Goal: Task Accomplishment & Management: Manage account settings

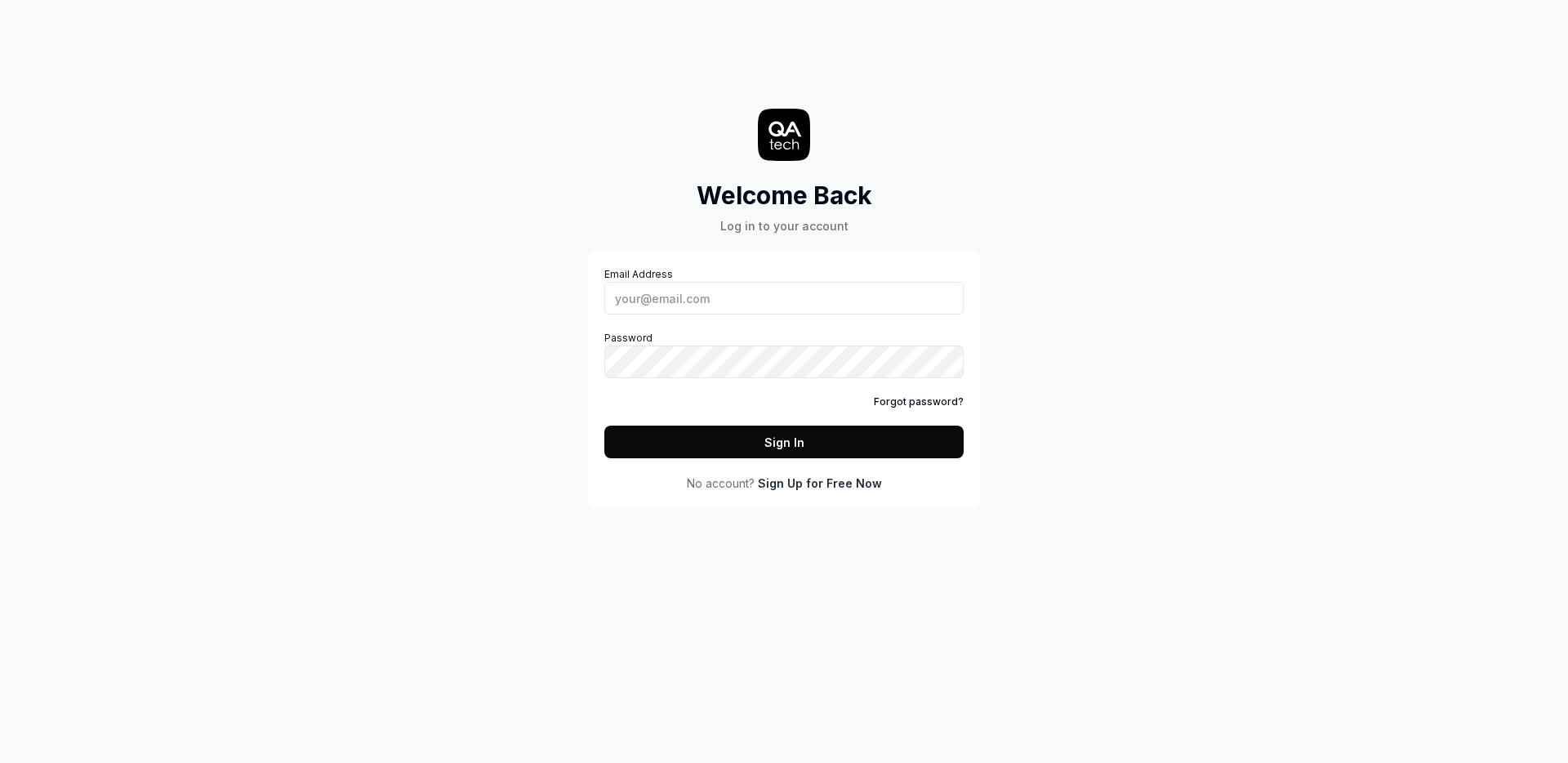
click at [710, 318] on div "Email Address Password Forgot password? Sign In" at bounding box center [784, 362] width 359 height 191
click at [710, 296] on input "Email Address" at bounding box center [784, 298] width 359 height 32
type input "avi.knight@isla.health"
click at [712, 443] on button "Sign In" at bounding box center [784, 442] width 359 height 32
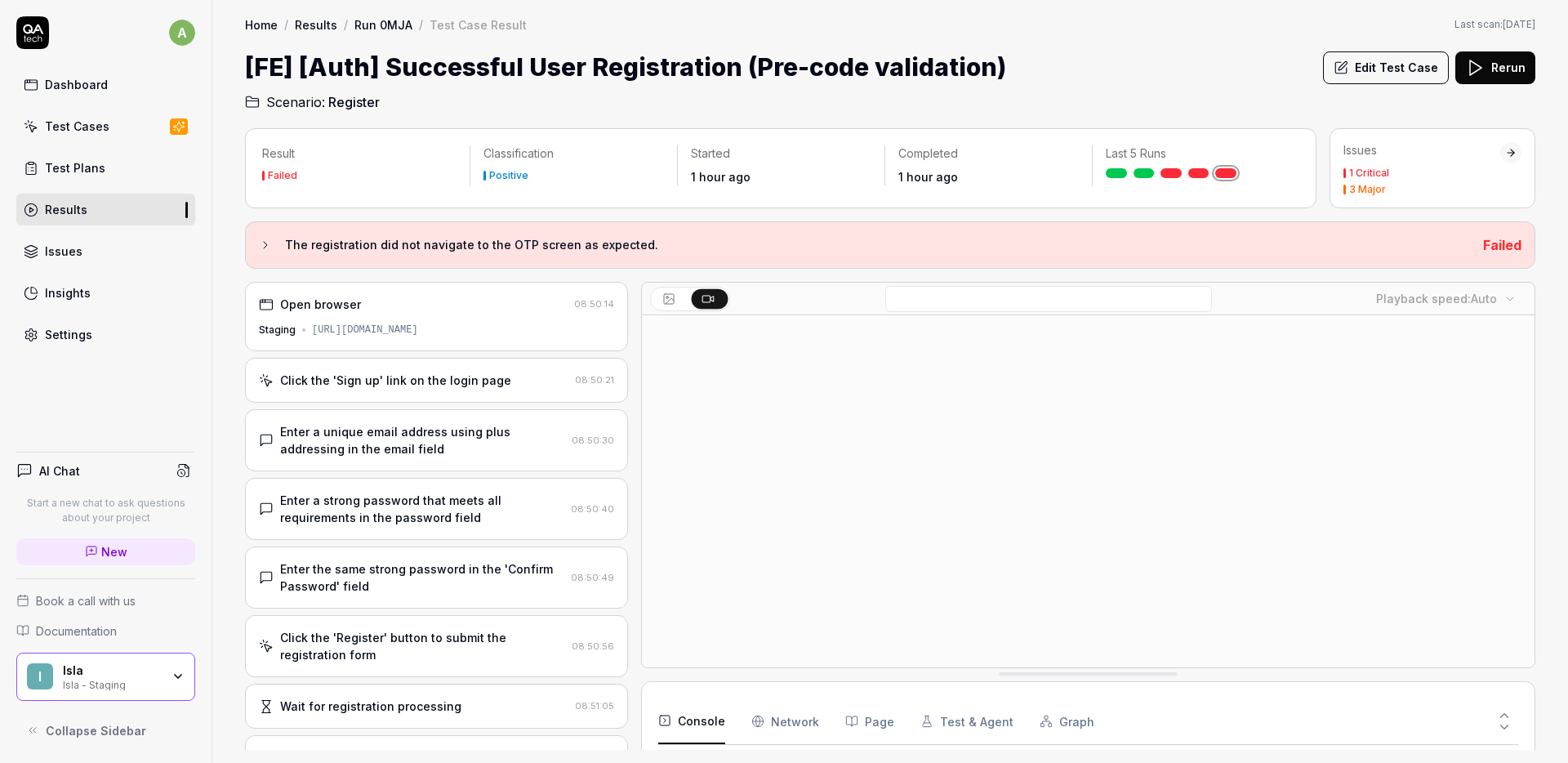
click at [448, 373] on div "Click the 'Sign up' link on the login page" at bounding box center [395, 380] width 231 height 17
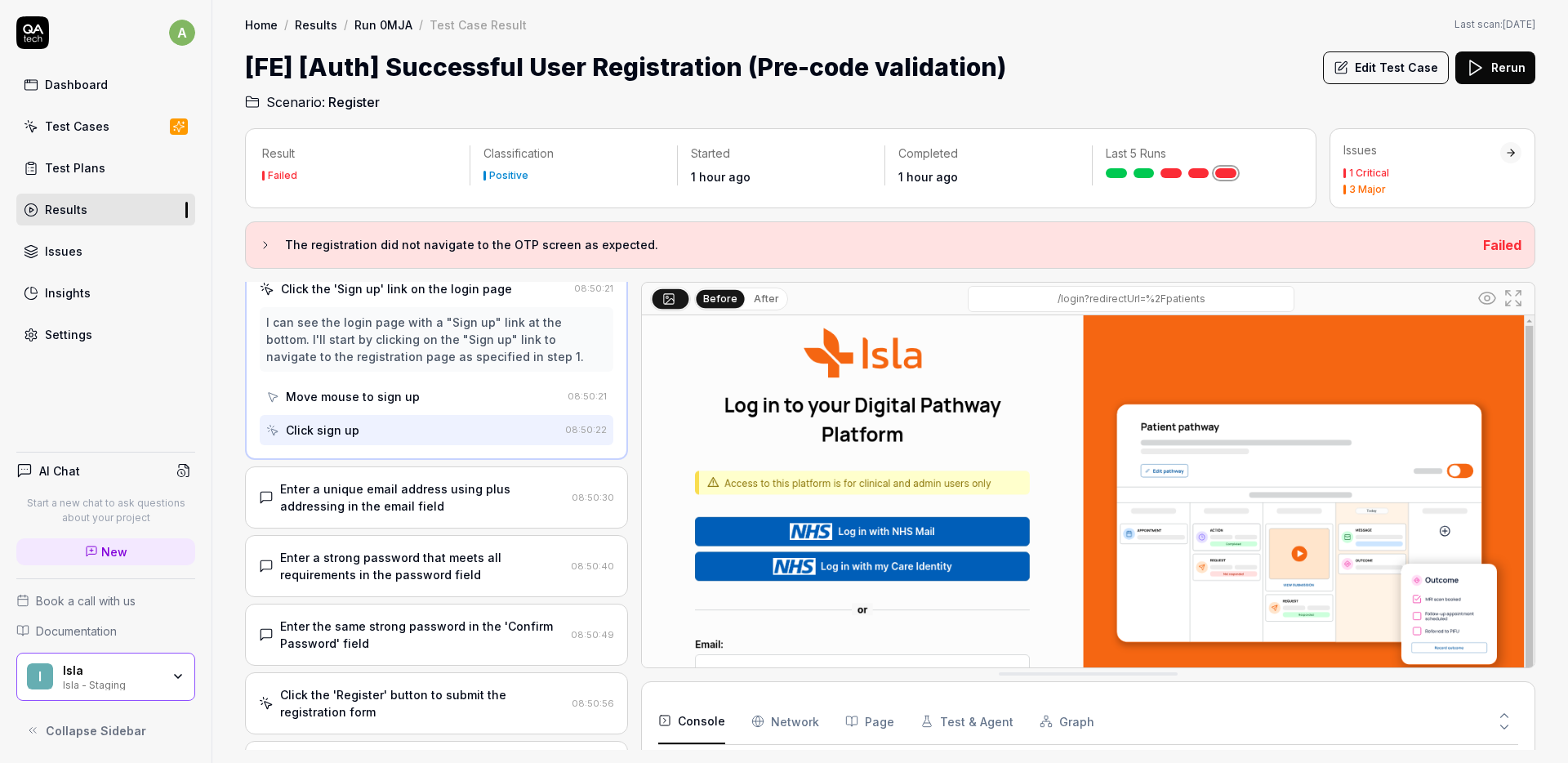
click at [404, 484] on div "Enter a unique email address using plus addressing in the email field" at bounding box center [422, 497] width 285 height 34
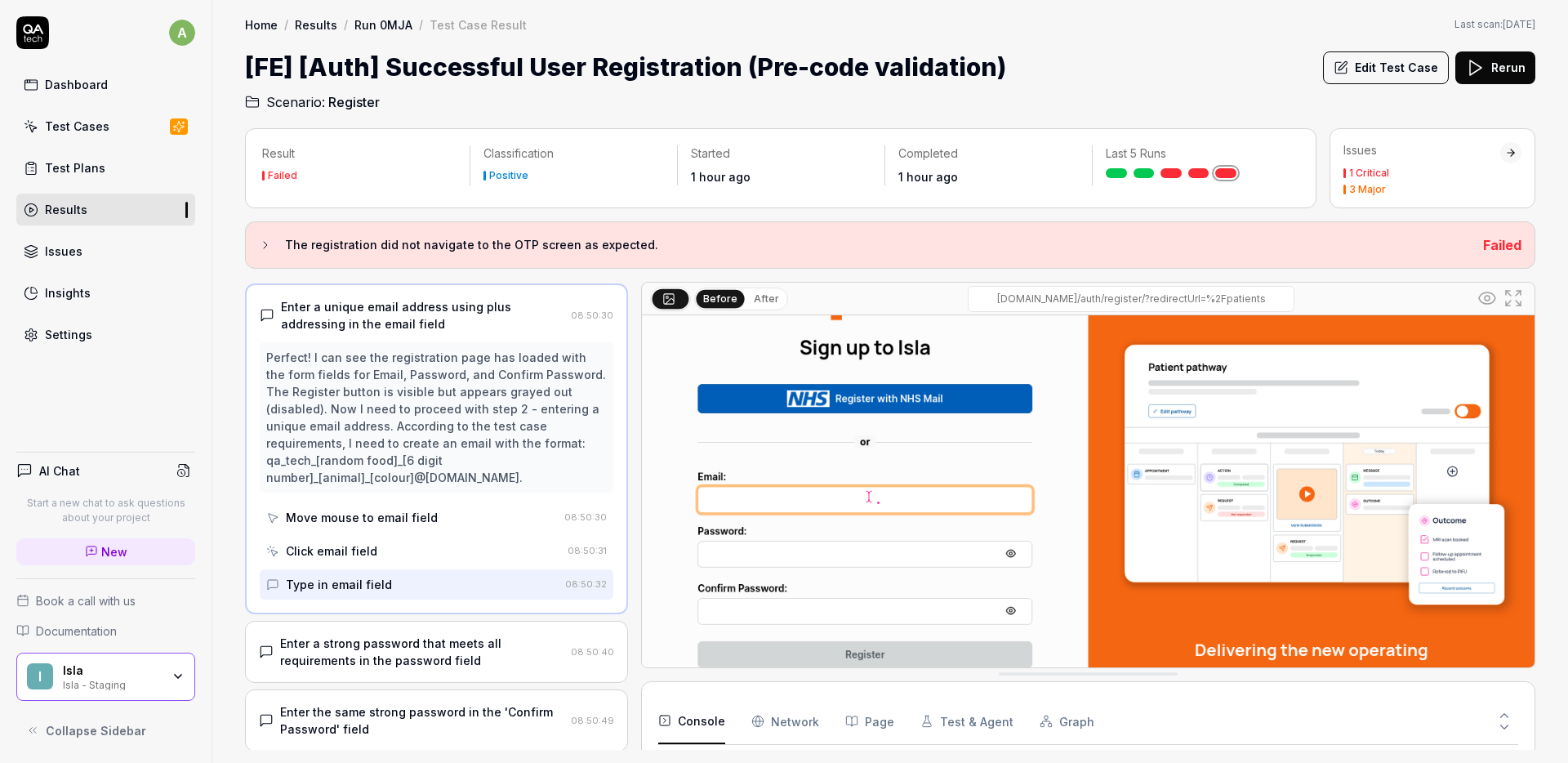
scroll to position [60, 0]
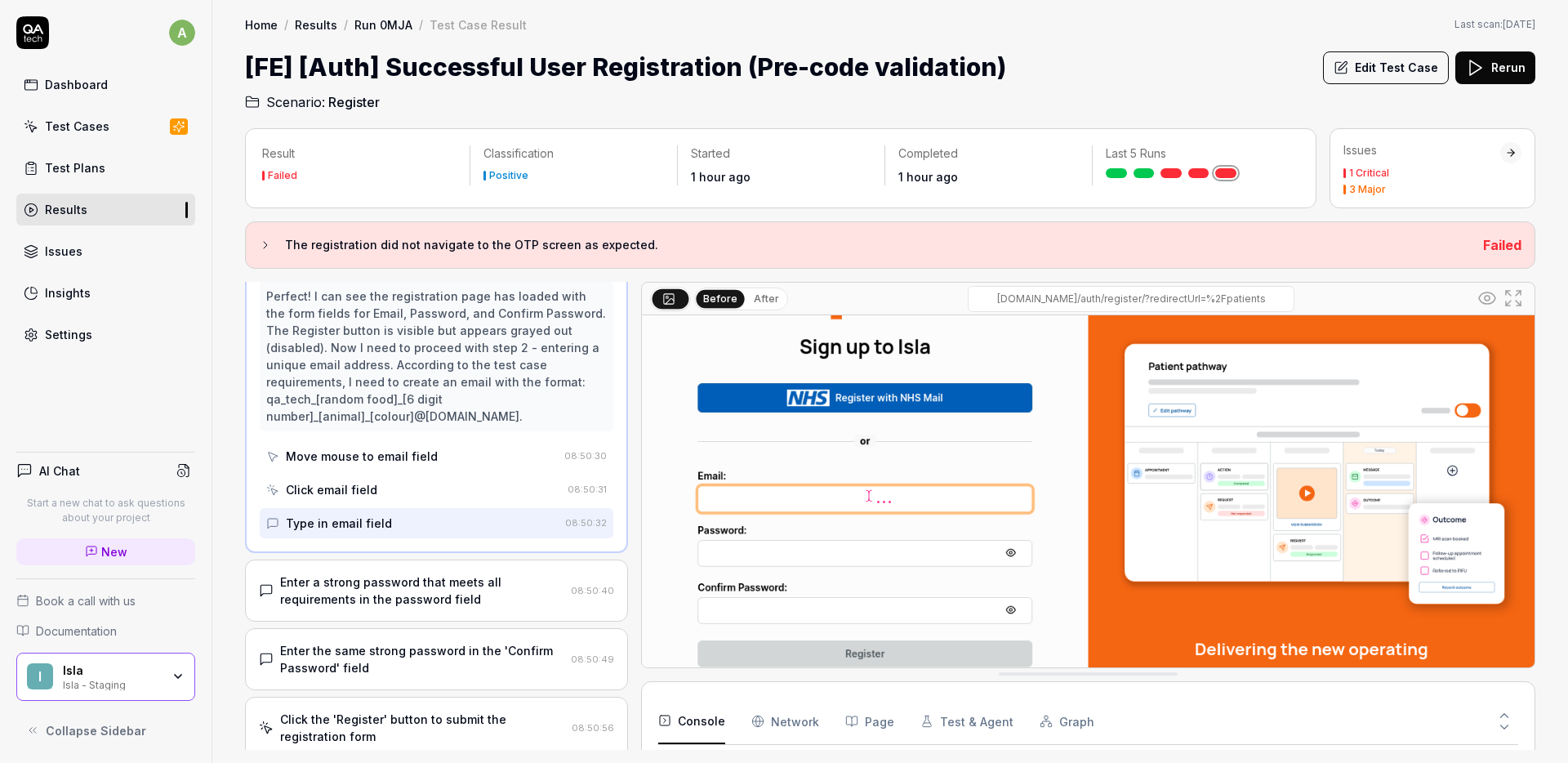
click at [419, 559] on div "Enter a strong password that meets all requirements in the password field 08:50…" at bounding box center [436, 590] width 383 height 62
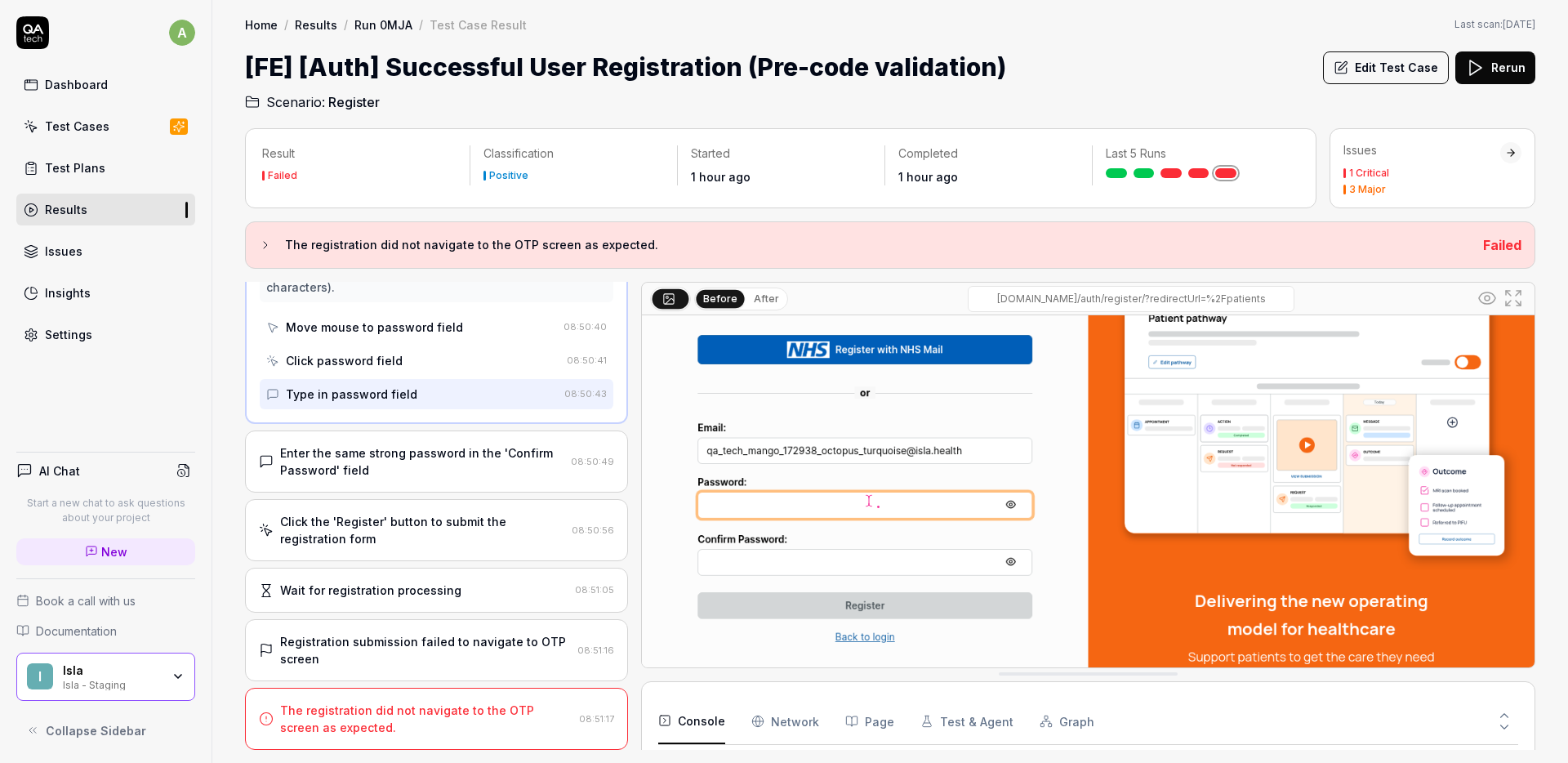
scroll to position [124, 0]
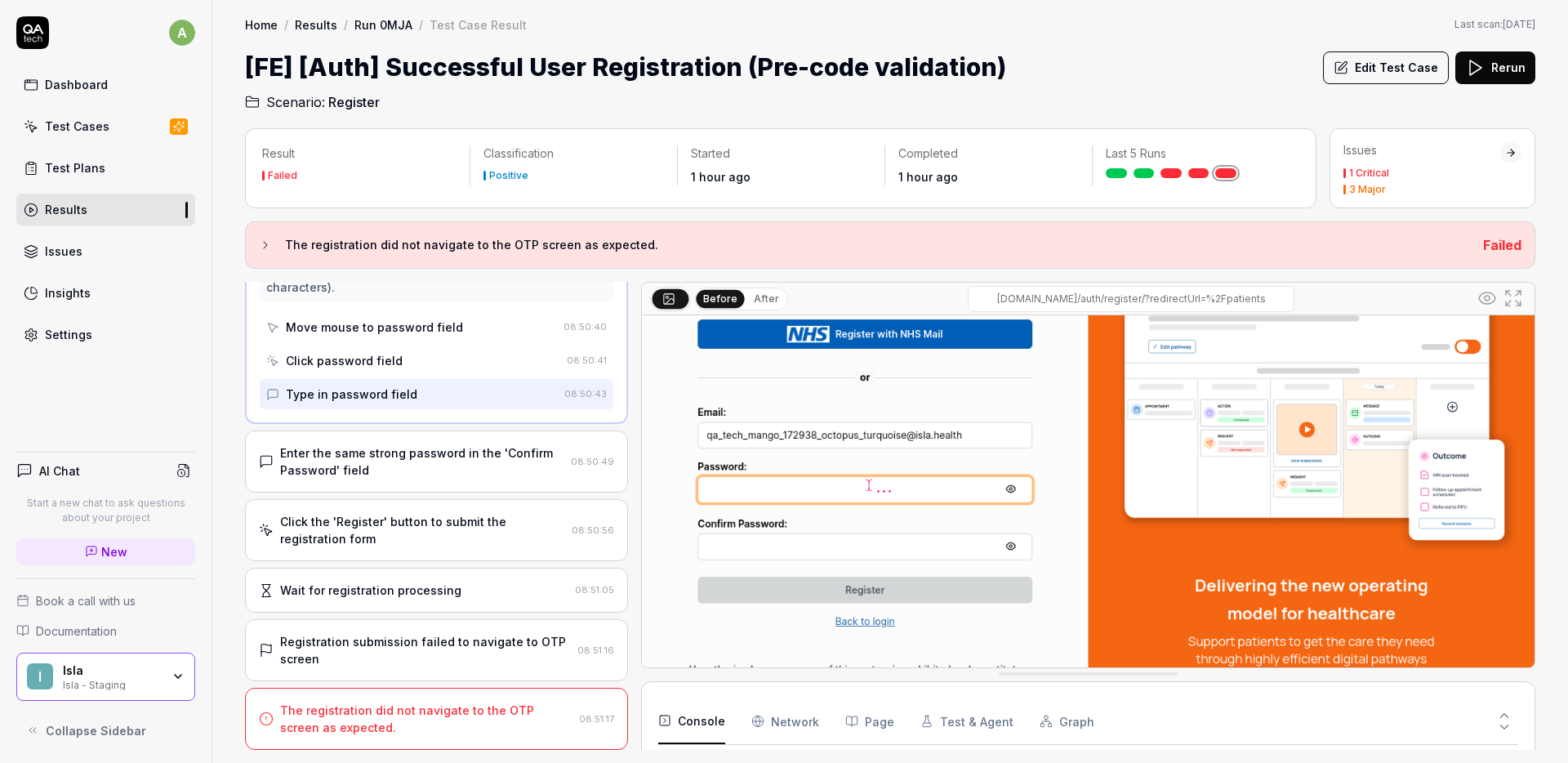
click at [454, 460] on div "Enter the same strong password in the 'Confirm Password' field" at bounding box center [422, 461] width 285 height 34
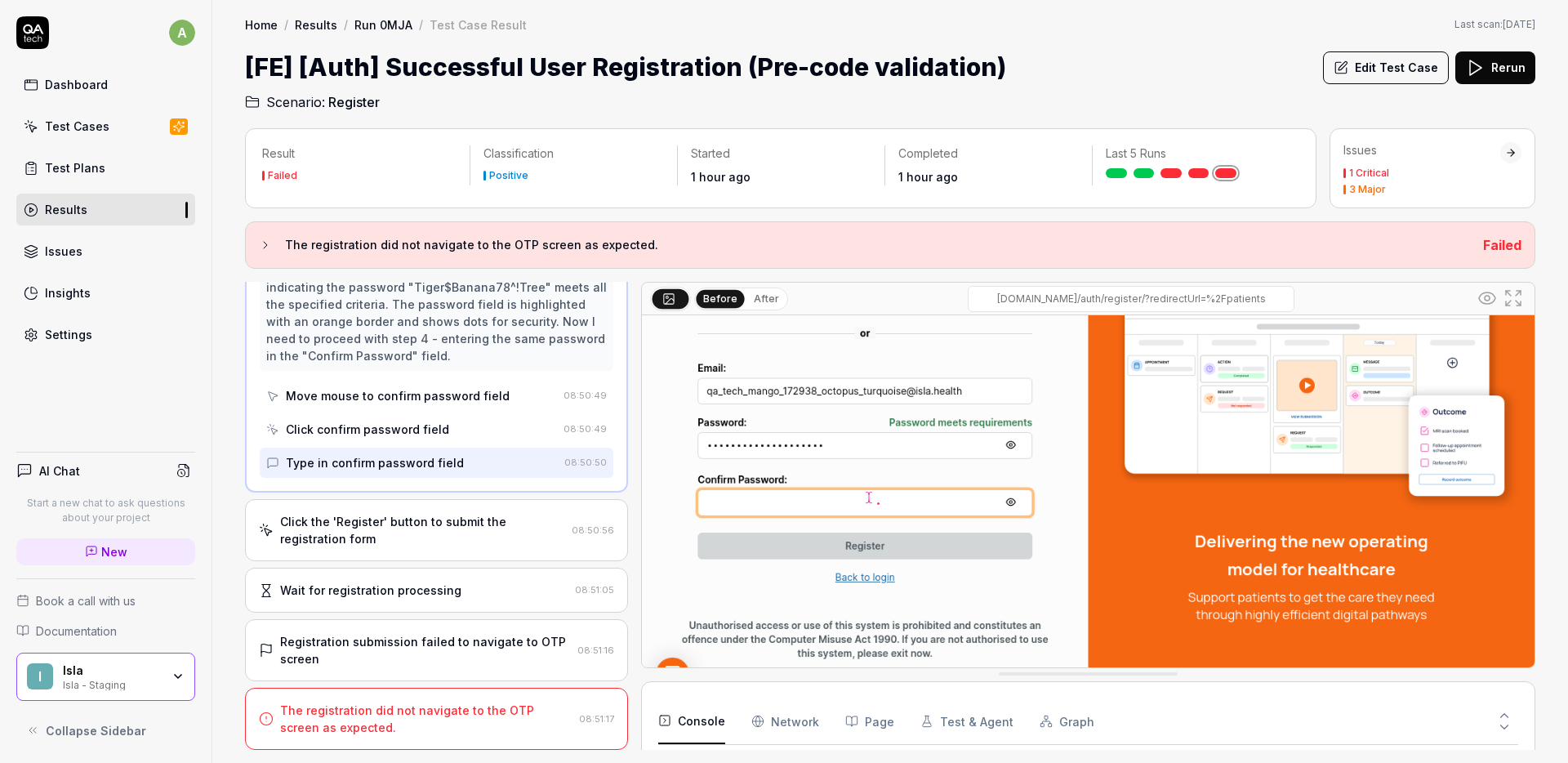
scroll to position [176, 0]
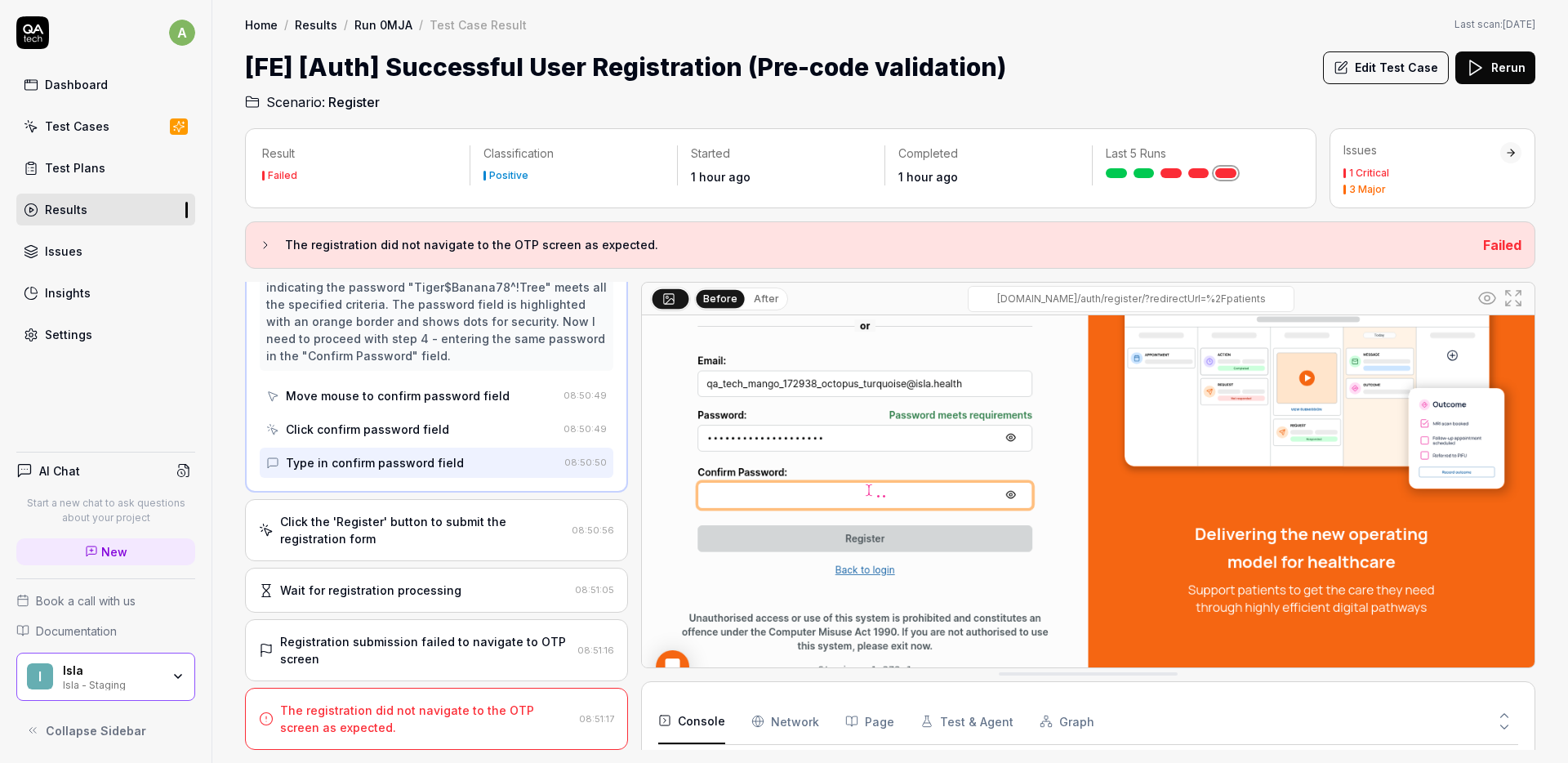
click at [473, 515] on div "Click the 'Register' button to submit the registration form" at bounding box center [422, 530] width 285 height 34
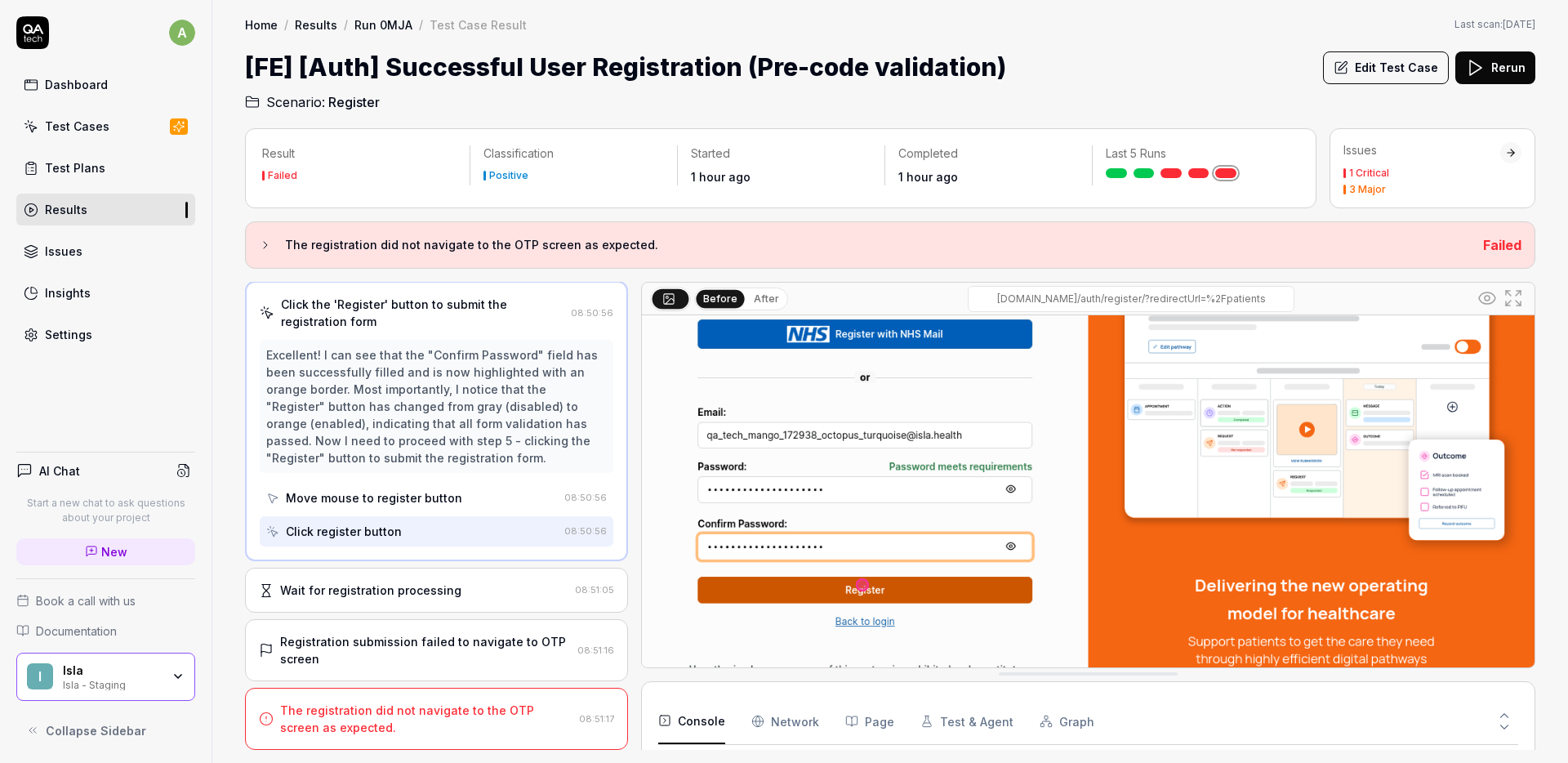
scroll to position [198, 0]
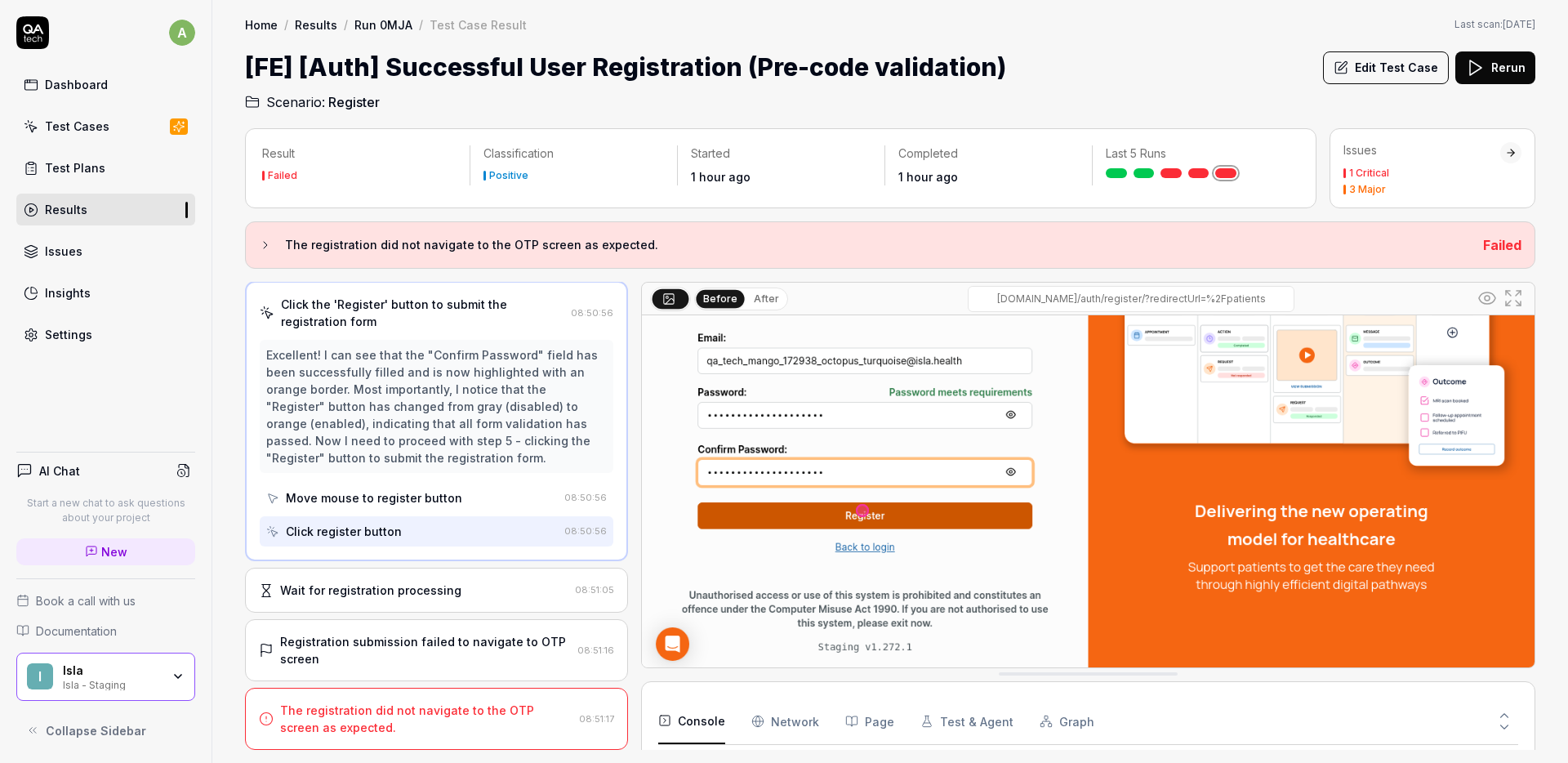
click at [461, 568] on div "Wait for registration processing 08:51:05" at bounding box center [436, 590] width 383 height 45
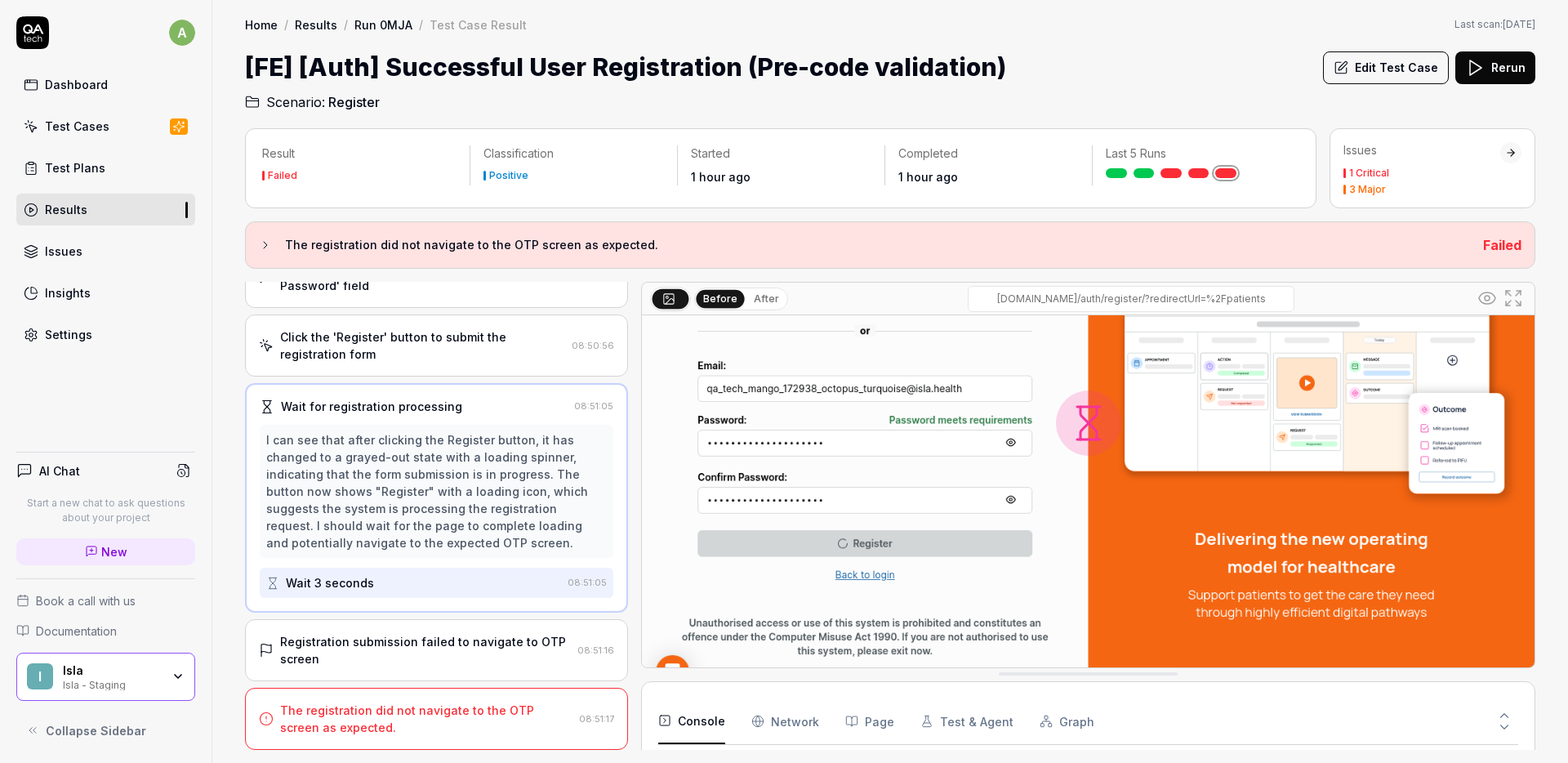
scroll to position [177, 0]
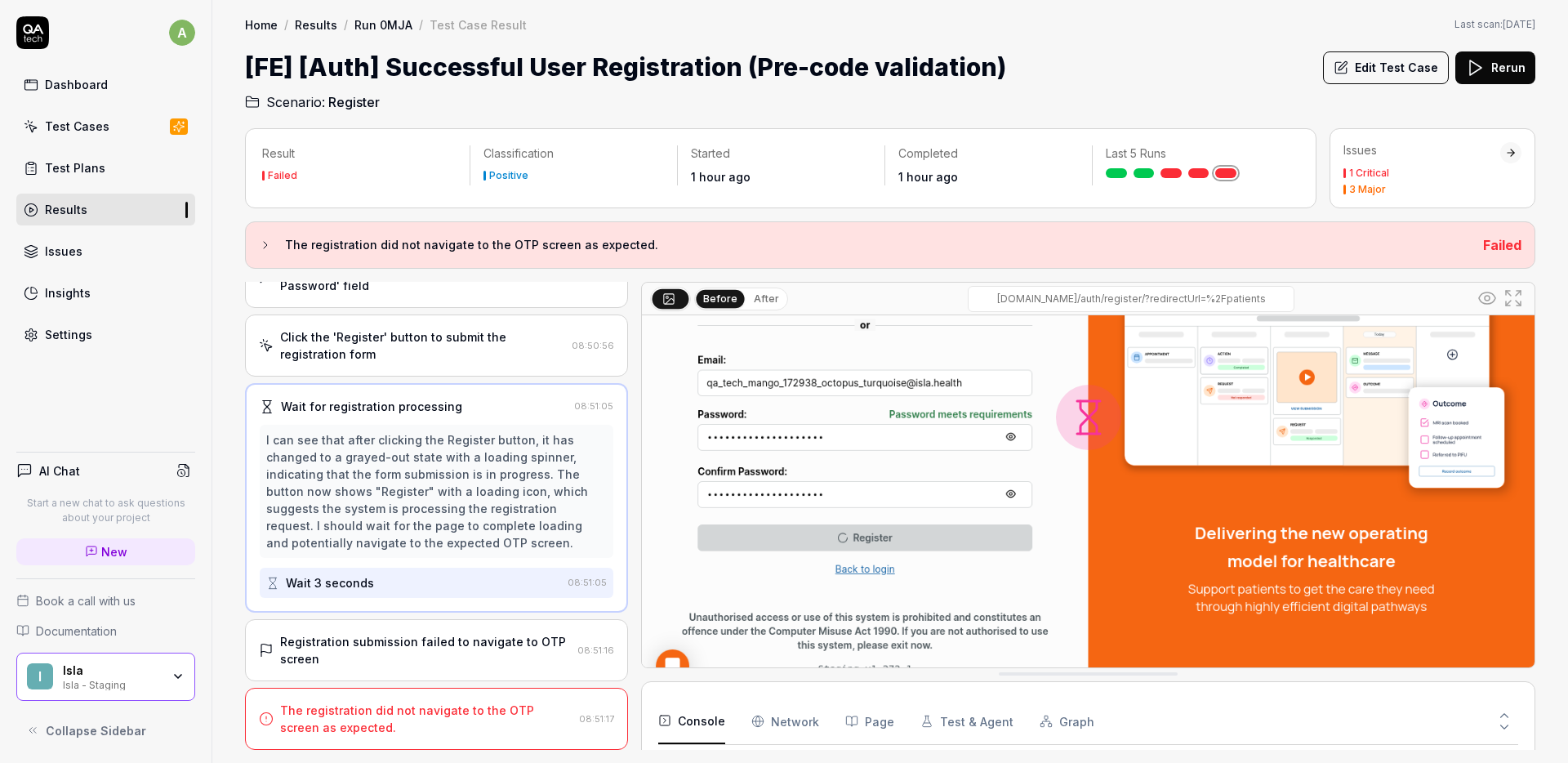
click at [491, 627] on div "Registration submission failed to navigate to OTP screen 08:51:16" at bounding box center [436, 650] width 383 height 62
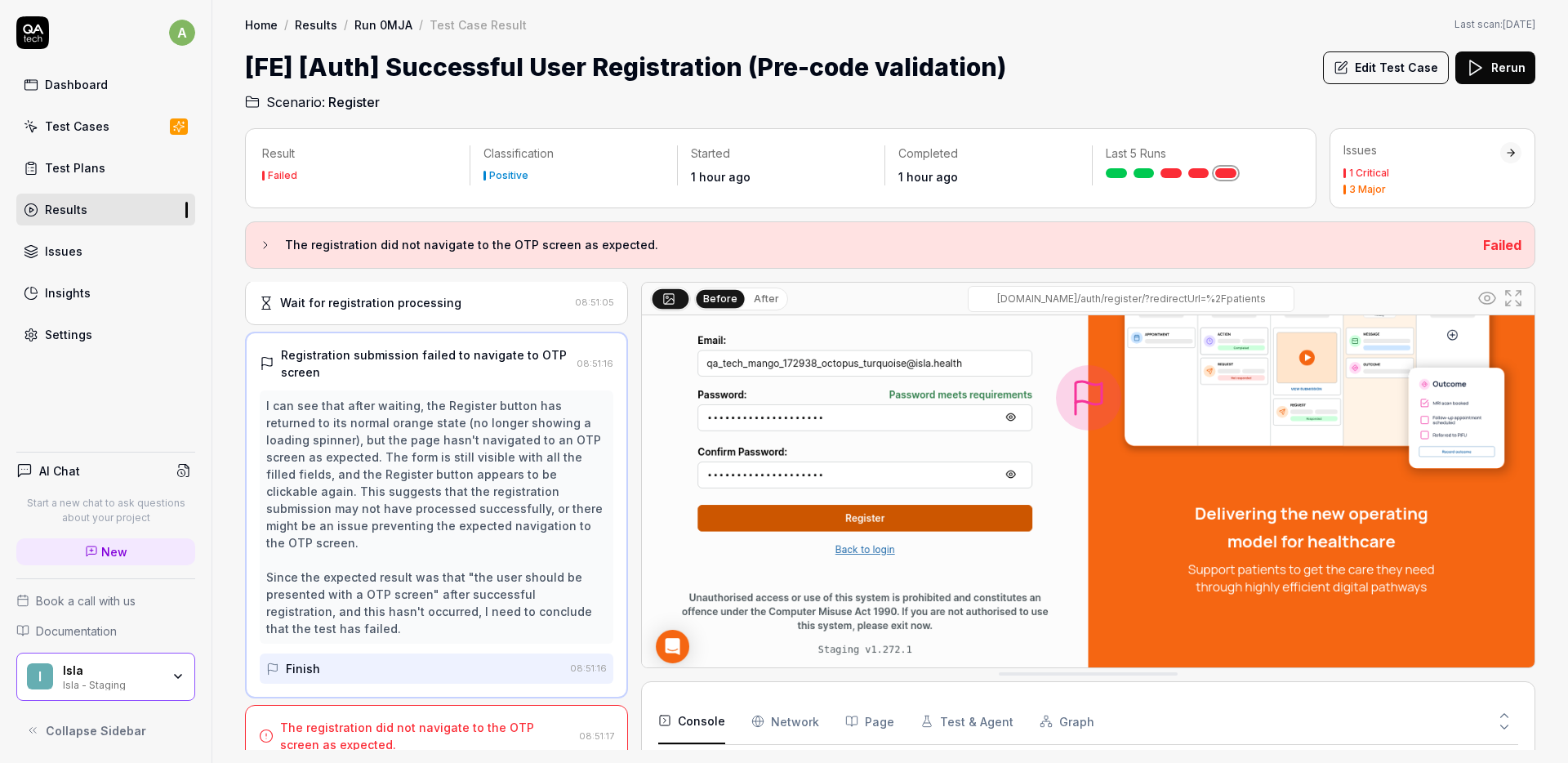
scroll to position [198, 0]
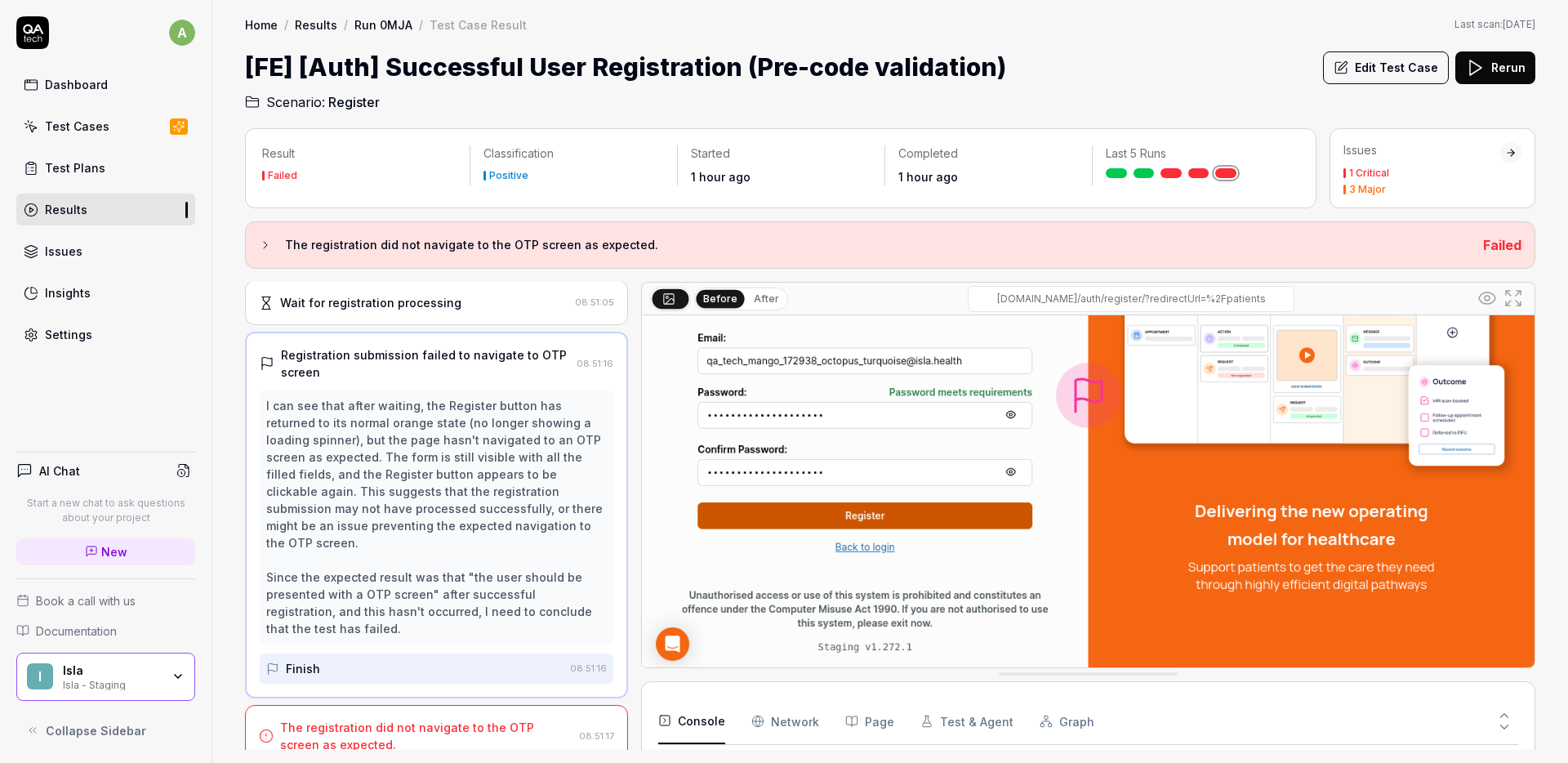
click at [1511, 717] on icon at bounding box center [1504, 715] width 14 height 14
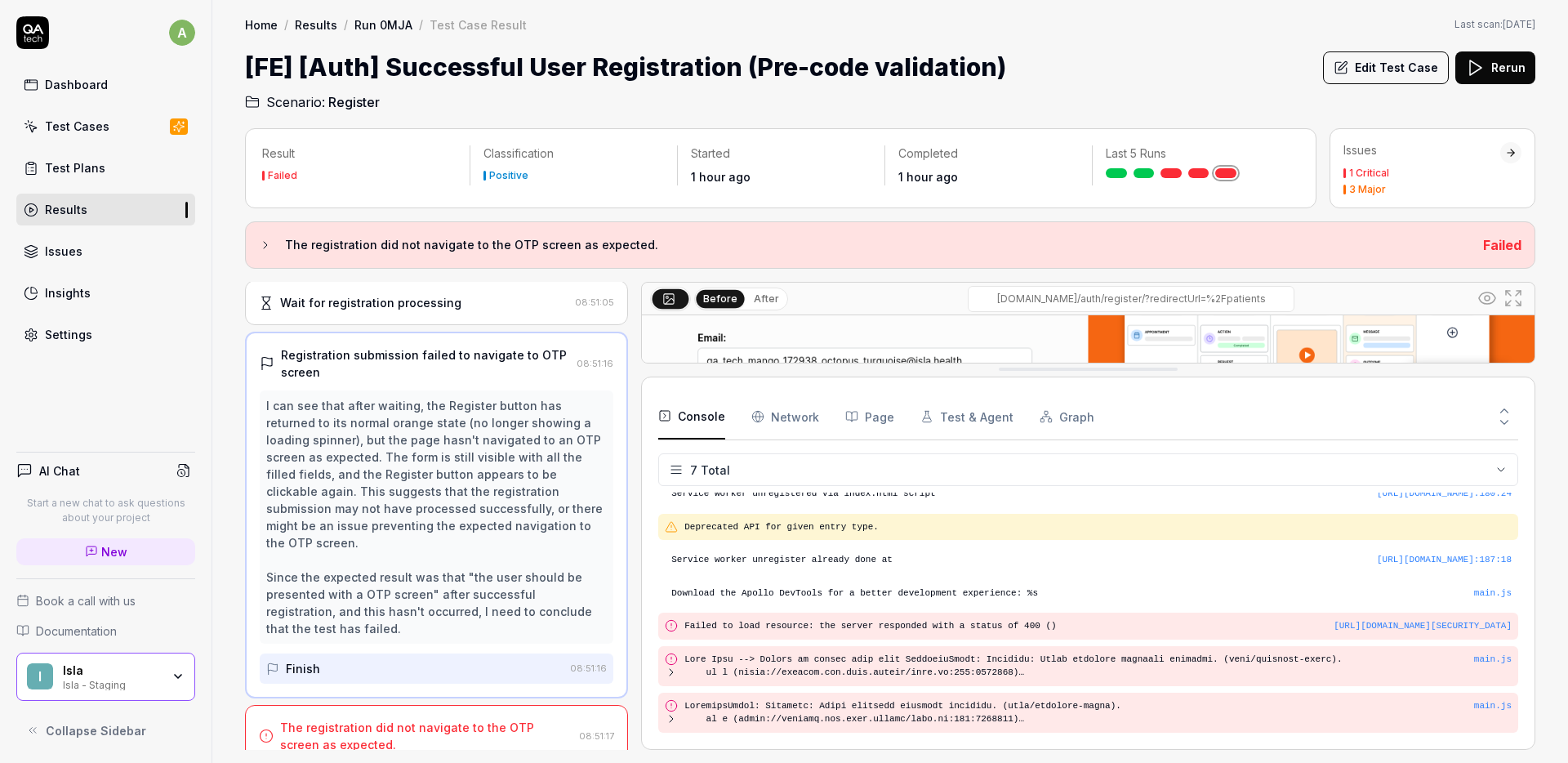
scroll to position [13, 0]
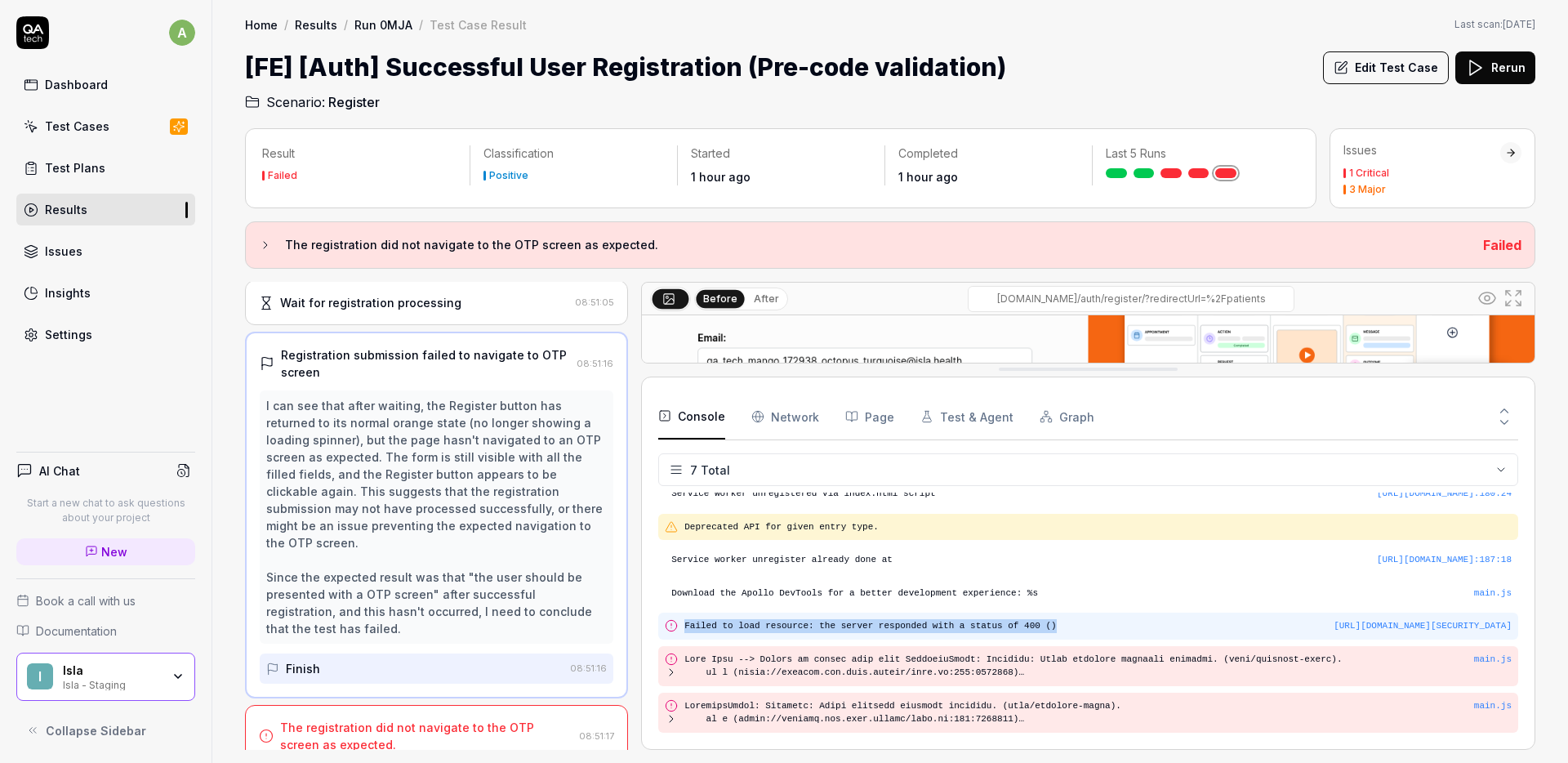
drag, startPoint x: 1058, startPoint y: 626, endPoint x: 681, endPoint y: 627, distance: 377.0
click at [681, 627] on div "https://identitytoolkit.googleapis.com/v1/accounts:signUp?key=AIzaSyAm99_Aeiula…" at bounding box center [1088, 626] width 860 height 27
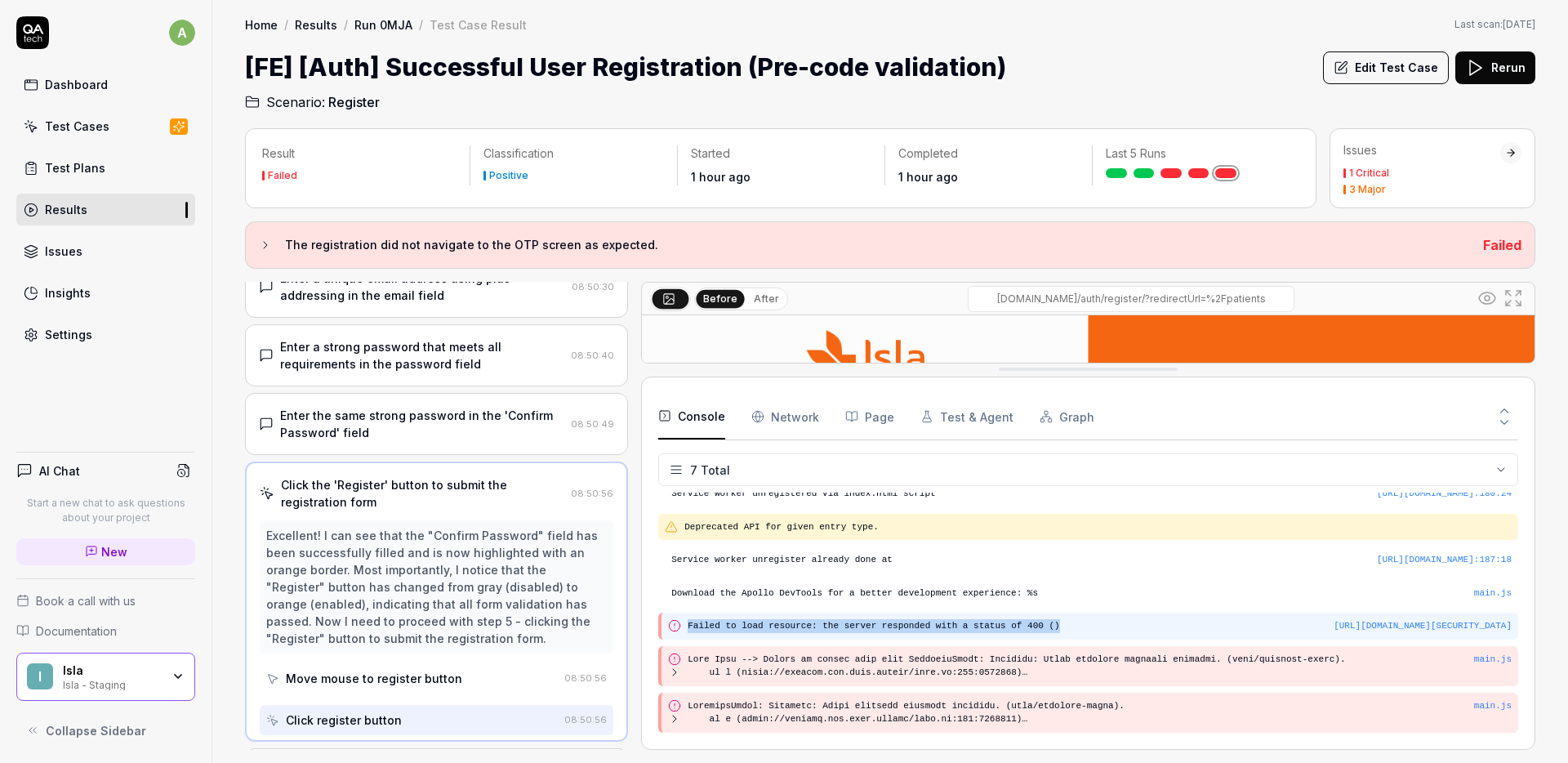
scroll to position [145, 0]
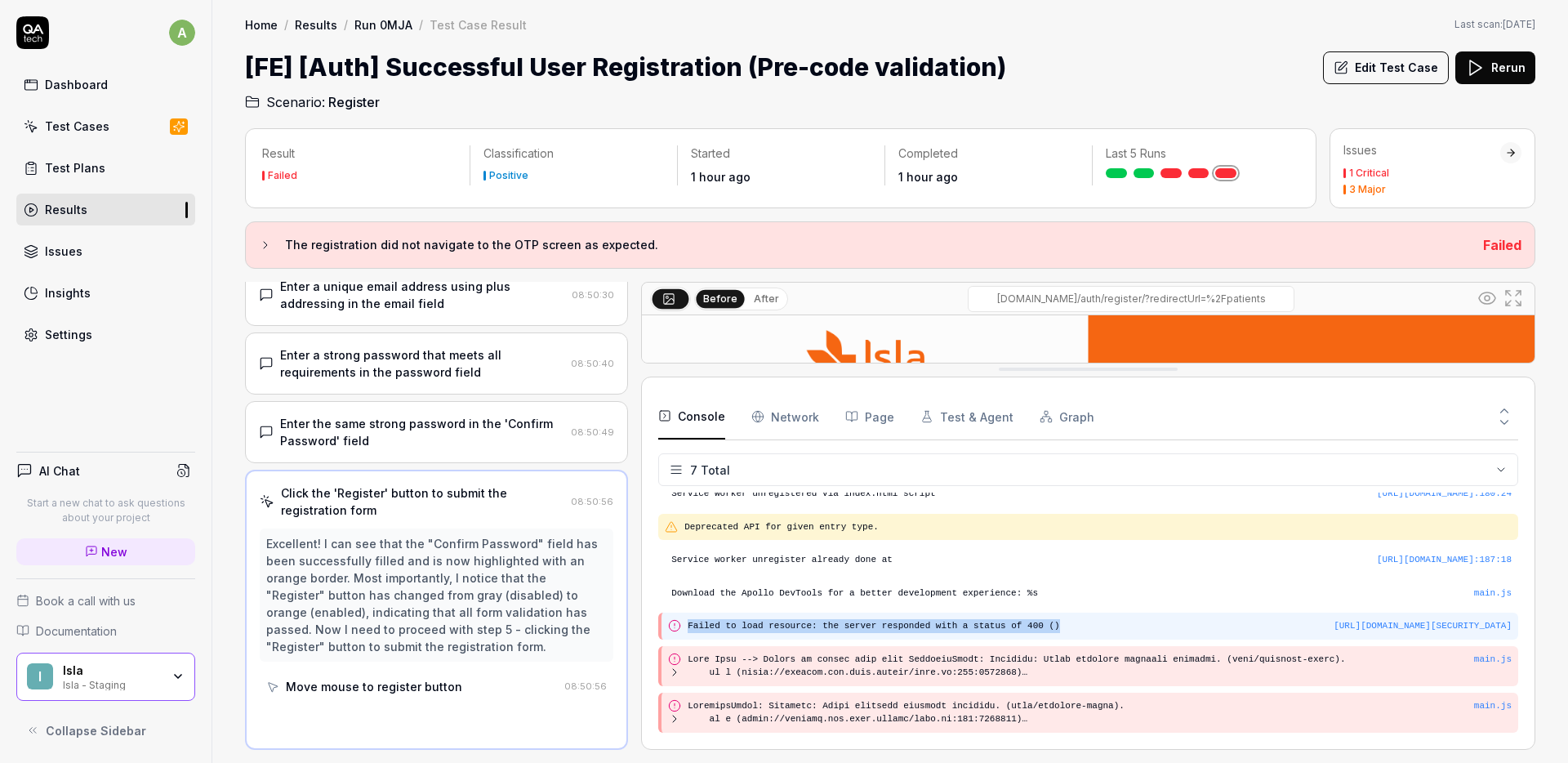
copy pre "Failed to load resource: the server responded with a status of 400 ()"
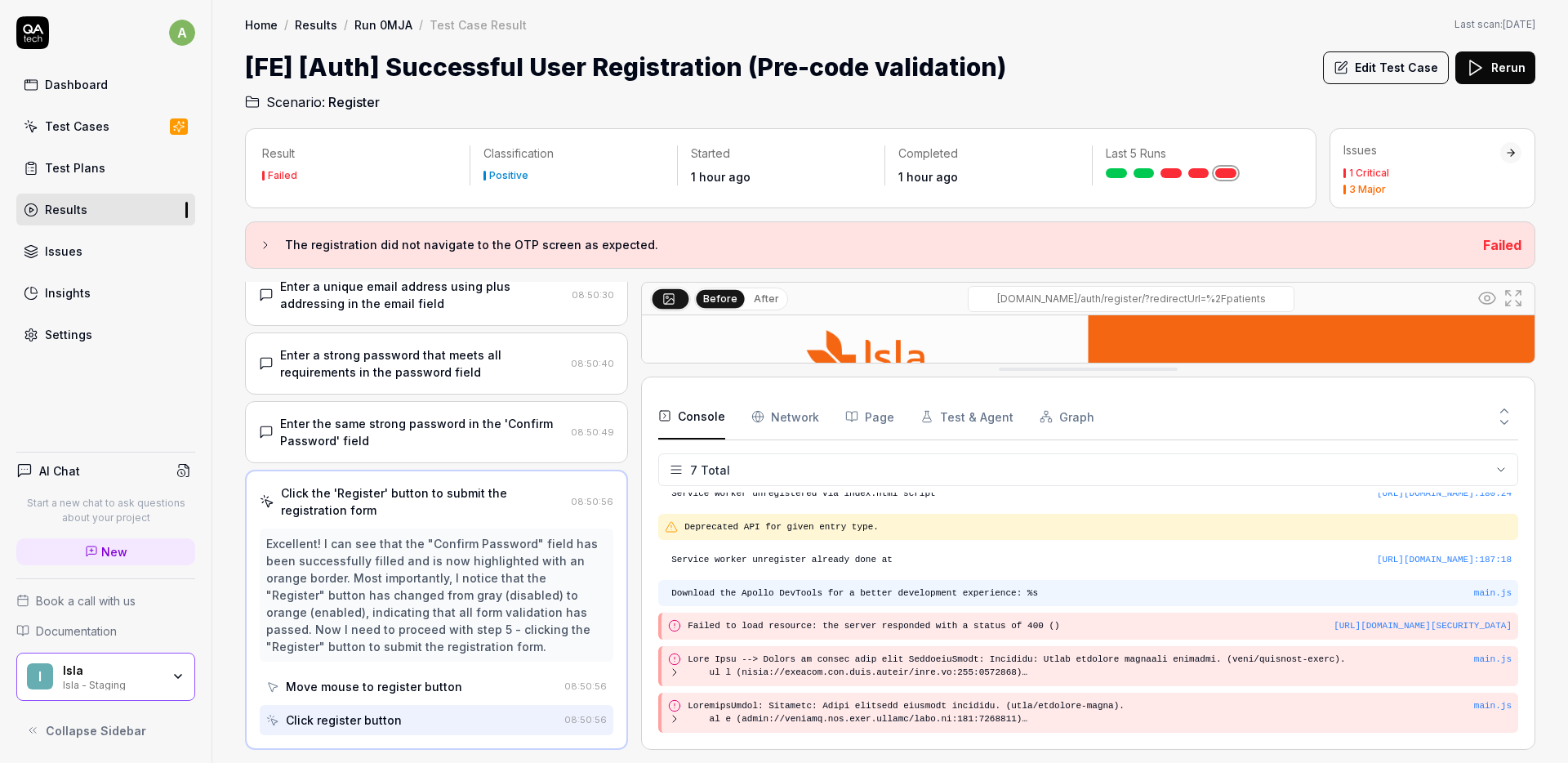
click at [1083, 592] on pre "Download the Apollo DevTools for a better development experience: %s" at bounding box center [1091, 592] width 840 height 13
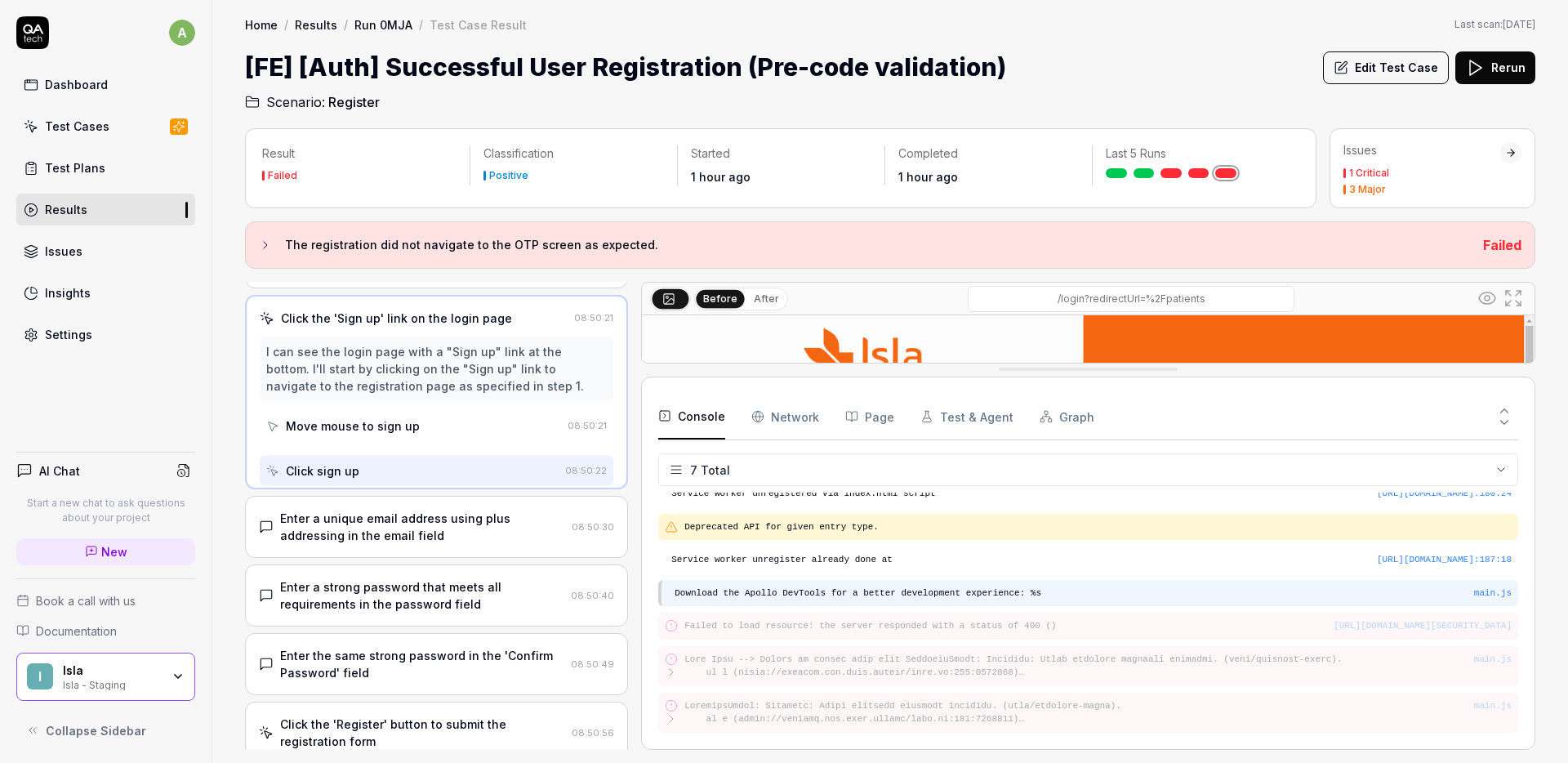
scroll to position [0, 0]
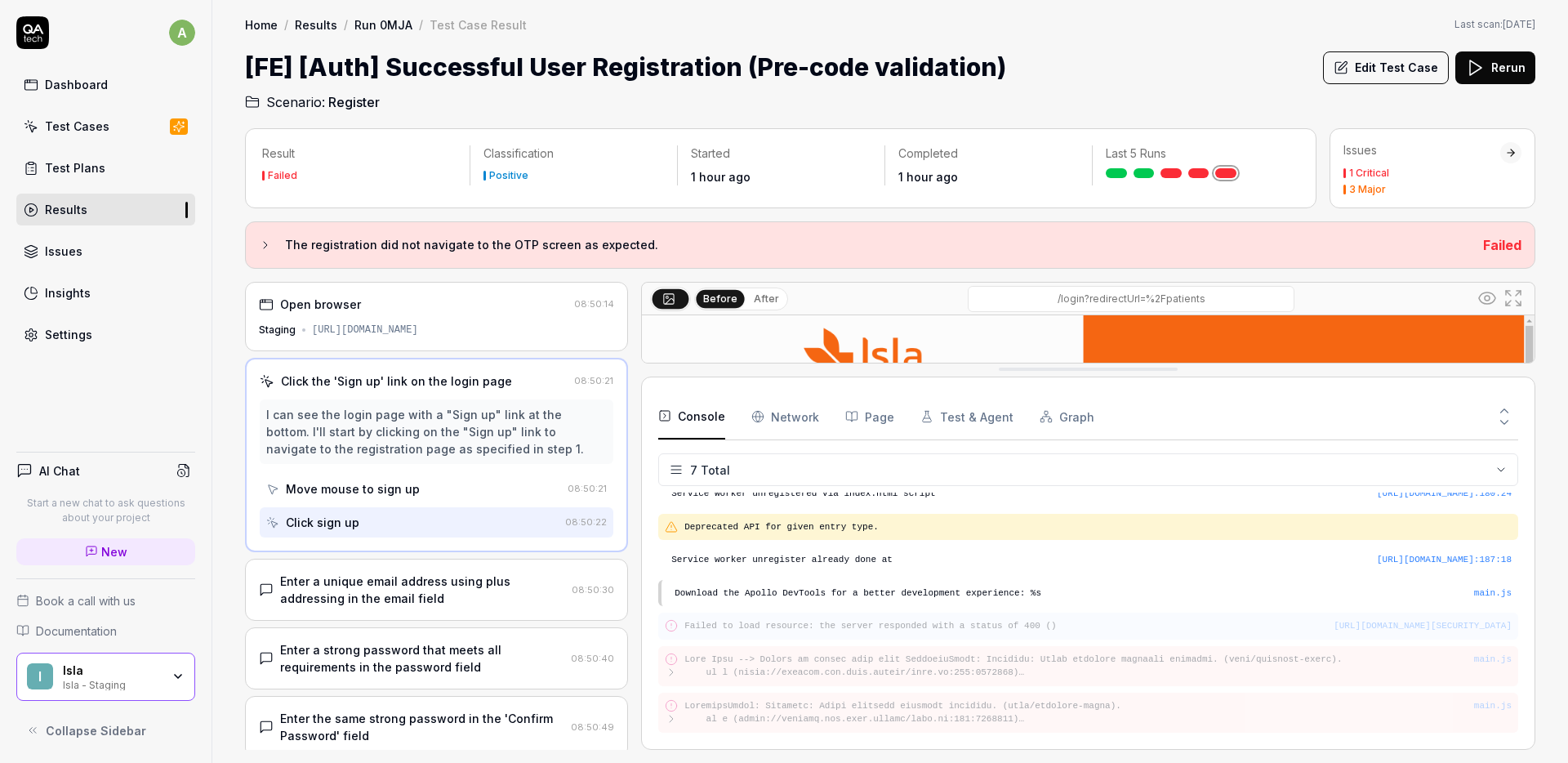
click at [1213, 619] on pre "Failed to load resource: the server responded with a status of 400 ()" at bounding box center [1098, 626] width 828 height 13
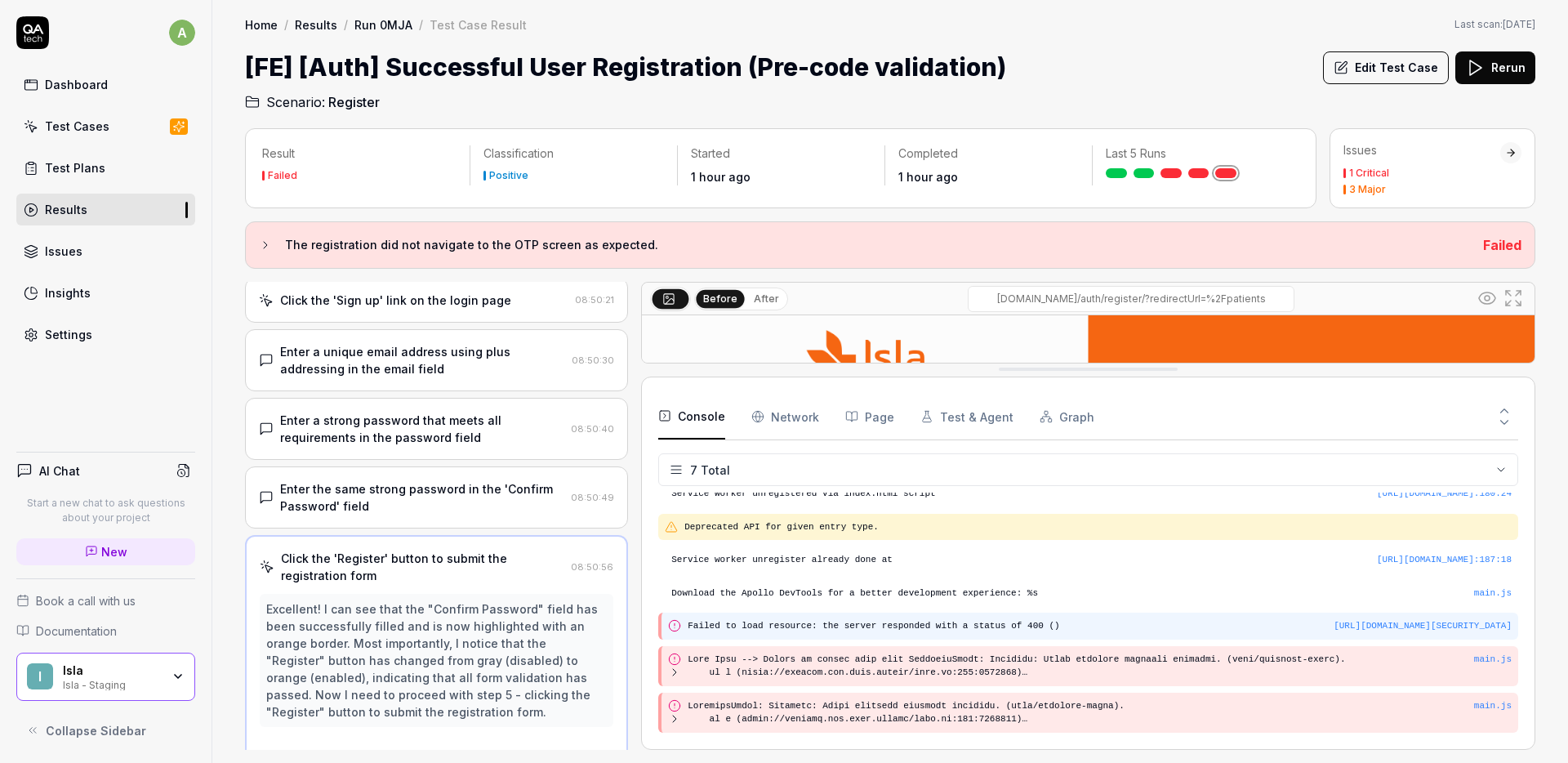
scroll to position [145, 0]
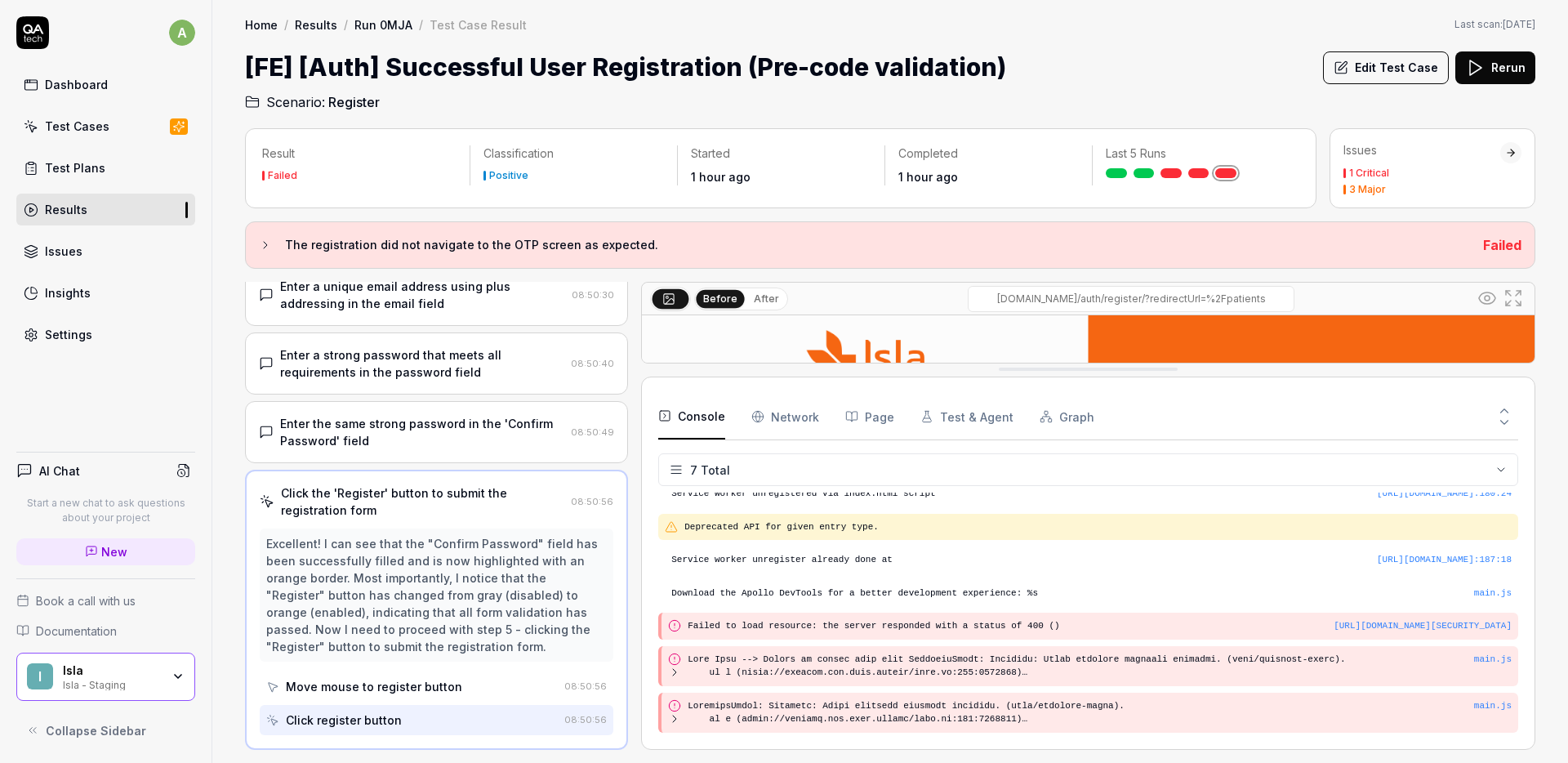
click at [1533, 649] on div "Console Network Page Test & Agent Graph 7 Total https://staging.nhs.isla.health…" at bounding box center [1088, 563] width 894 height 373
click at [1218, 13] on div "Home / Results / Run 0MJA / Test Case Result Home / Results / Run 0MJA / Test C…" at bounding box center [890, 56] width 1355 height 112
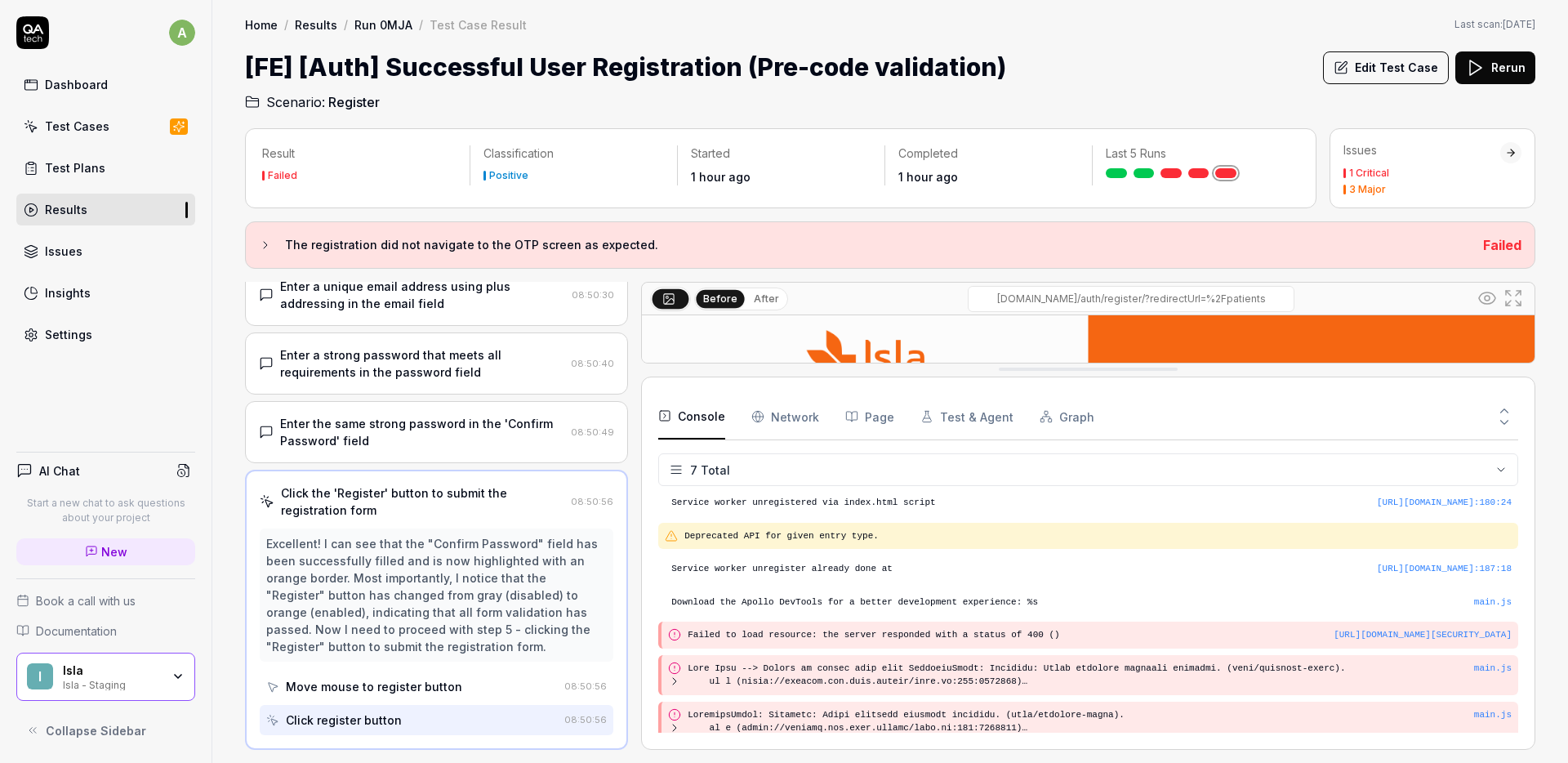
scroll to position [0, 0]
click at [1510, 426] on icon at bounding box center [1504, 422] width 14 height 14
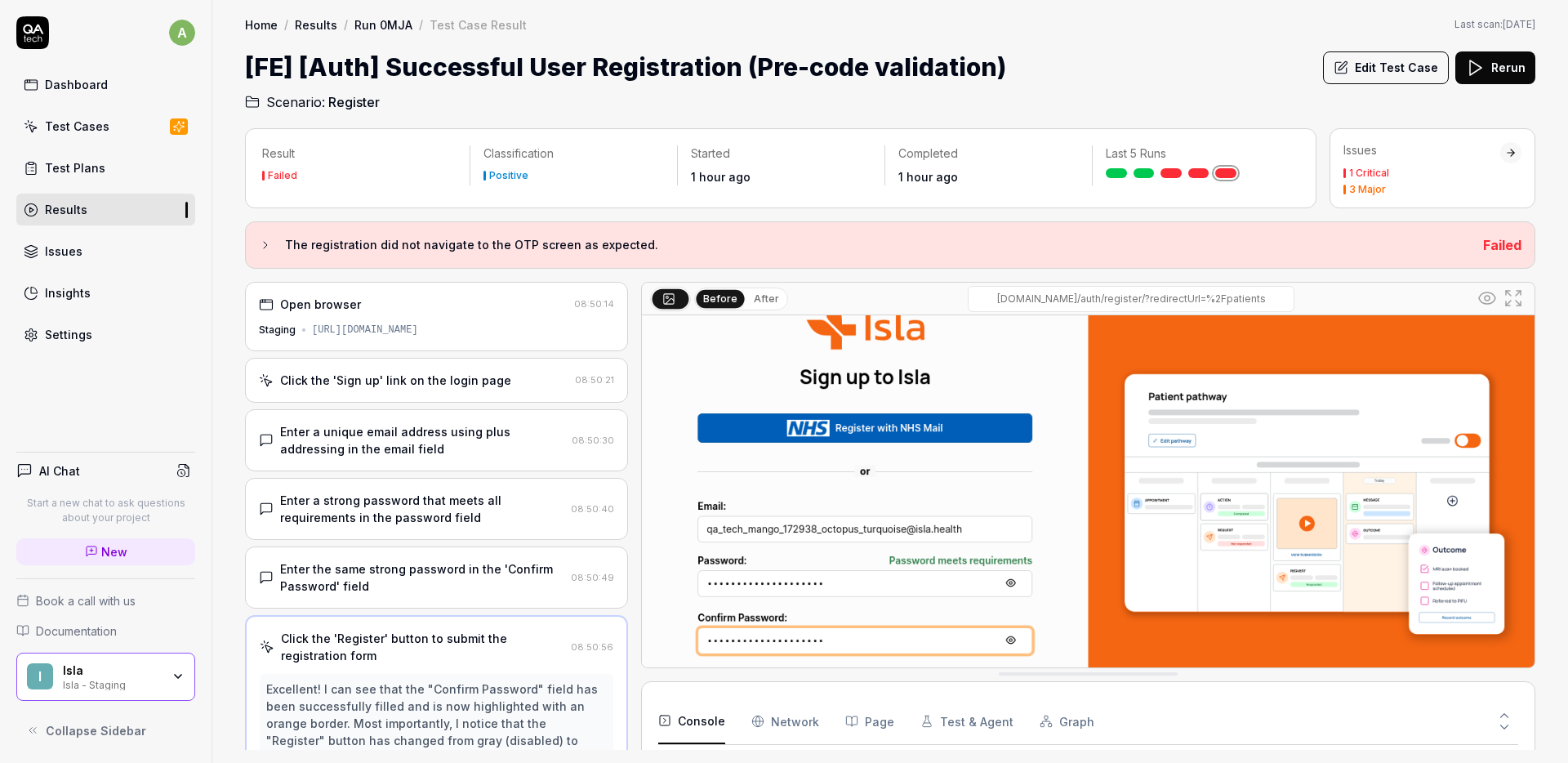
click at [470, 443] on div "Enter a unique email address using plus addressing in the email field" at bounding box center [422, 440] width 285 height 34
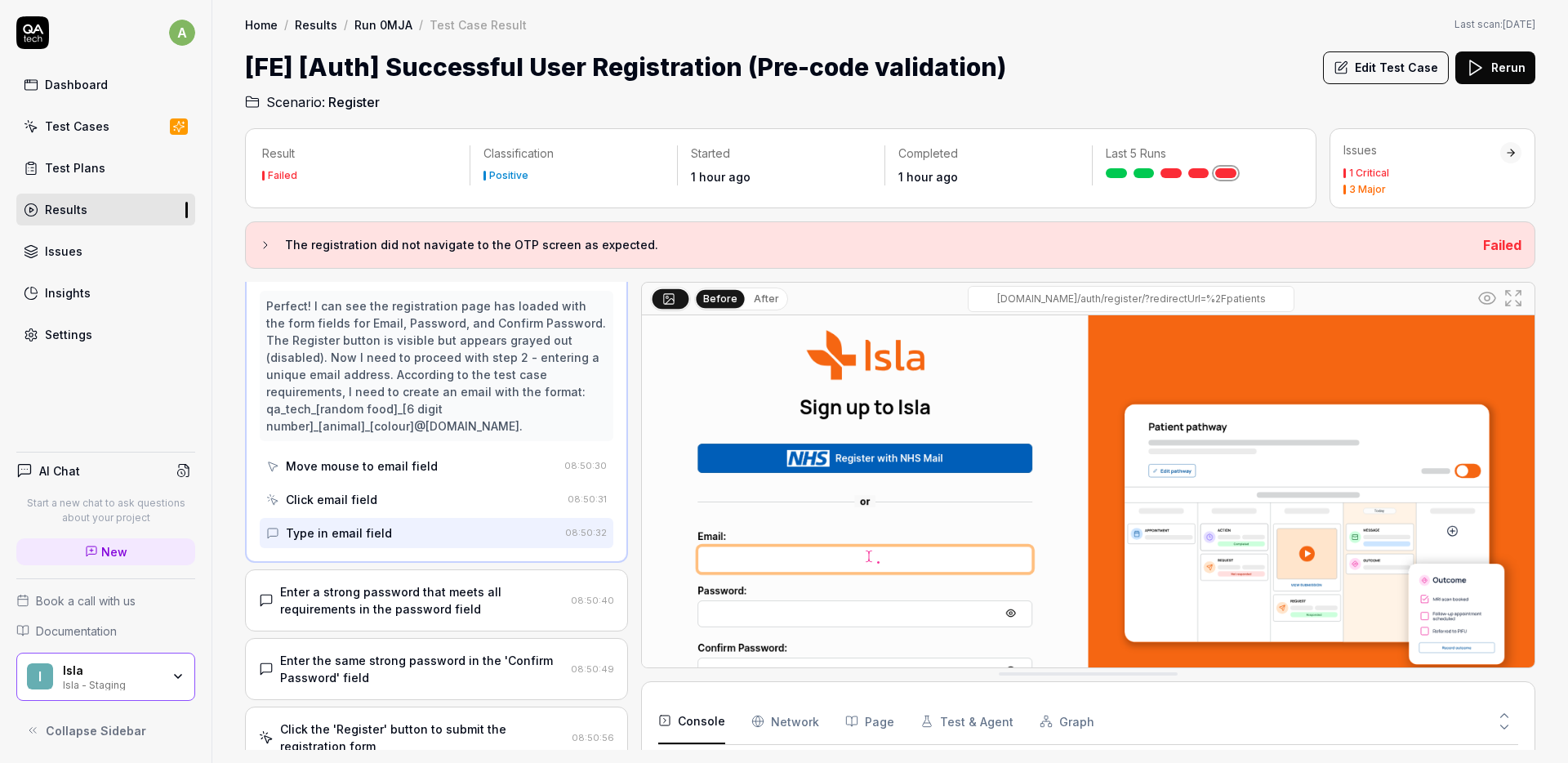
click at [435, 599] on div "Enter a strong password that meets all requirements in the password field" at bounding box center [422, 601] width 285 height 34
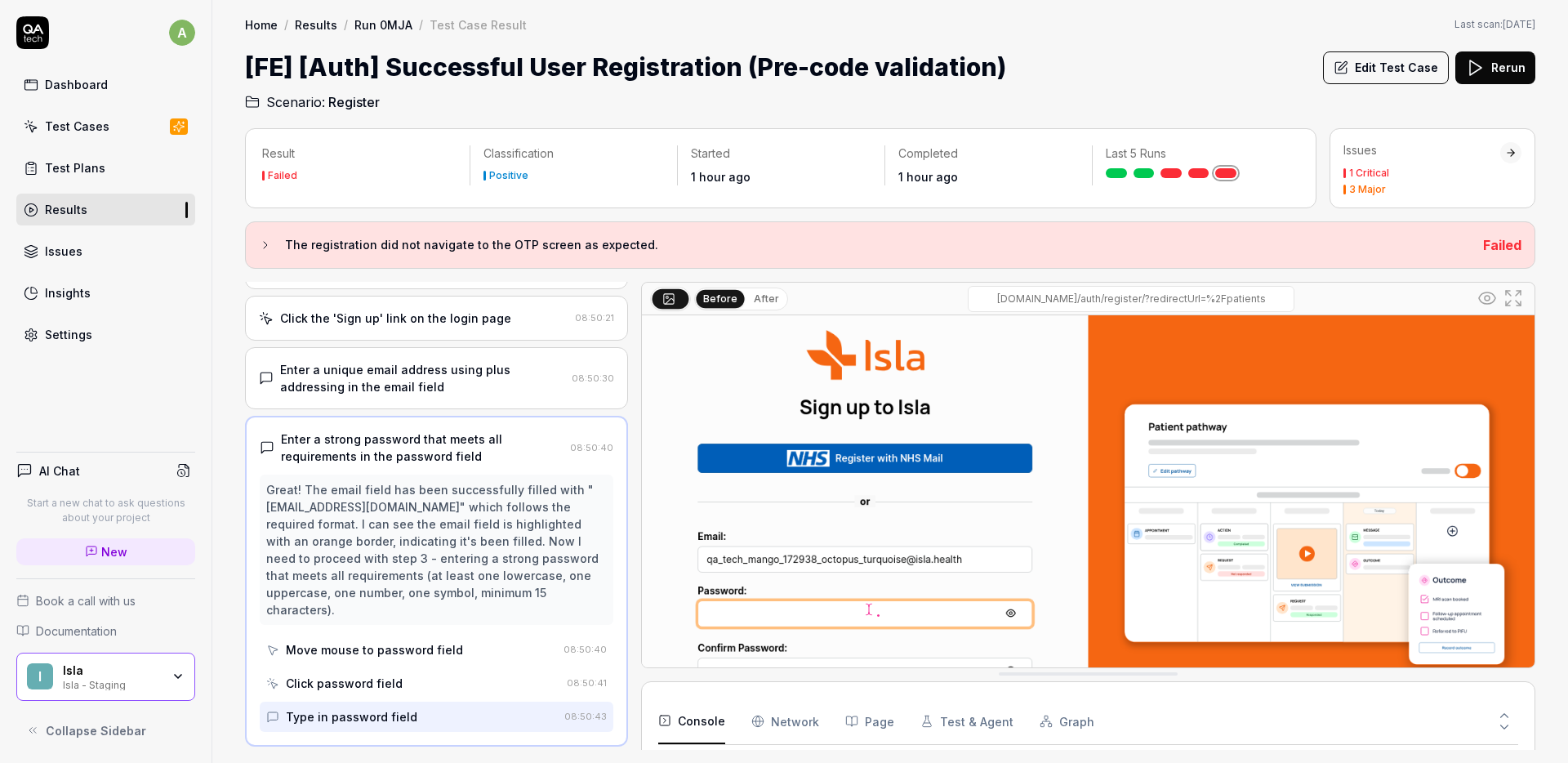
scroll to position [66, 0]
drag, startPoint x: 273, startPoint y: 504, endPoint x: 573, endPoint y: 503, distance: 300.0
click at [573, 503] on div "Great! The email field has been successfully filled with "qa_tech_mango_172938_…" at bounding box center [436, 546] width 340 height 137
copy div "qa_tech_mango_172938_octopus_turquoise@isla.health"
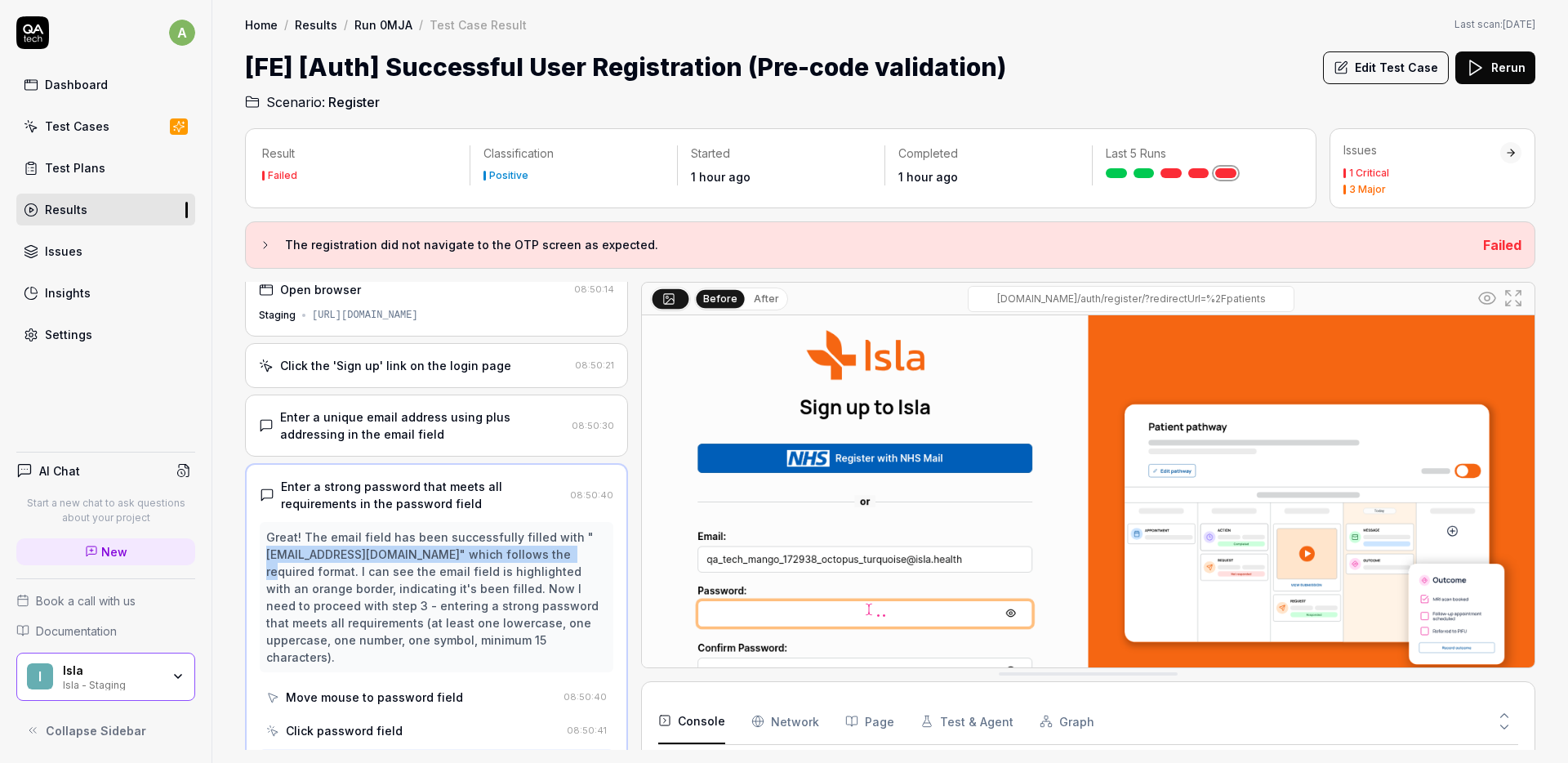
scroll to position [0, 0]
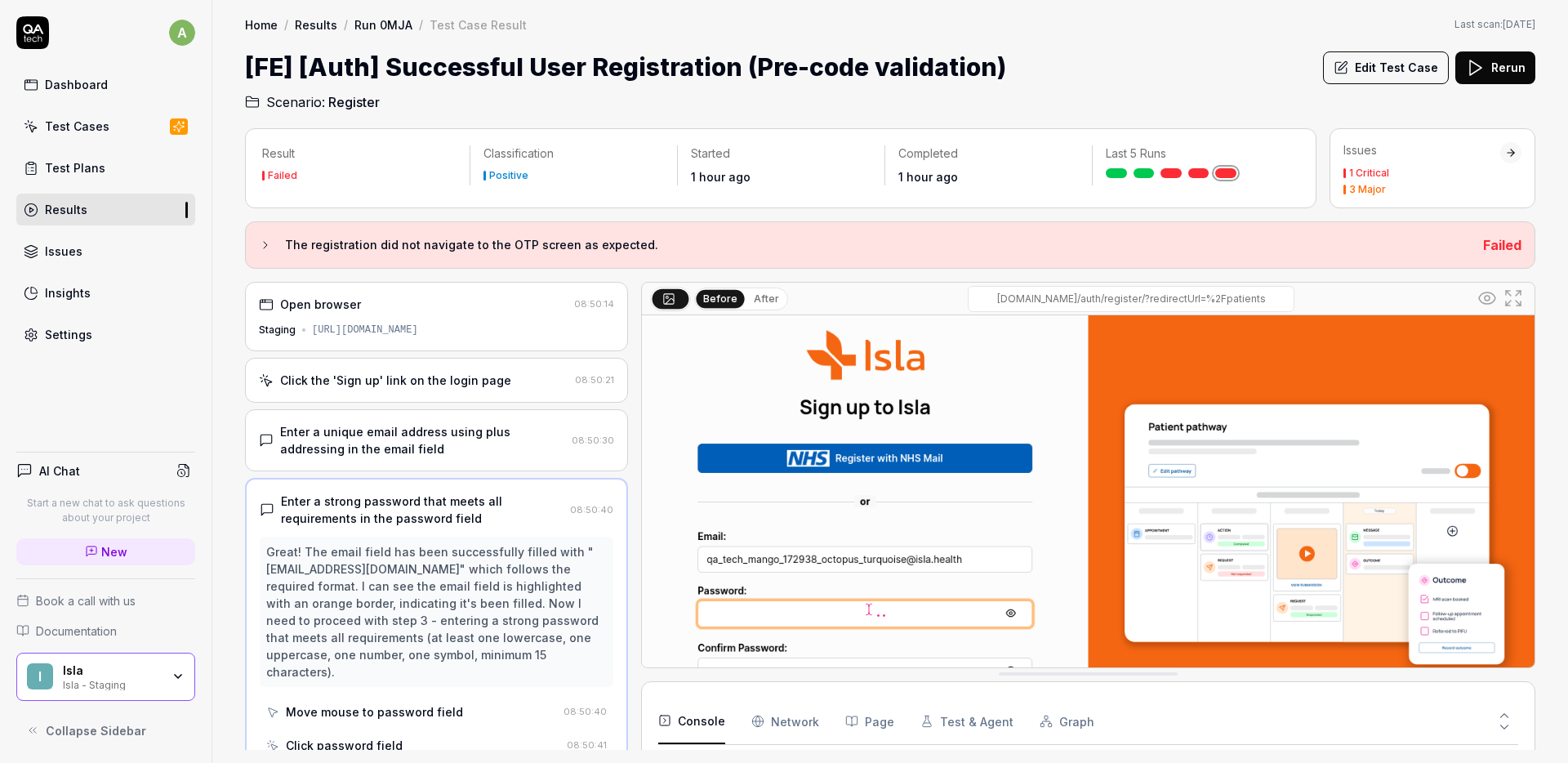
click at [1207, 46] on div "Home / Results / Run 0MJA / Test Case Result Home / Results / Run 0MJA / Test C…" at bounding box center [890, 56] width 1355 height 112
drag, startPoint x: 274, startPoint y: 570, endPoint x: 574, endPoint y: 566, distance: 300.0
click at [574, 566] on div "Great! The email field has been successfully filled with "qa_tech_mango_172938_…" at bounding box center [436, 611] width 340 height 137
copy div "qa_tech_mango_172938_octopus_turquoise@isla.health"
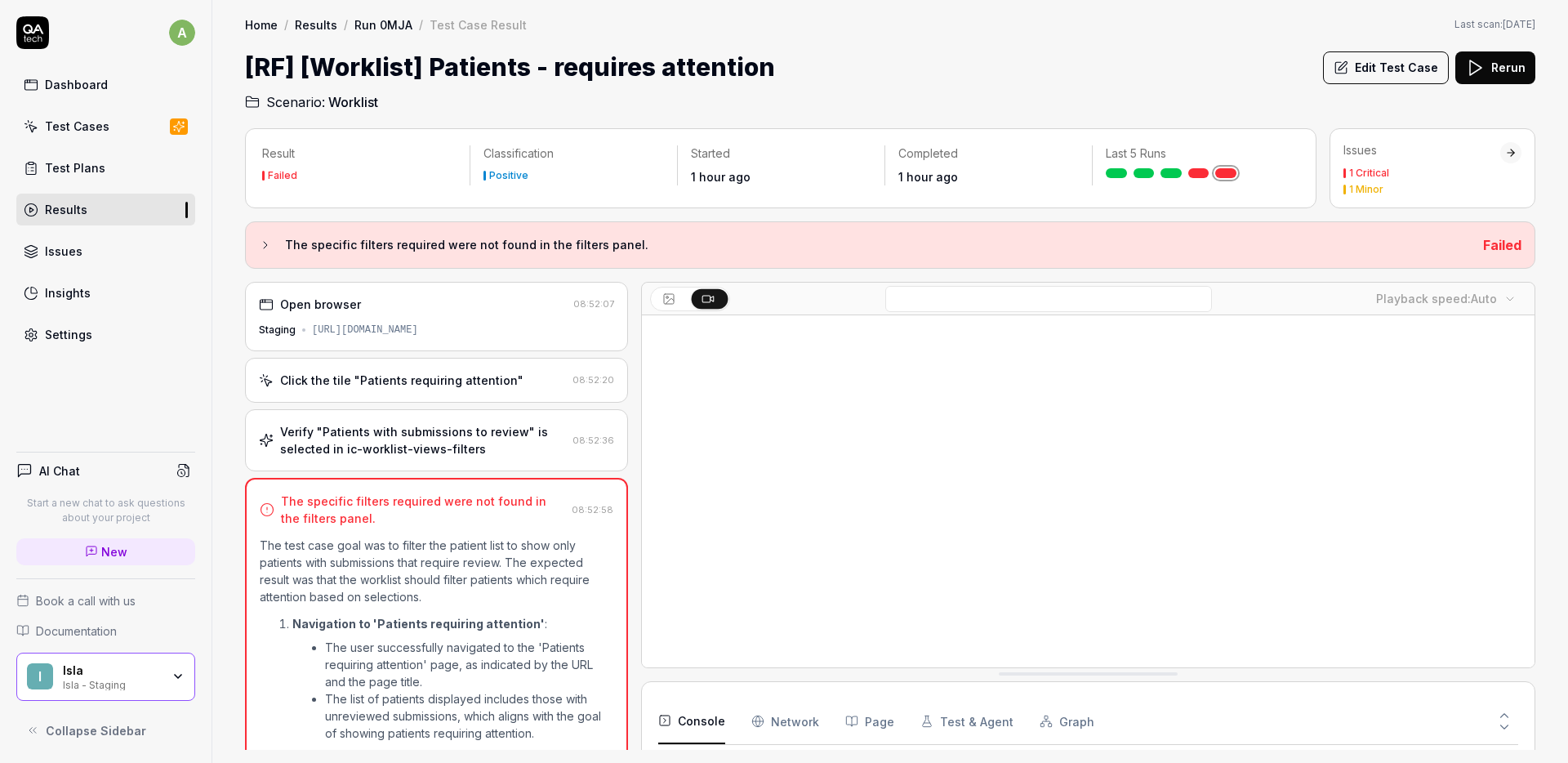
click at [426, 398] on div "Click the tile "Patients requiring attention" 08:52:20" at bounding box center [436, 380] width 383 height 45
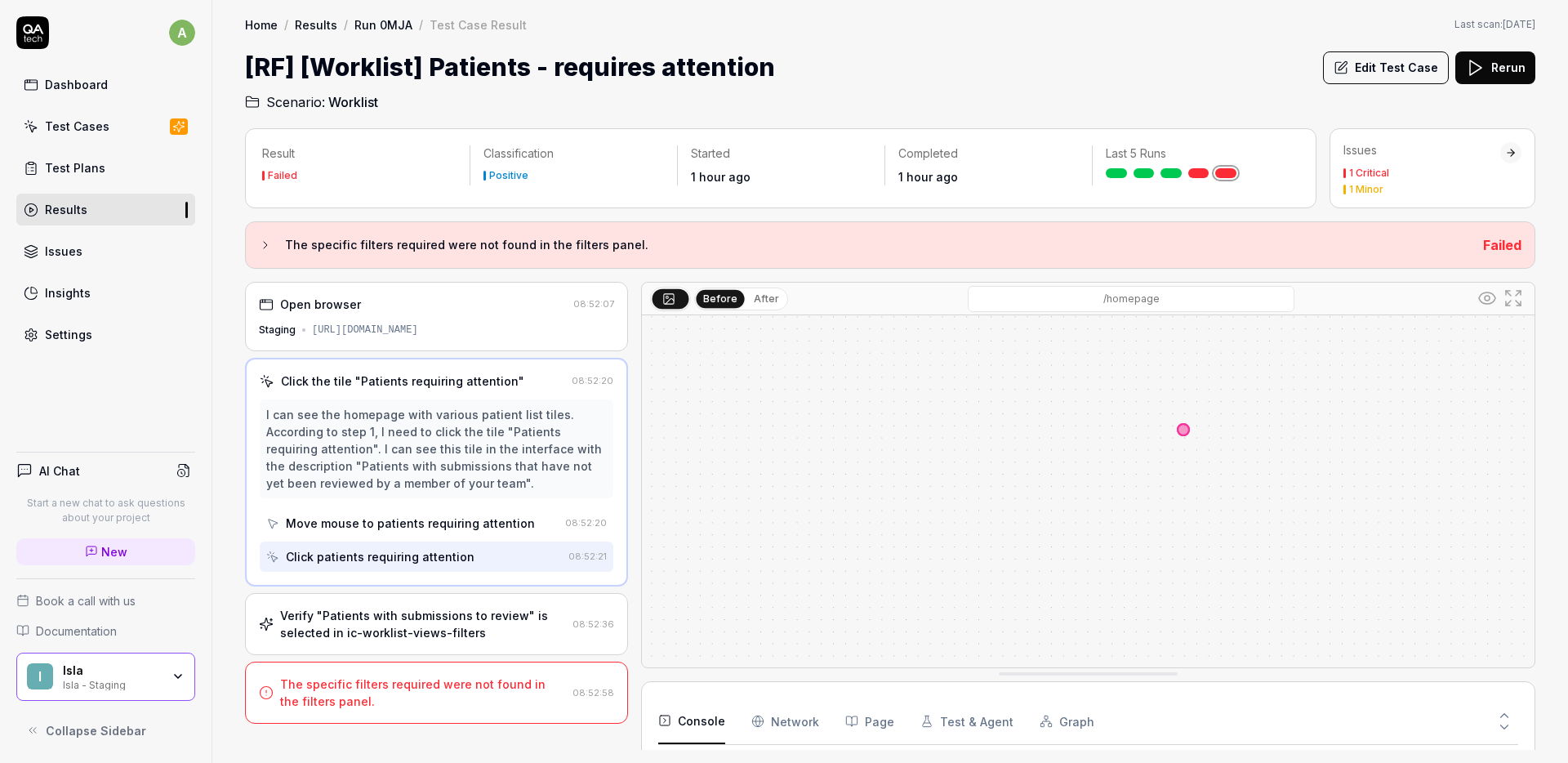
scroll to position [198, 0]
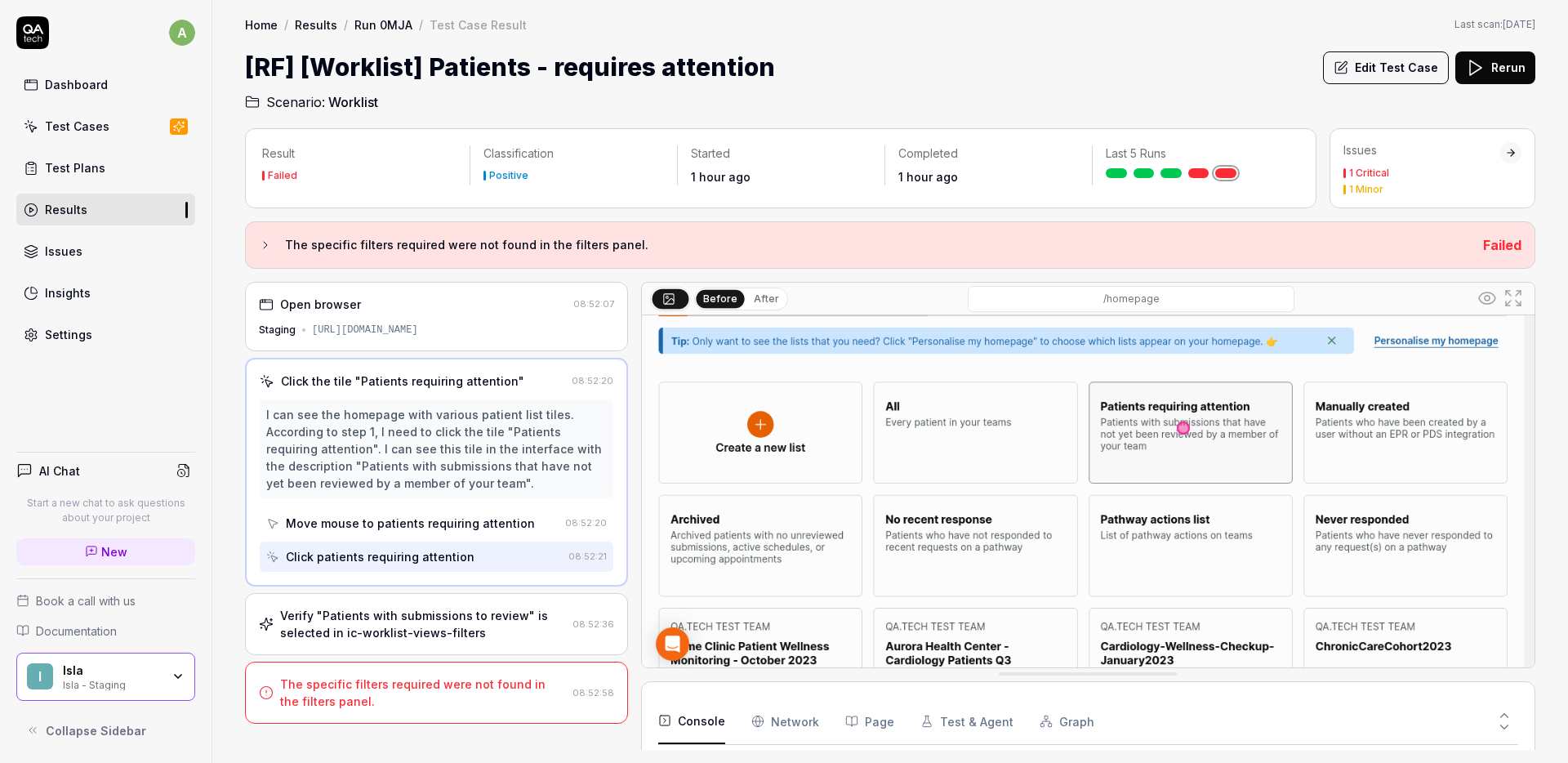
click at [450, 603] on div "Verify "Patients with submissions to review" is selected in ic-worklist-views-f…" at bounding box center [436, 623] width 383 height 62
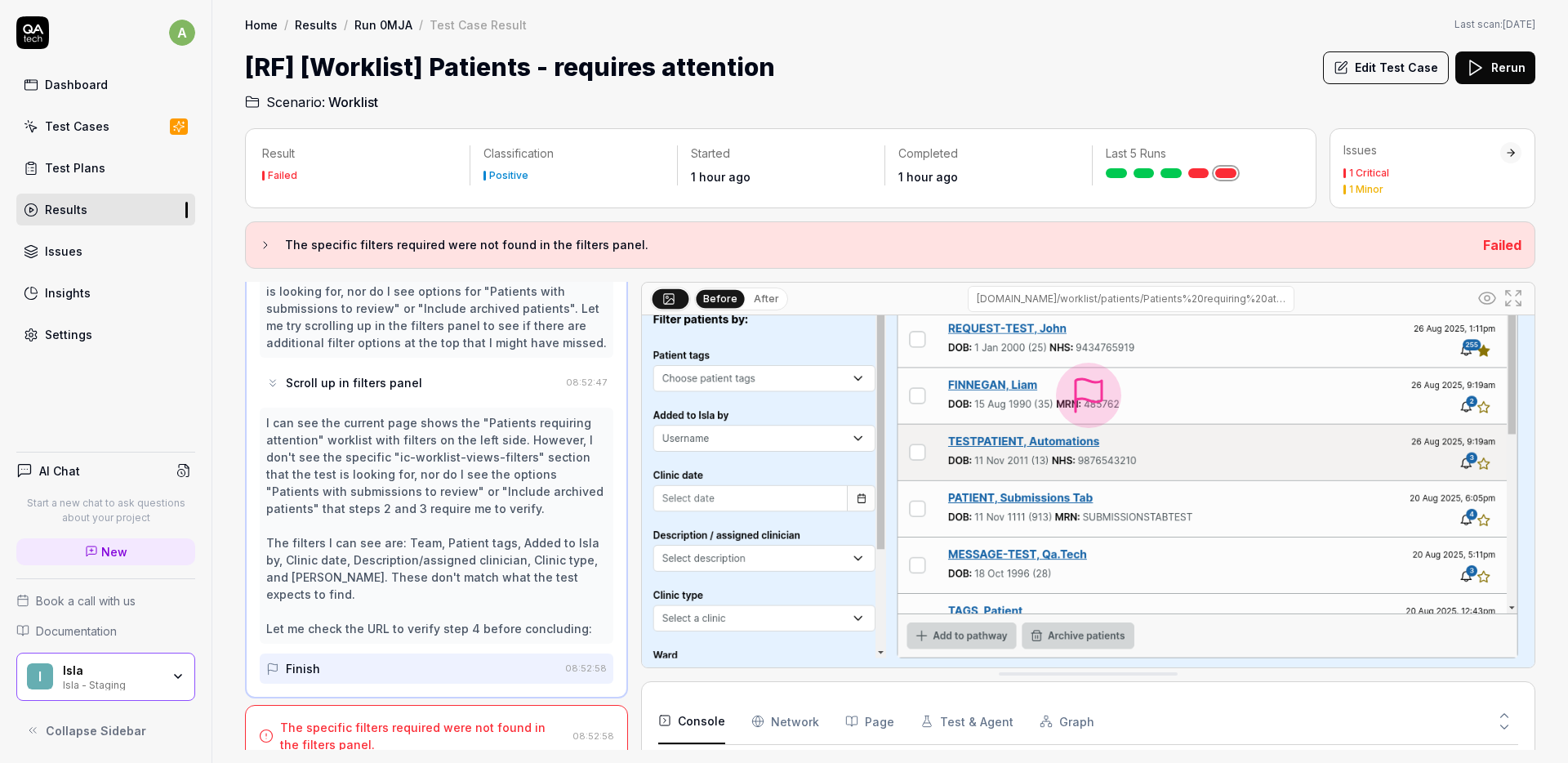
click at [536, 515] on div "I can see the current page shows the "Patients requiring attention" worklist wi…" at bounding box center [436, 525] width 340 height 223
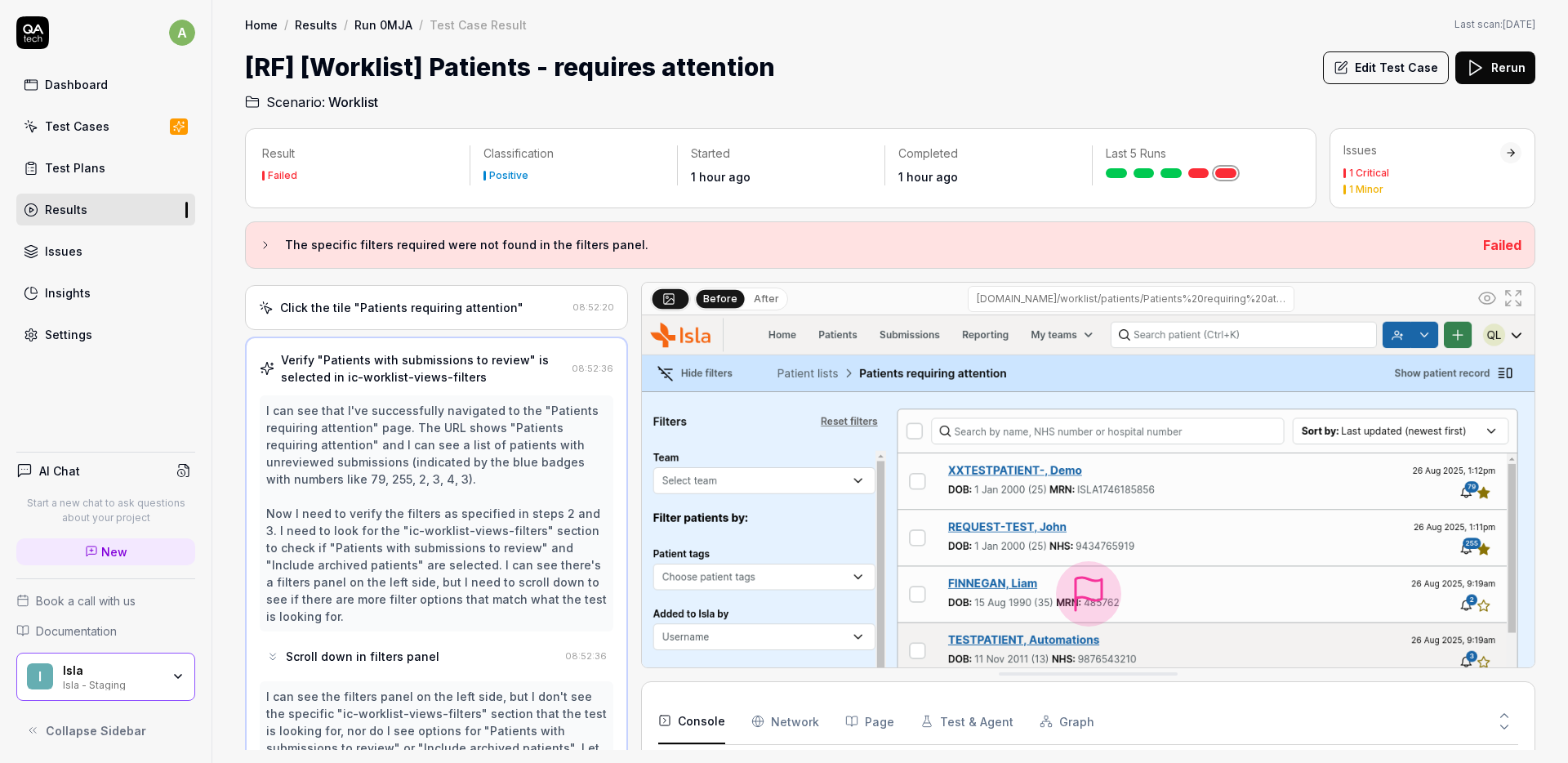
scroll to position [0, 0]
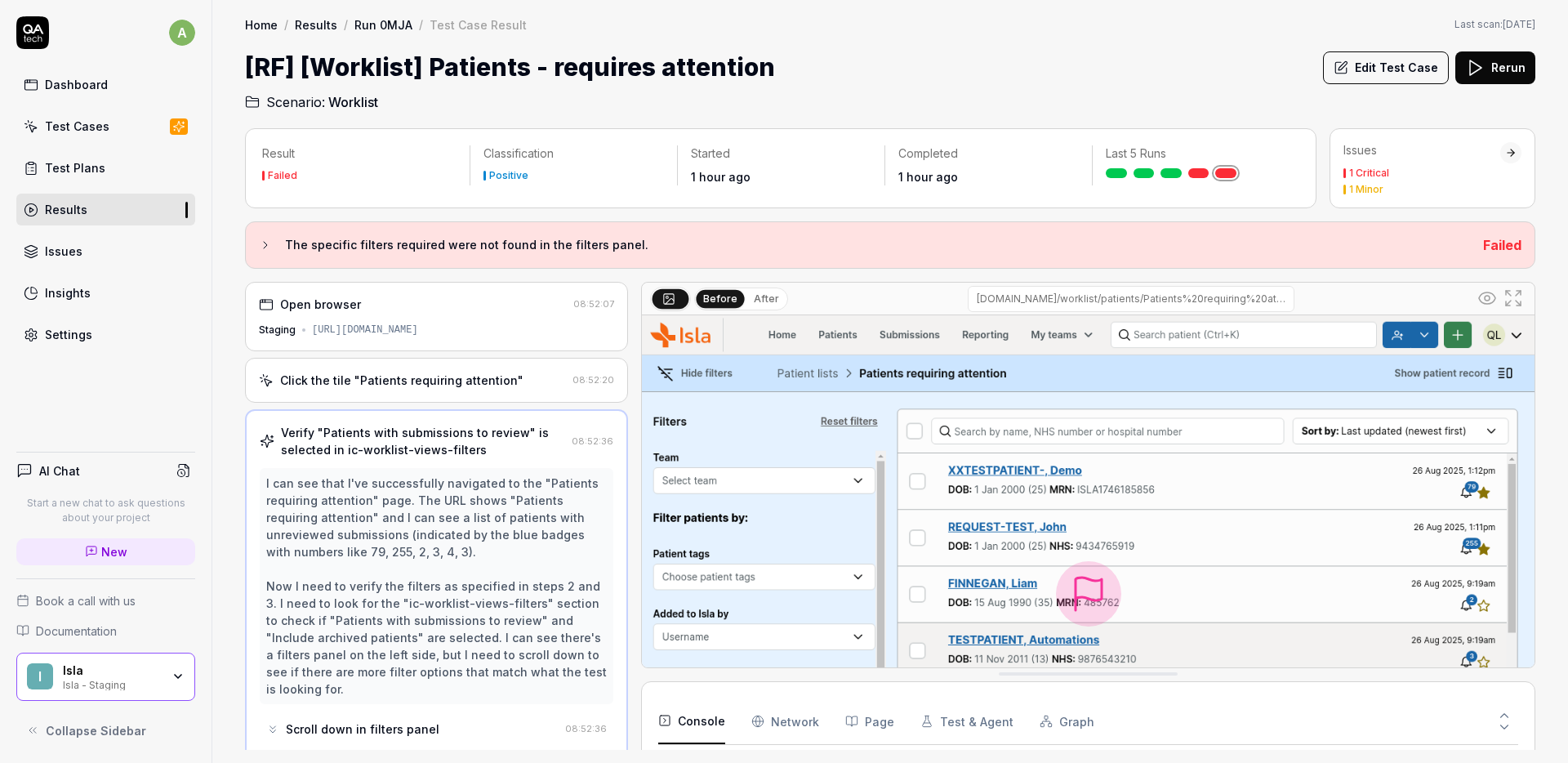
click at [451, 311] on div "Open browser" at bounding box center [412, 303] width 308 height 17
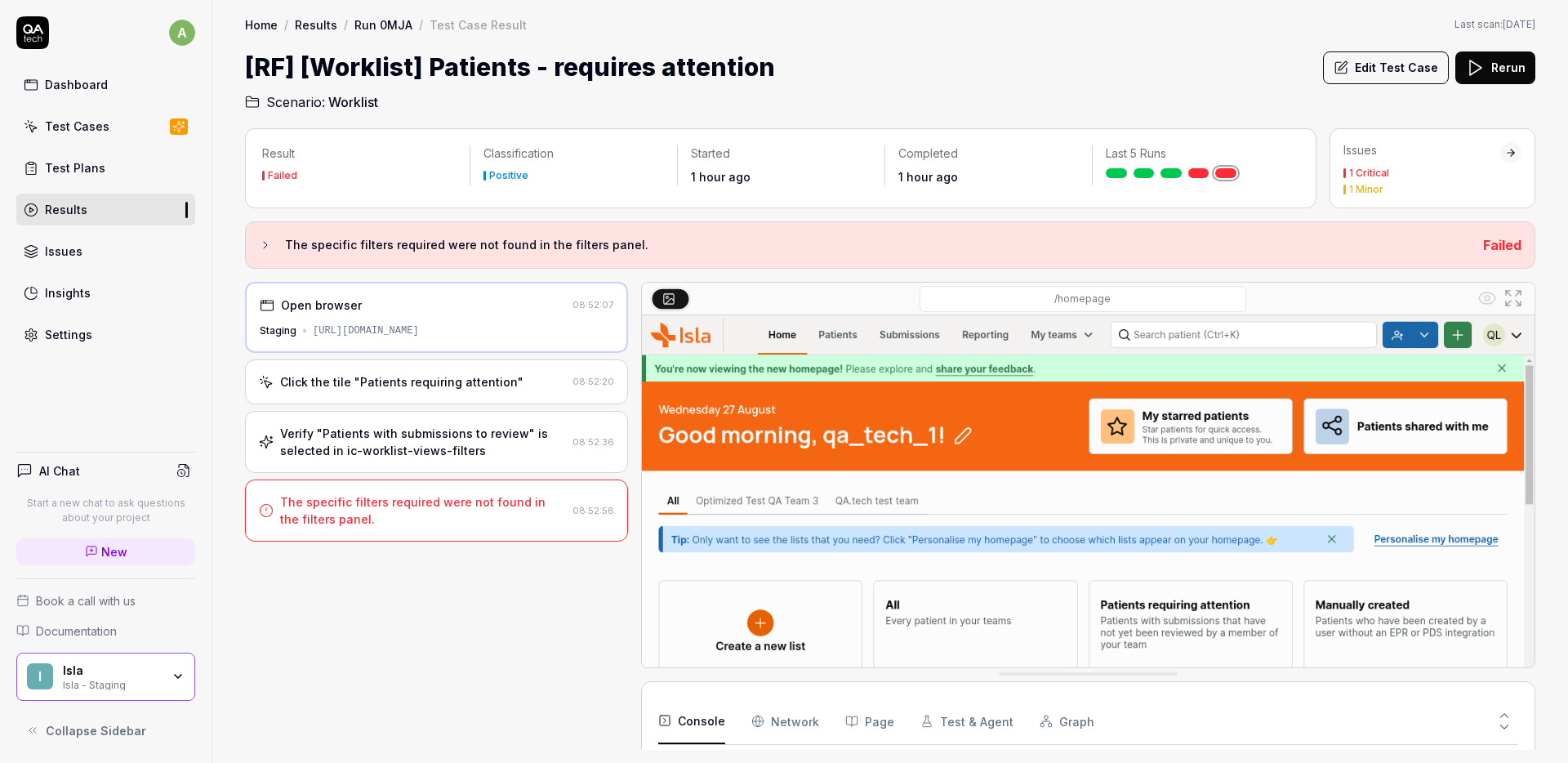
click at [678, 299] on button at bounding box center [670, 298] width 37 height 20
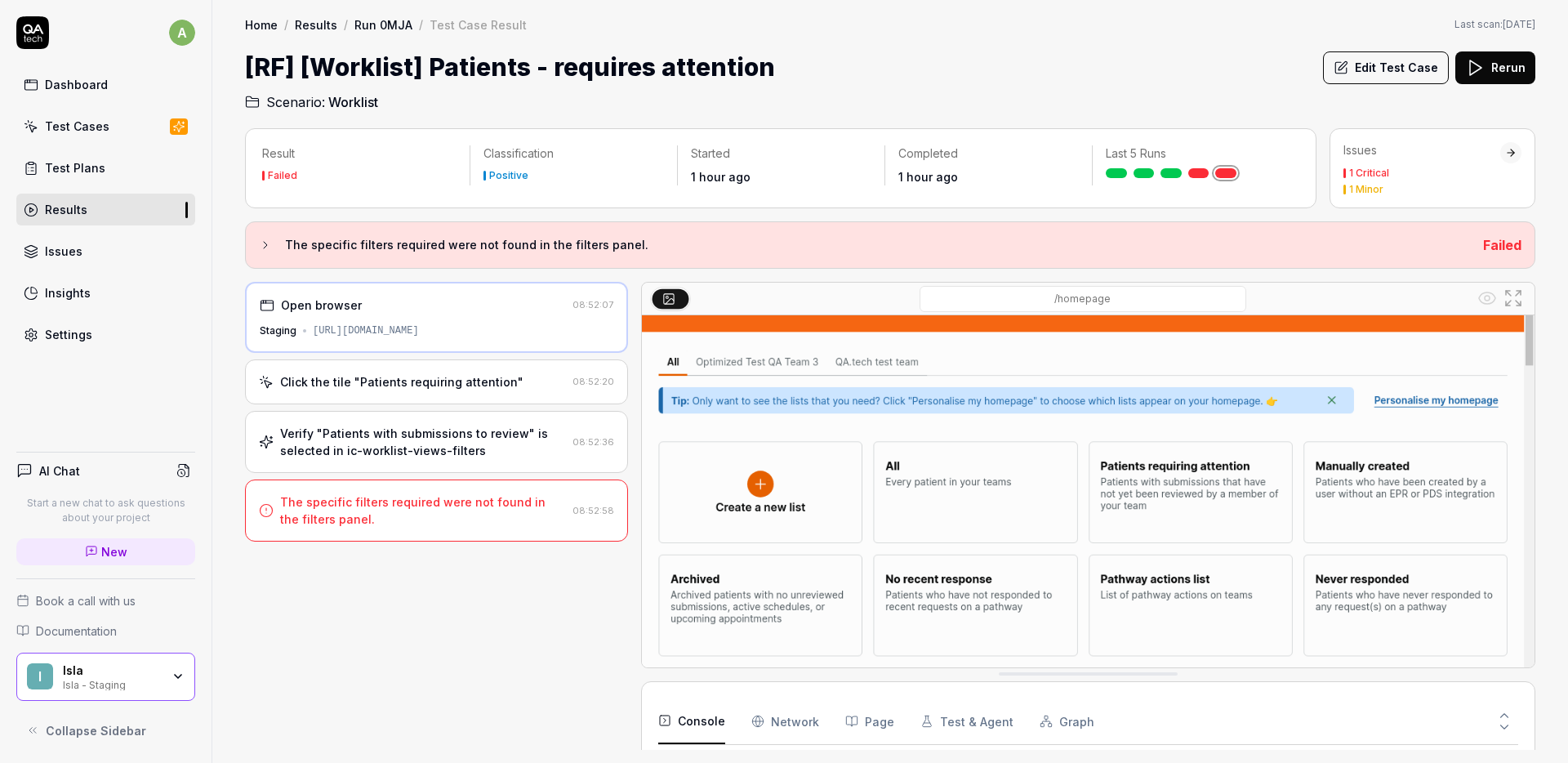
scroll to position [198, 0]
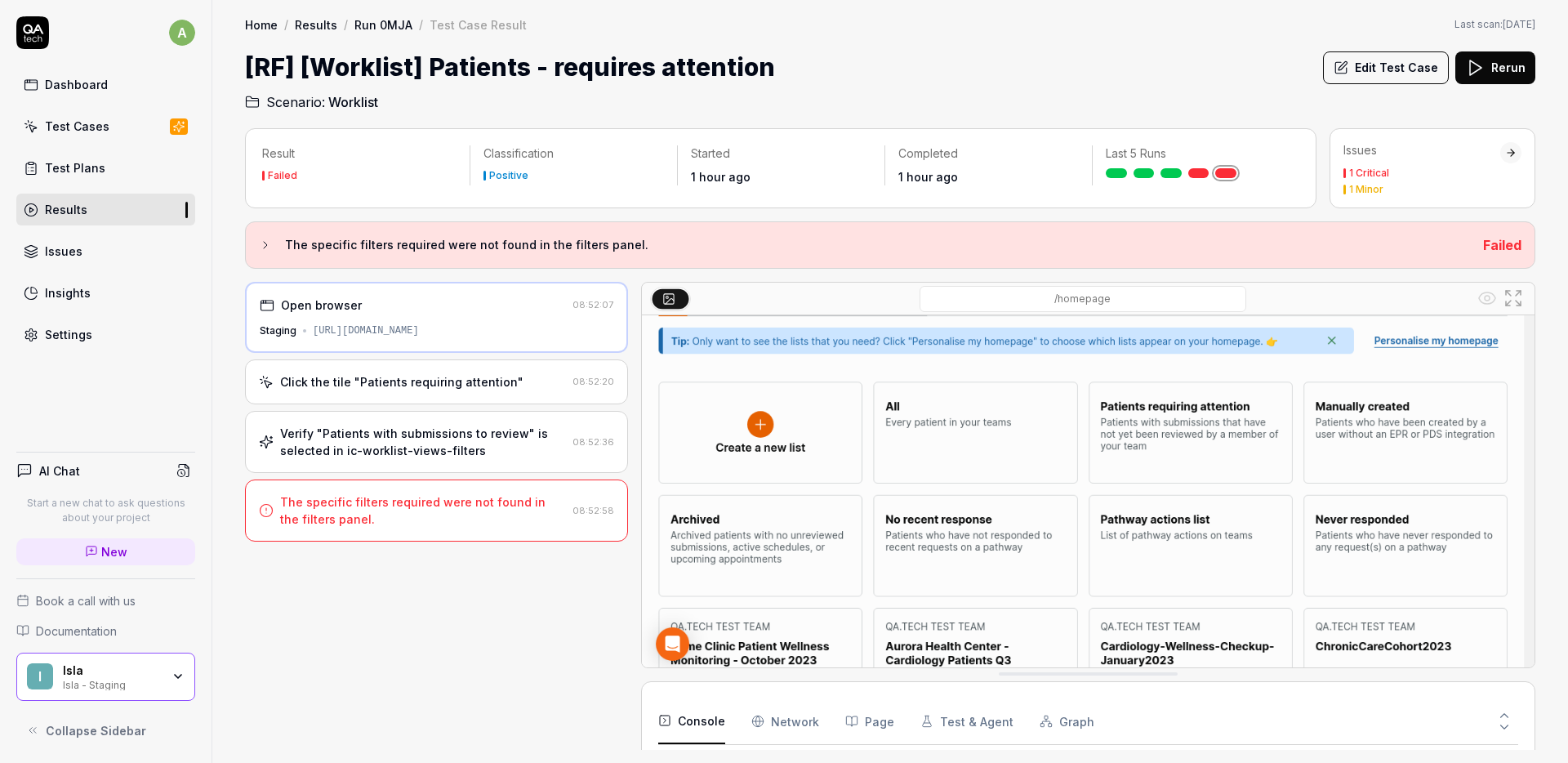
click at [554, 431] on div "Verify "Patients with submissions to review" is selected in ic-worklist-views-f…" at bounding box center [423, 442] width 285 height 34
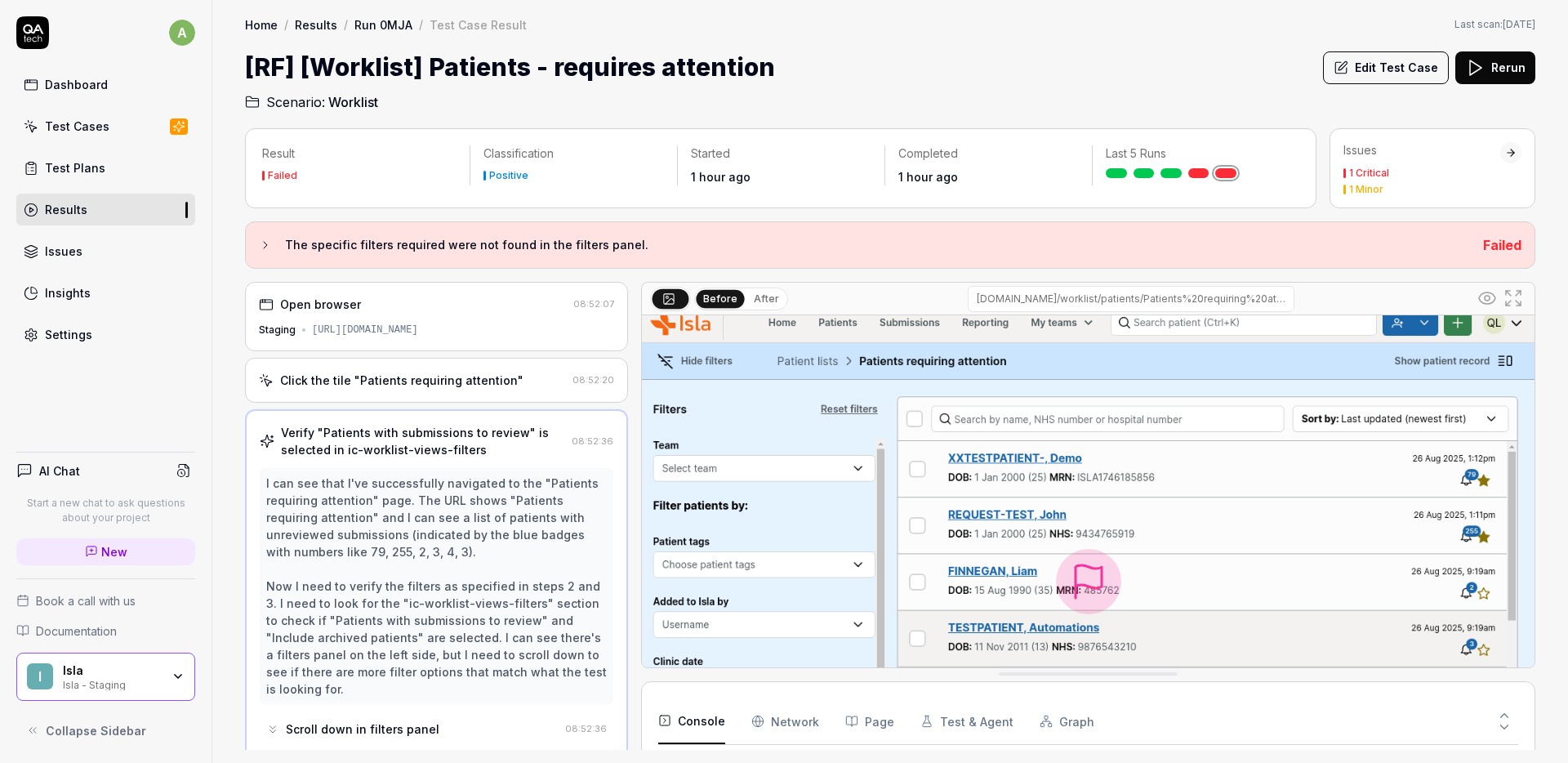
scroll to position [0, 0]
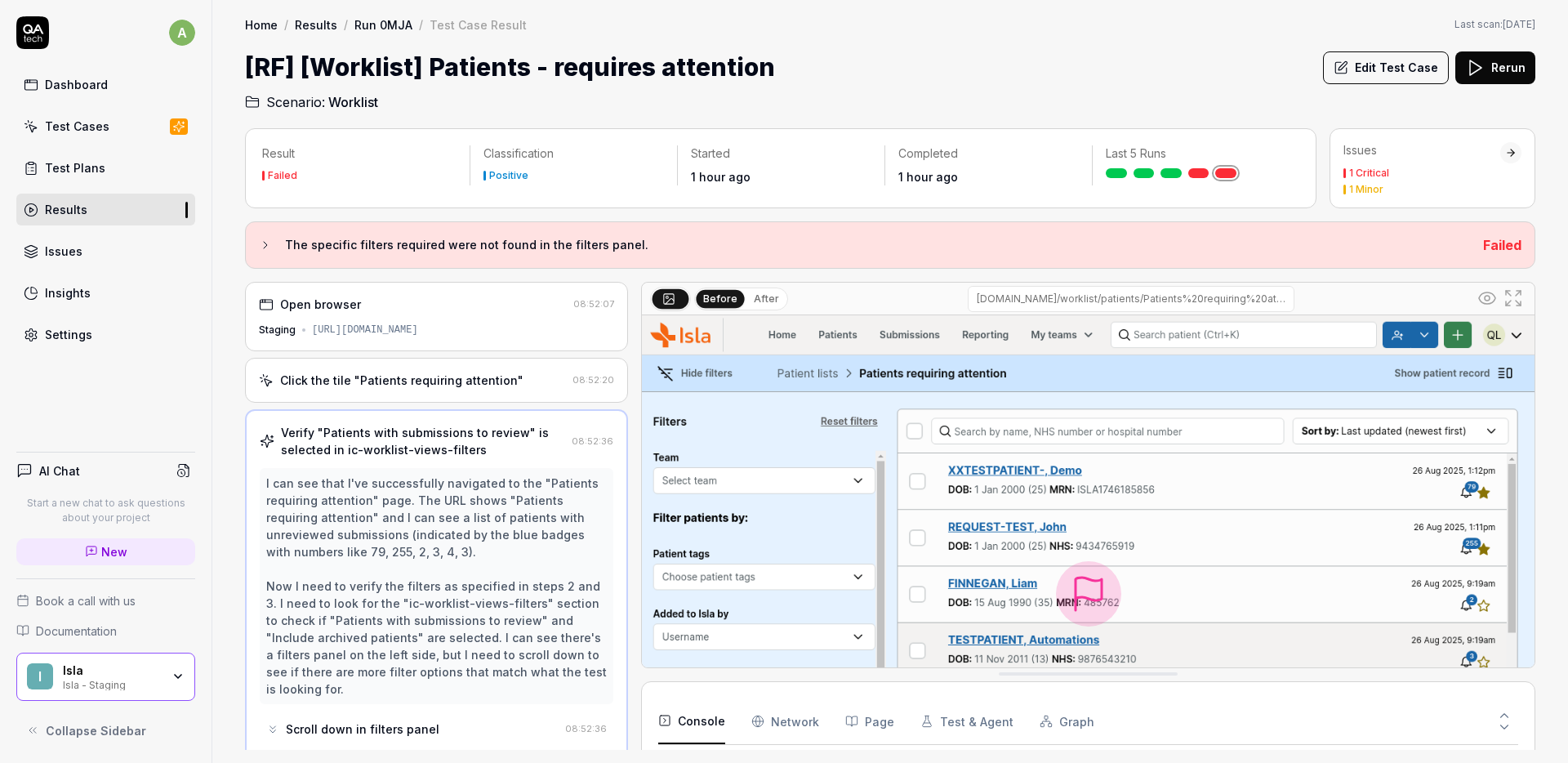
click at [1388, 73] on button "Edit Test Case" at bounding box center [1386, 67] width 126 height 32
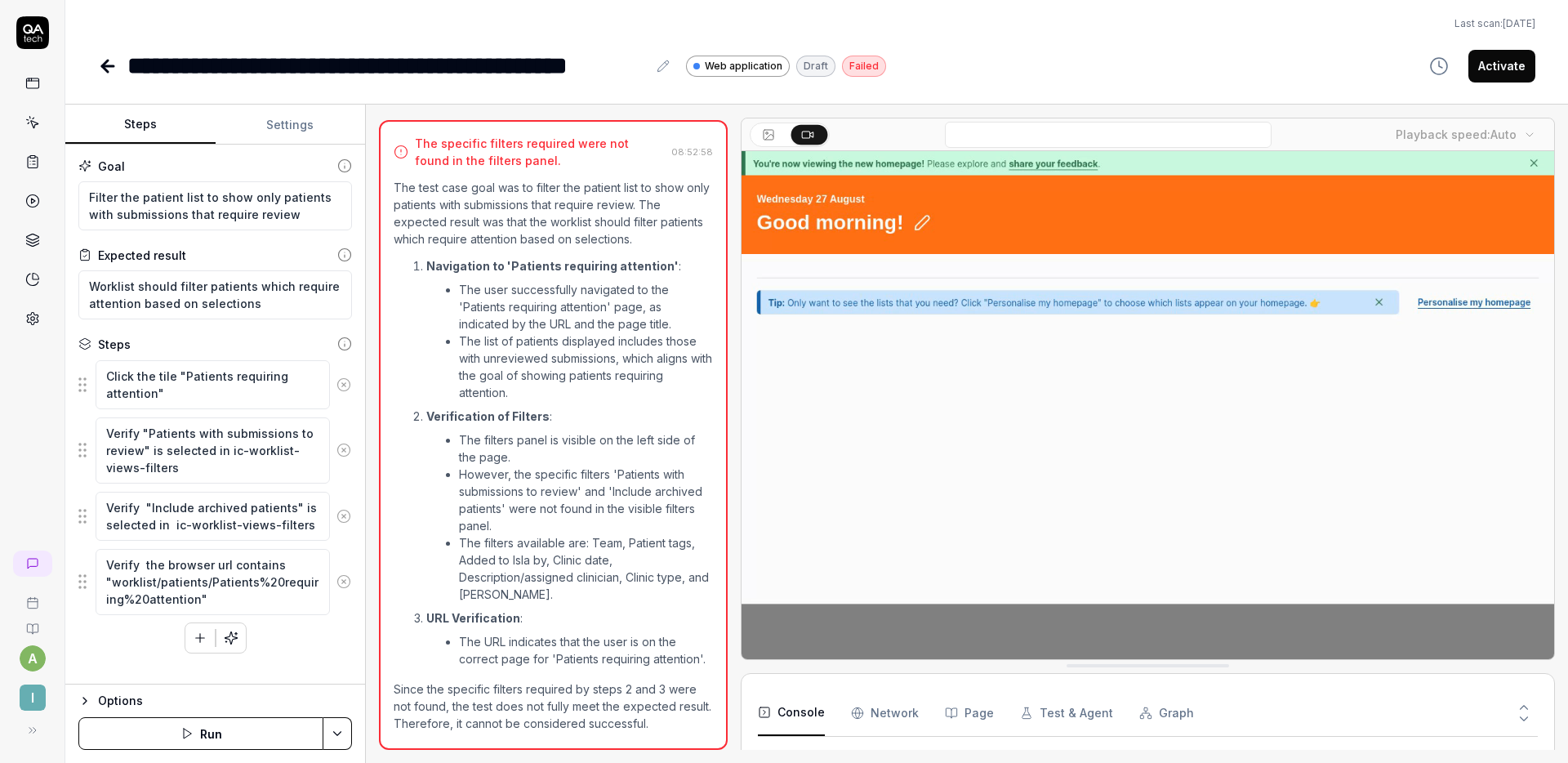
scroll to position [48, 0]
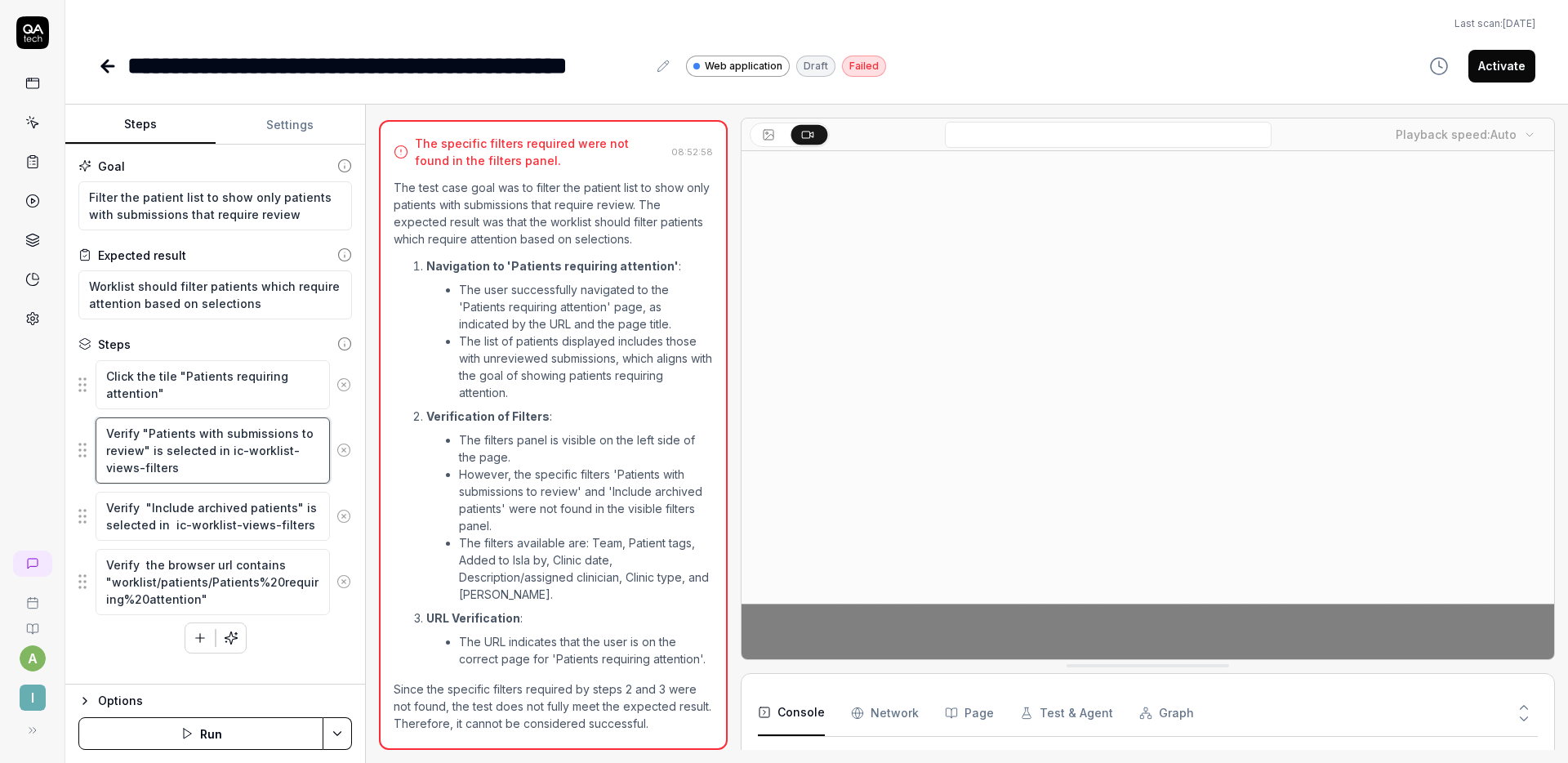
type textarea "*"
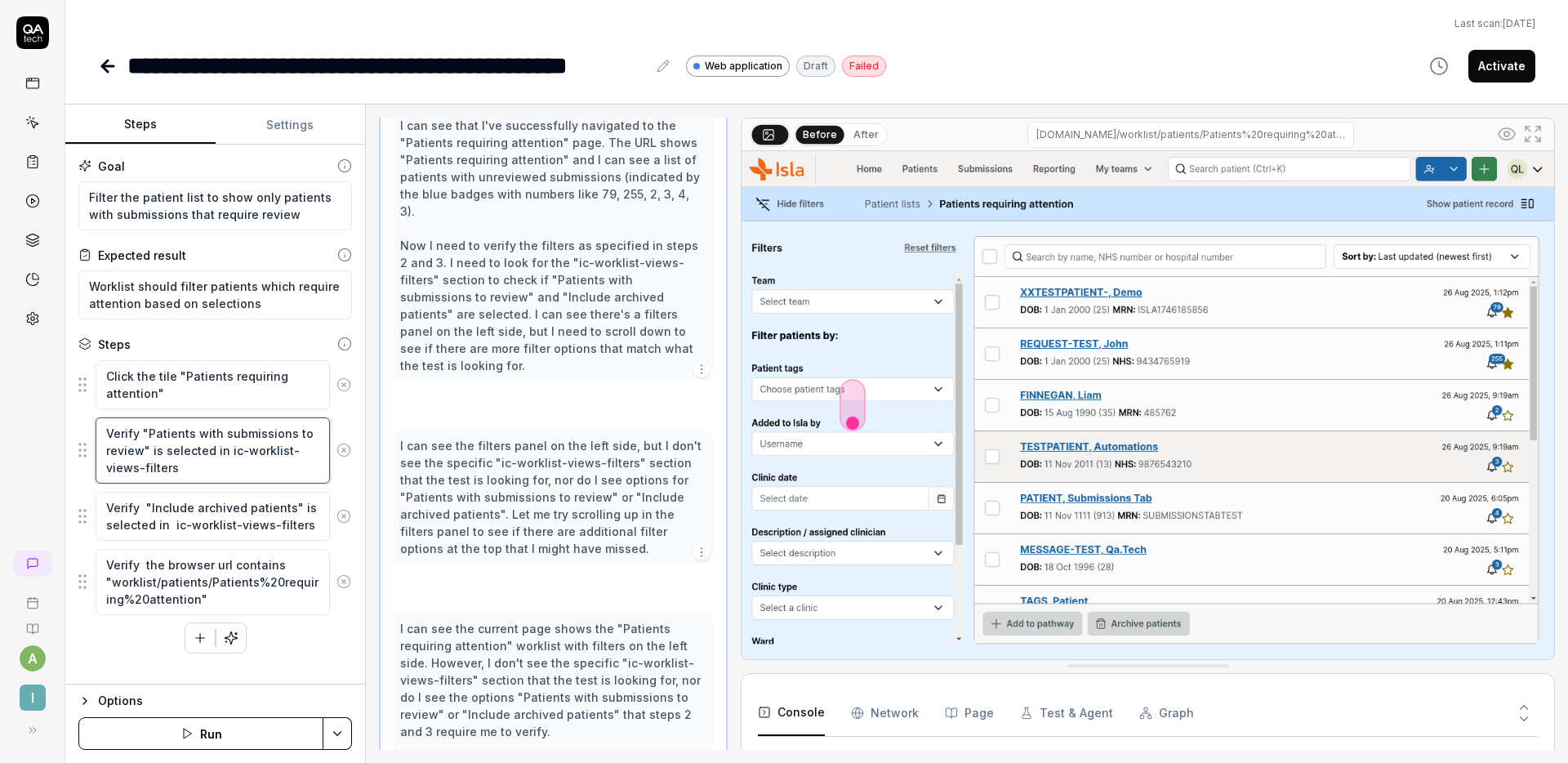
scroll to position [348, 0]
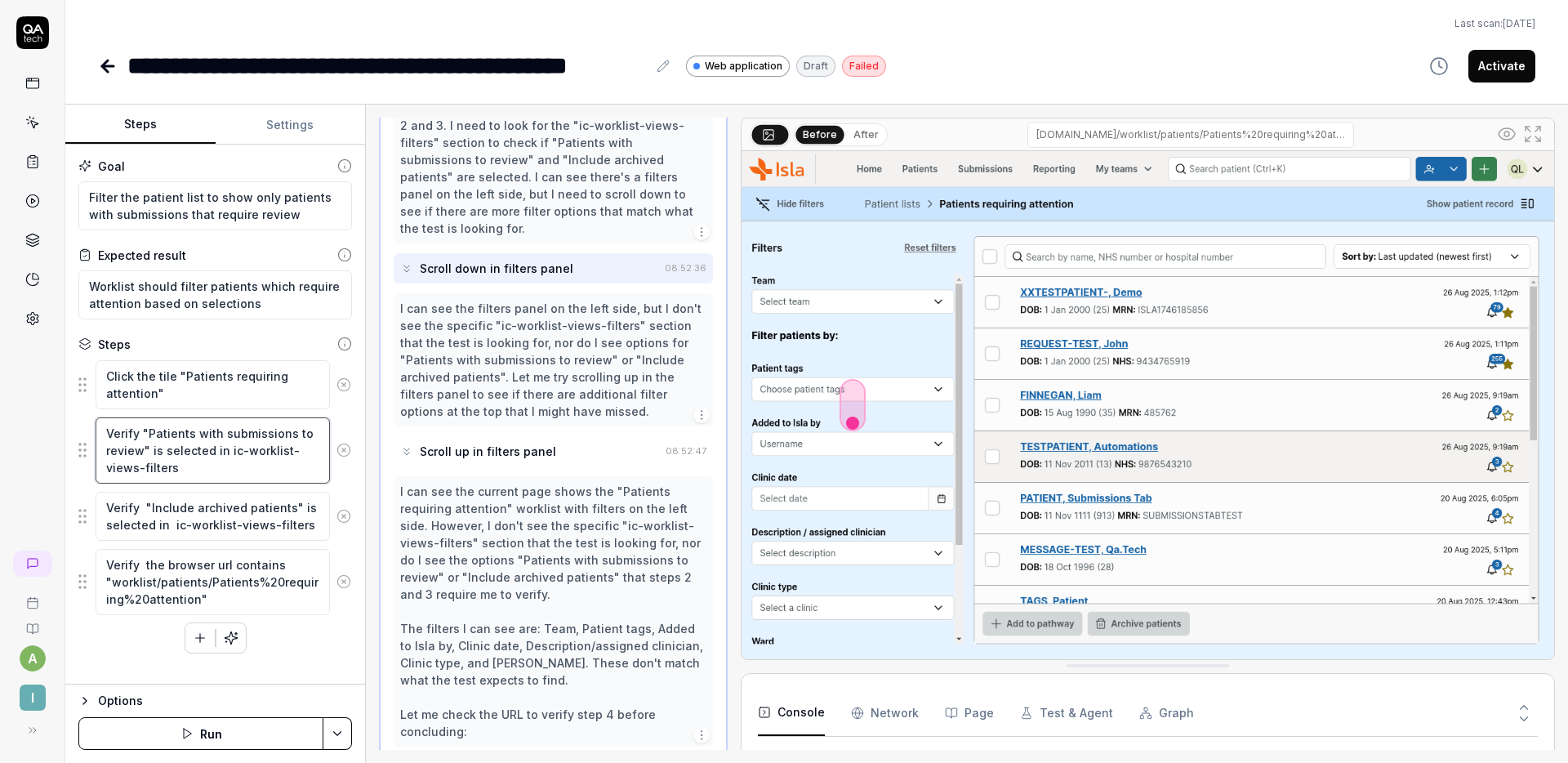
click at [231, 472] on textarea "Verify "Patients with submissions to review" is selected in ic-worklist-views-f…" at bounding box center [212, 451] width 234 height 66
drag, startPoint x: 223, startPoint y: 470, endPoint x: 225, endPoint y: 453, distance: 17.1
click at [225, 453] on textarea "Verify "Patients with submissions to review" is selected in ic-worklist-views-f…" at bounding box center [212, 451] width 234 height 66
type textarea "Verify "Patients with submissions to review" is selected in t"
type textarea "*"
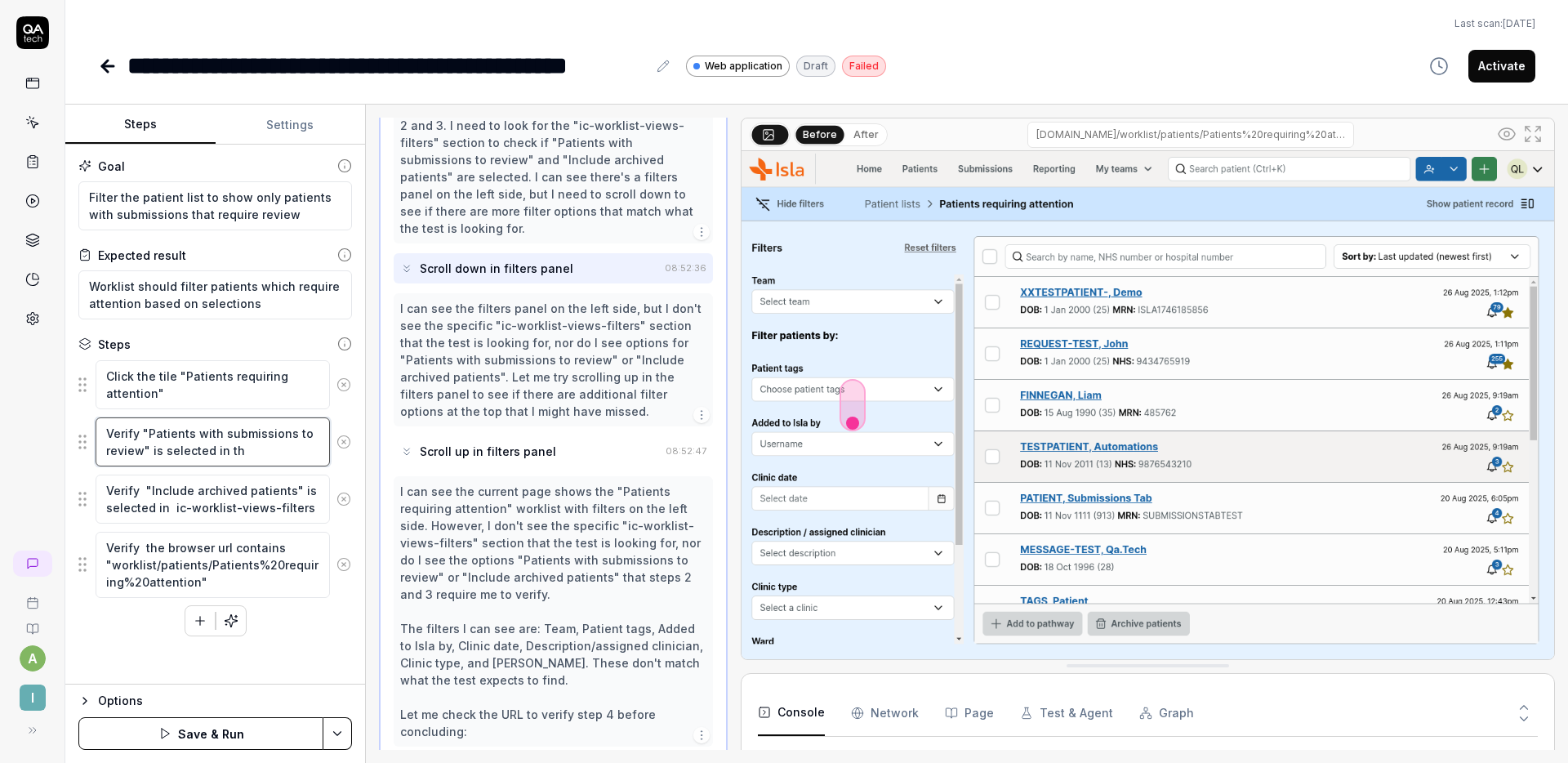
type textarea "Verify "Patients with submissions to review" is selected in the"
type textarea "*"
type textarea "Verify "Patients with submissions to review" is selected in the"
type textarea "*"
type textarea "Verify "Patients with submissions to review" is selected in the c"
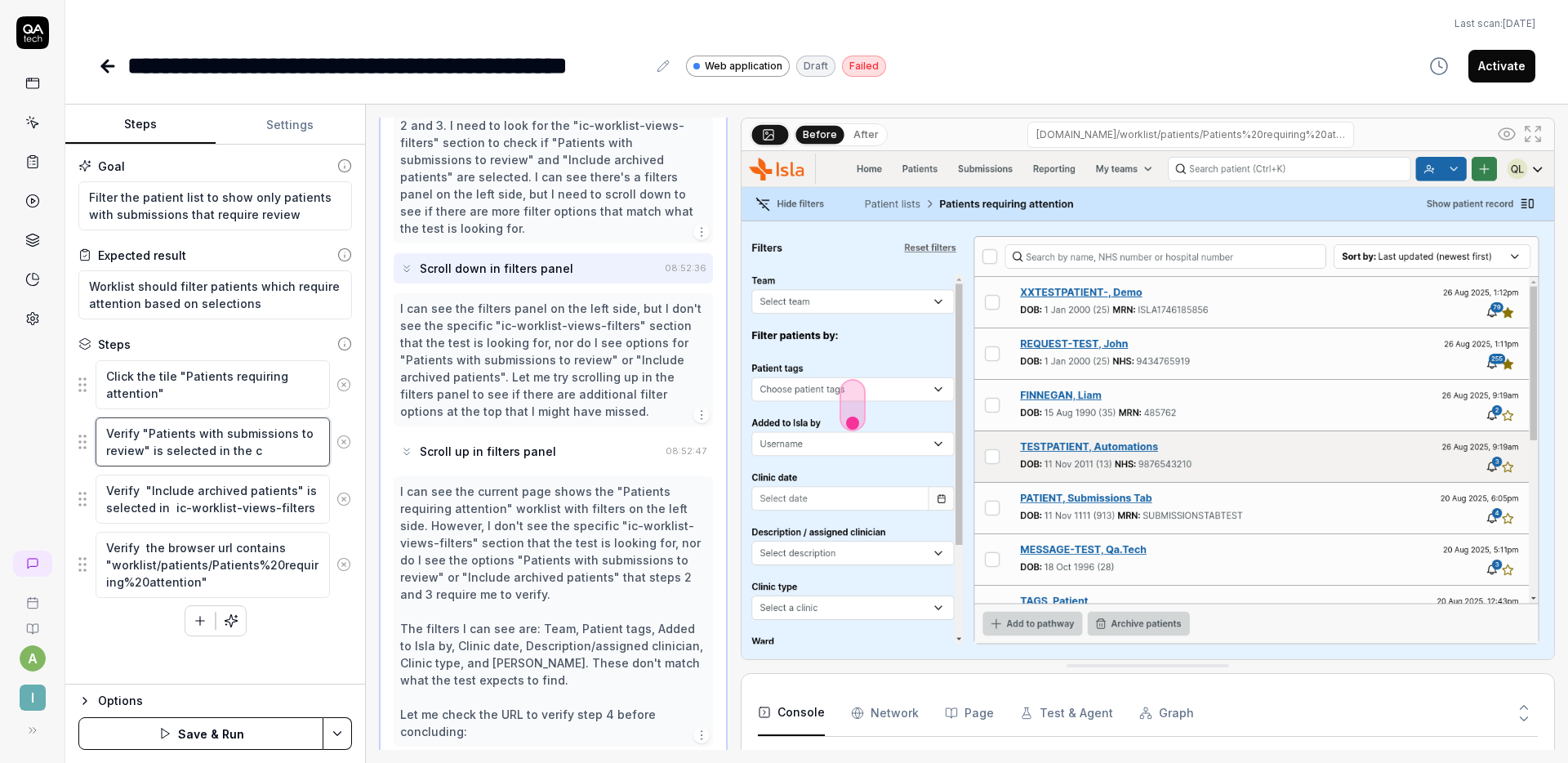
type textarea "*"
type textarea "Verify "Patients with submissions to review" is selected in the co"
type textarea "*"
type textarea "Verify "Patients with submissions to review" is selected in the col"
type textarea "*"
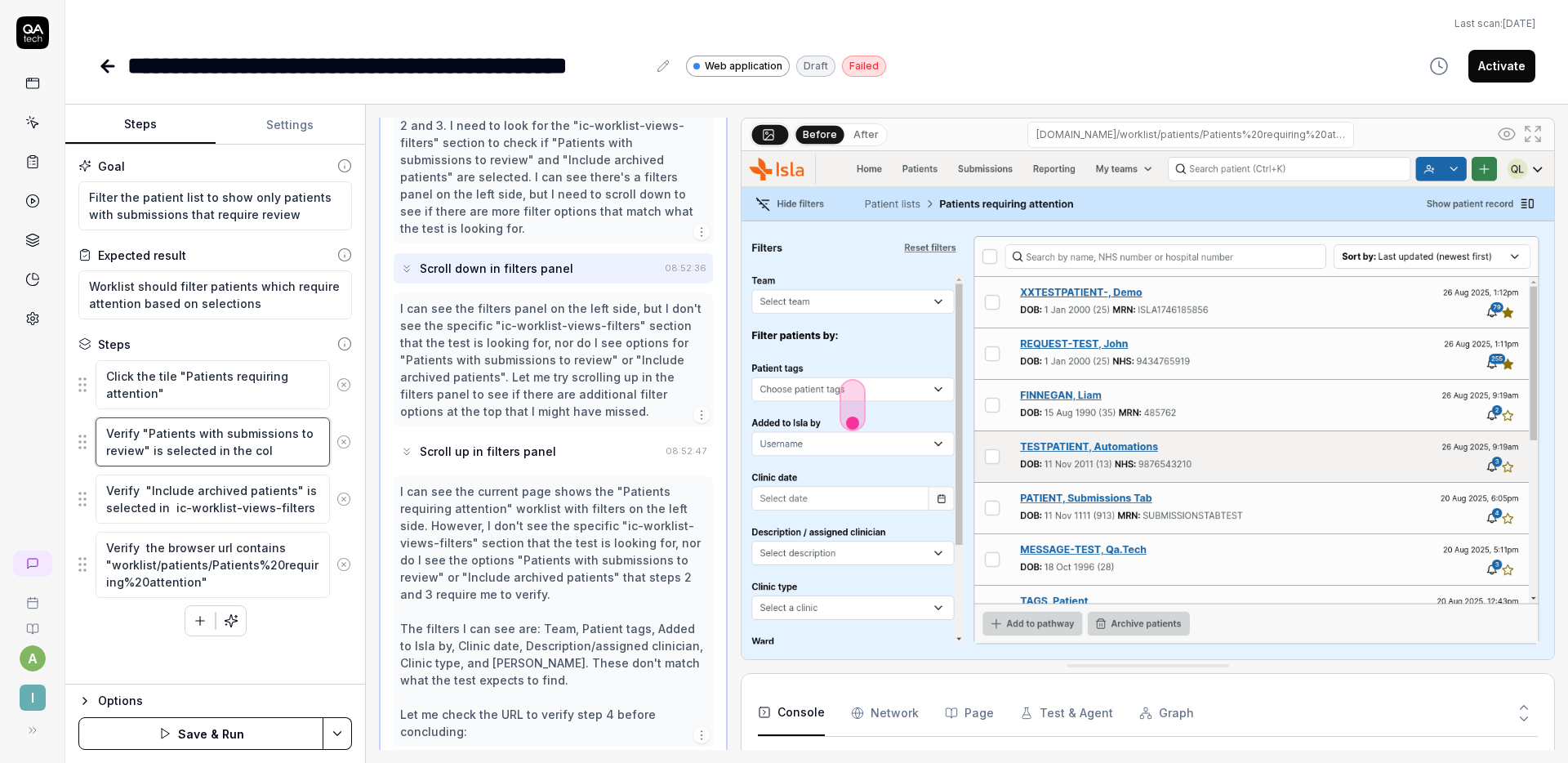
type textarea "Verify "Patients with submissions to review" is selected in the colu"
type textarea "*"
type textarea "Verify "Patients with submissions to review" is selected in the colum"
type textarea "*"
type textarea "Verify "Patients with submissions to review" is selected in the column"
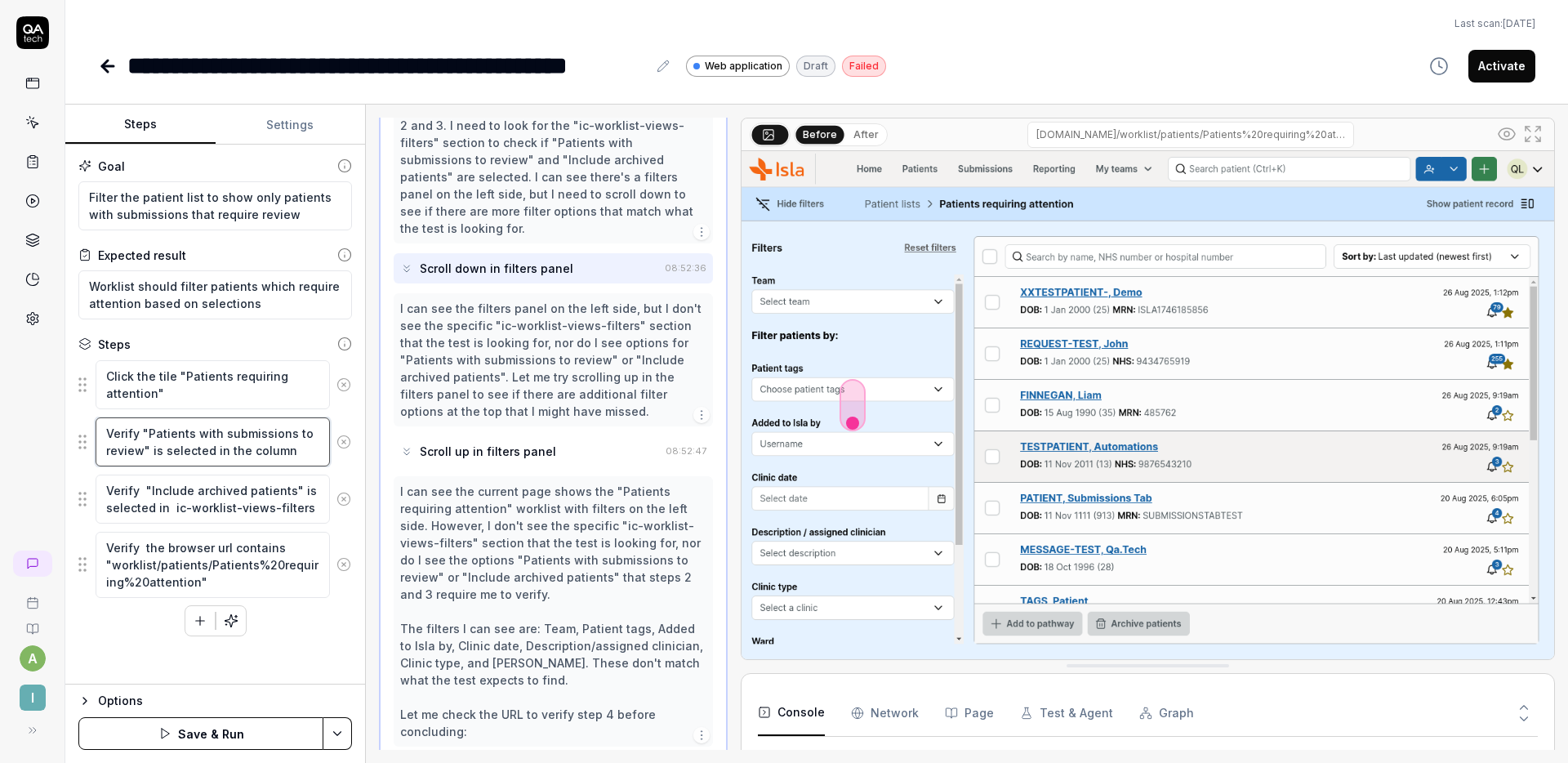
type textarea "*"
type textarea "Verify "Patients with submissions to review" is selected in the column"
type textarea "*"
type textarea "Verify "Patients with submissions to review" is selected in the column o"
type textarea "*"
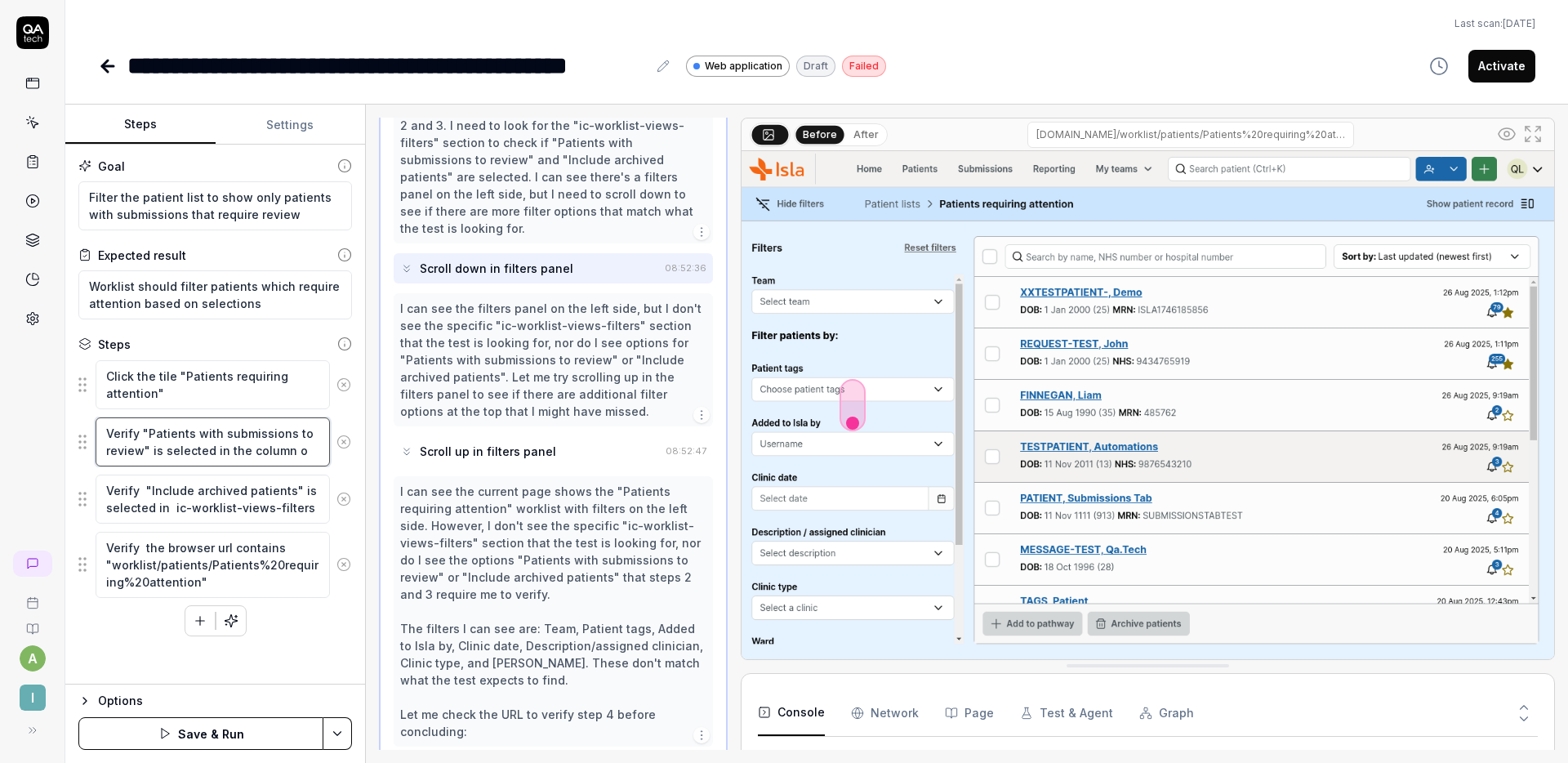
type textarea "Verify "Patients with submissions to review" is selected in the column on"
type textarea "*"
type textarea "Verify "Patients with submissions to review" is selected in the column on"
type textarea "*"
type textarea "Verify "Patients with submissions to review" is selected in the column on t"
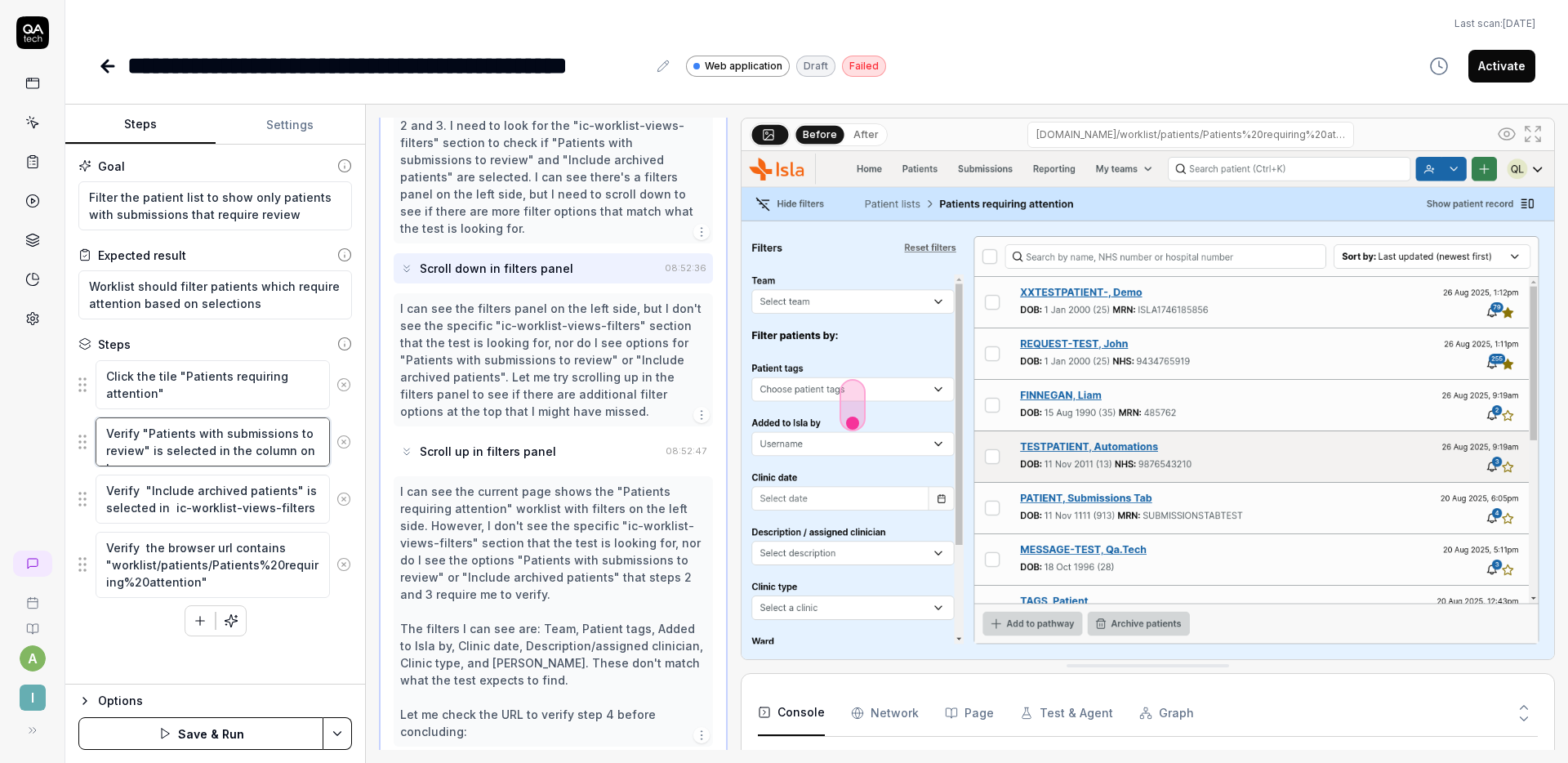
type textarea "*"
type textarea "Verify "Patients with submissions to review" is selected in the column on th"
type textarea "*"
type textarea "Verify "Patients with submissions to review" is selected in the column on the"
type textarea "*"
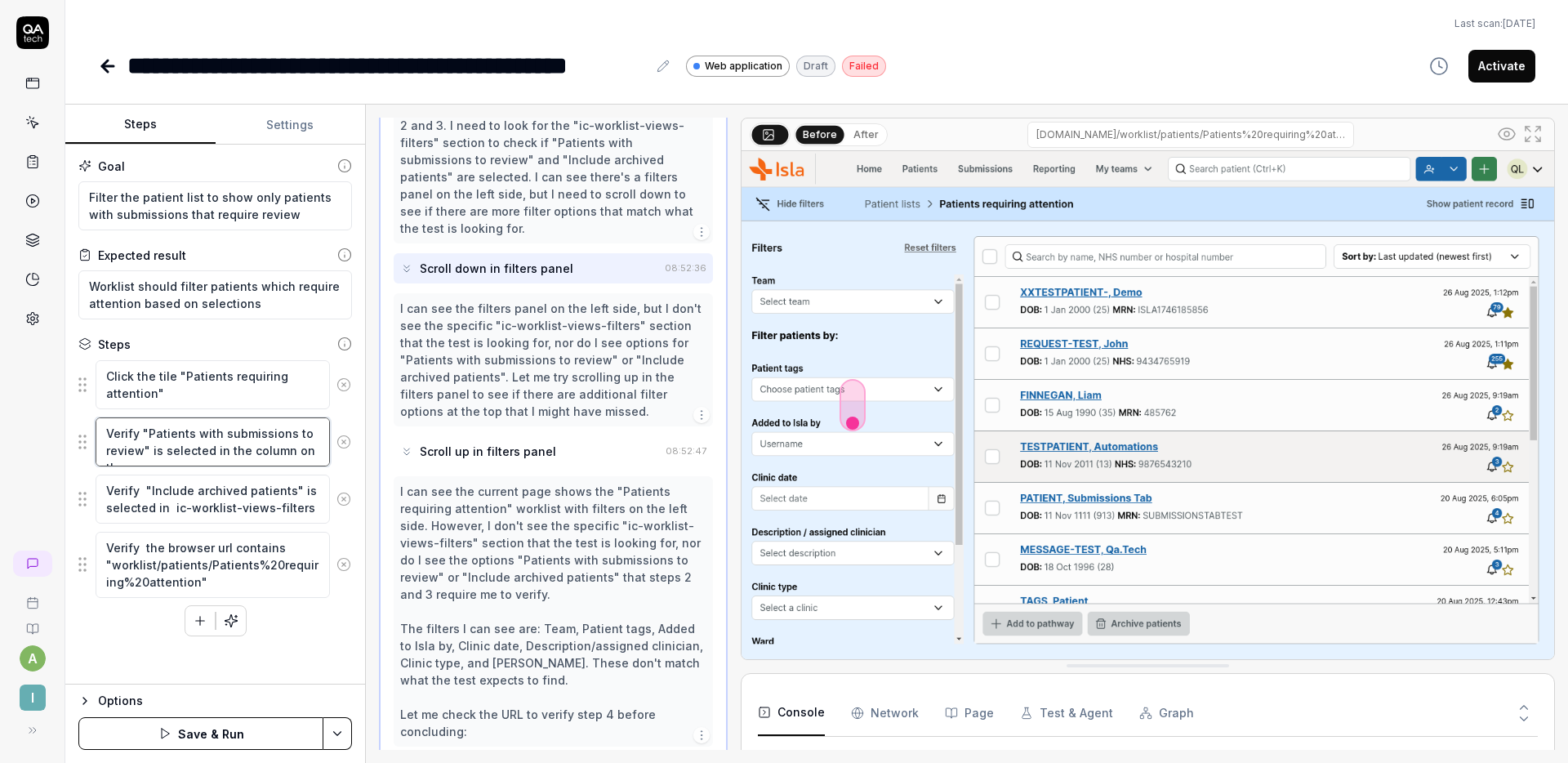
type textarea "Verify "Patients with submissions to review" is selected in the column on the"
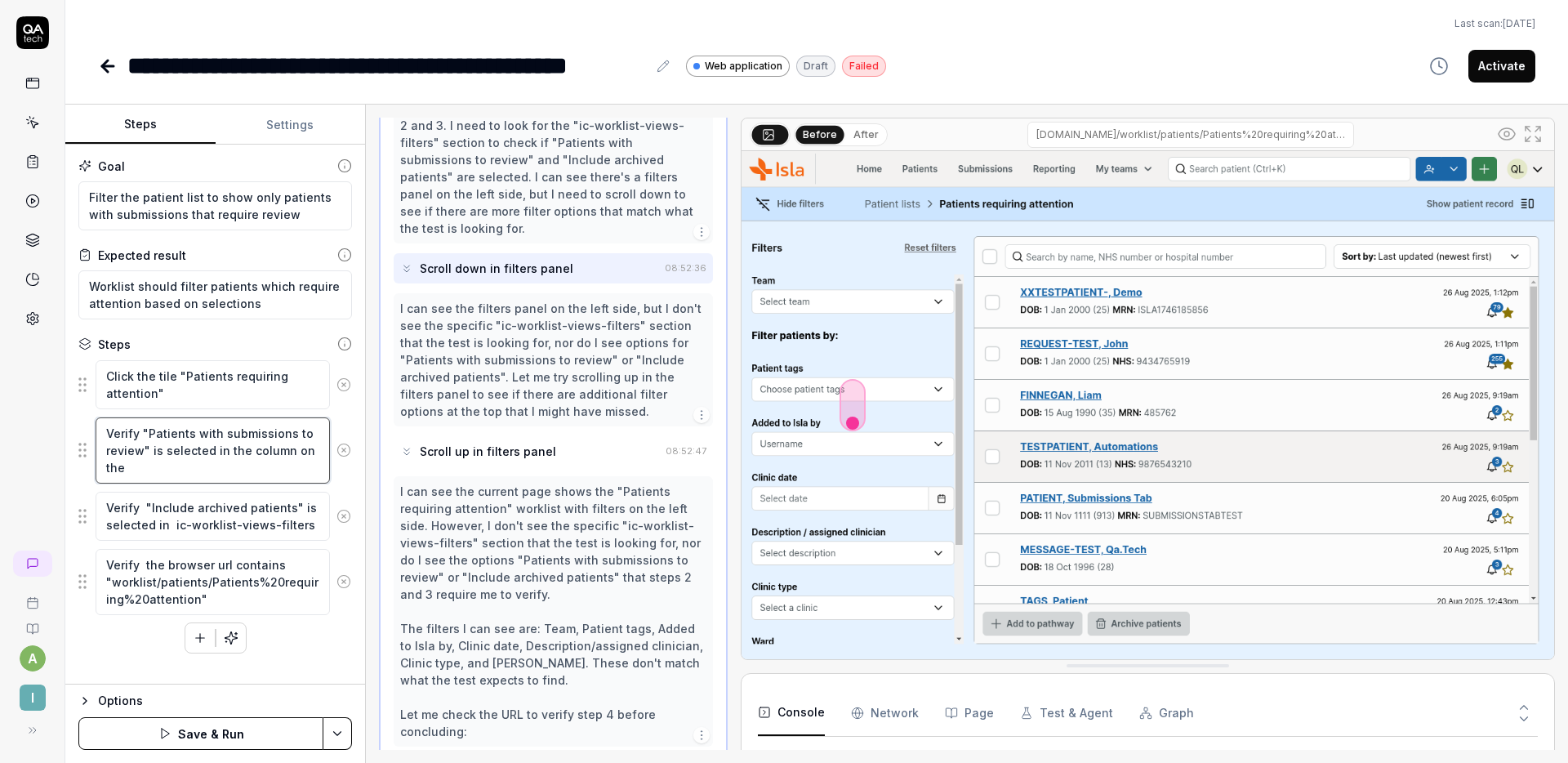
type textarea "*"
type textarea "Verify "Patients with submissions to review" is selected in the column on the r"
type textarea "*"
type textarea "Verify "Patients with submissions to review" is selected in the column on the ri"
type textarea "*"
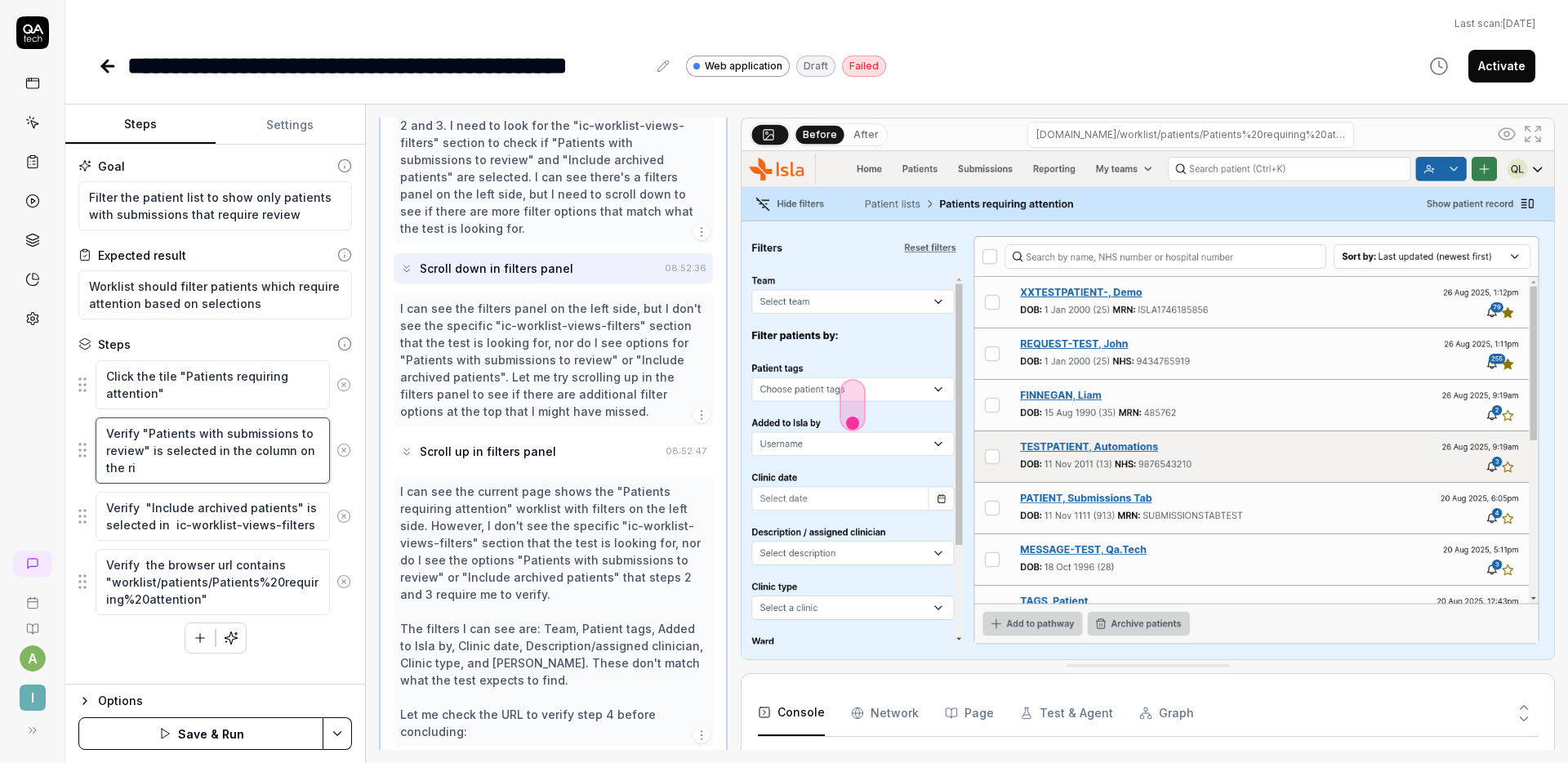
type textarea "Verify "Patients with submissions to review" is selected in the column on the r…"
type textarea "*"
type textarea "Verify "Patients with submissions to review" is selected in the column on the r…"
type textarea "*"
type textarea "Verify "Patients with submissions to review" is selected in the column on the"
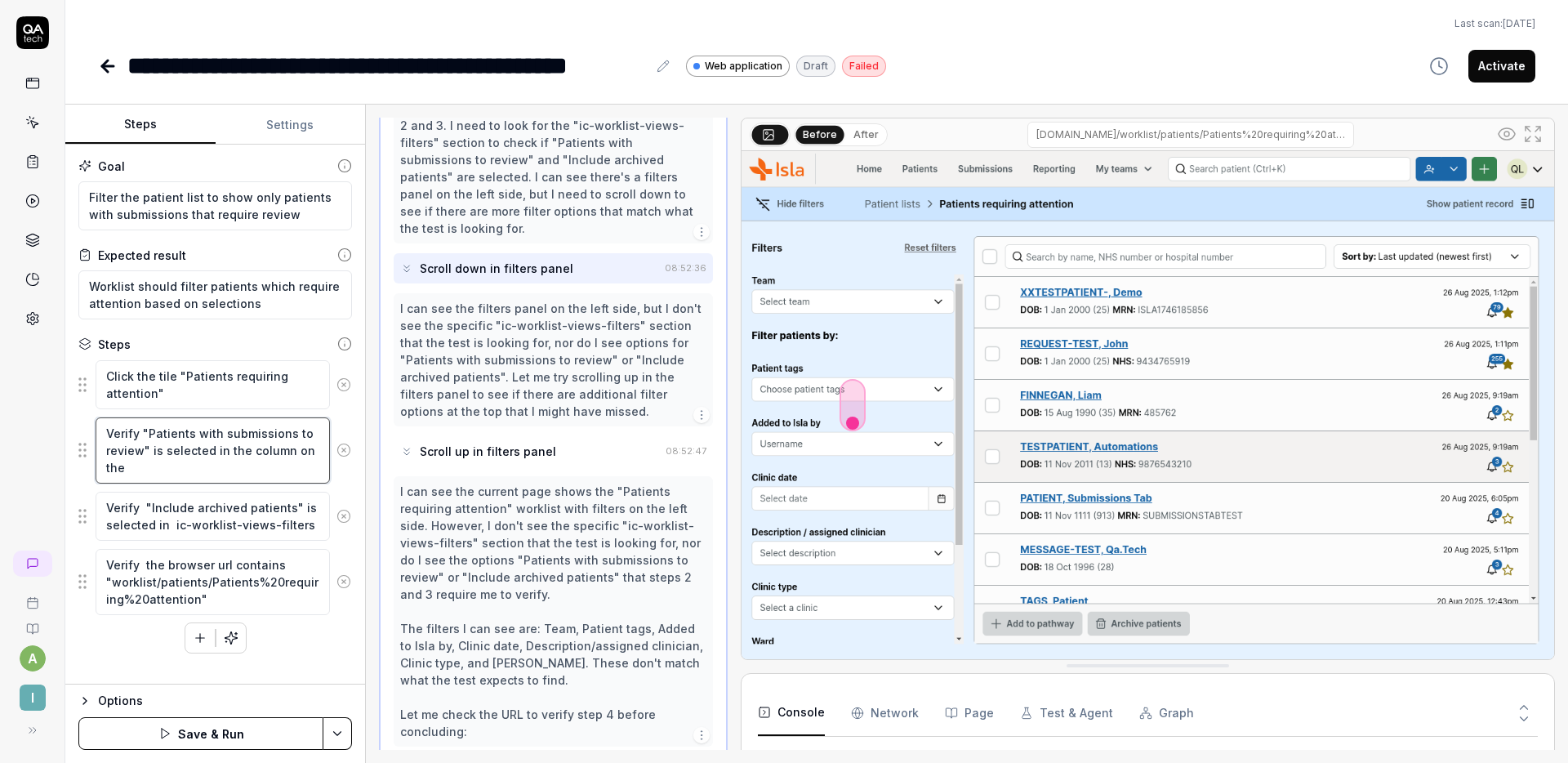
type textarea "*"
type textarea "Verify "Patients with submissions to review" is selected in the column on the l"
type textarea "*"
type textarea "Verify "Patients with submissions to review" is selected in the column on the le"
type textarea "*"
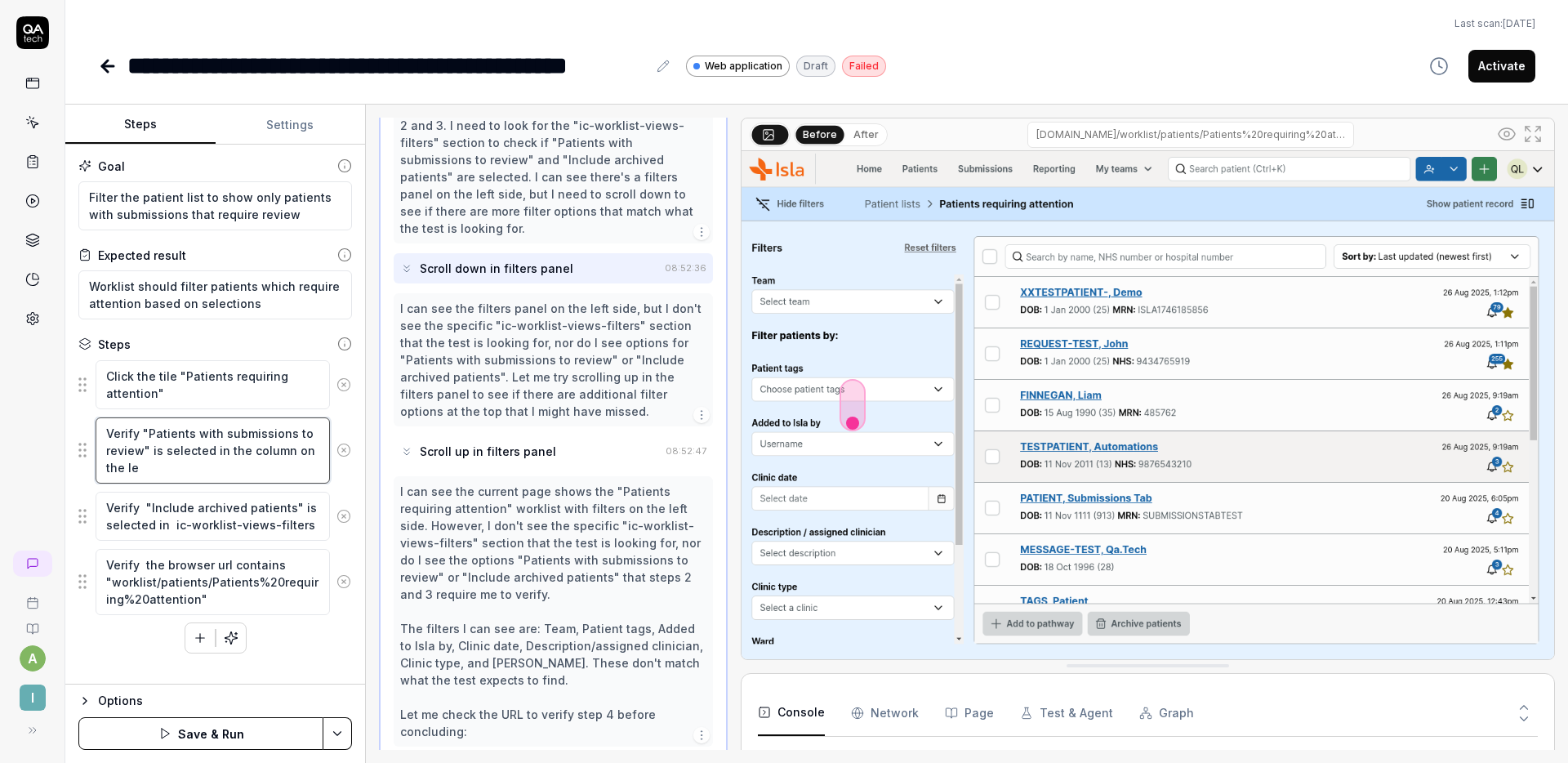
type textarea "Verify "Patients with submissions to review" is selected in the column on the l…"
type textarea "*"
type textarea "Verify "Patients with submissions to review" is selected in the column on the l…"
type textarea "*"
type textarea "Verify "Patients with submissions to review" is selected in the column on the l…"
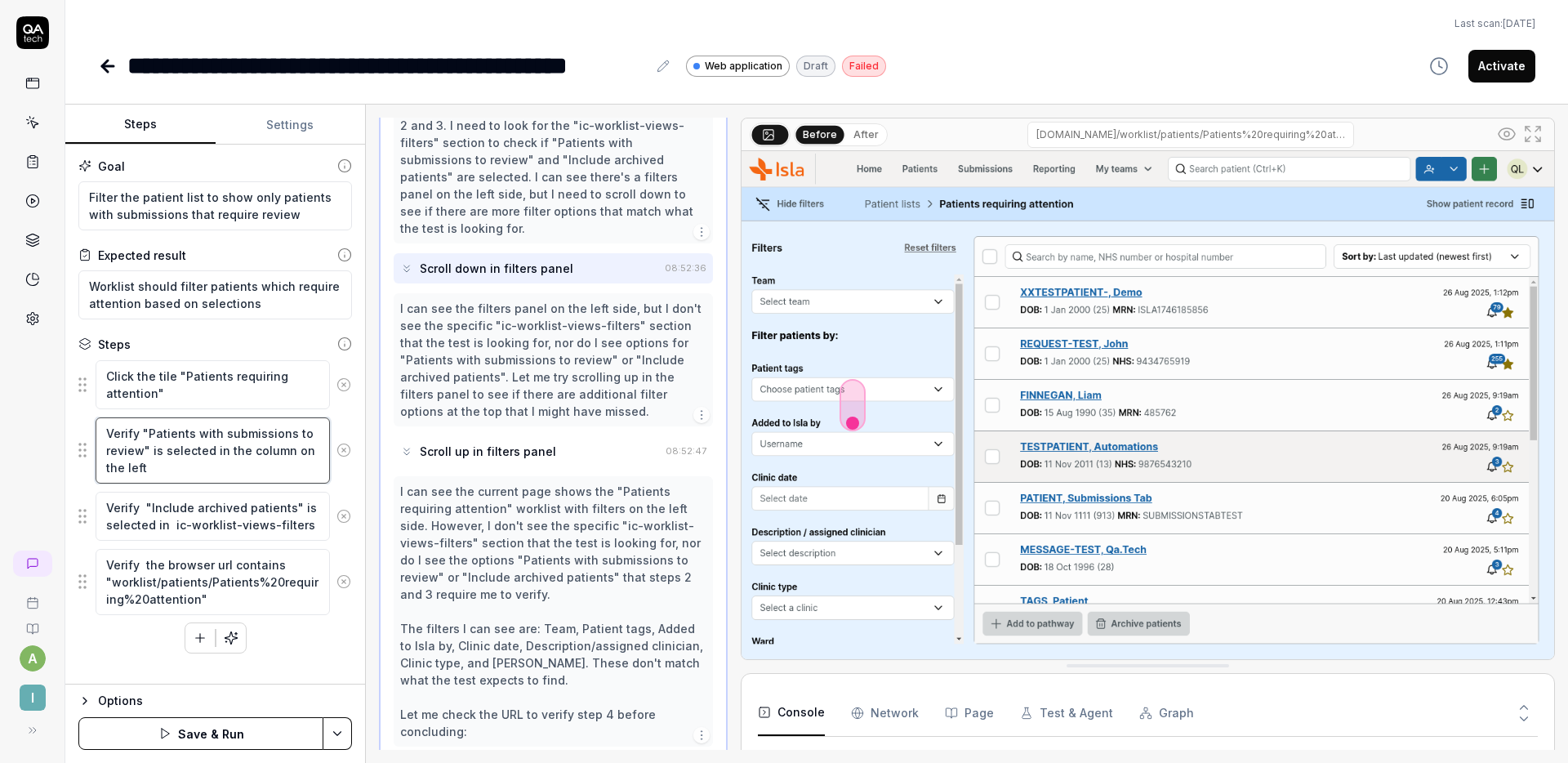
type textarea "*"
type textarea "Verify "Patients with submissions to review" is selected in the column on the l…"
type textarea "*"
type textarea "Verify "Patients with submissions to review" is selected in the column on the l…"
type textarea "*"
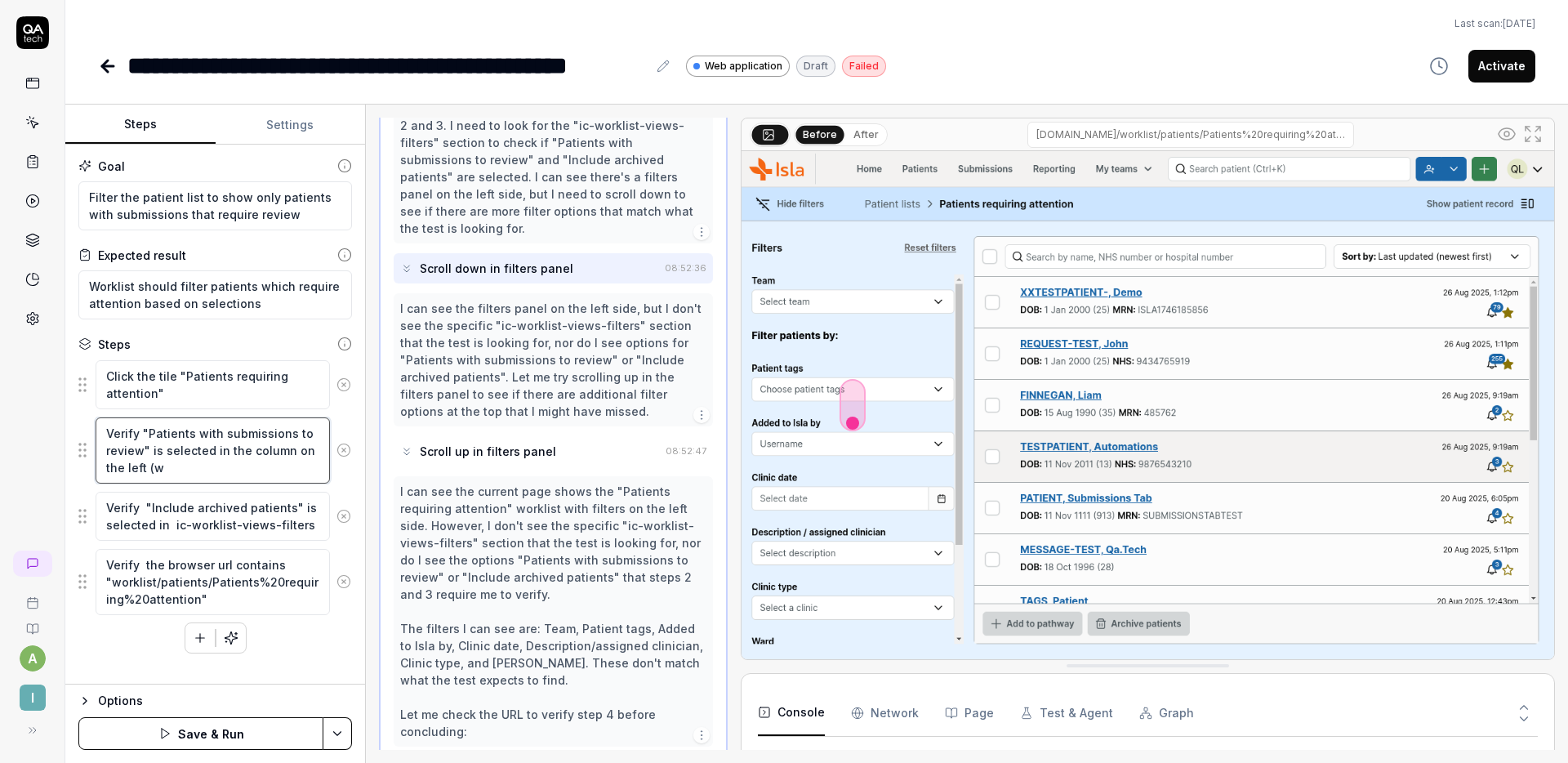
type textarea "Verify "Patients with submissions to review" is selected in the column on the l…"
type textarea "*"
type textarea "Verify "Patients with submissions to review" is selected in the column on the l…"
type textarea "*"
type textarea "Verify "Patients with submissions to review" is selected in the column on the l…"
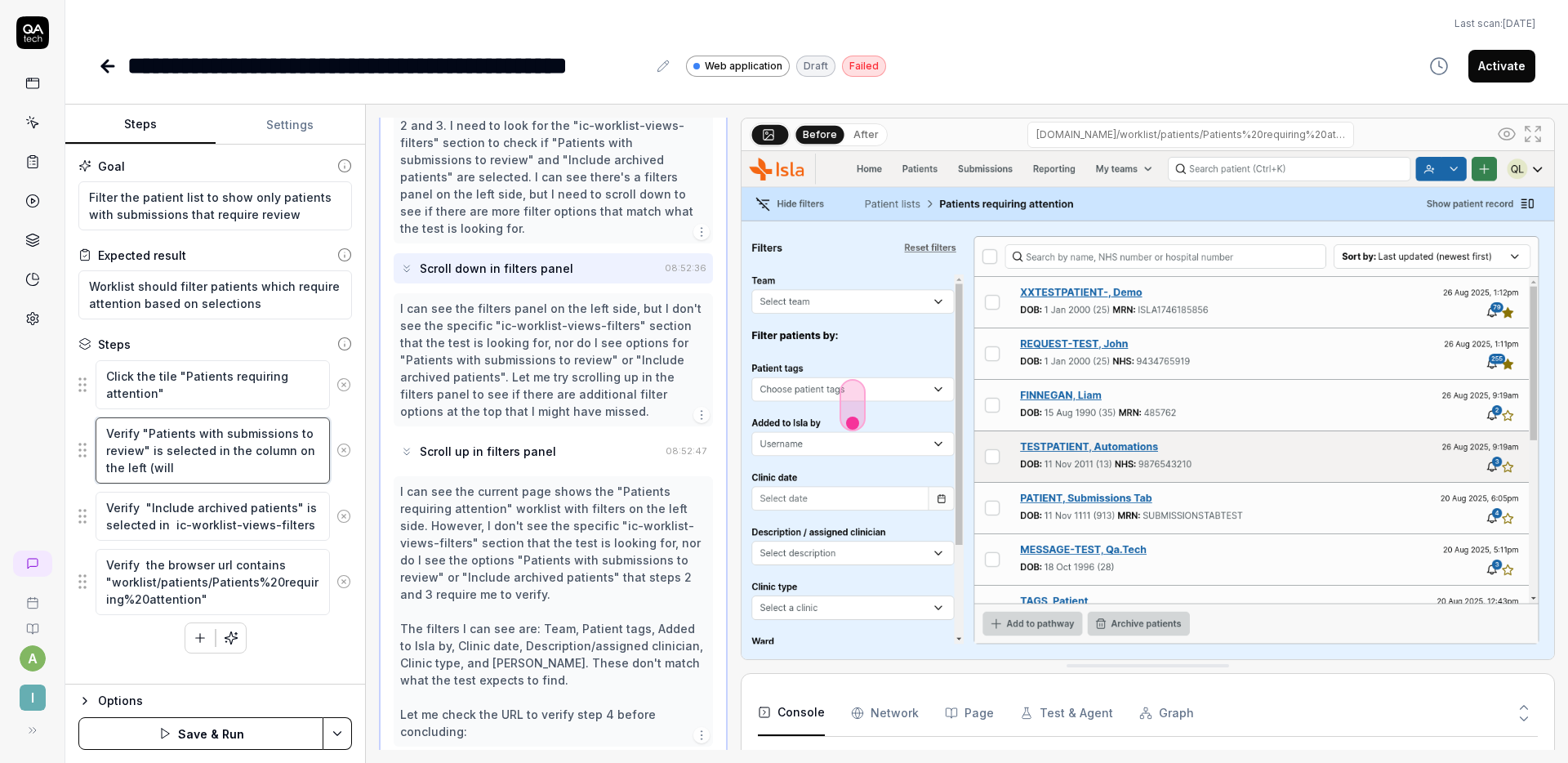
type textarea "*"
type textarea "Verify "Patients with submissions to review" is selected in the column on the l…"
type textarea "*"
type textarea "Verify "Patients with submissions to review" is selected in the column on the l…"
type textarea "*"
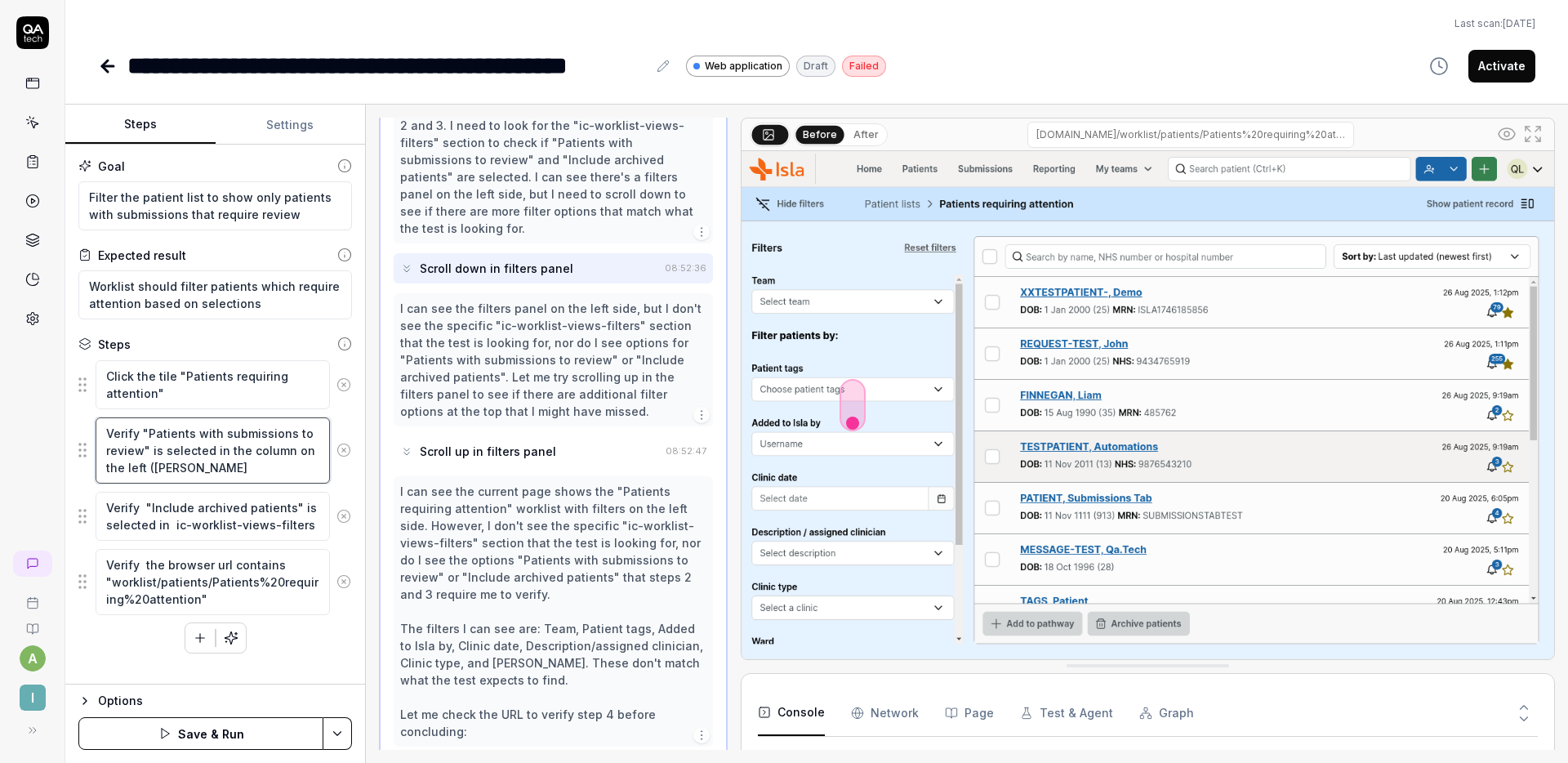
type textarea "Verify "Patients with submissions to review" is selected in the column on the l…"
type textarea "*"
type textarea "Verify "Patients with submissions to review" is selected in the column on the l…"
type textarea "*"
type textarea "Verify "Patients with submissions to review" is selected in the column on the l…"
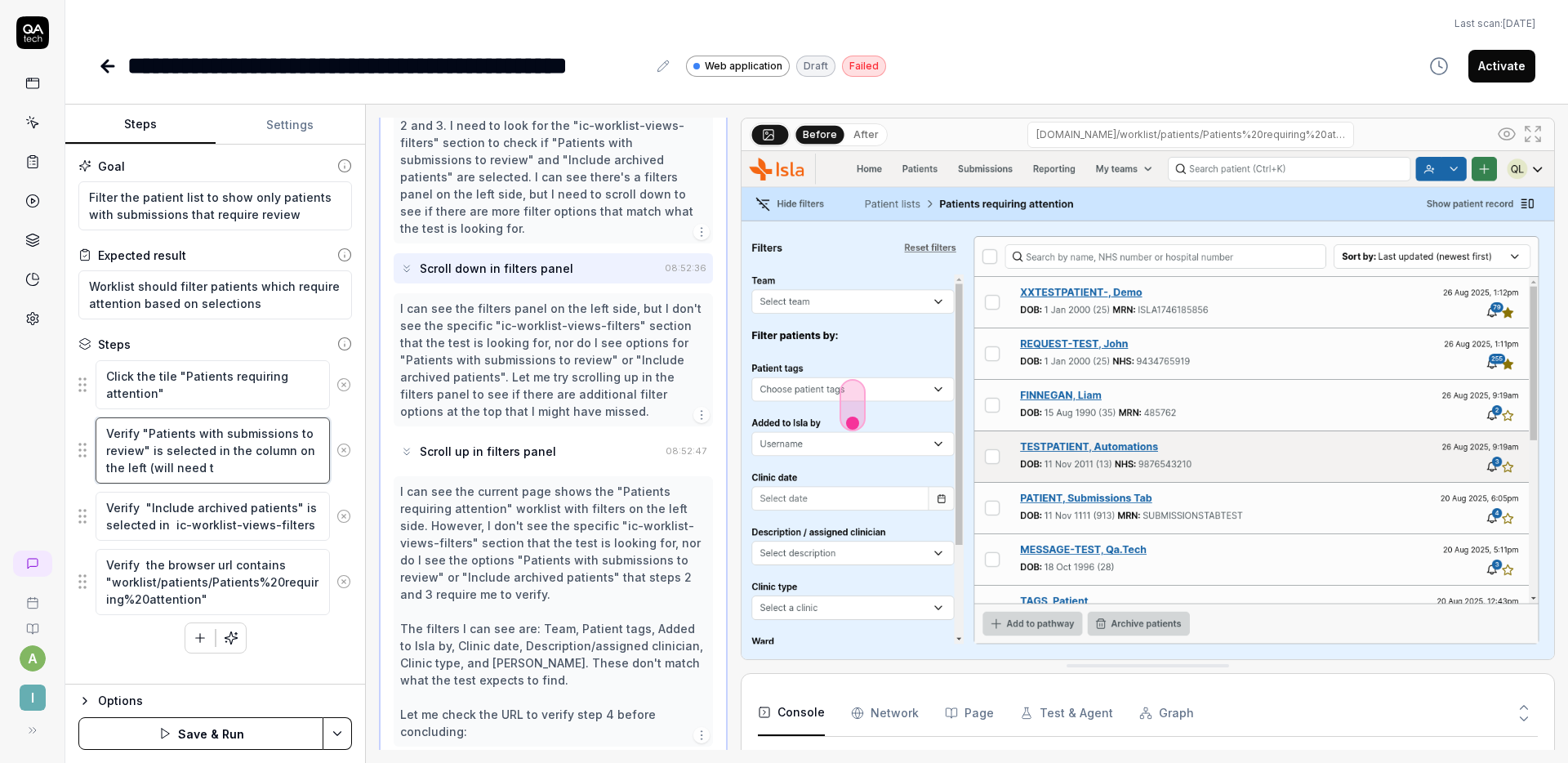
type textarea "*"
type textarea "Verify "Patients with submissions to review" is selected in the column on the l…"
type textarea "*"
type textarea "Verify "Patients with submissions to review" is selected in the column on the l…"
type textarea "*"
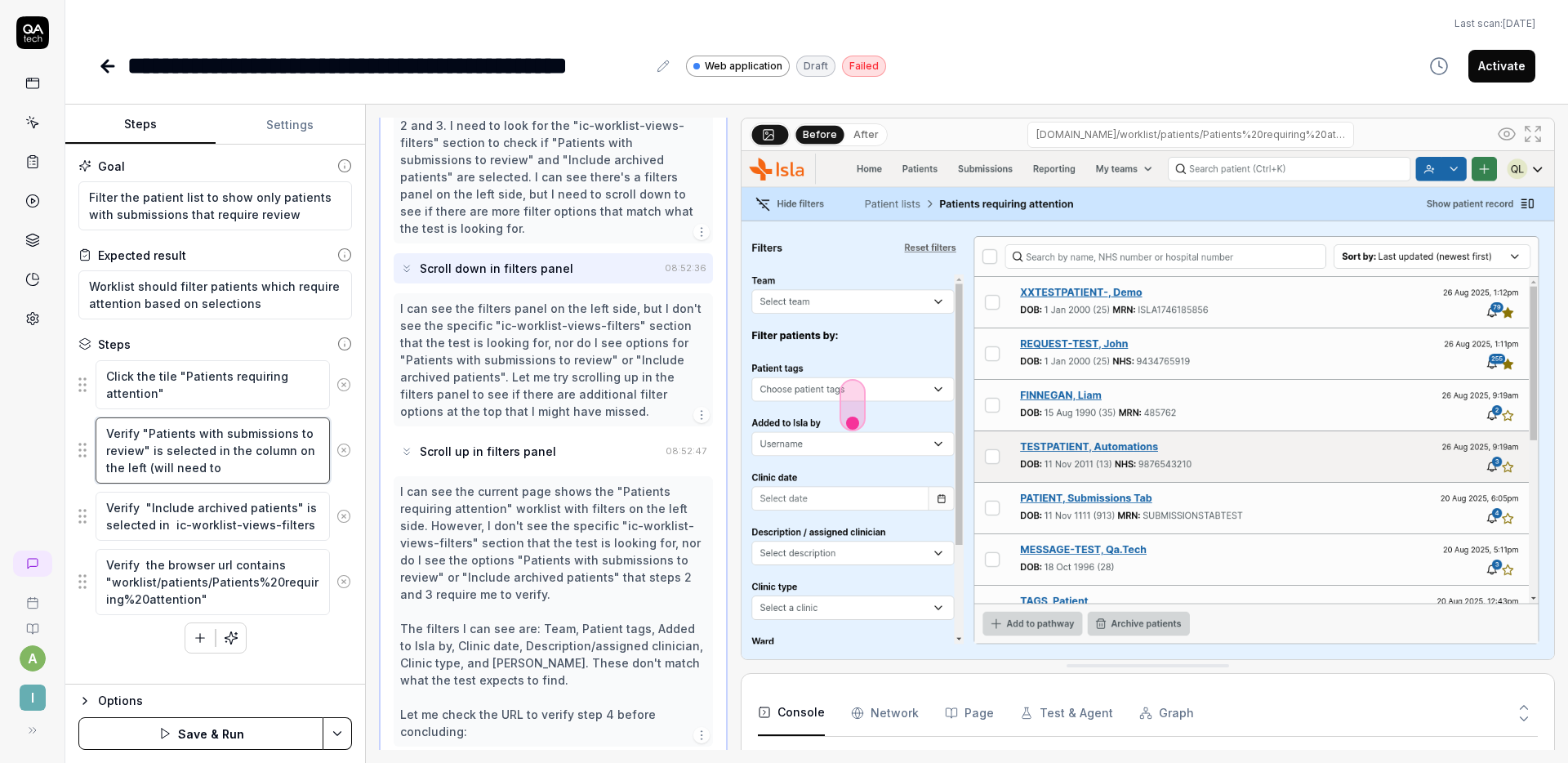
type textarea "Verify "Patients with submissions to review" is selected in the column on the l…"
type textarea "*"
type textarea "Verify "Patients with submissions to review" is selected in the column on the l…"
type textarea "*"
type textarea "Verify "Patients with submissions to review" is selected in the column on the l…"
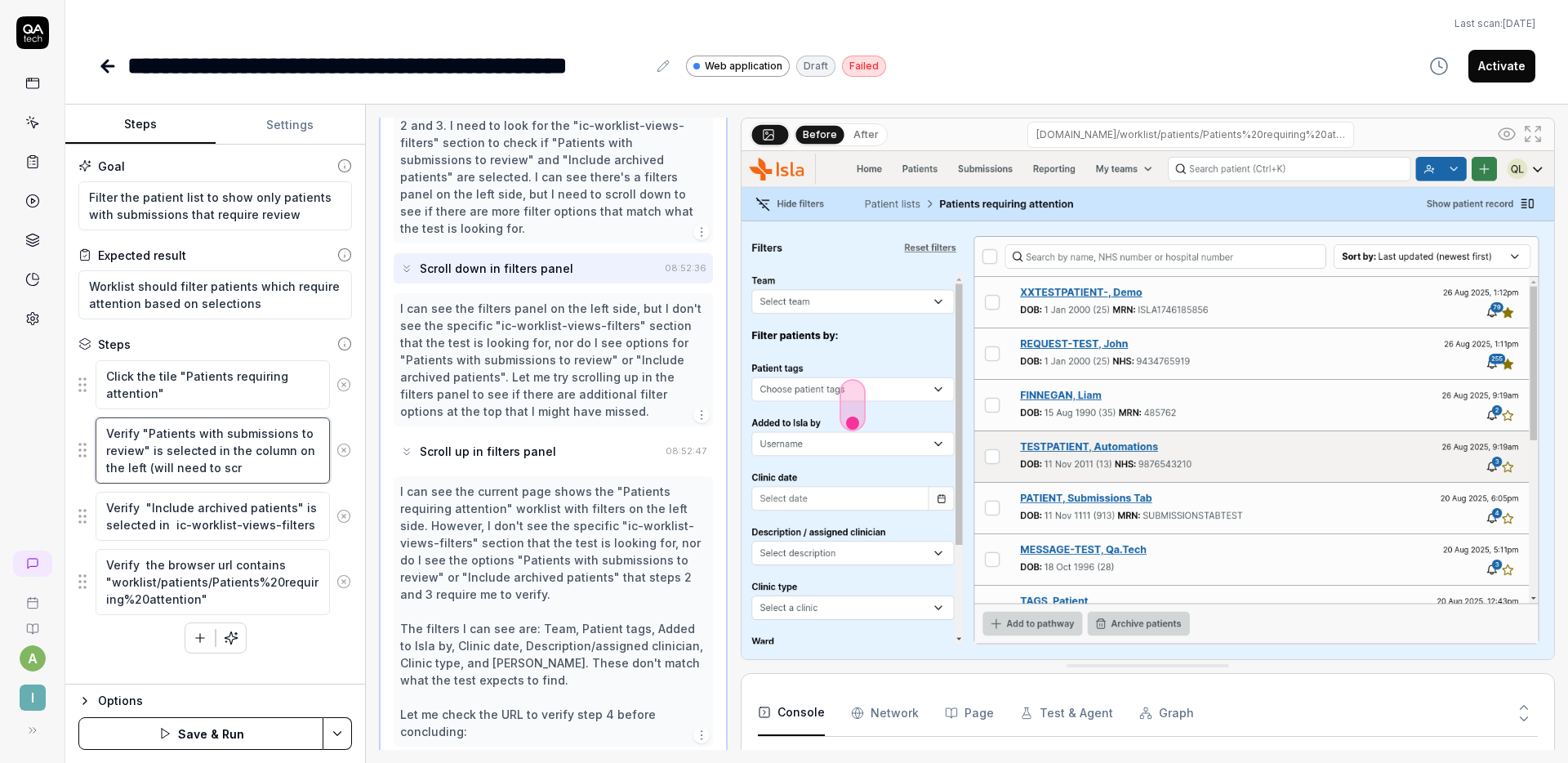
type textarea "*"
type textarea "Verify "Patients with submissions to review" is selected in the column on the l…"
type textarea "*"
type textarea "Verify "Patients with submissions to review" is selected in the column on the l…"
type textarea "*"
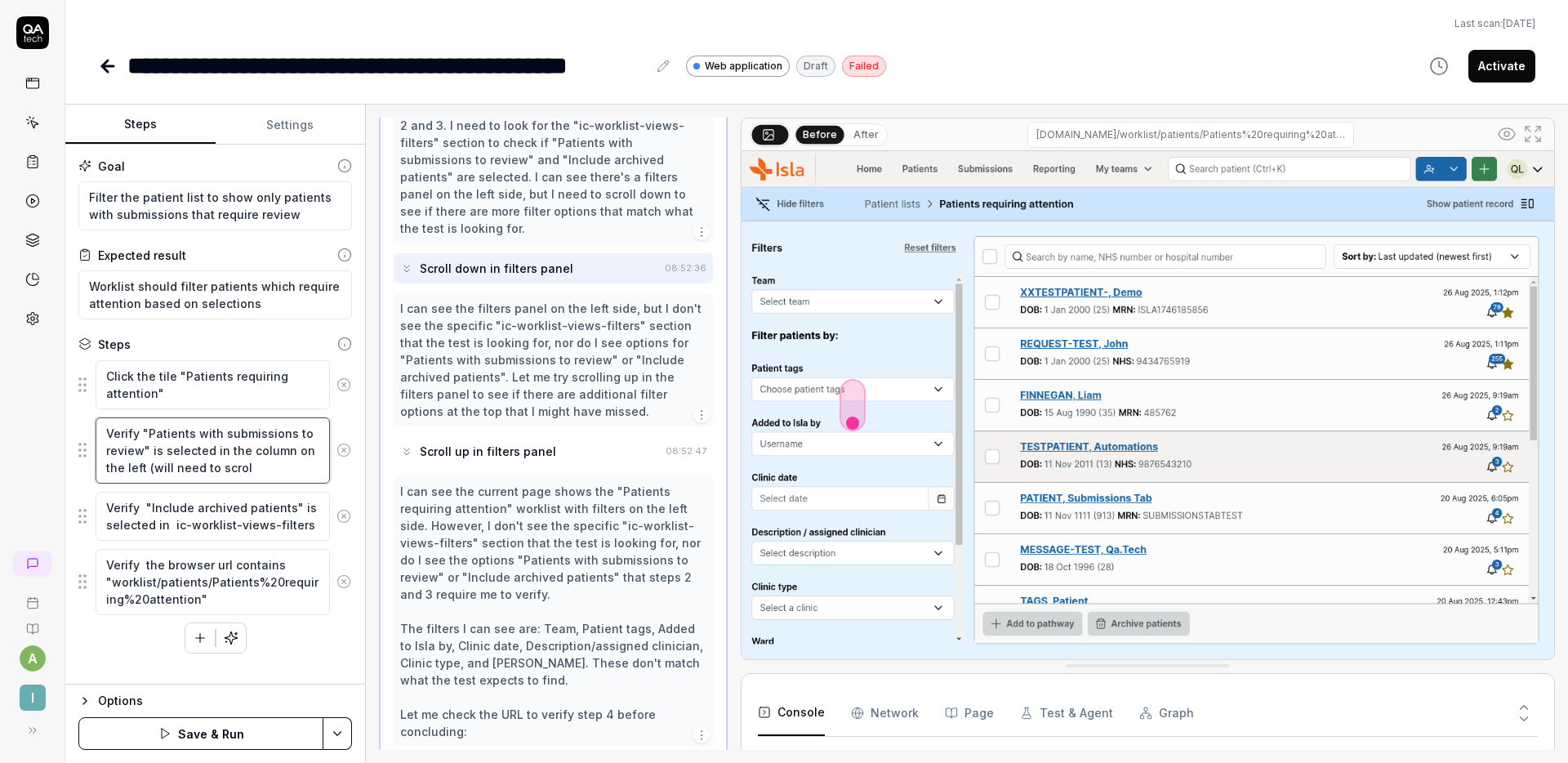
type textarea "Verify "Patients with submissions to review" is selected in the column on the l…"
type textarea "*"
type textarea "Verify "Patients with submissions to review" is selected in the column on the l…"
type textarea "*"
type textarea "Verify "Patients with submissions to review" is selected in the column on the l…"
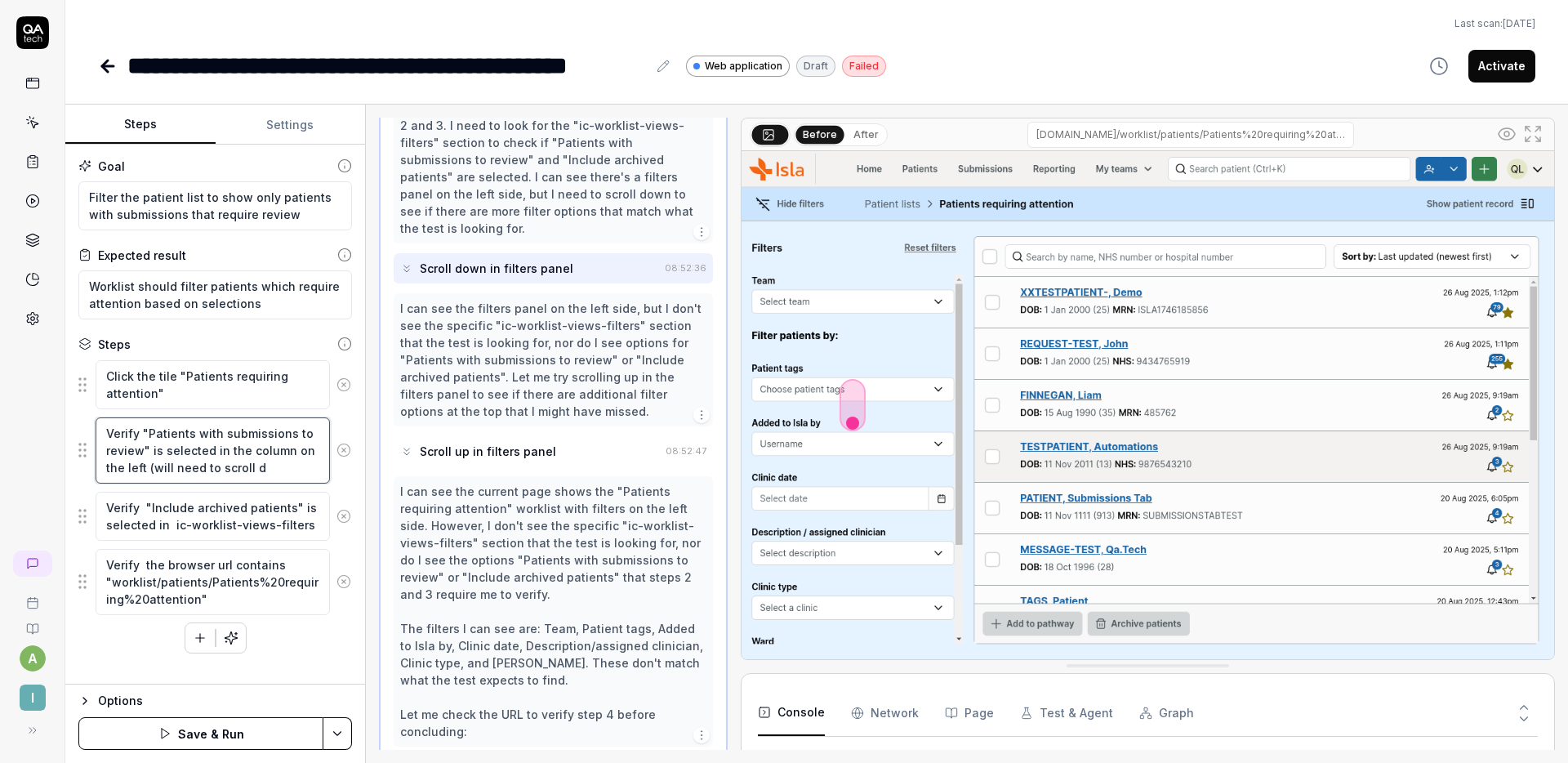
type textarea "*"
type textarea "Verify "Patients with submissions to review" is selected in the column on the l…"
type textarea "*"
type textarea "Verify "Patients with submissions to review" is selected in the column on the l…"
type textarea "*"
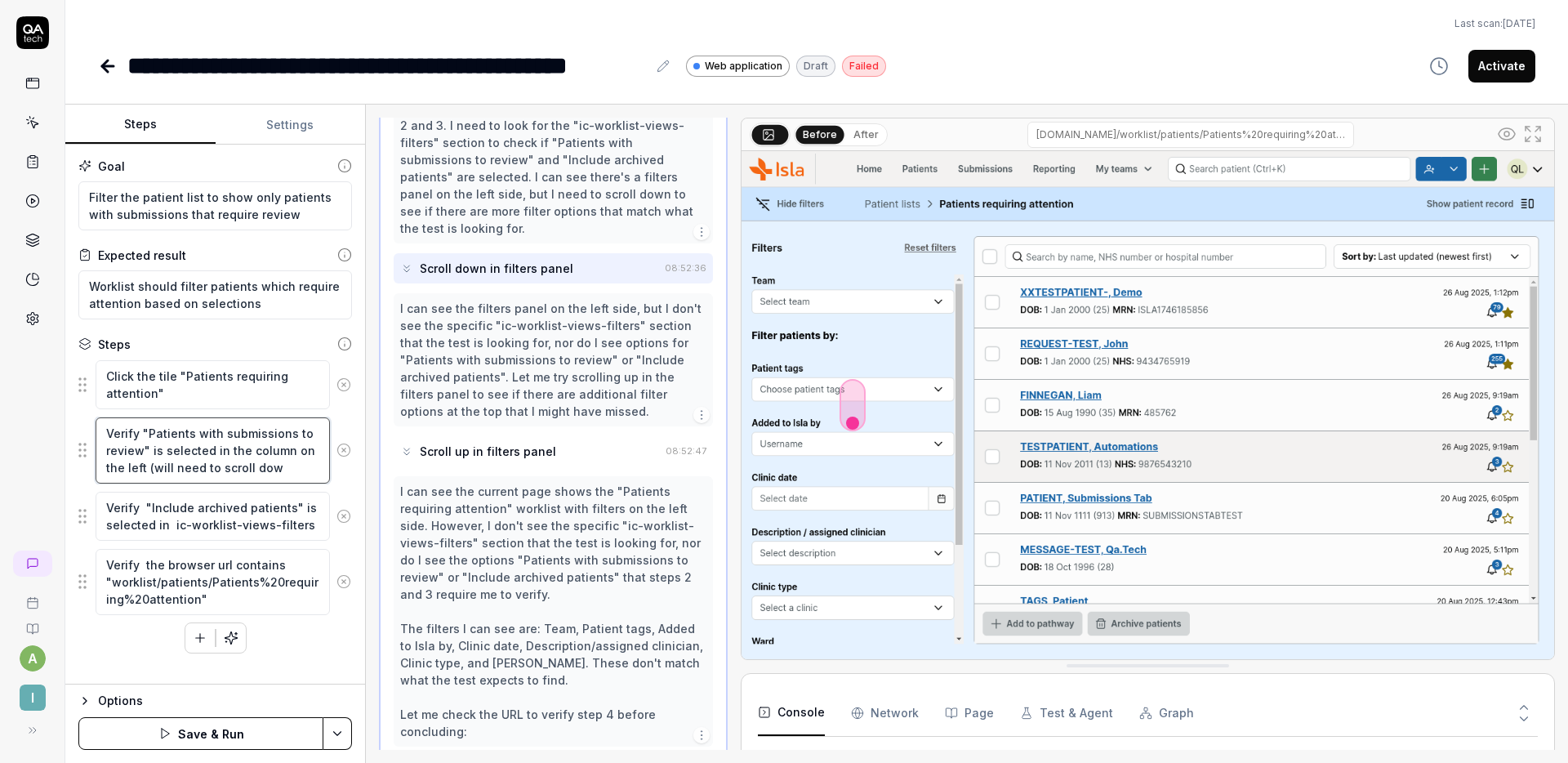
type textarea "Verify "Patients with submissions to review" is selected in the column on the l…"
type textarea "*"
type textarea "Verify "Patients with submissions to review" is selected in the column on the l…"
type textarea "*"
type textarea "Verify "Patients with submissions to review" is selected in the column on the l…"
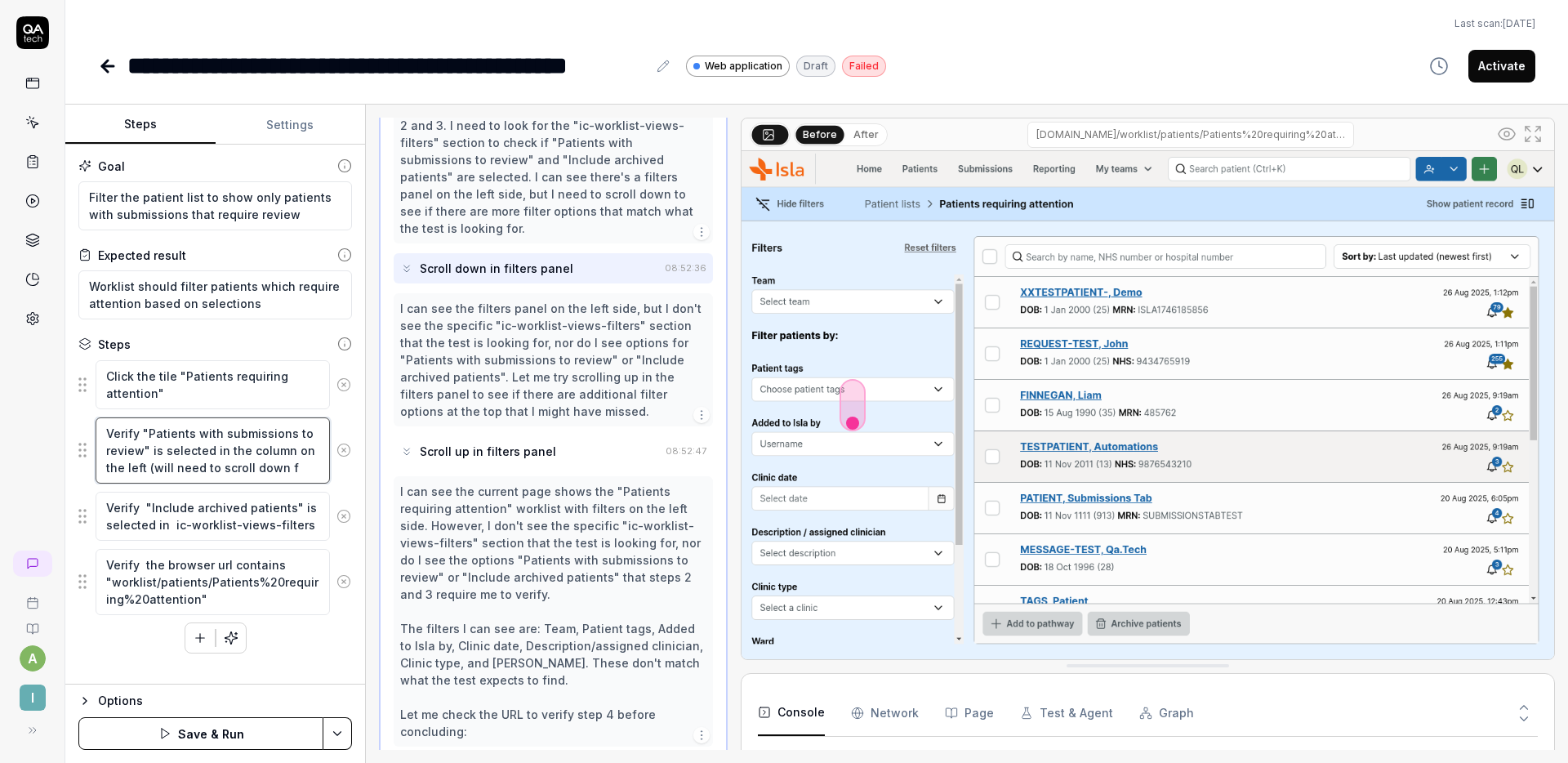
type textarea "*"
type textarea "Verify "Patients with submissions to review" is selected in the column on the l…"
type textarea "*"
type textarea "Verify "Patients with submissions to review" is selected in the column on the l…"
type textarea "*"
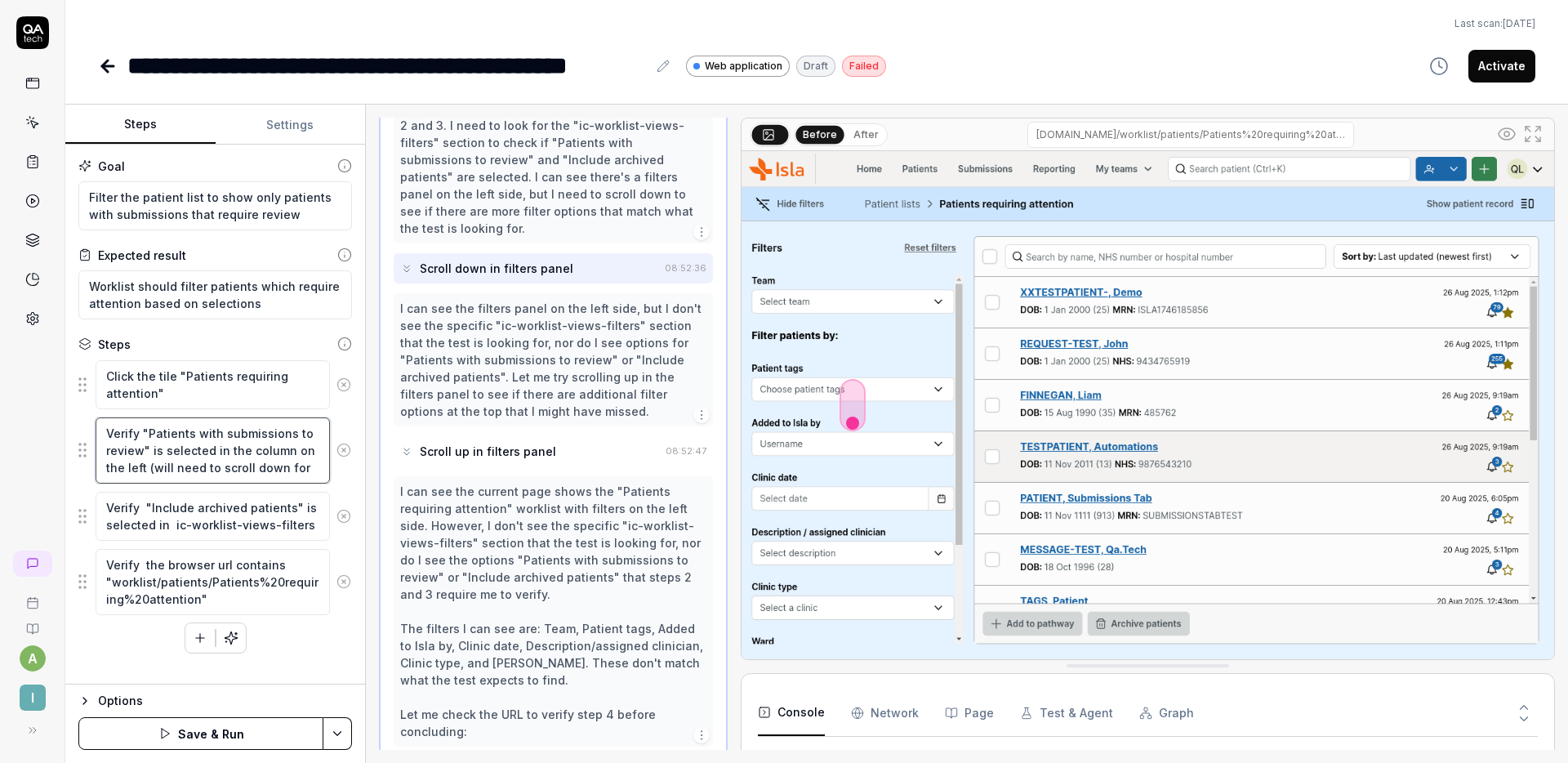
type textarea "Verify "Patients with submissions to review" is selected in the column on the l…"
type textarea "*"
type textarea "Verify "Patients with submissions to review" is selected in the column on the l…"
type textarea "*"
type textarea "Verify "Patients with submissions to review" is selected in the column on the l…"
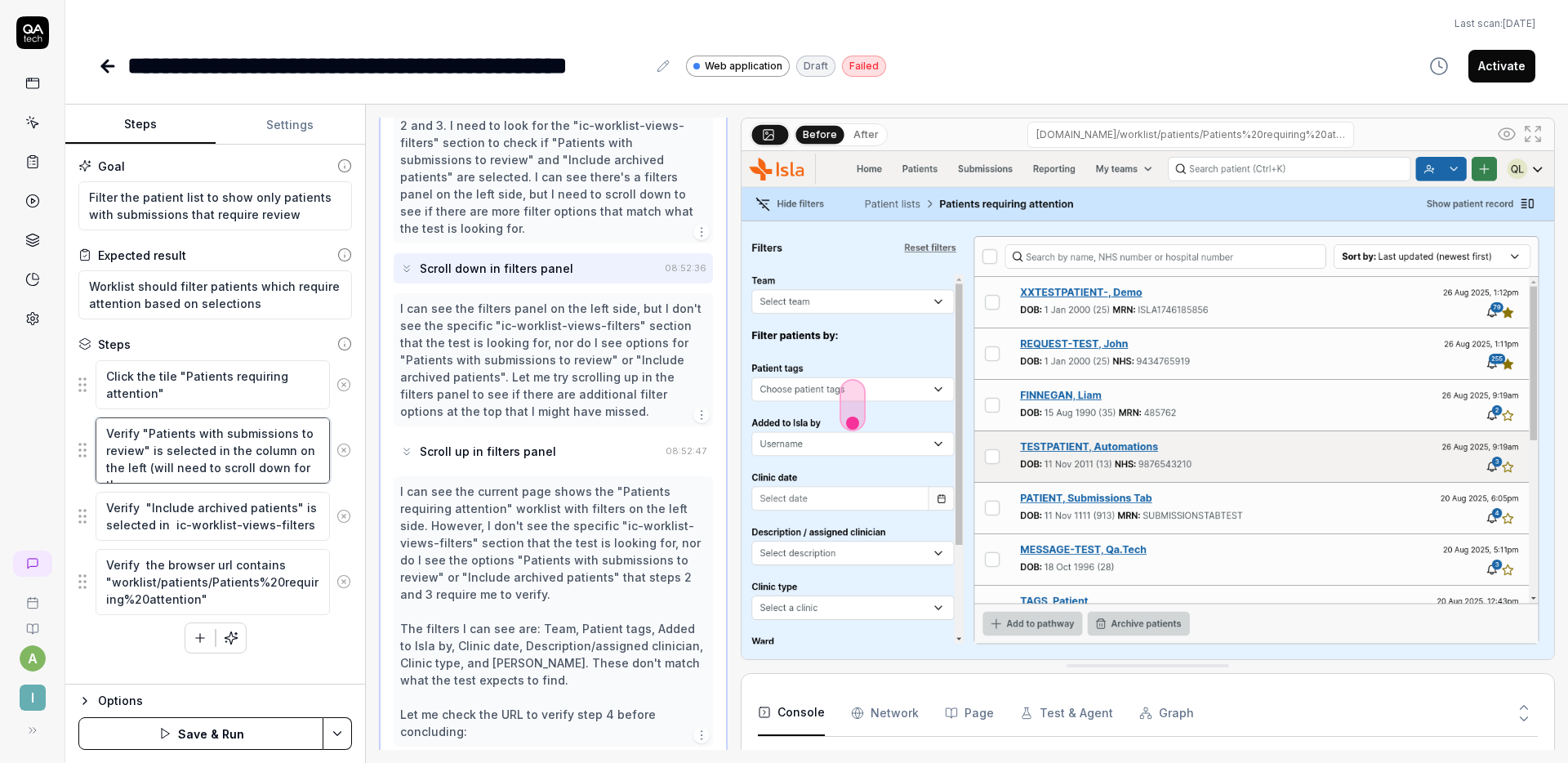
type textarea "*"
type textarea "Verify "Patients with submissions to review" is selected in the column on the l…"
type textarea "*"
type textarea "Verify "Patients with submissions to review" is selected in the column on the l…"
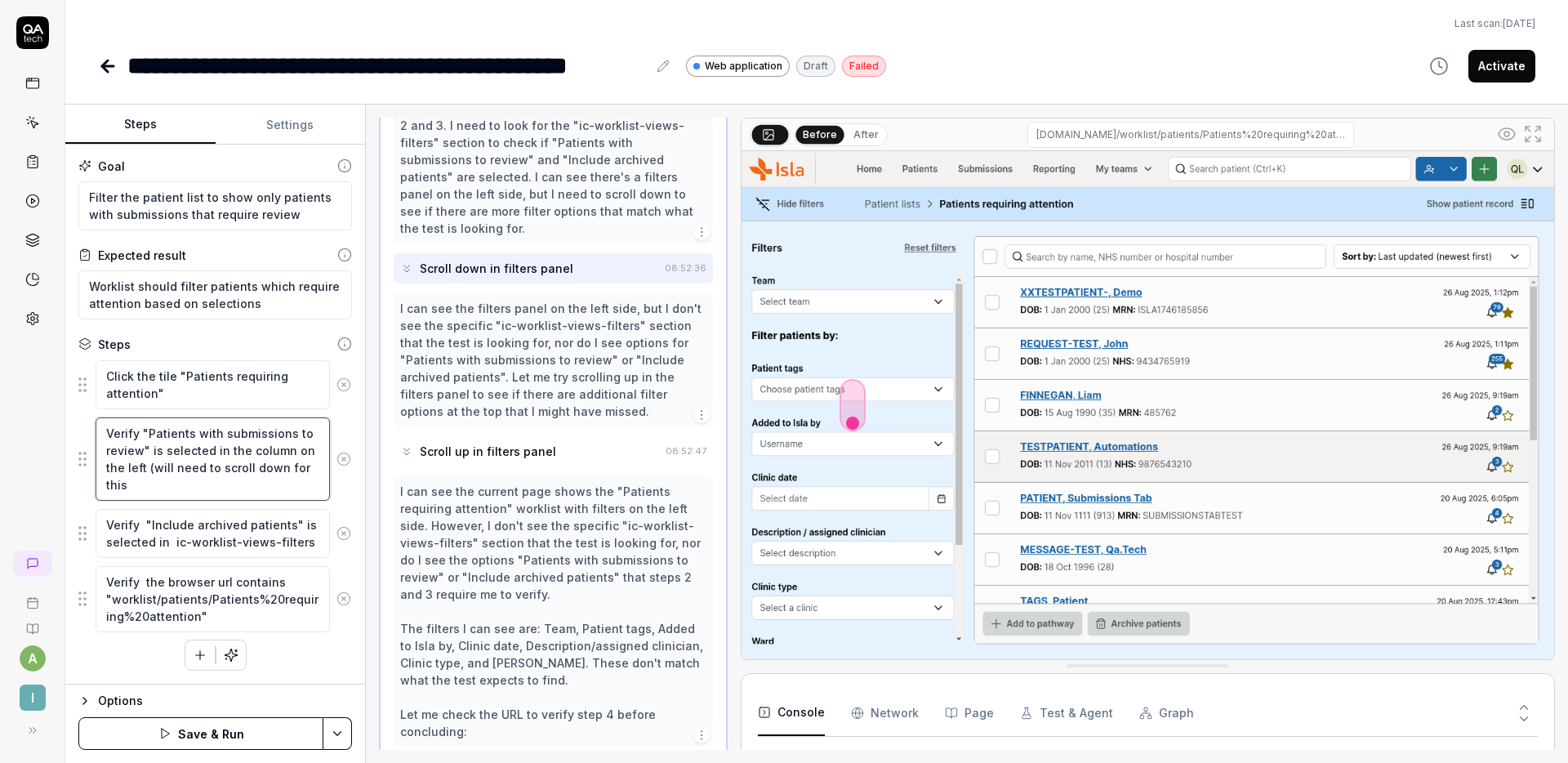
type textarea "*"
type textarea "Verify "Patients with submissions to review" is selected in the column on the l…"
drag, startPoint x: 312, startPoint y: 545, endPoint x: 168, endPoint y: 543, distance: 144.0
click at [168, 543] on textarea "Verify "Include archived patients" is selected in ic-worklist-views-filters" at bounding box center [212, 533] width 234 height 49
type textarea "*"
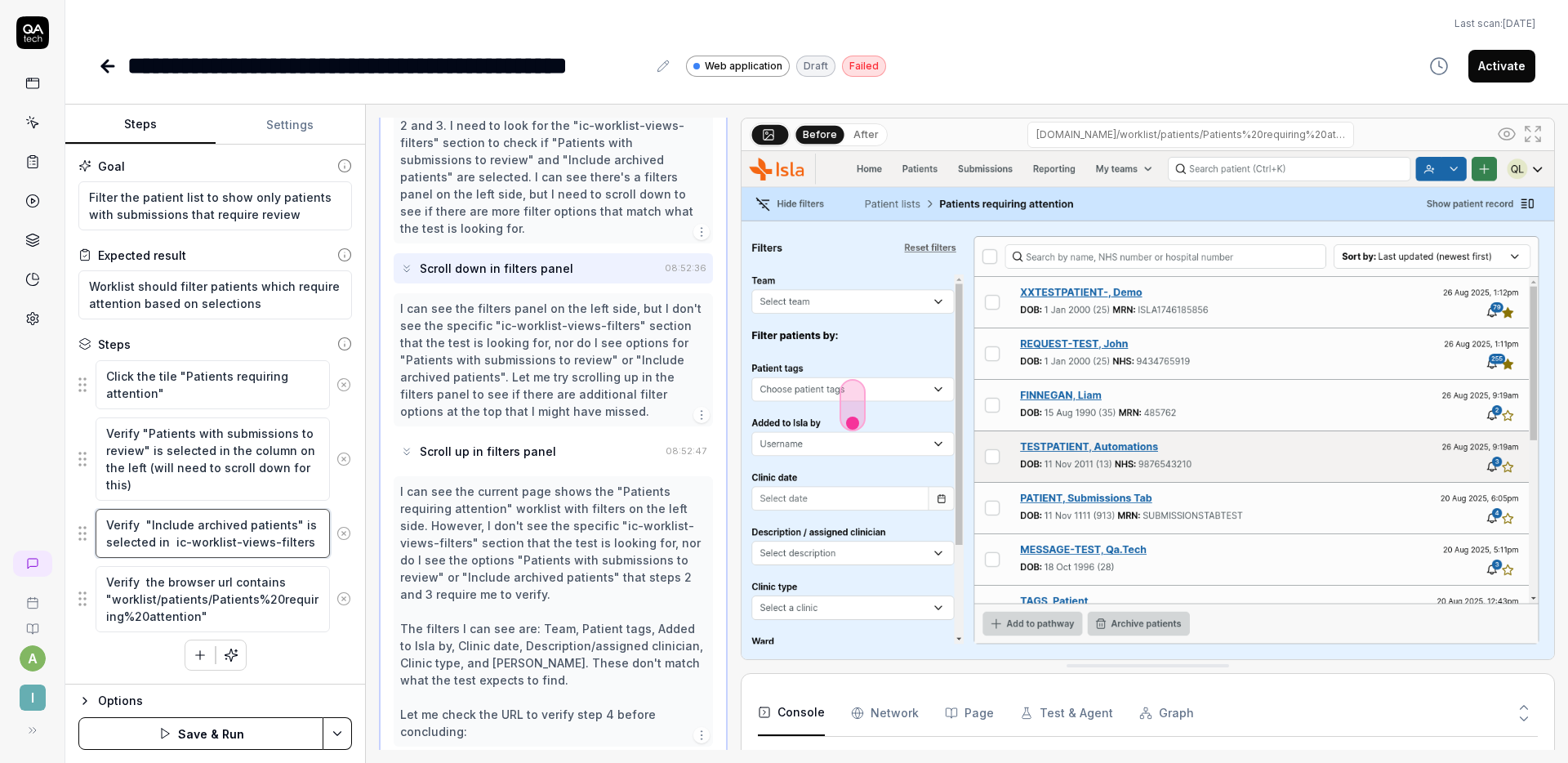
type textarea "Verify "Include archived patients" is selected in t"
type textarea "*"
type textarea "Verify "Include archived patients" is selected in th"
type textarea "*"
type textarea "Verify "Include archived patients" is selected in the"
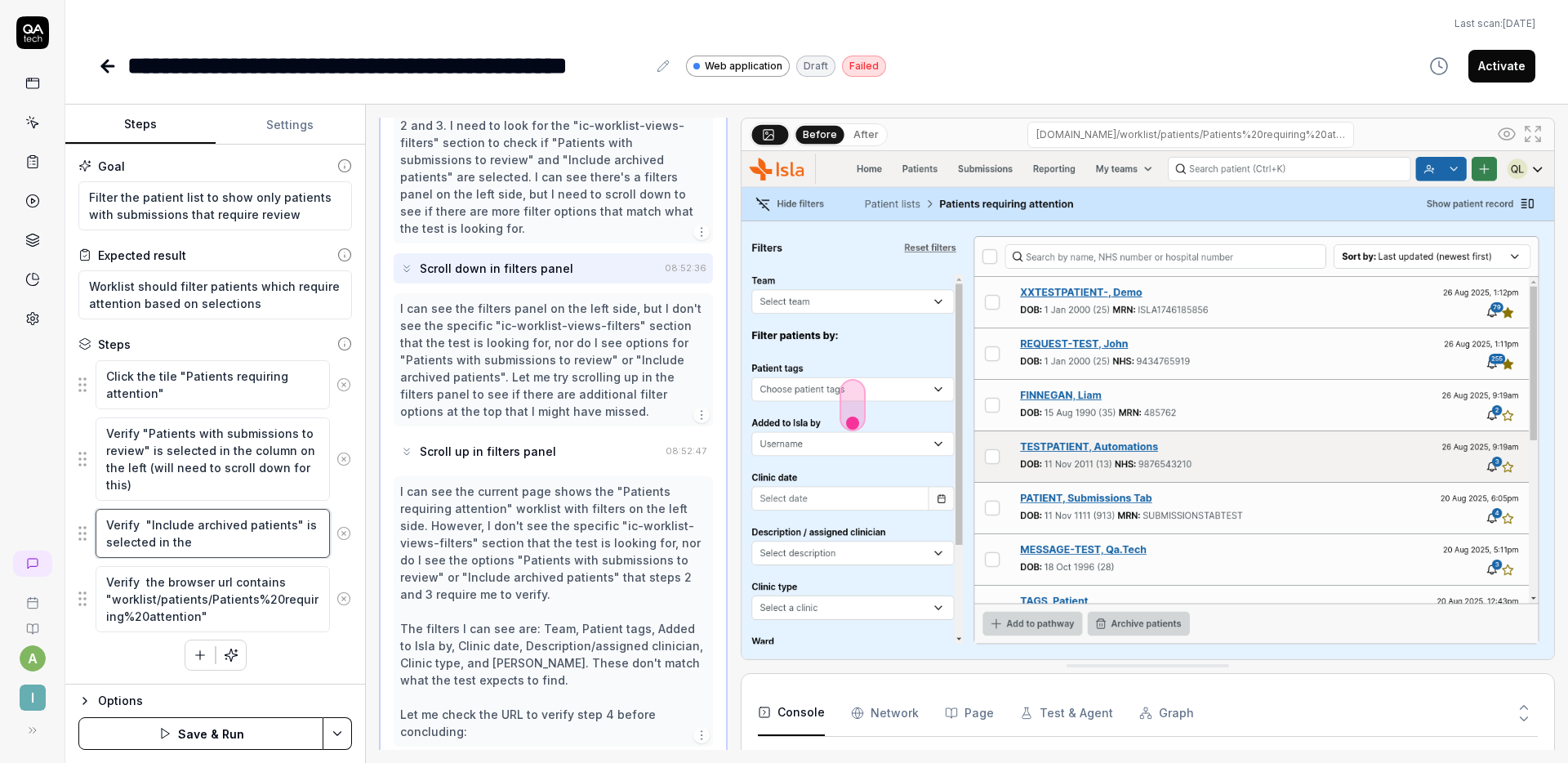
type textarea "*"
type textarea "Verify "Include archived patients" is selected in the"
type textarea "*"
type textarea "Verify "Include archived patients" is selected in the o"
type textarea "*"
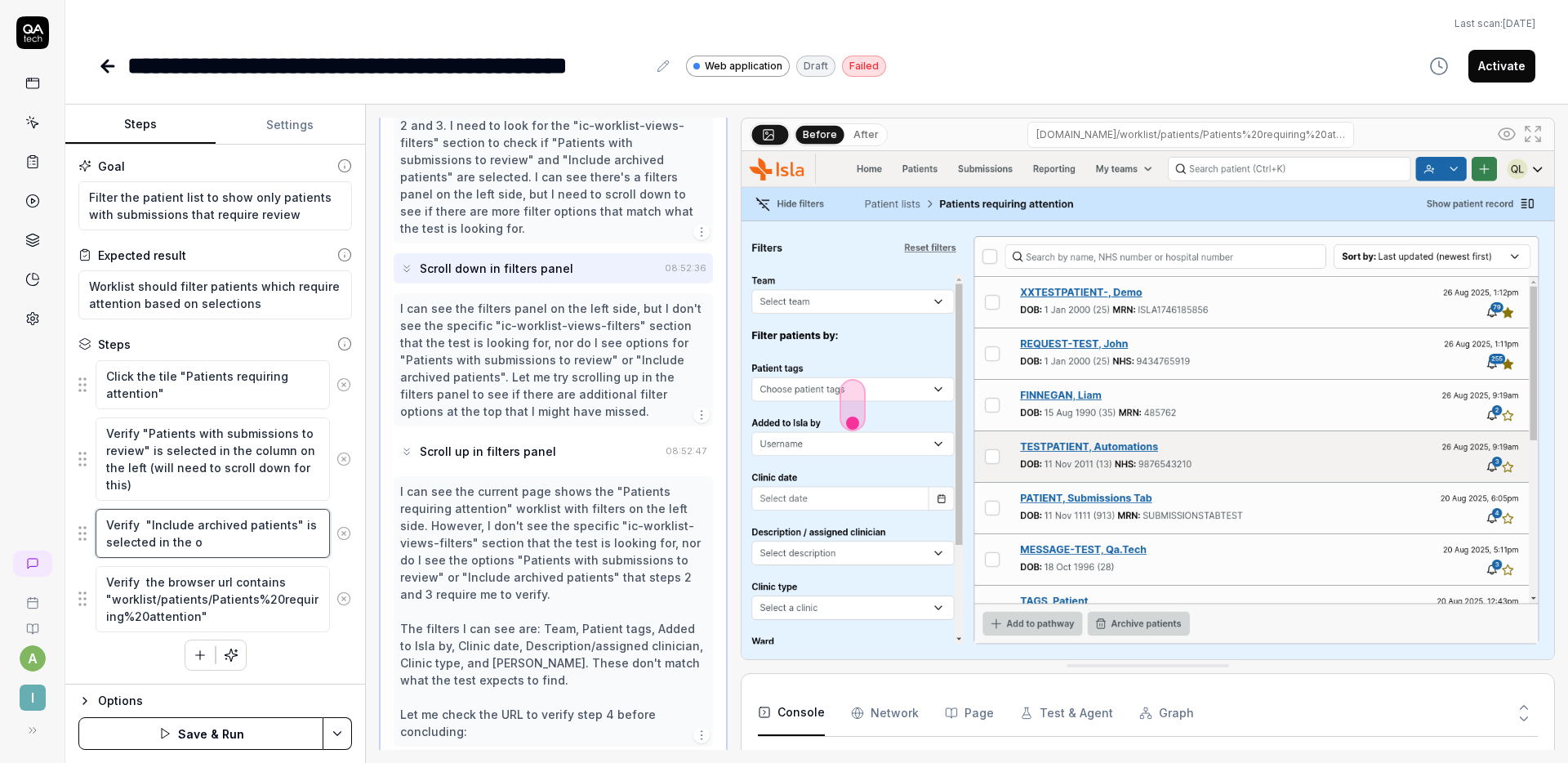
type textarea "Verify "Include archived patients" is selected in the"
type textarea "*"
type textarea "Verify "Include archived patients" is selected in the c"
type textarea "*"
type textarea "Verify "Include archived patients" is selected in the co"
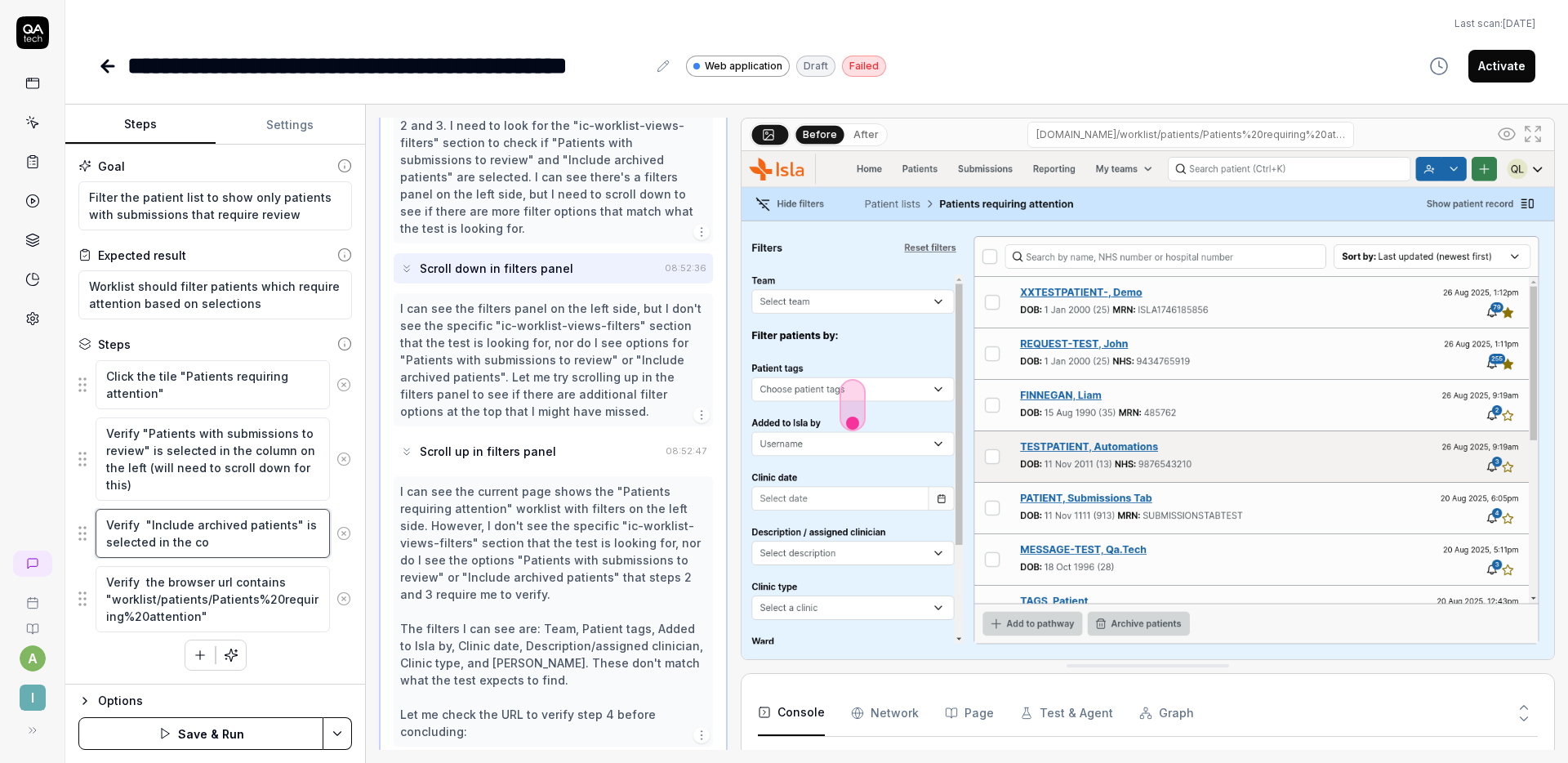
type textarea "*"
type textarea "Verify "Include archived patients" is selected in the col"
type textarea "*"
type textarea "Verify "Include archived patients" is selected in the colu"
type textarea "*"
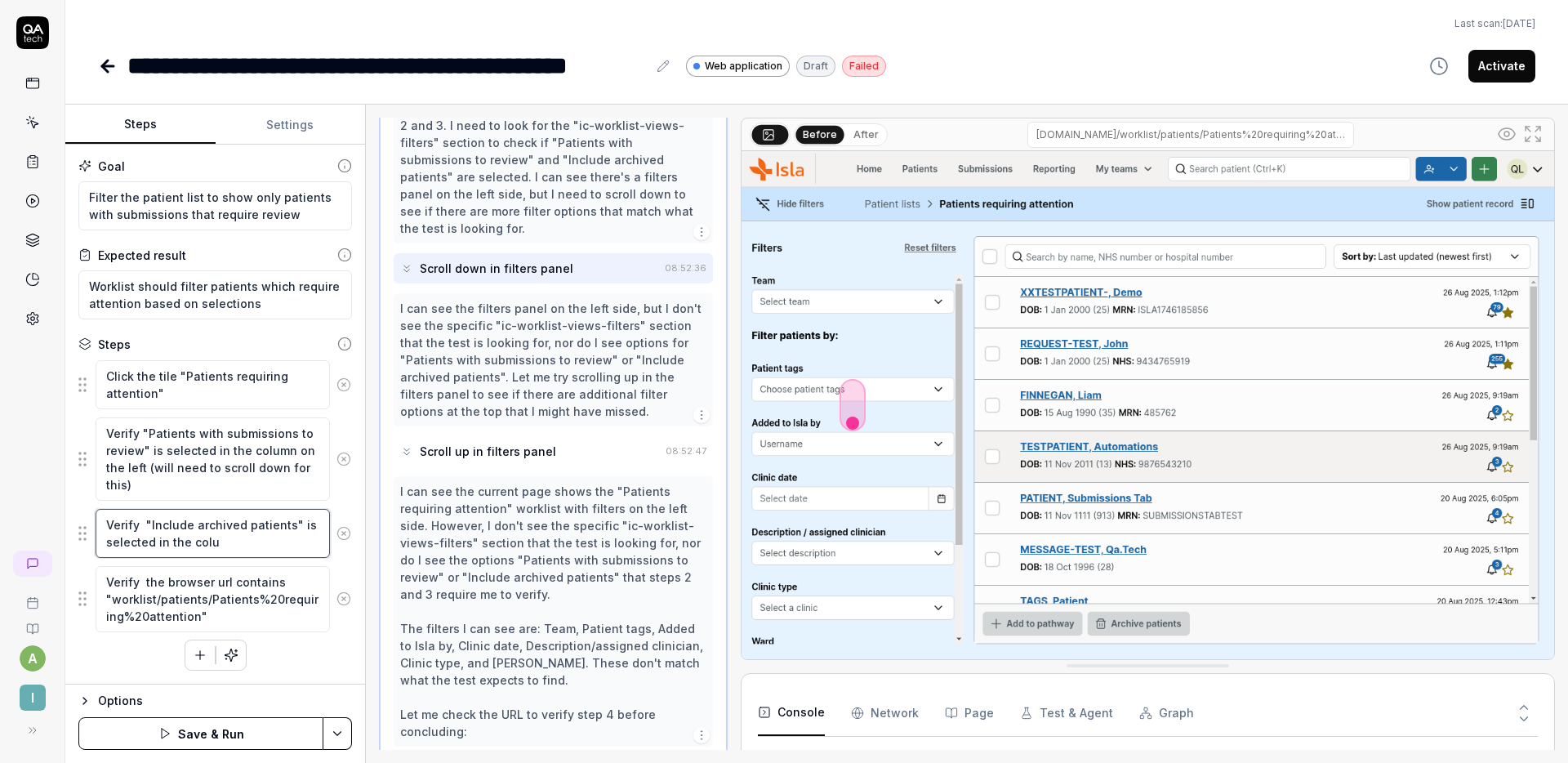
type textarea "Verify "Include archived patients" is selected in the colum"
type textarea "*"
type textarea "Verify "Include archived patients" is selected in the column"
type textarea "*"
type textarea "Verify "Include archived patients" is selected in the column"
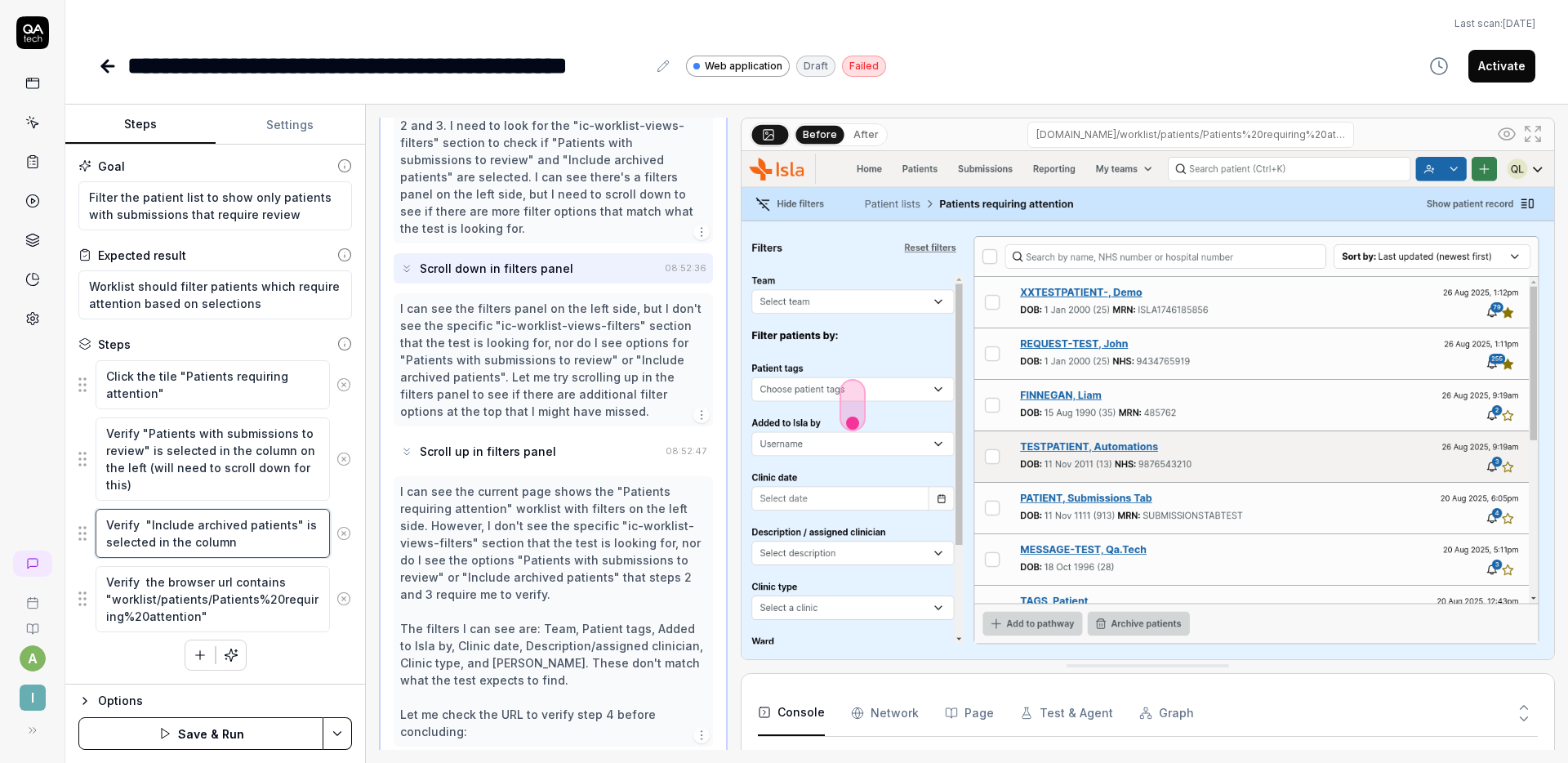
type textarea "*"
type textarea "Verify "Include archived patients" is selected in the column o"
type textarea "*"
type textarea "Verify "Include archived patients" is selected in the column on"
type textarea "*"
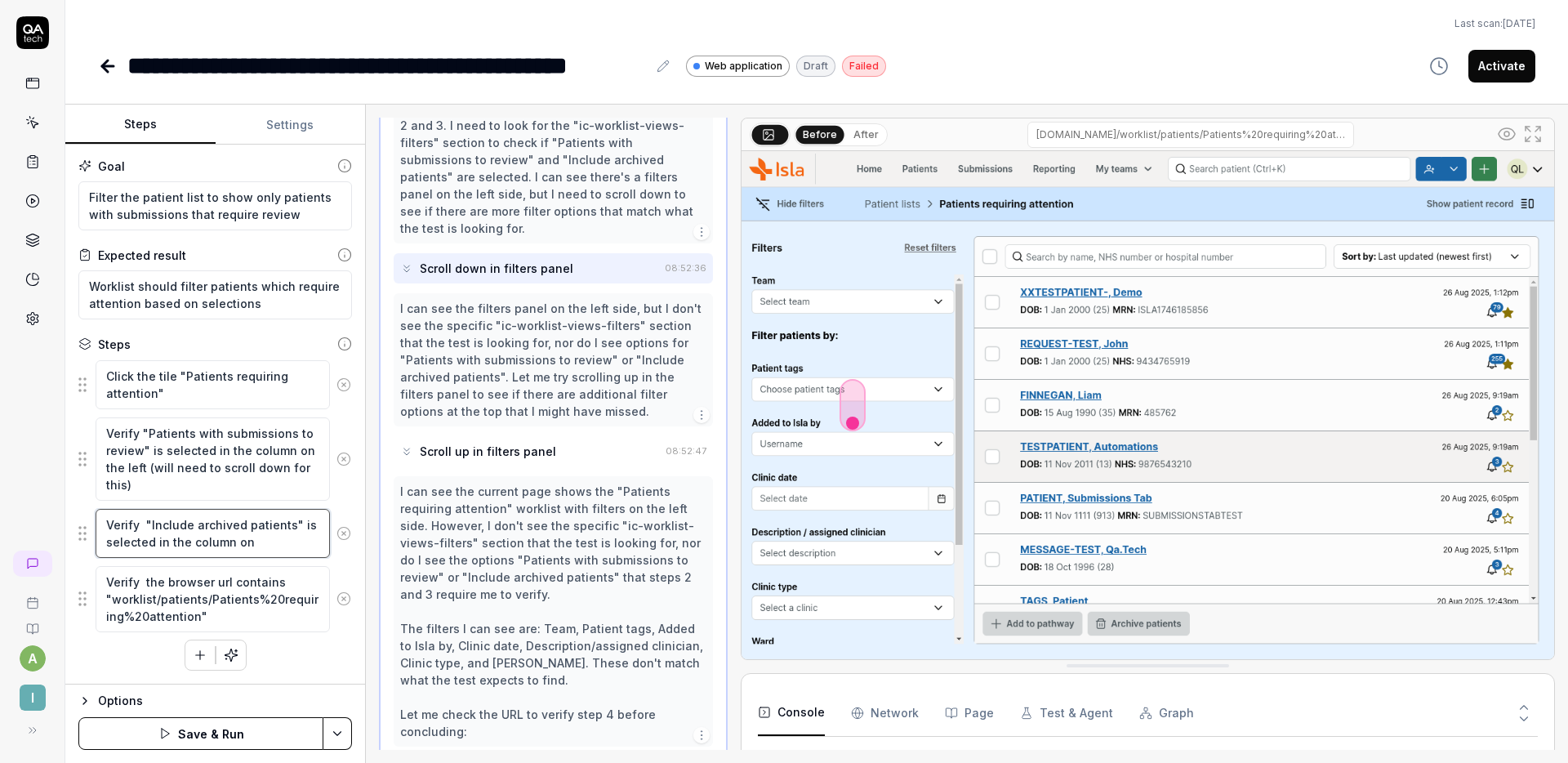
type textarea "Verify "Include archived patients" is selected in the column on"
type textarea "*"
type textarea "Verify "Include archived patients" is selected in the column on t"
type textarea "*"
type textarea "Verify "Include archived patients" is selected in the column on th"
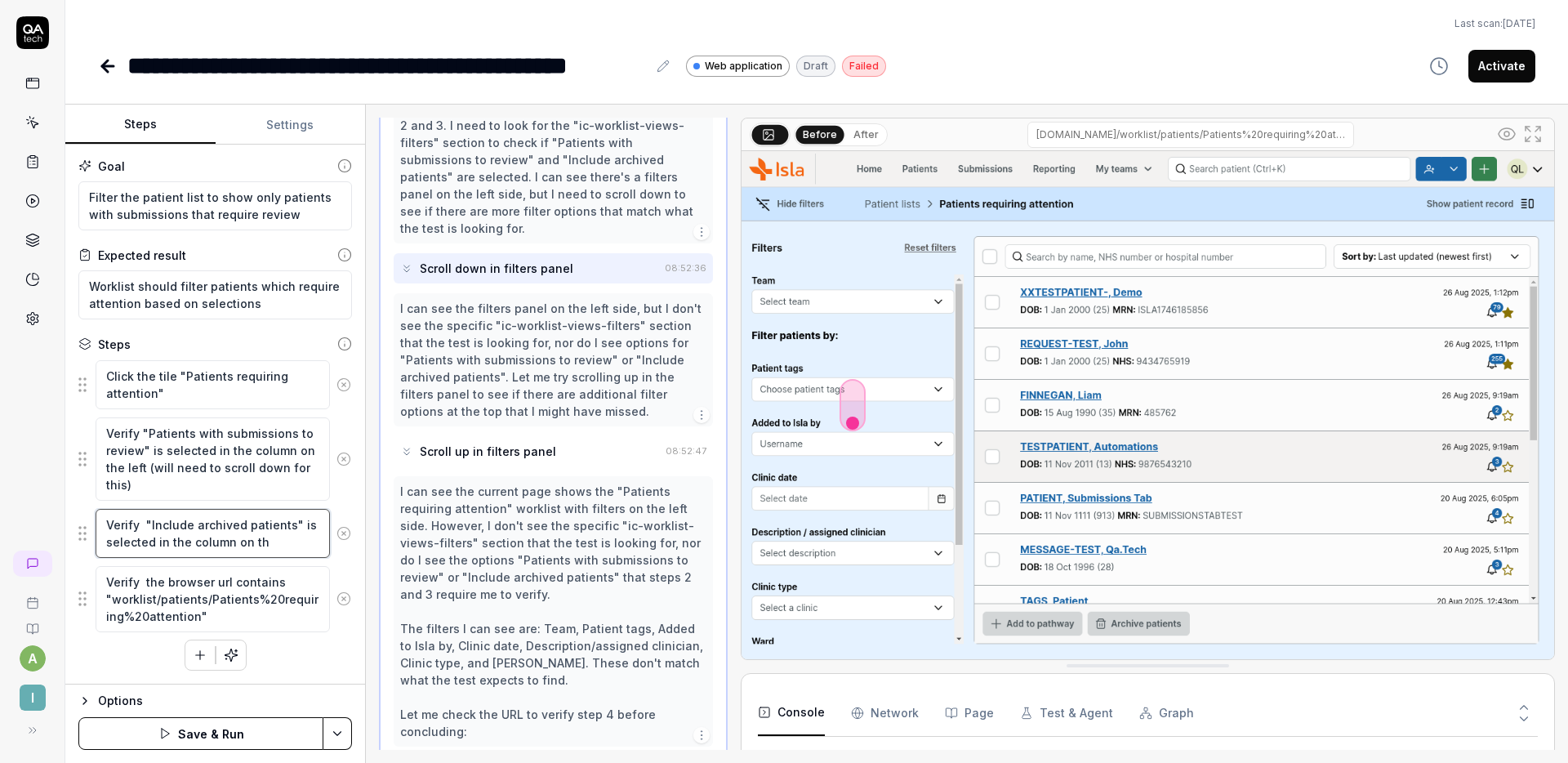
type textarea "*"
type textarea "Verify "Include archived patients" is selected in the column on the"
type textarea "*"
type textarea "Verify "Include archived patients" is selected in the column on the"
type textarea "*"
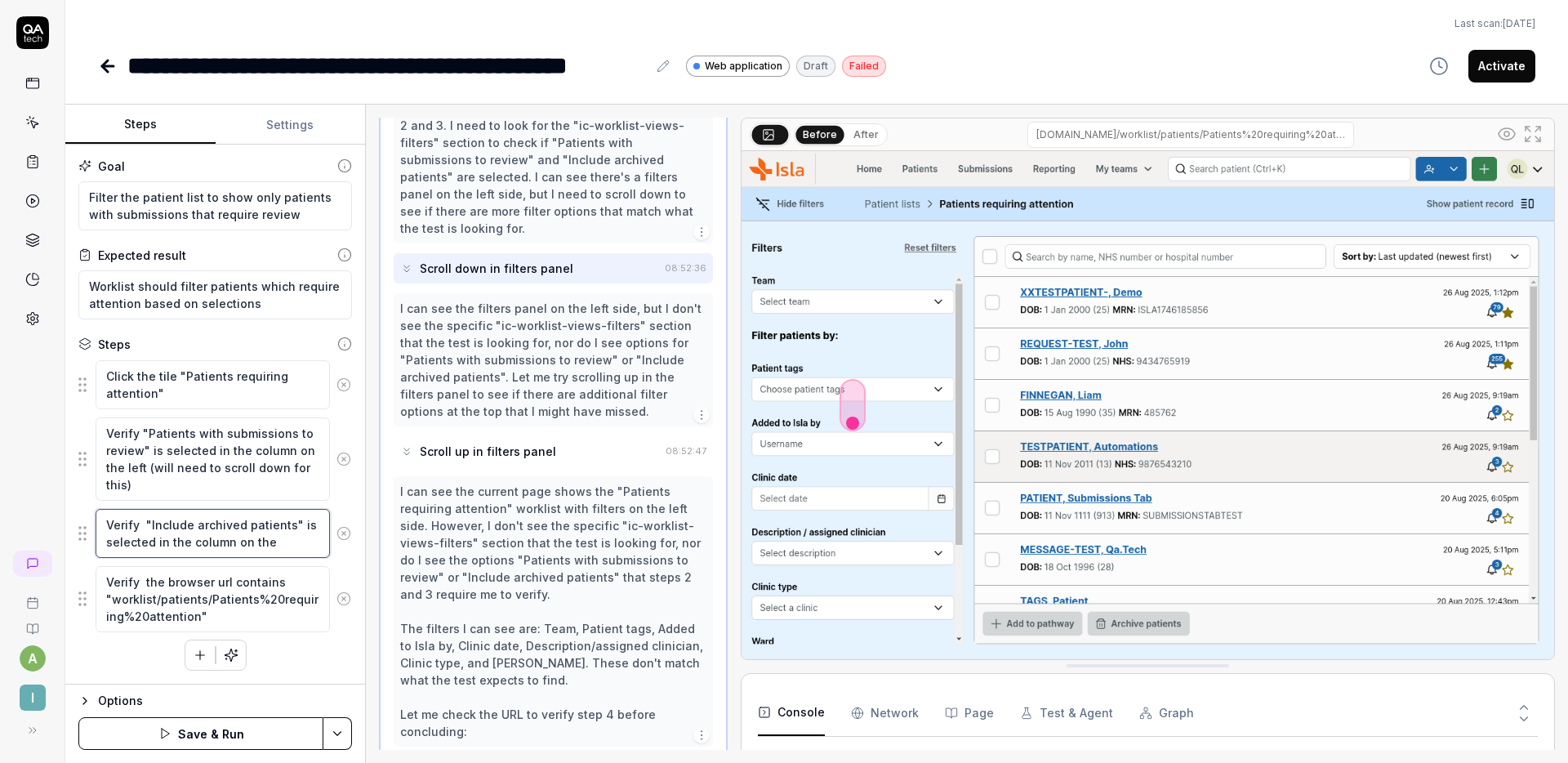
type textarea "Verify "Include archived patients" is selected in the column on the l"
type textarea "*"
type textarea "Verify "Include archived patients" is selected in the column on the lef"
type textarea "*"
type textarea "Verify "Include archived patients" is selected in the column on the left"
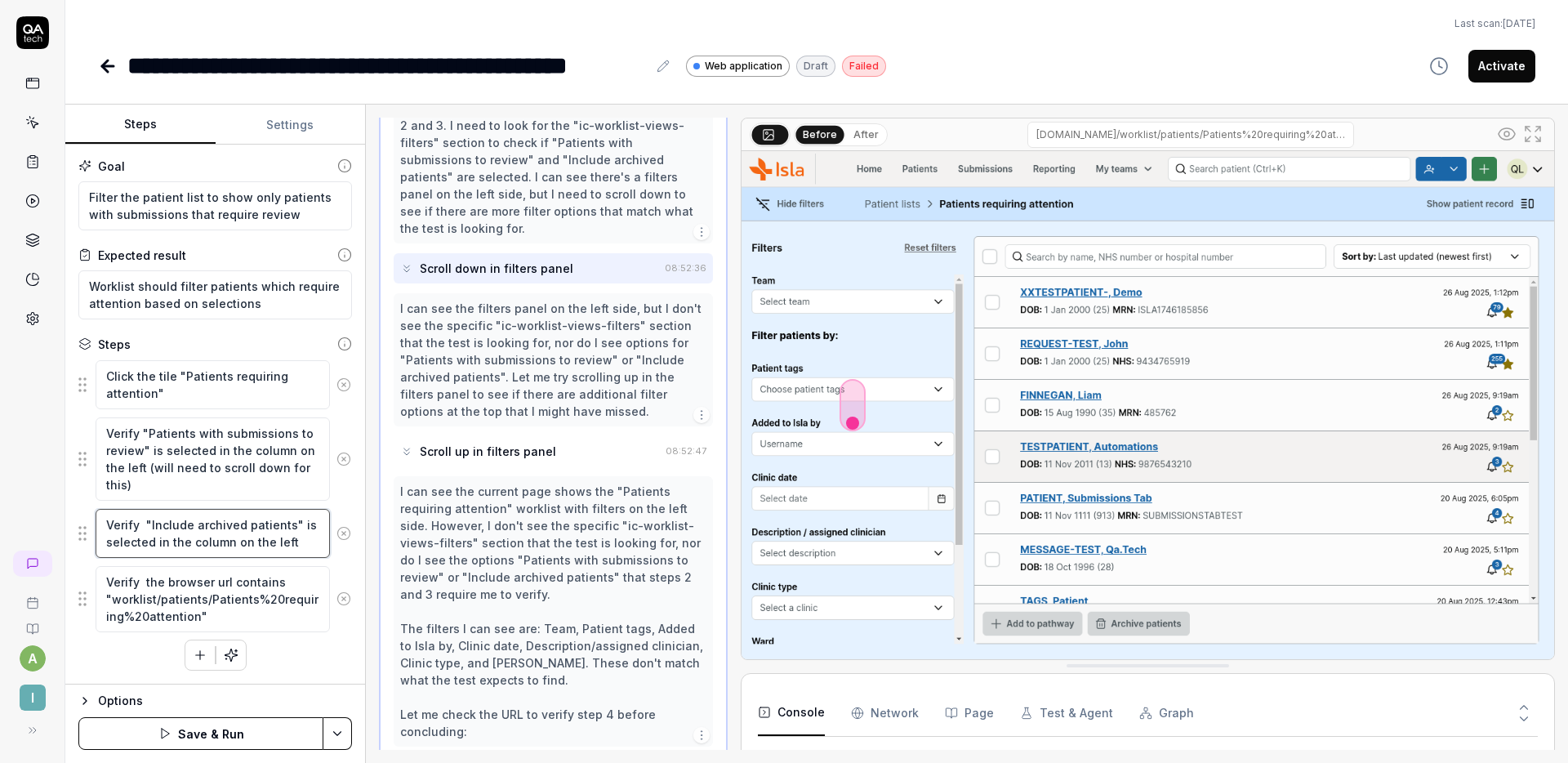
type textarea "*"
type textarea "Verify "Include archived patients" is selected in the column on the left"
type textarea "*"
type textarea "Verify "Include archived patients" is selected in the column on the left ("
type textarea "*"
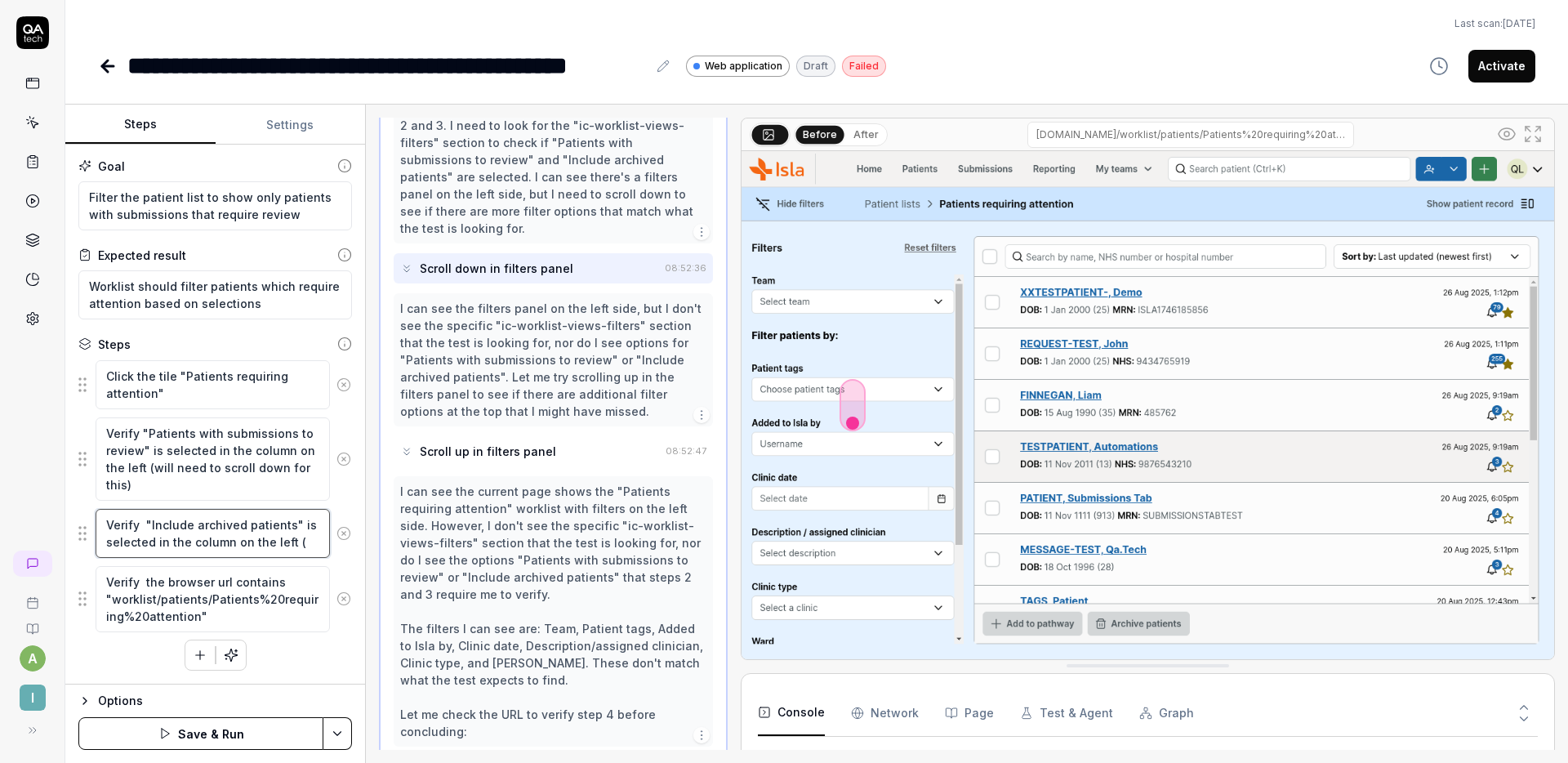
type textarea "Verify "Include archived patients" is selected in the column on the left (w"
type textarea "*"
type textarea "Verify "Include archived patients" is selected in the column on the left (wi"
type textarea "*"
type textarea "Verify "Include archived patients" is selected in the column on the left (wil"
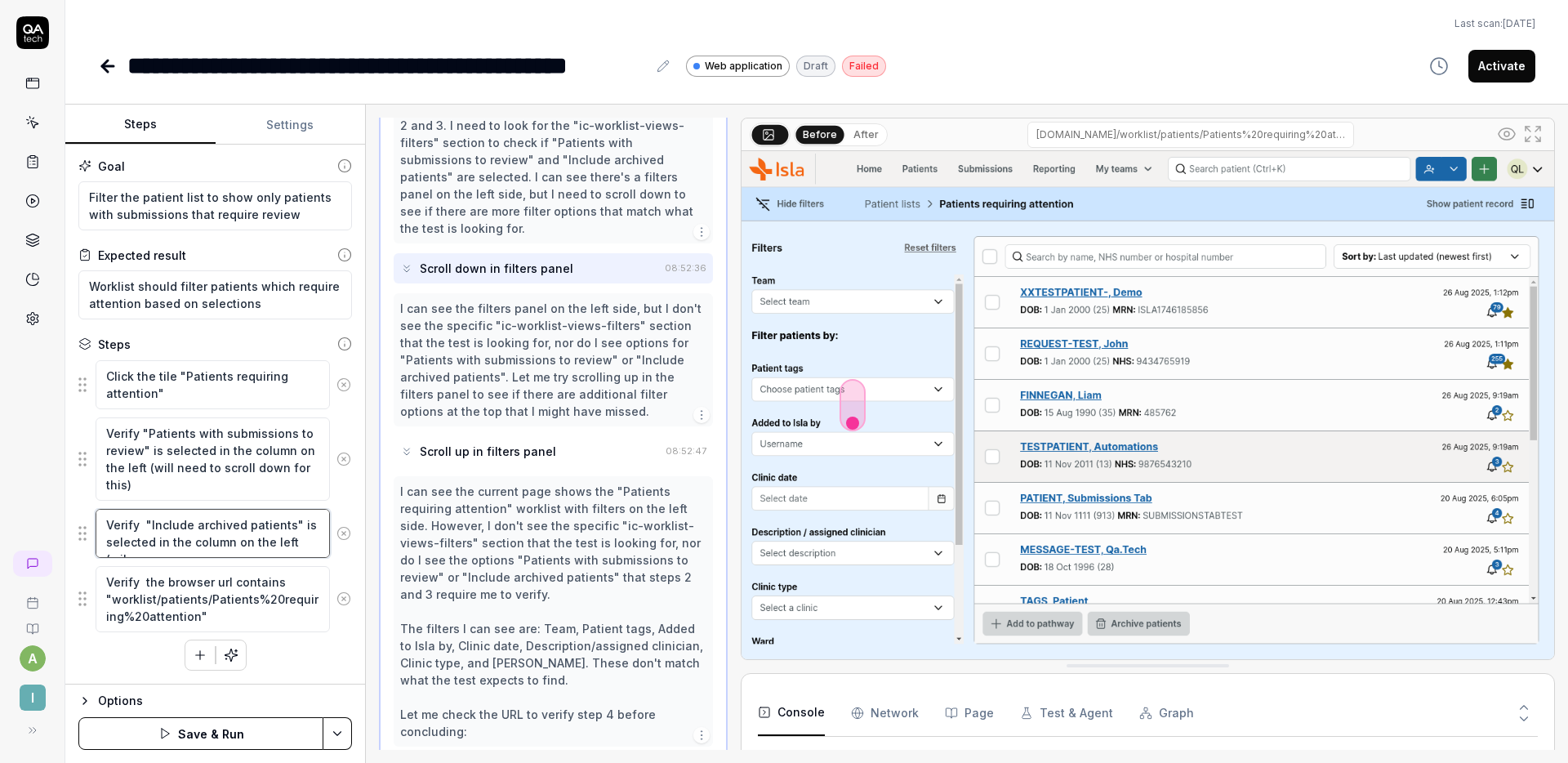
type textarea "*"
type textarea "Verify "Include archived patients" is selected in the column on the left (will"
type textarea "*"
type textarea "Verify "Include archived patients" is selected in the column on the left (will"
type textarea "*"
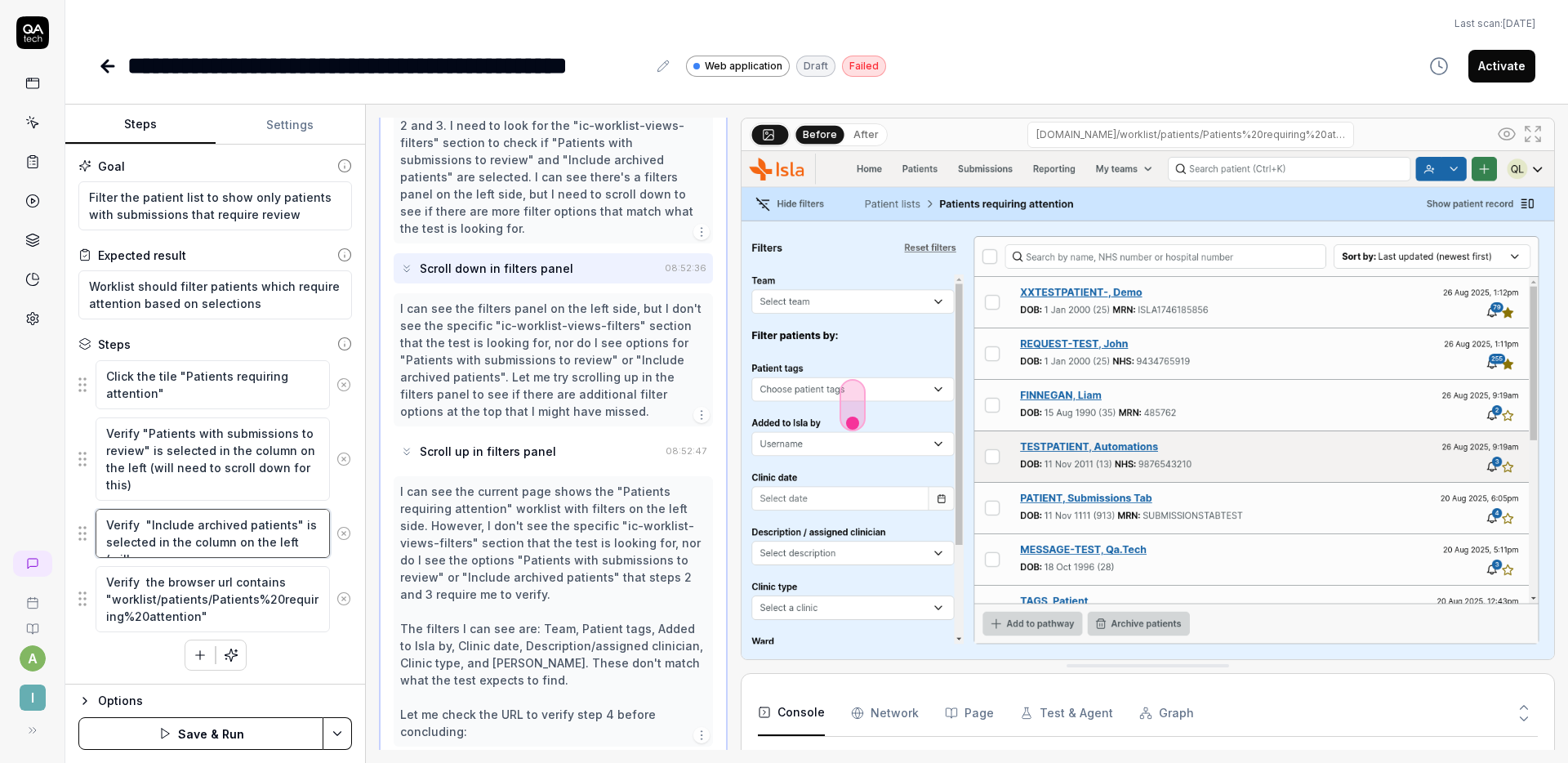
type textarea "Verify "Include archived patients" is selected in the column on the left (will n"
type textarea "*"
type textarea "Verify "Include archived patients" is selected in the column on the left (will …"
type textarea "*"
type textarea "Verify "Include archived patients" is selected in the column on the left (will …"
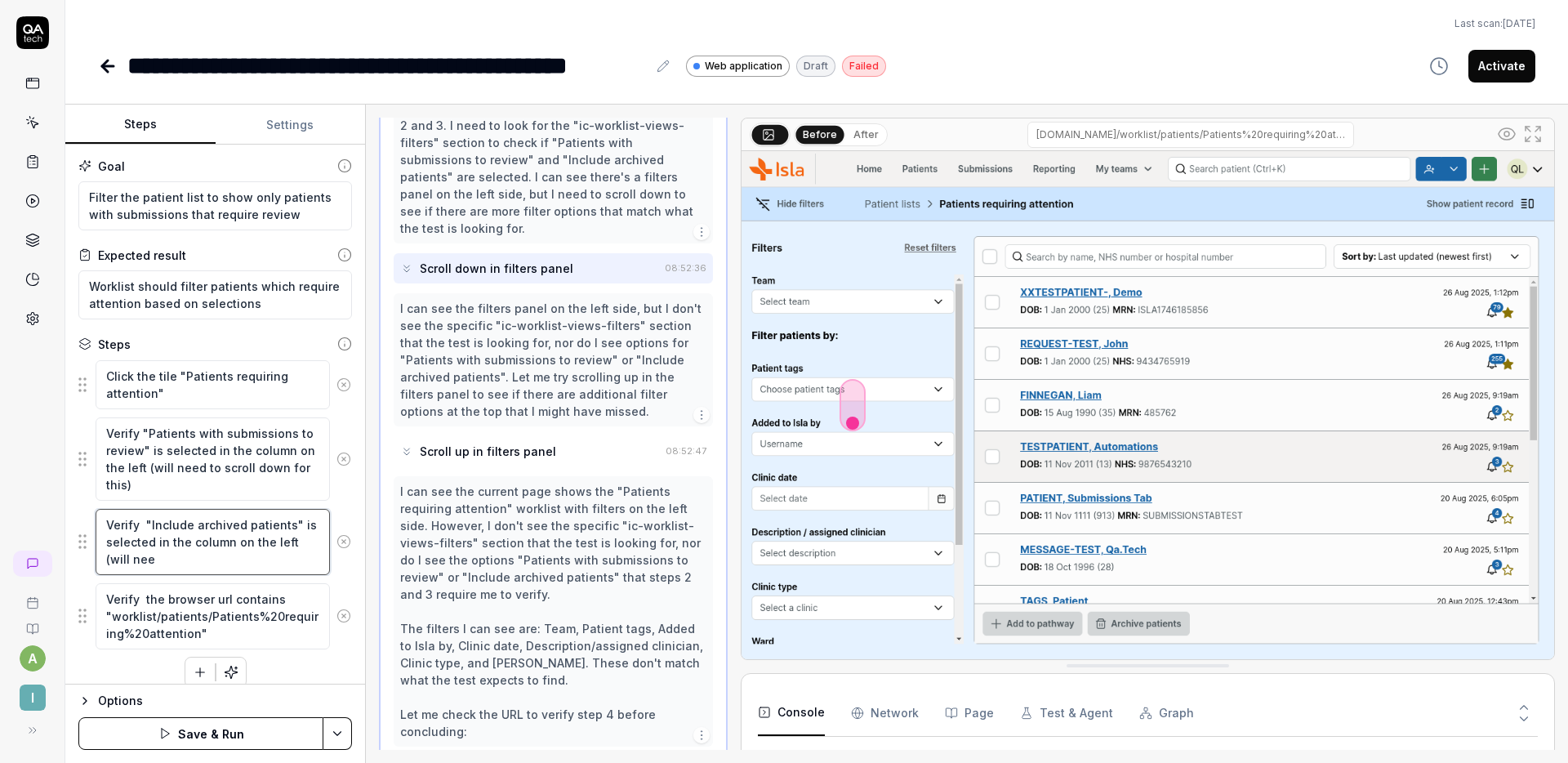
type textarea "*"
type textarea "Verify "Include archived patients" is selected in the column on the left (will …"
type textarea "*"
type textarea "Verify "Include archived patients" is selected in the column on the left (will …"
type textarea "*"
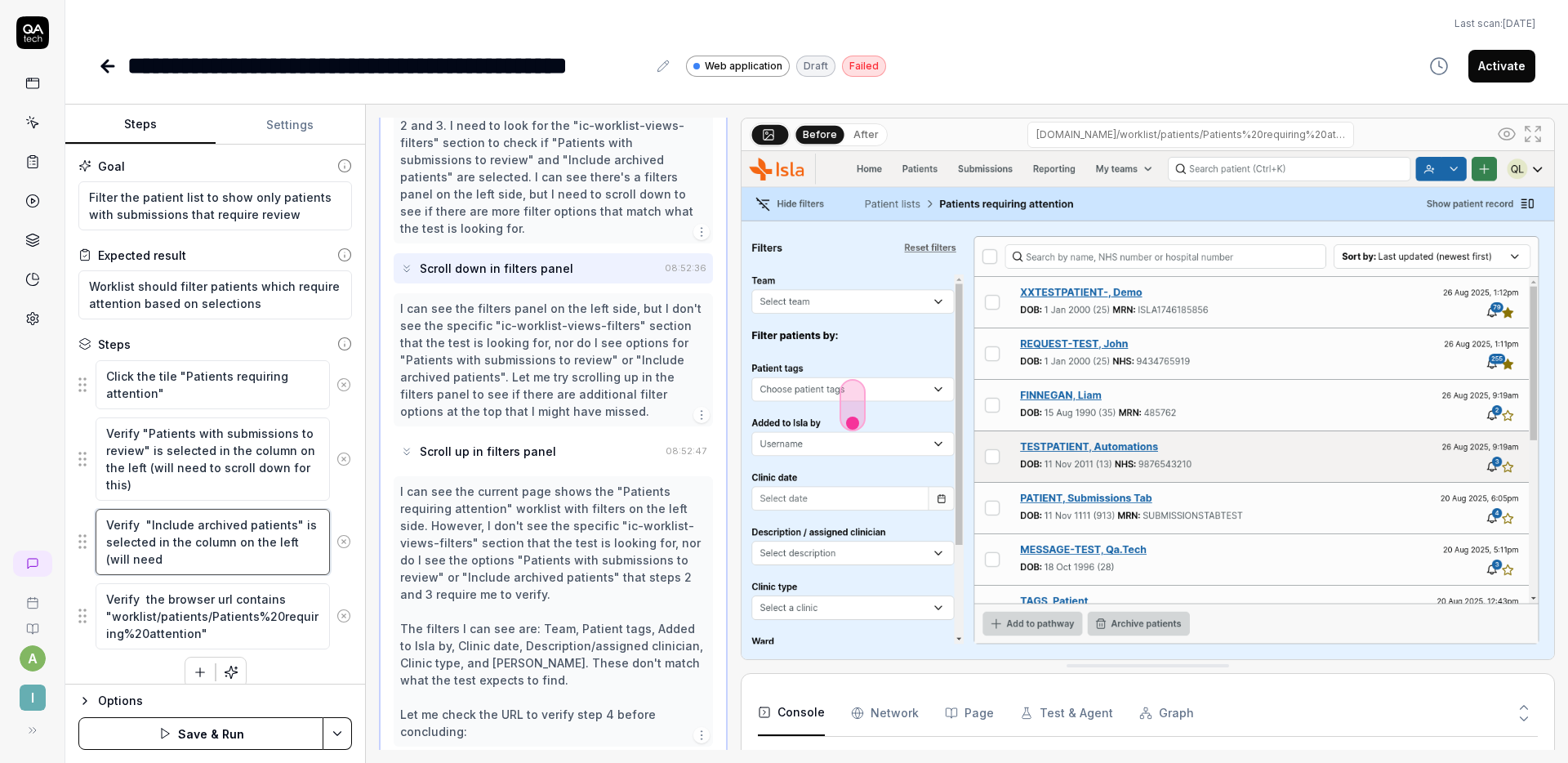
type textarea "Verify "Include archived patients" is selected in the column on the left (will …"
type textarea "*"
type textarea "Verify "Include archived patients" is selected in the column on the left (will …"
type textarea "*"
type textarea "Verify "Include archived patients" is selected in the column on the left (will …"
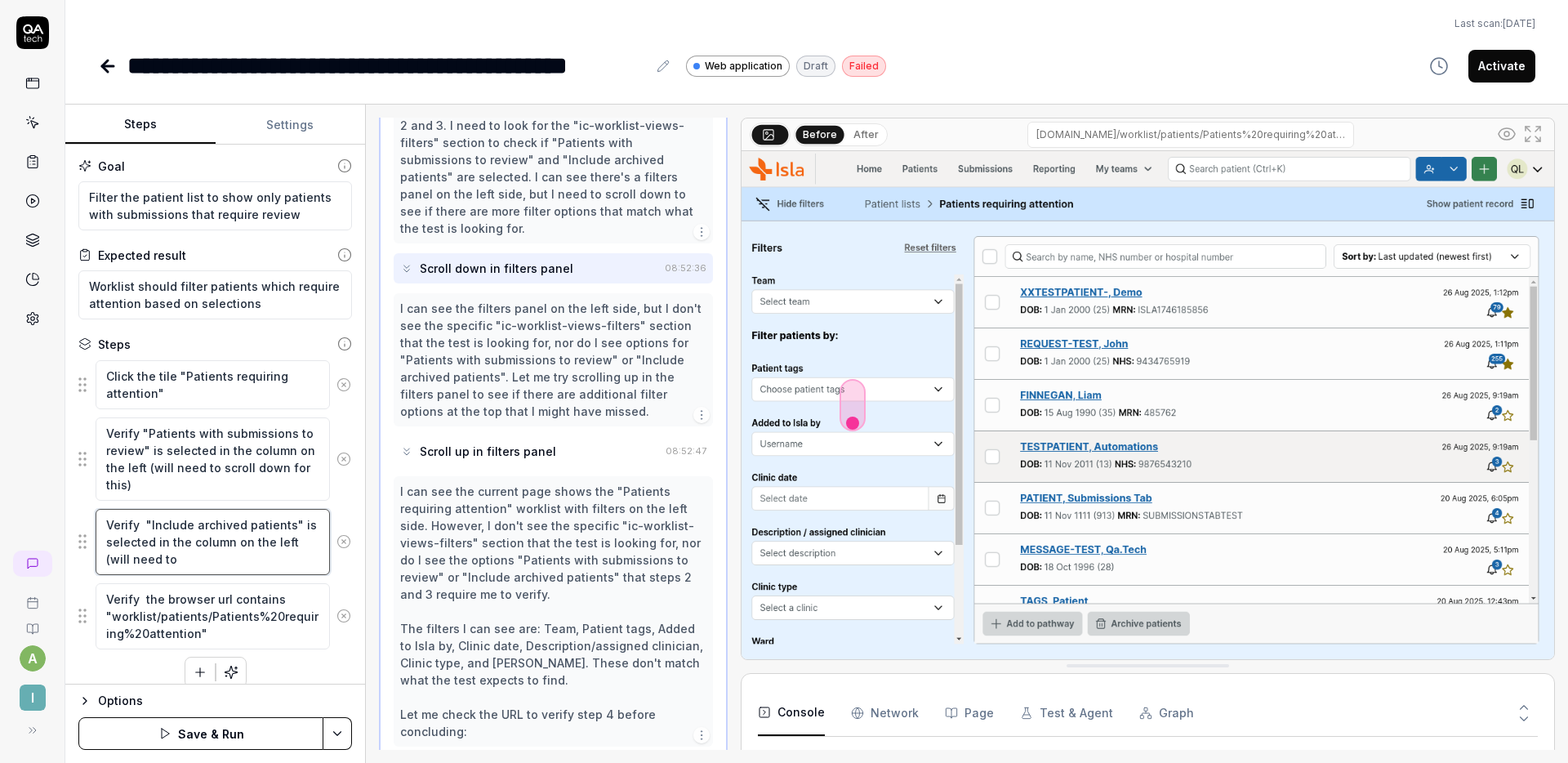
type textarea "*"
type textarea "Verify "Include archived patients" is selected in the column on the left (will …"
type textarea "*"
type textarea "Verify "Include archived patients" is selected in the column on the left (will …"
drag, startPoint x: 238, startPoint y: 563, endPoint x: 246, endPoint y: 565, distance: 8.2
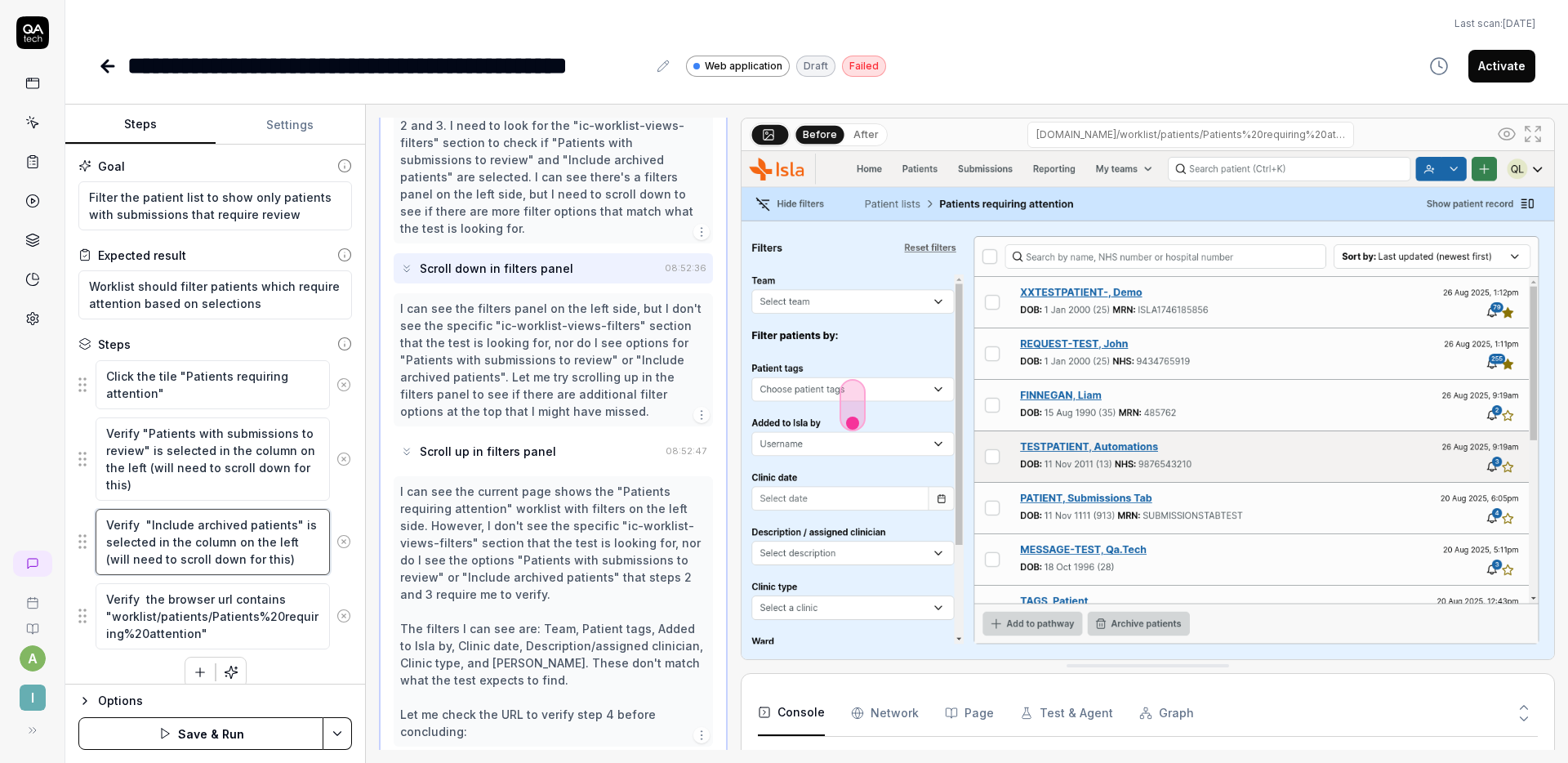
click at [238, 563] on textarea "Verify "Include archived patients" is selected in the column on the left (will …" at bounding box center [212, 542] width 234 height 66
click at [282, 469] on textarea "Verify "Patients with submissions to review" is selected in the column on the l…" at bounding box center [212, 459] width 234 height 83
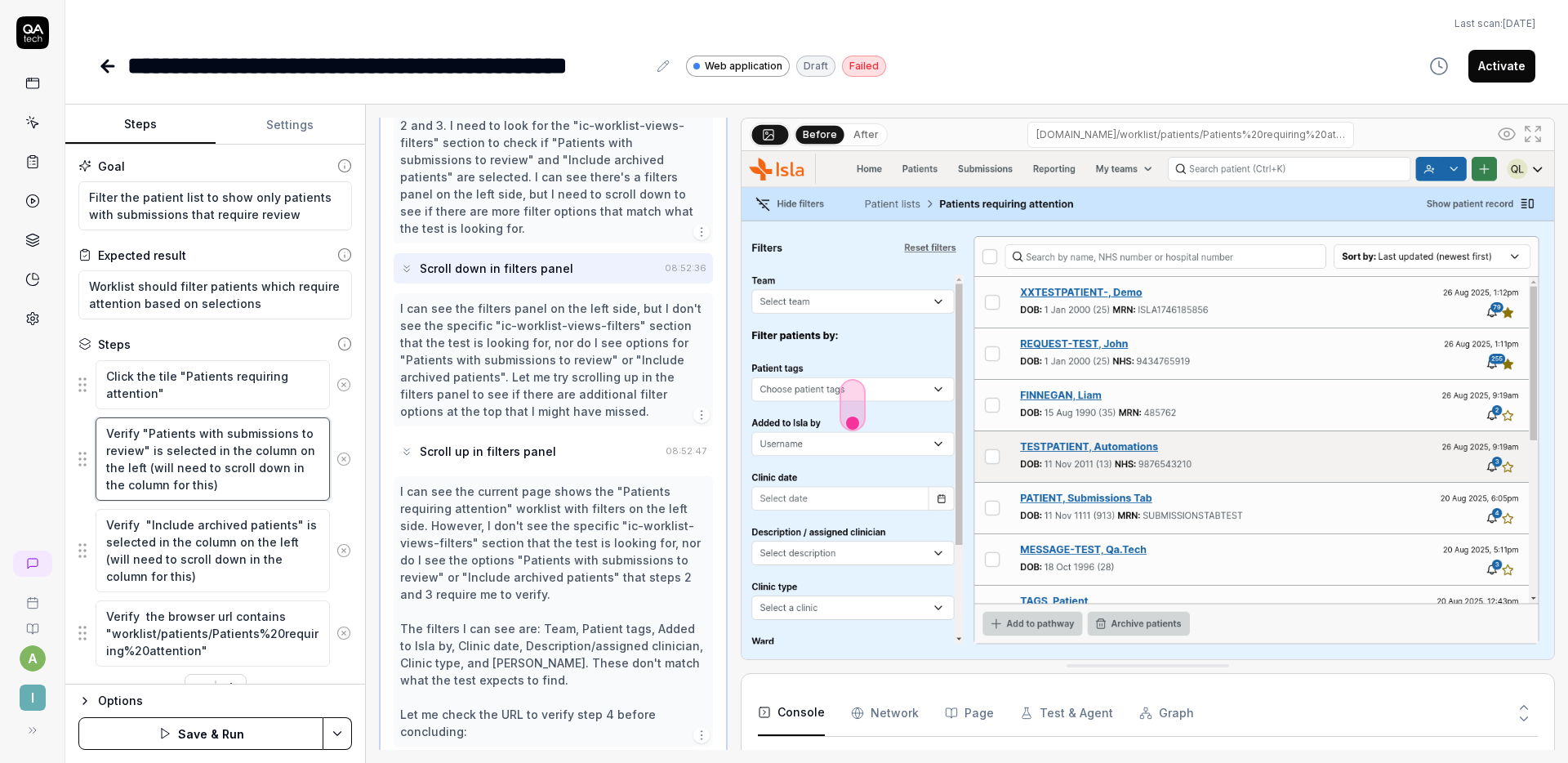
scroll to position [33, 0]
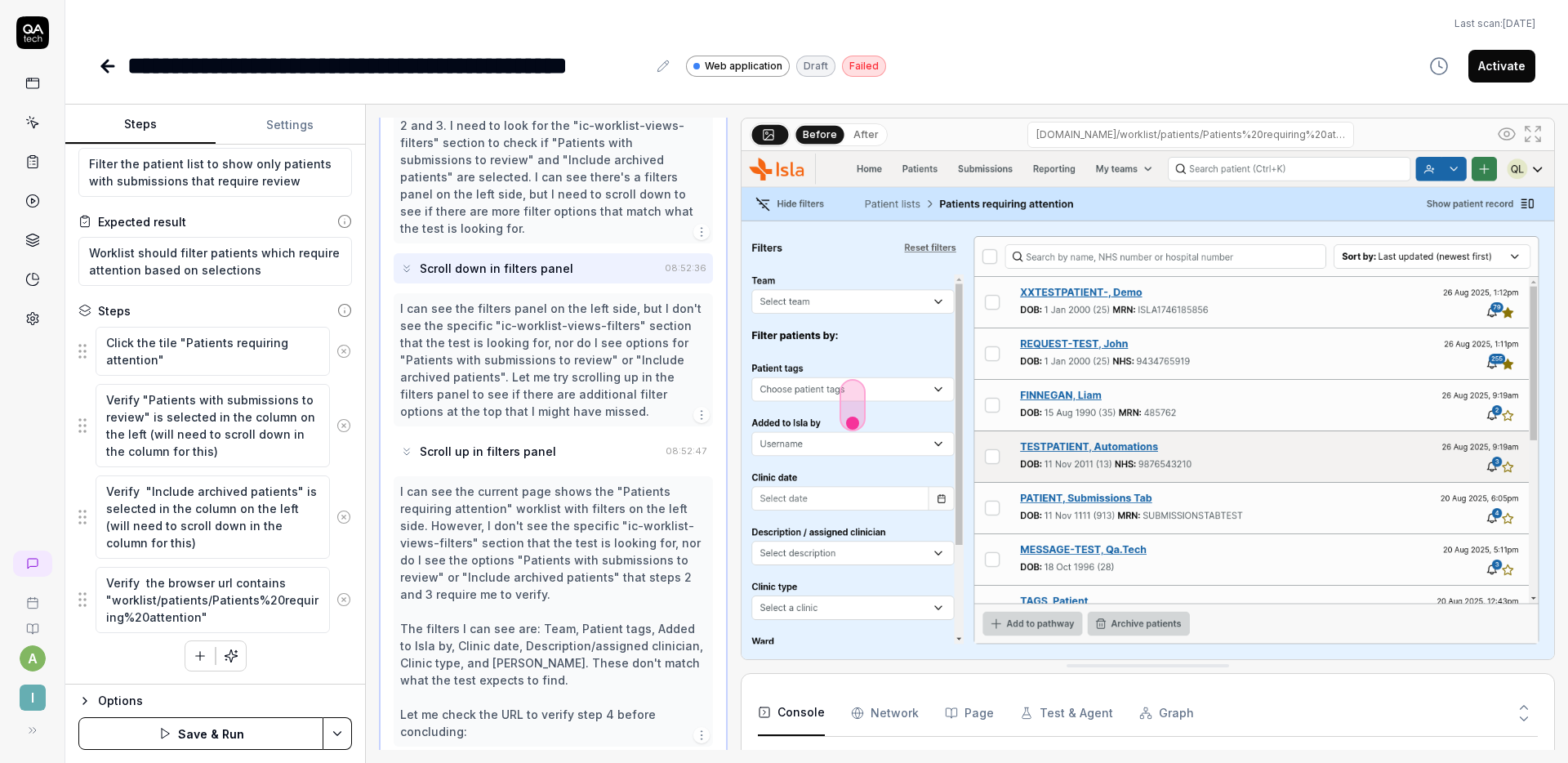
click at [249, 725] on button "Save & Run" at bounding box center [200, 733] width 245 height 32
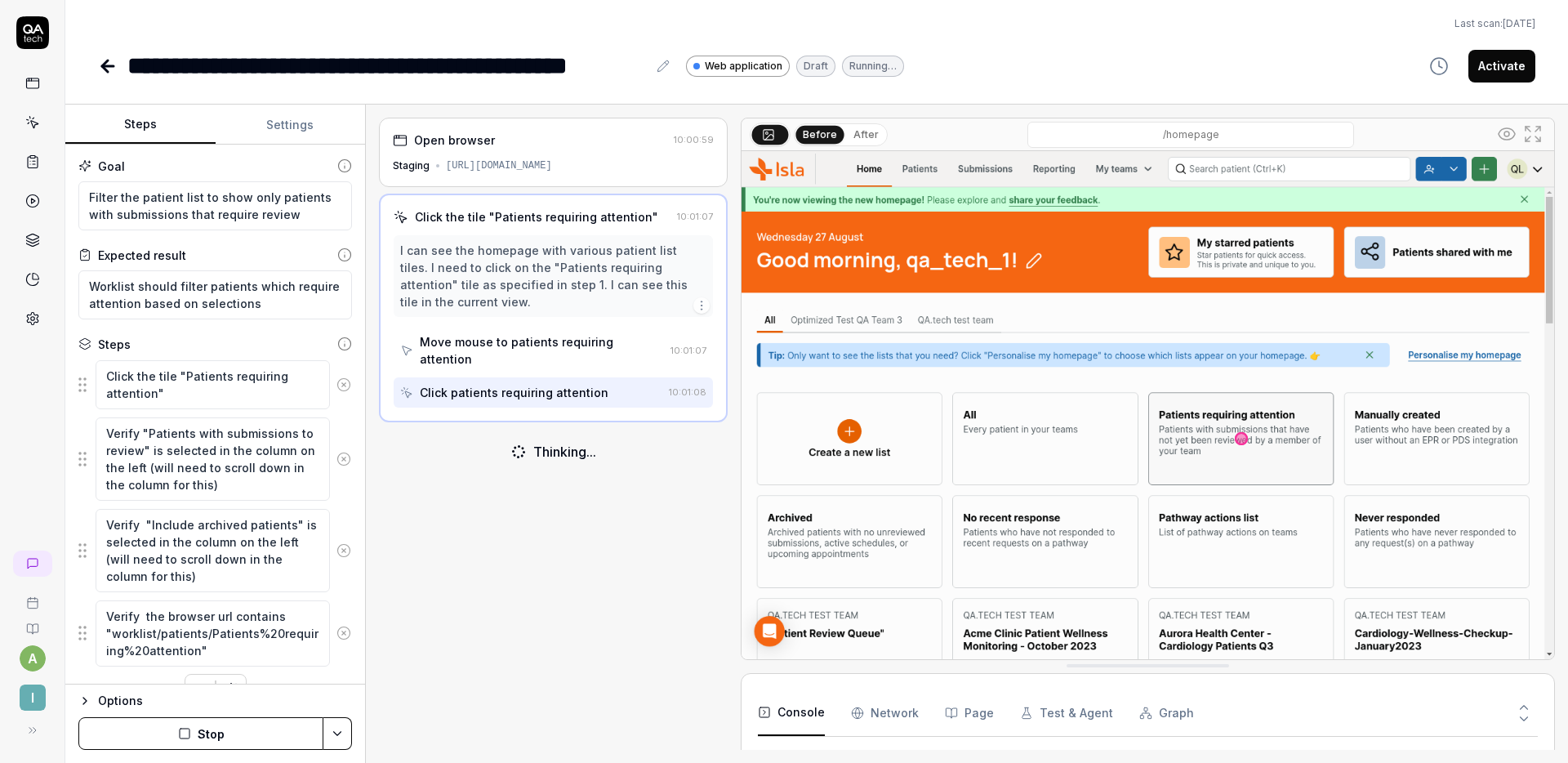
scroll to position [80, 0]
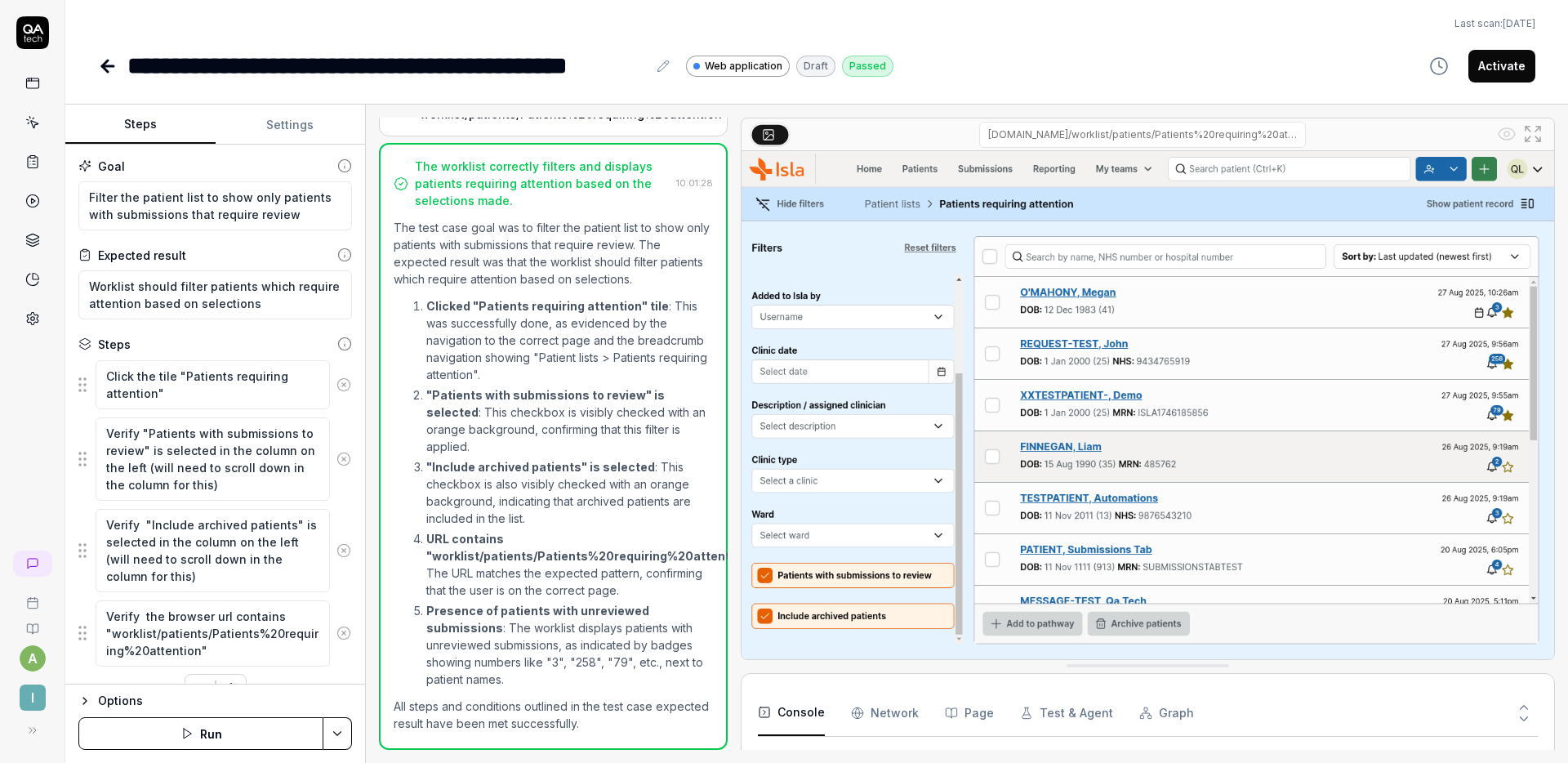
scroll to position [285, 0]
click at [1063, 91] on div "**********" at bounding box center [817, 382] width 1502 height 763
click at [1496, 67] on button "Activate" at bounding box center [1502, 66] width 67 height 32
type textarea "*"
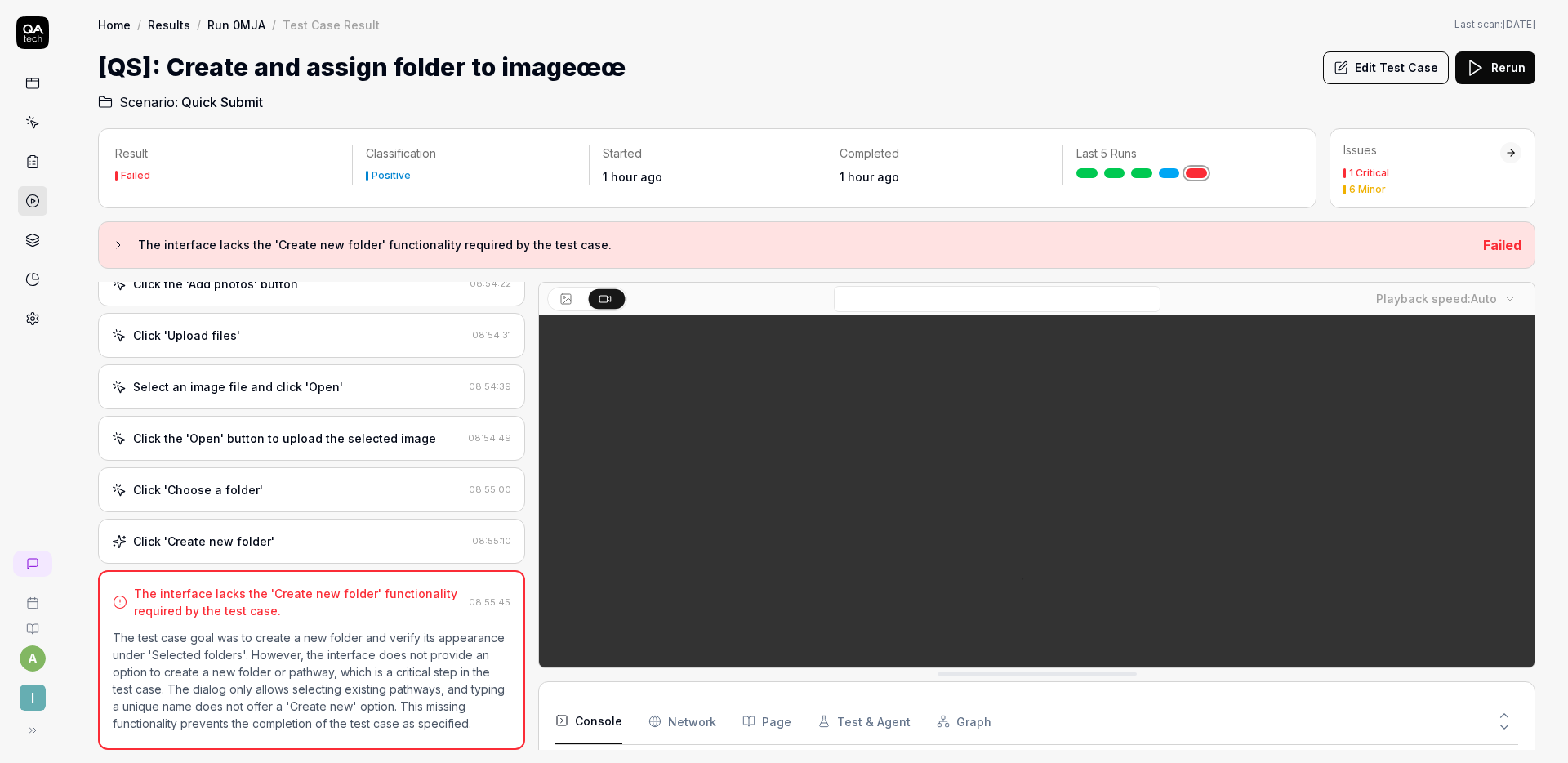
scroll to position [792, 0]
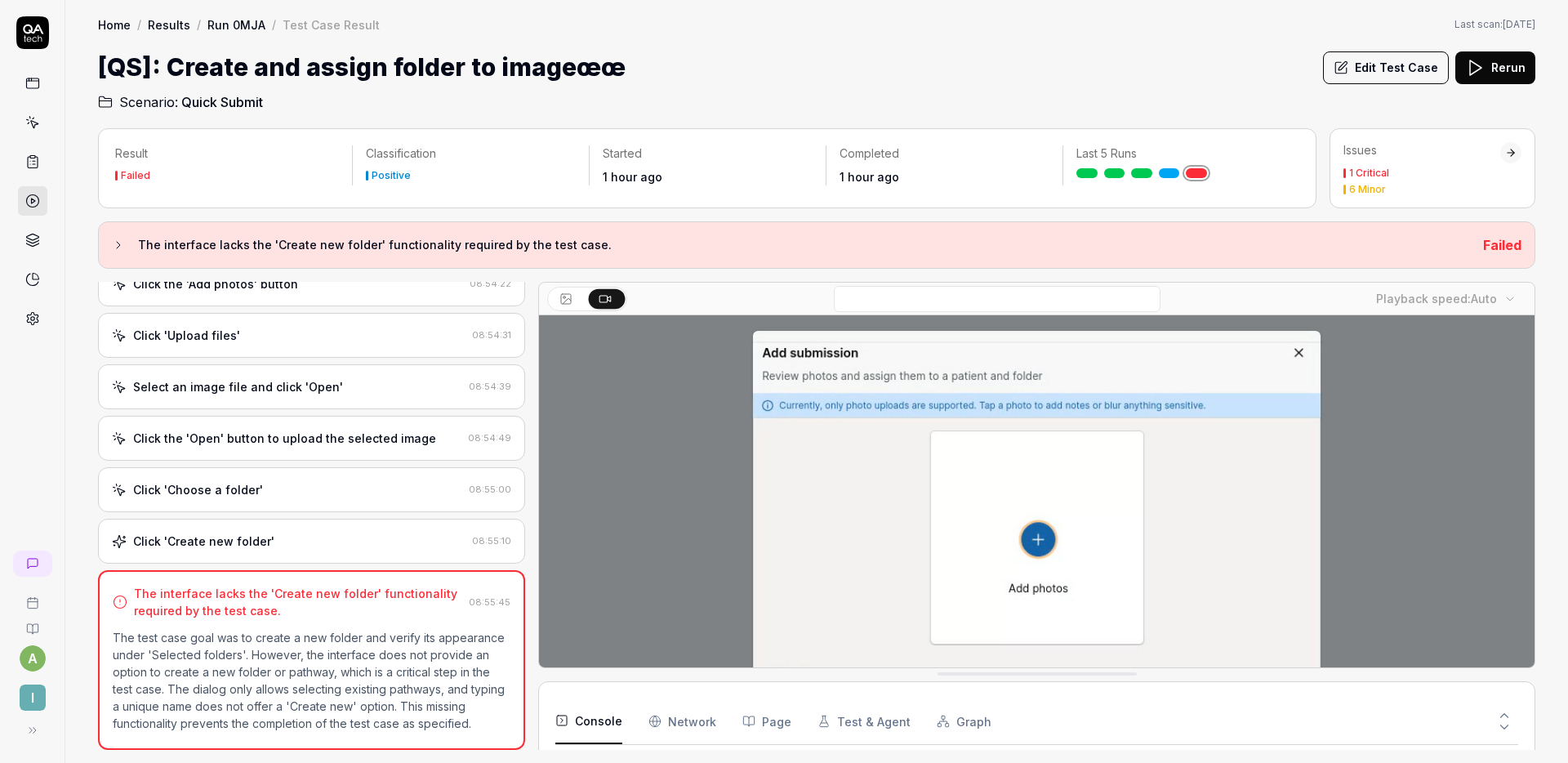
click at [317, 467] on div "Click 'Choose a folder' 08:55:00" at bounding box center [311, 489] width 427 height 45
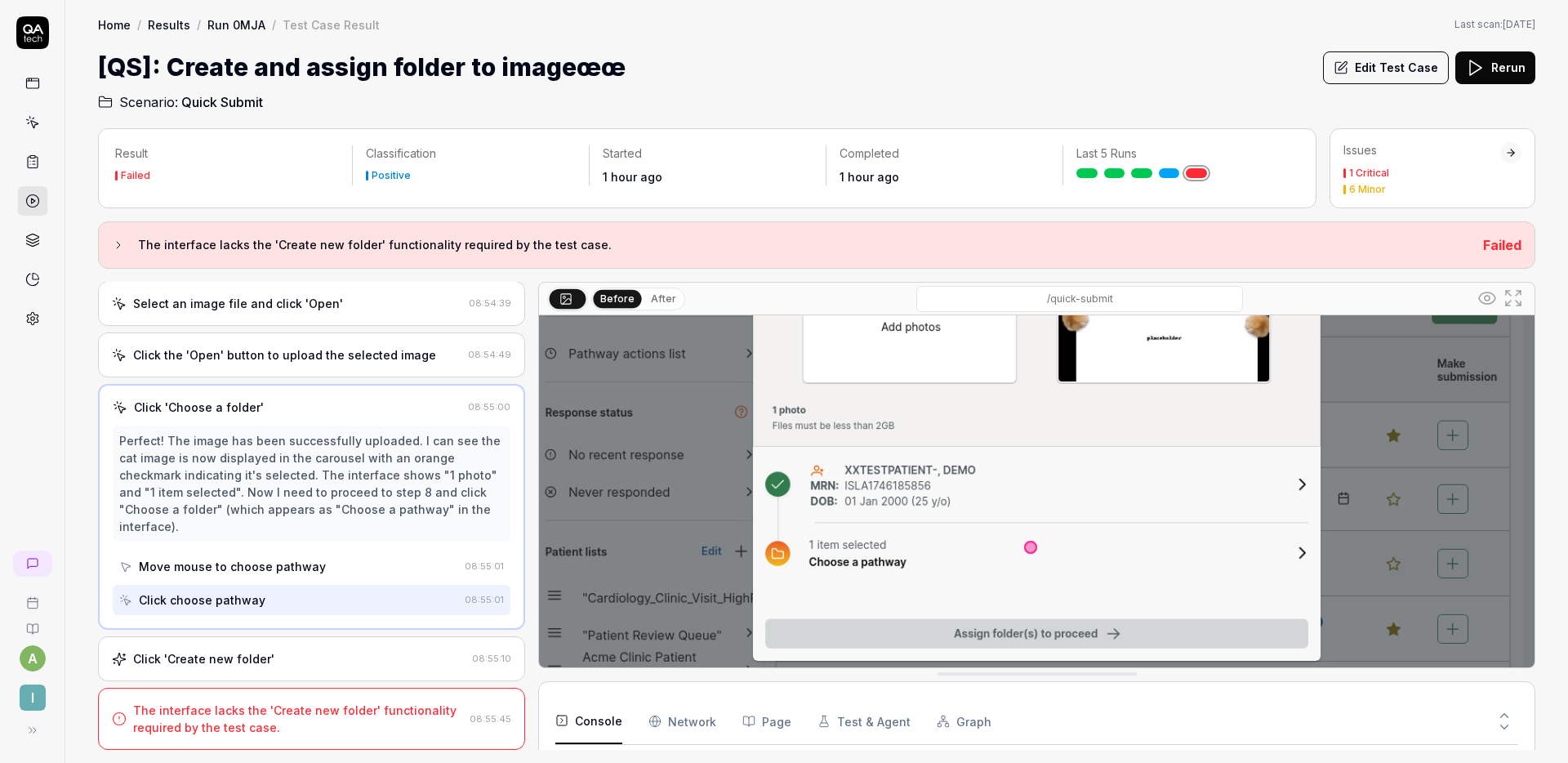
scroll to position [262, 0]
click at [329, 647] on div "Click 'Create new folder' 08:55:10" at bounding box center [311, 659] width 427 height 45
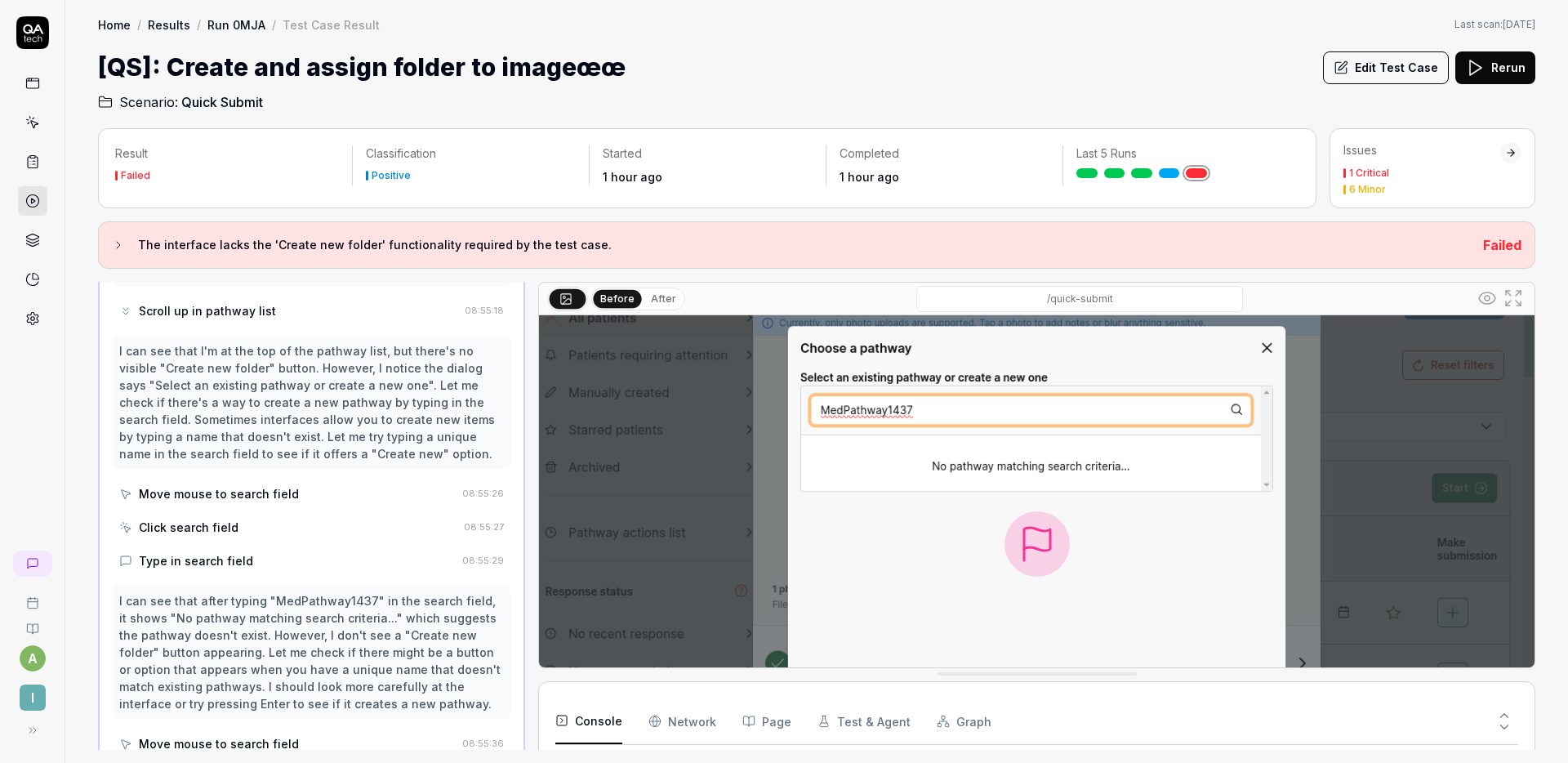
scroll to position [0, 0]
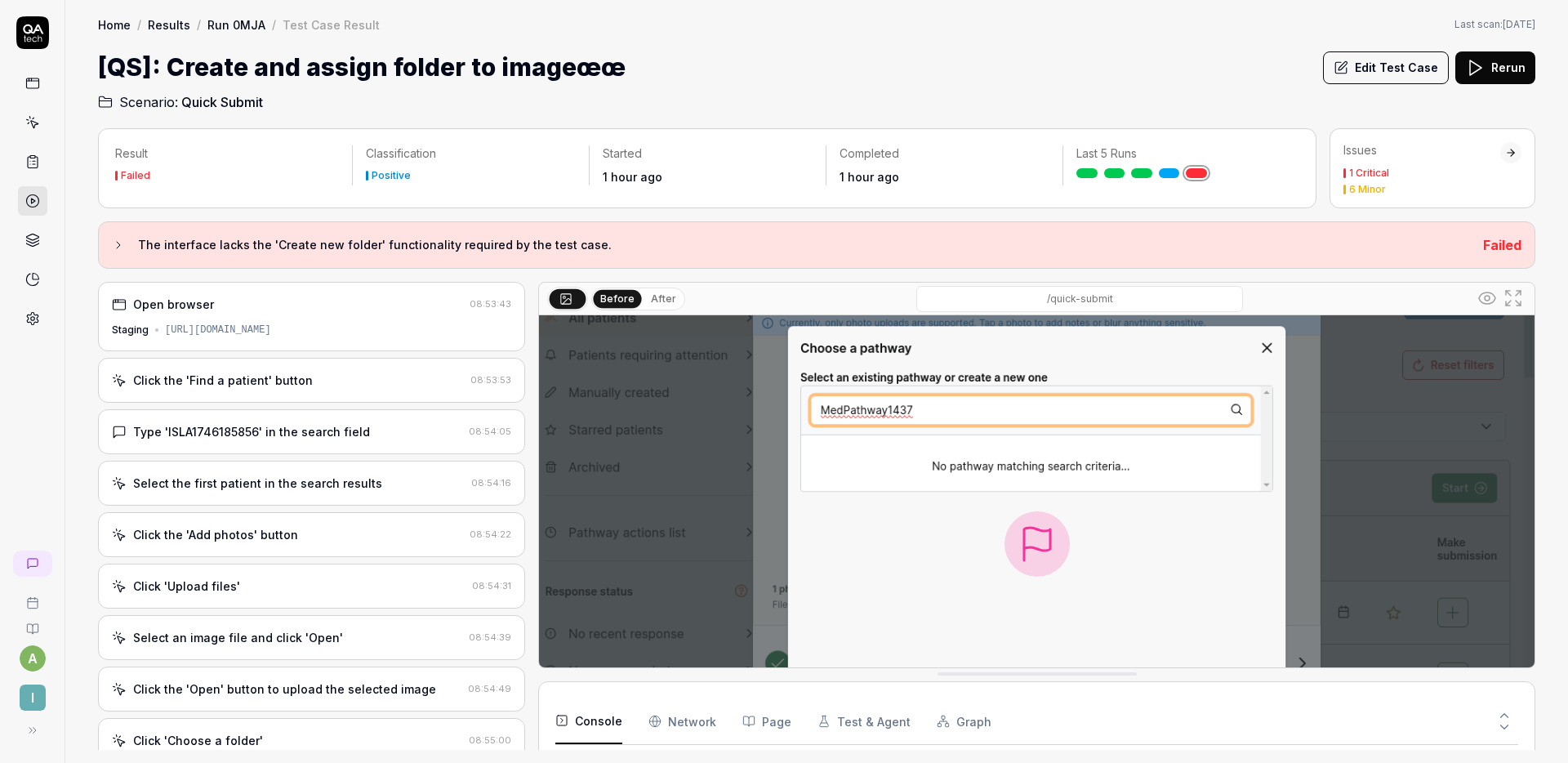
click at [816, 82] on div "[QS]: Create and assign folder to imageœœ Edit Test Case Rerun" at bounding box center [816, 67] width 1437 height 37
click at [1354, 65] on button "Edit Test Case" at bounding box center [1386, 67] width 126 height 32
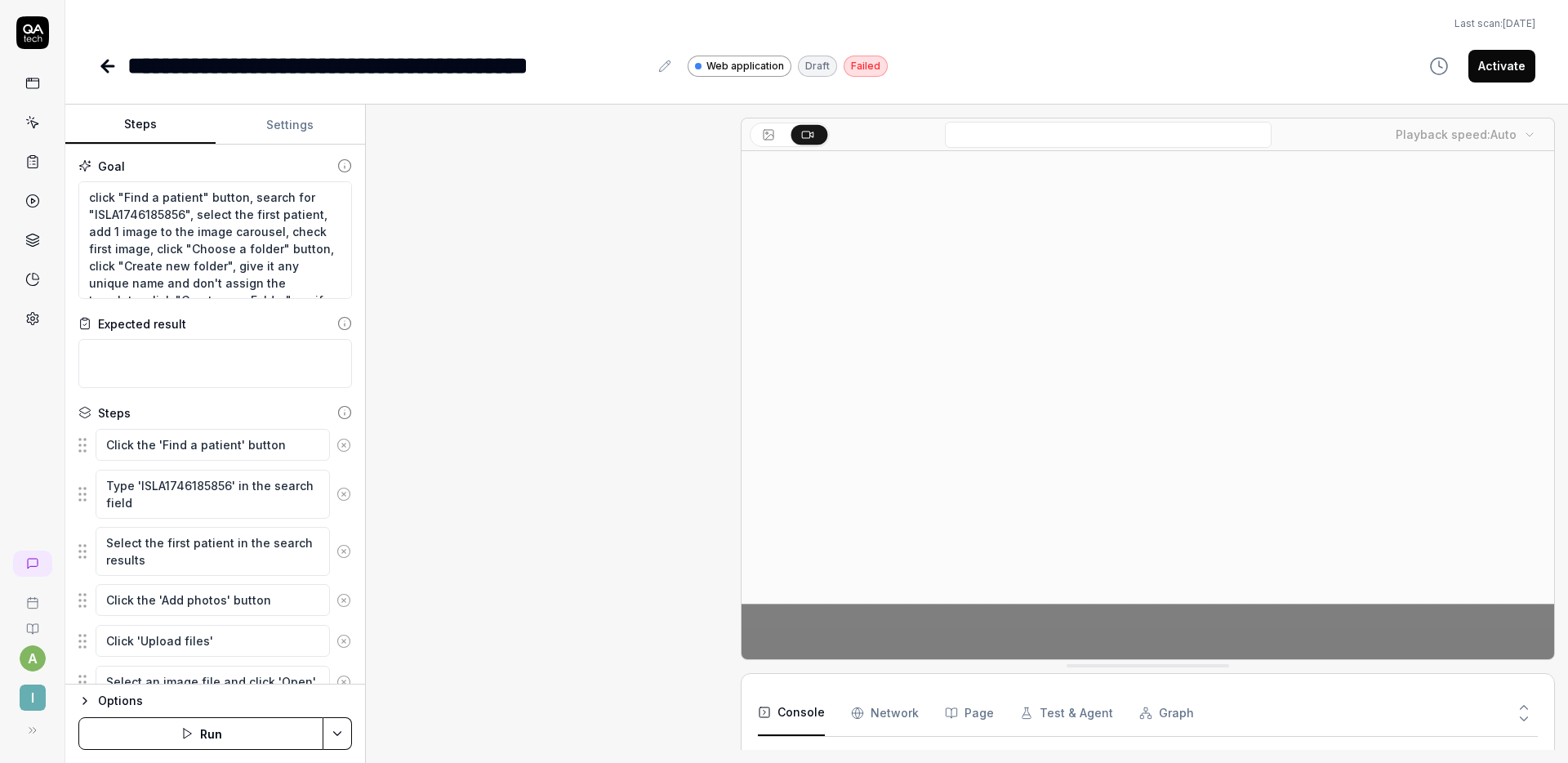
scroll to position [138, 0]
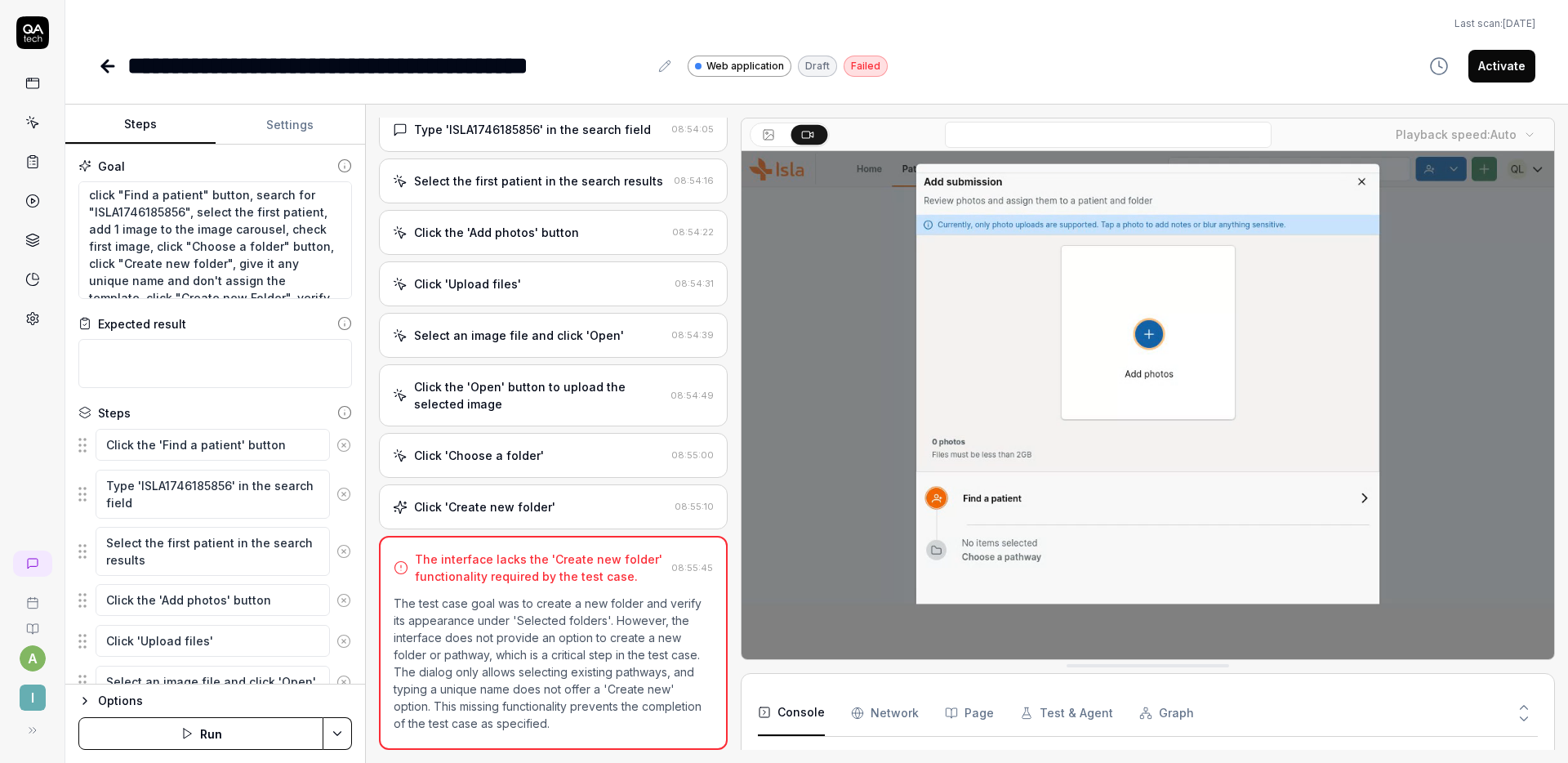
scroll to position [4, 0]
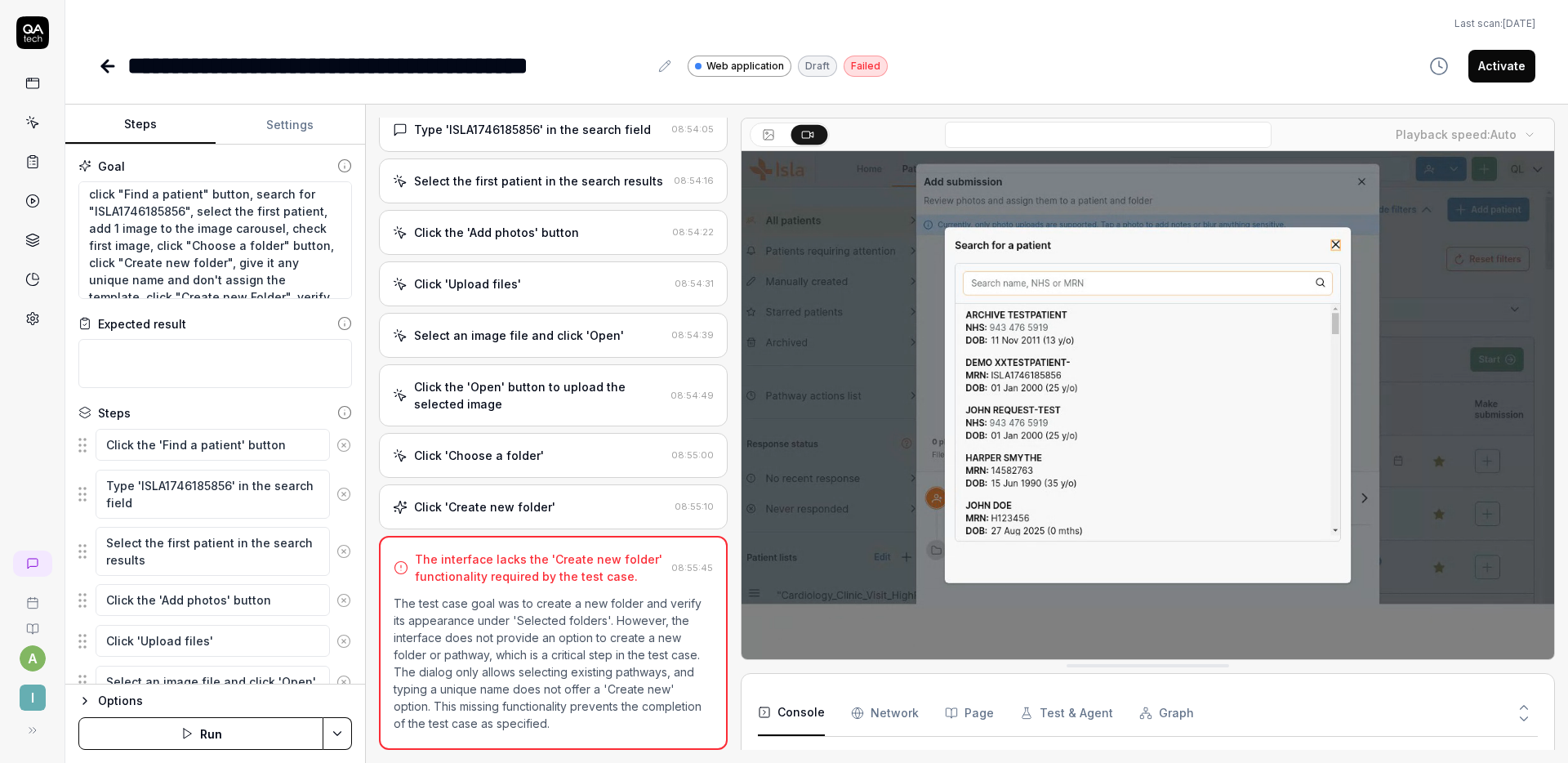
click at [558, 435] on div "Click 'Choose a folder' 08:55:00" at bounding box center [553, 455] width 348 height 45
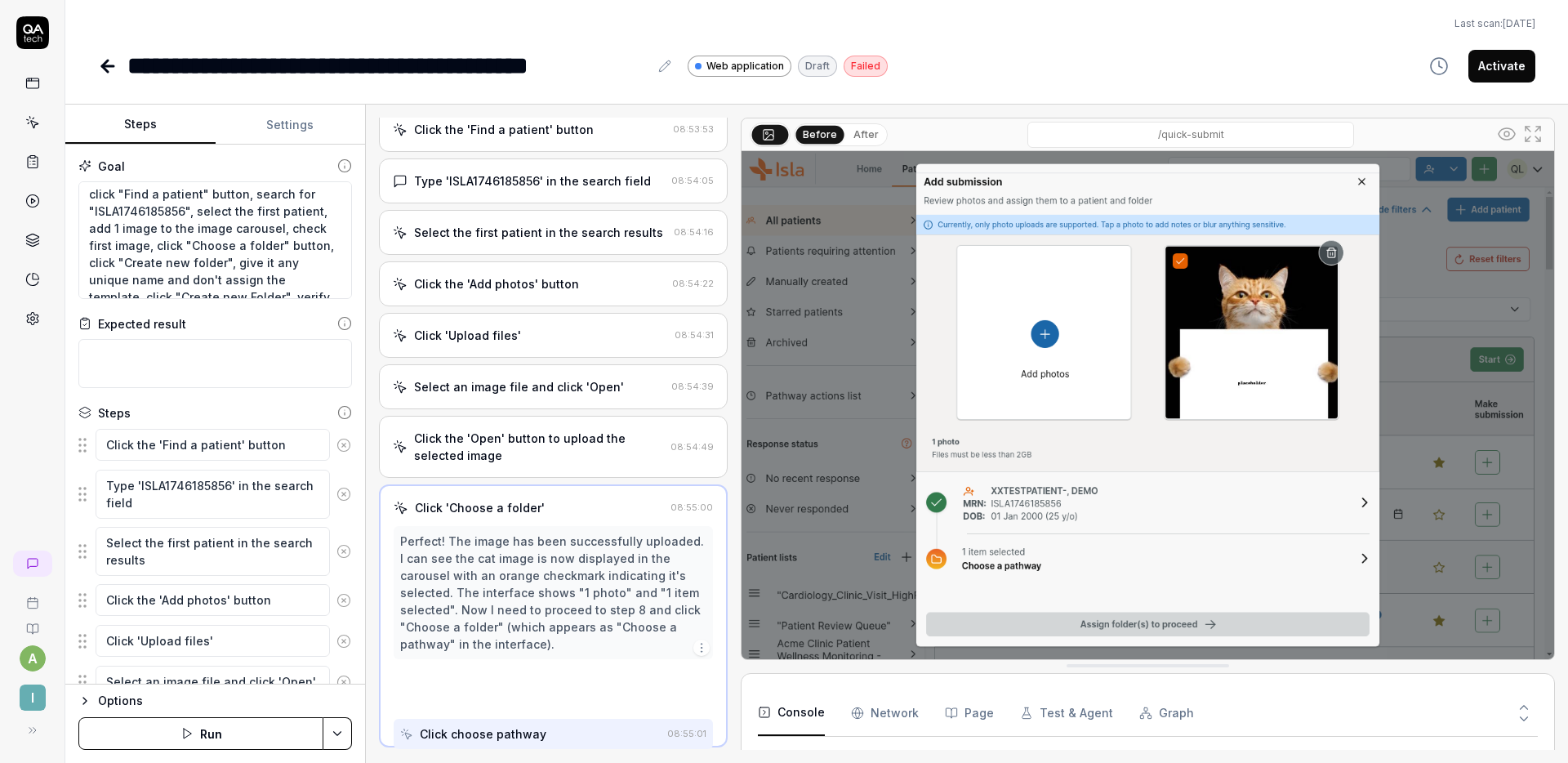
scroll to position [84, 0]
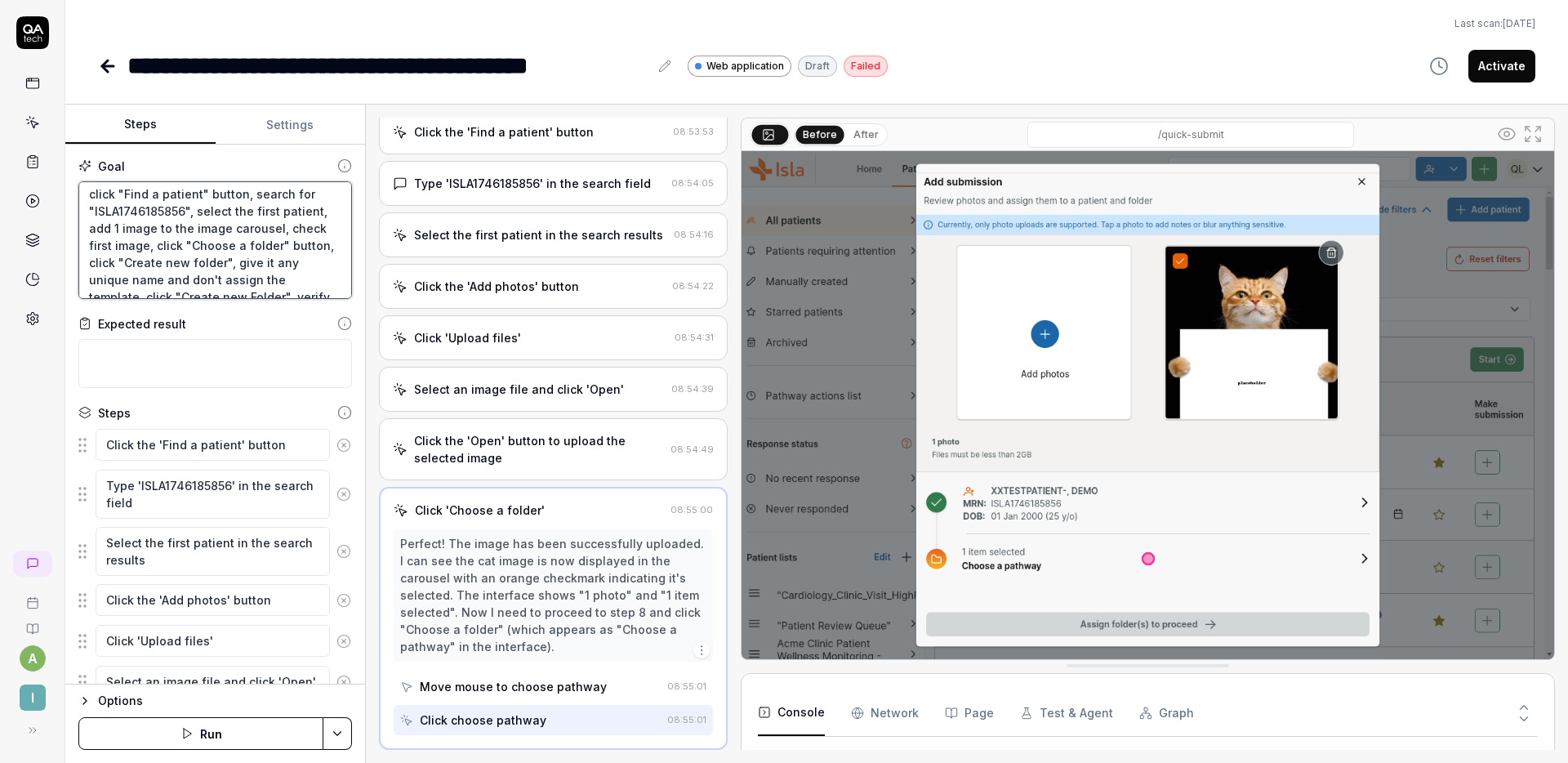
click at [169, 263] on textarea "click "Find a patient" button, search for "ISLA1746185856", select the first pa…" at bounding box center [215, 240] width 274 height 118
type textarea "*"
type textarea "click "Find a patient" button, search for "ISLA1746185856", select the first pa…"
type textarea "*"
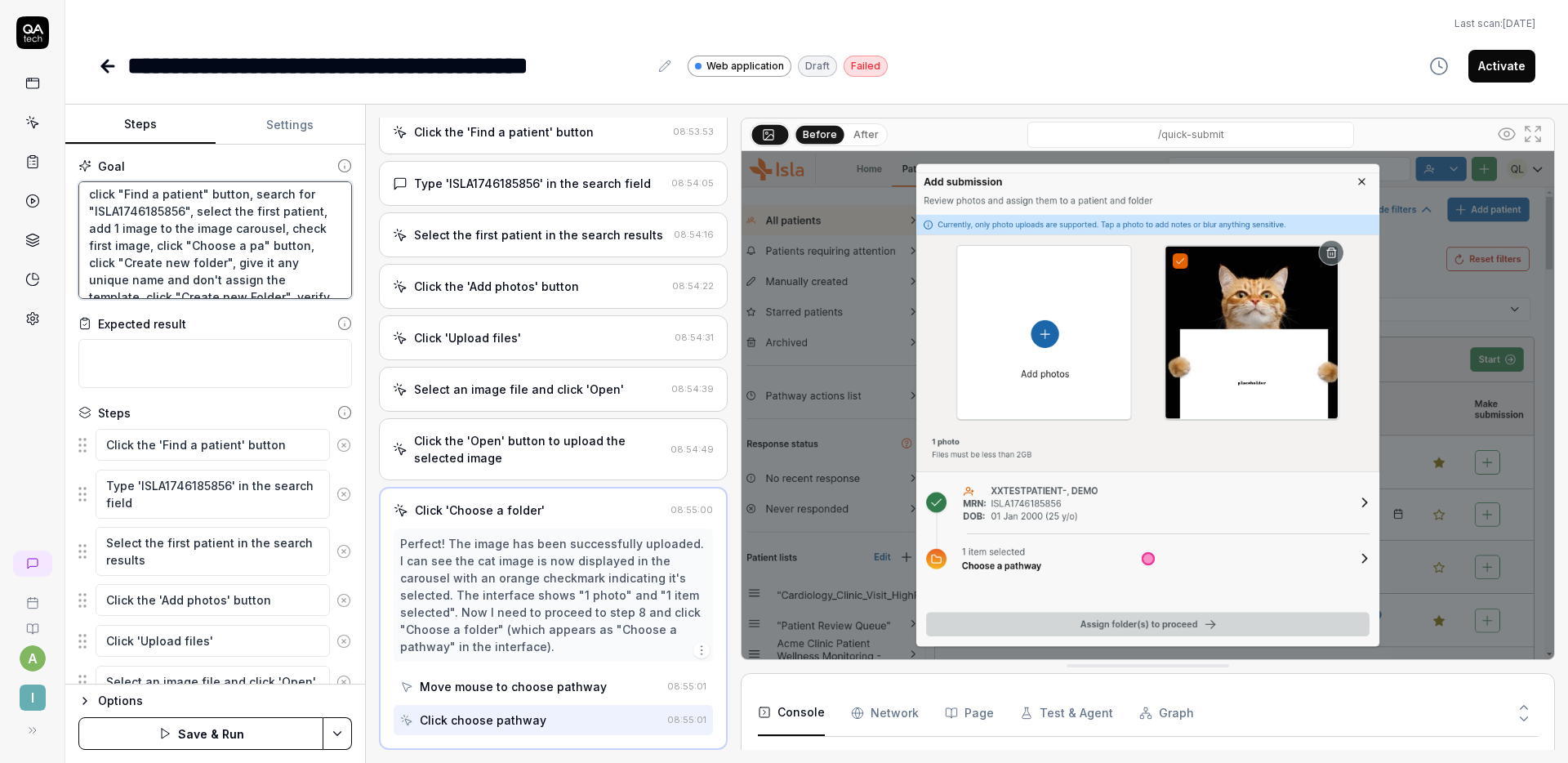
type textarea "click "Find a patient" button, search for "ISLA1746185856", select the first pa…"
type textarea "*"
type textarea "click "Find a patient" button, search for "ISLA1746185856", select the first pa…"
type textarea "*"
type textarea "click "Find a patient" button, search for "ISLA1746185856", select the first pa…"
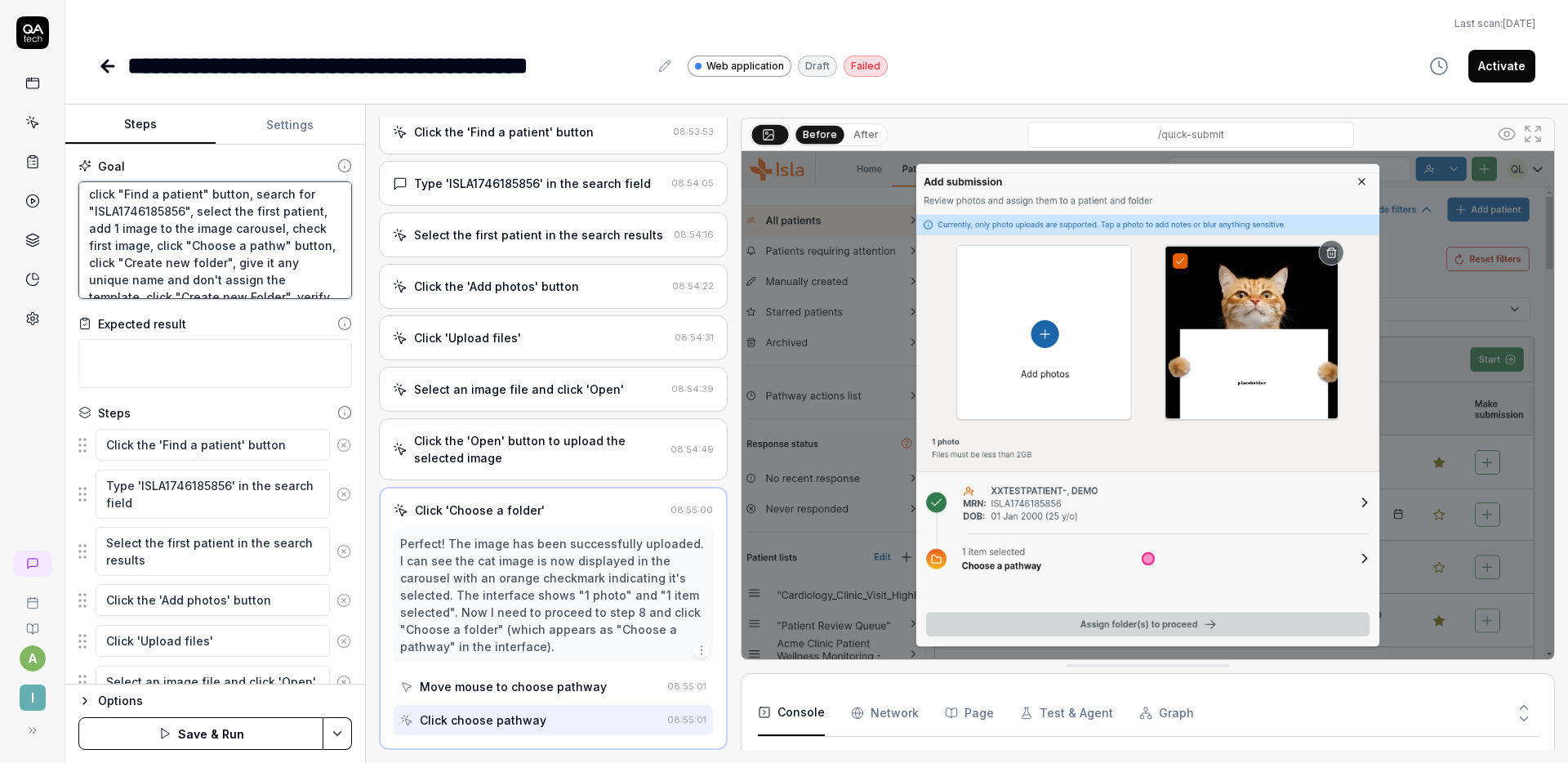
type textarea "*"
type textarea "click "Find a patient" button, search for "ISLA1746185856", select the first pa…"
type textarea "*"
type textarea "click "Find a patient" button, search for "ISLA1746185856", select the first pa…"
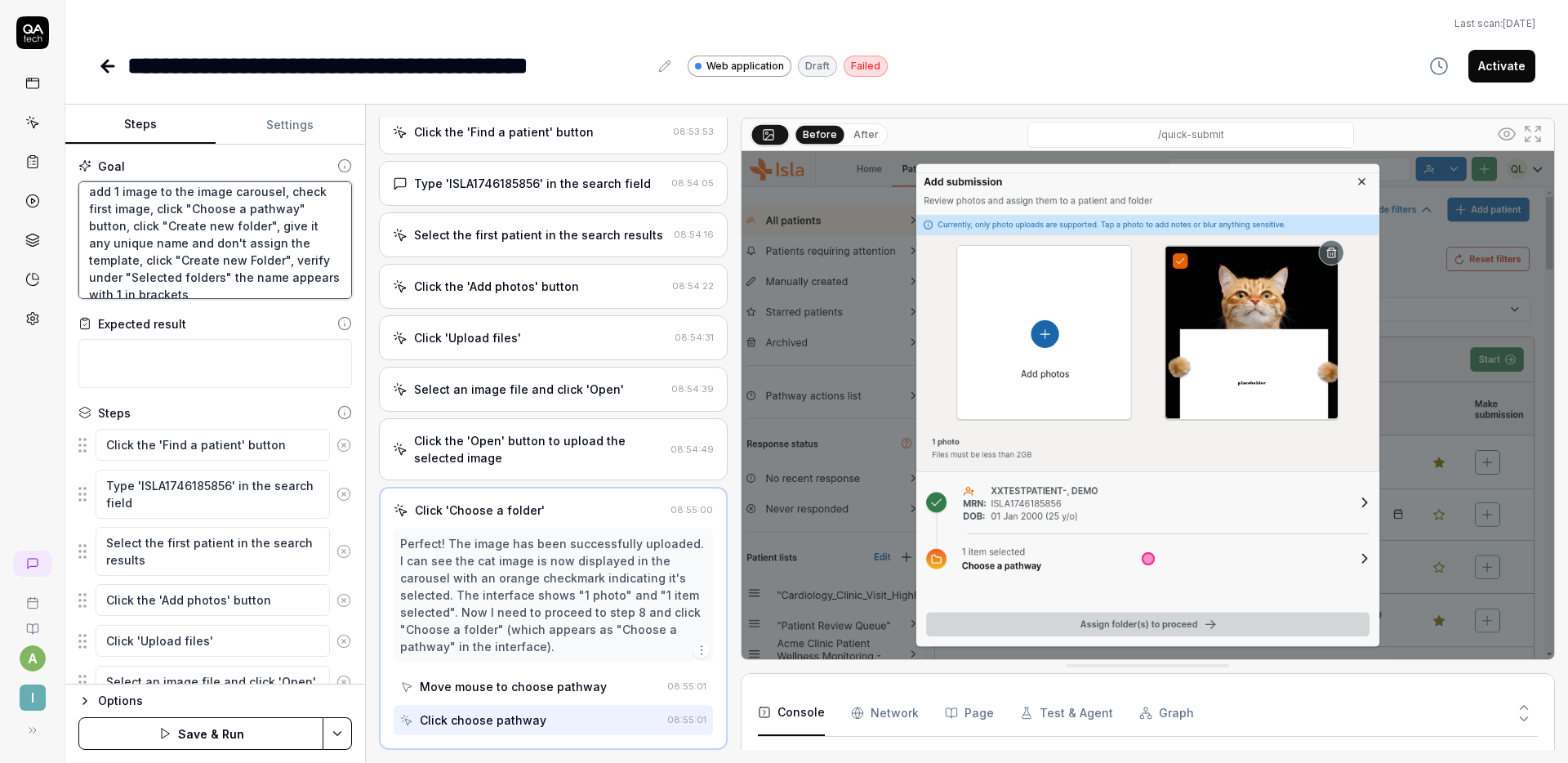
click at [173, 275] on textarea "click "Find a patient" button, search for "ISLA1746185856", select the first pa…" at bounding box center [215, 240] width 274 height 118
type textarea "*"
type textarea "click "Find a patient" button, search for "ISLA1746185856", select the first pa…"
type textarea "*"
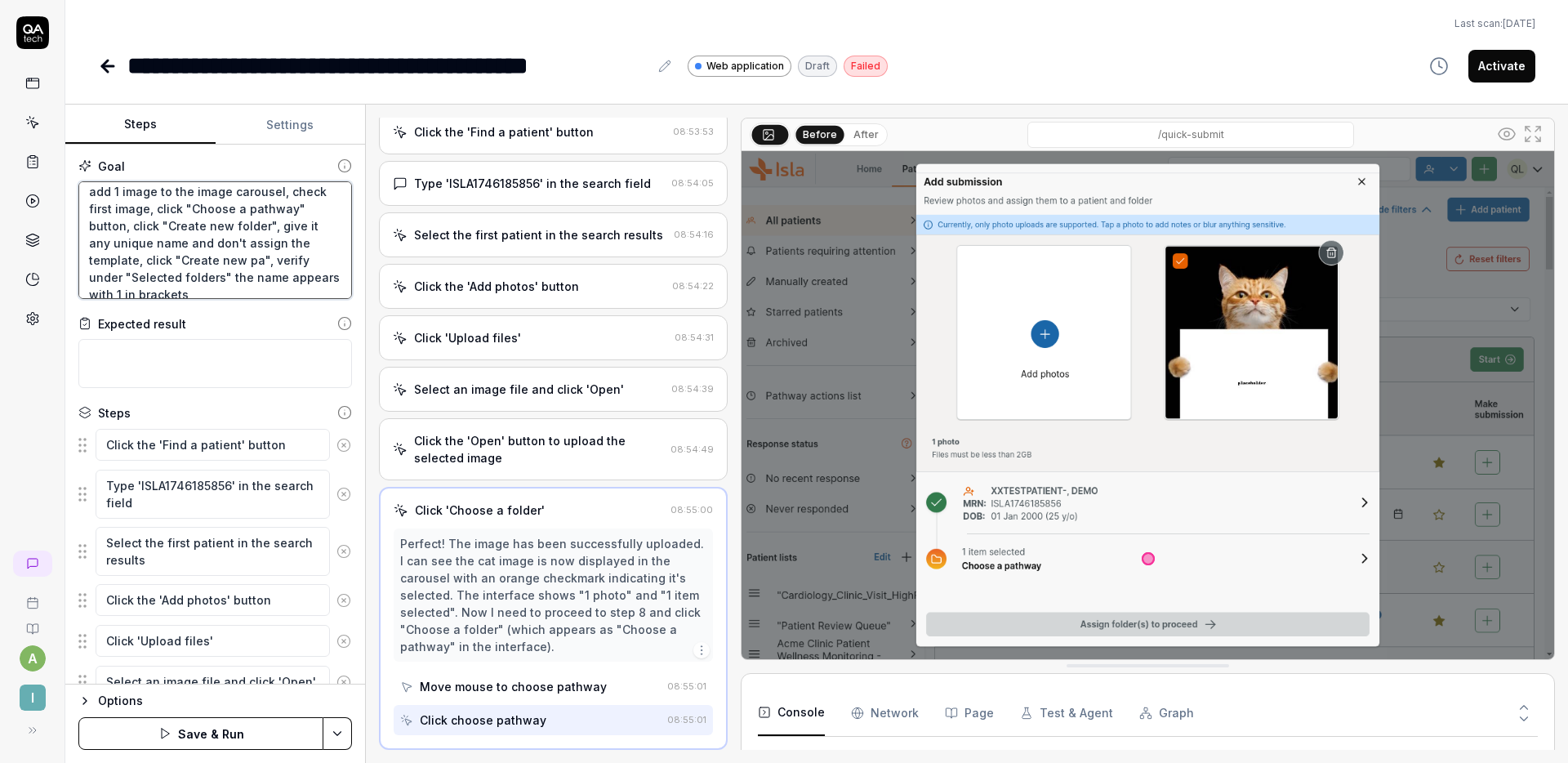
type textarea "click "Find a patient" button, search for "ISLA1746185856", select the first pa…"
type textarea "*"
type textarea "click "Find a patient" button, search for "ISLA1746185856", select the first pa…"
type textarea "*"
type textarea "click "Find a patient" button, search for "ISLA1746185856", select the first pa…"
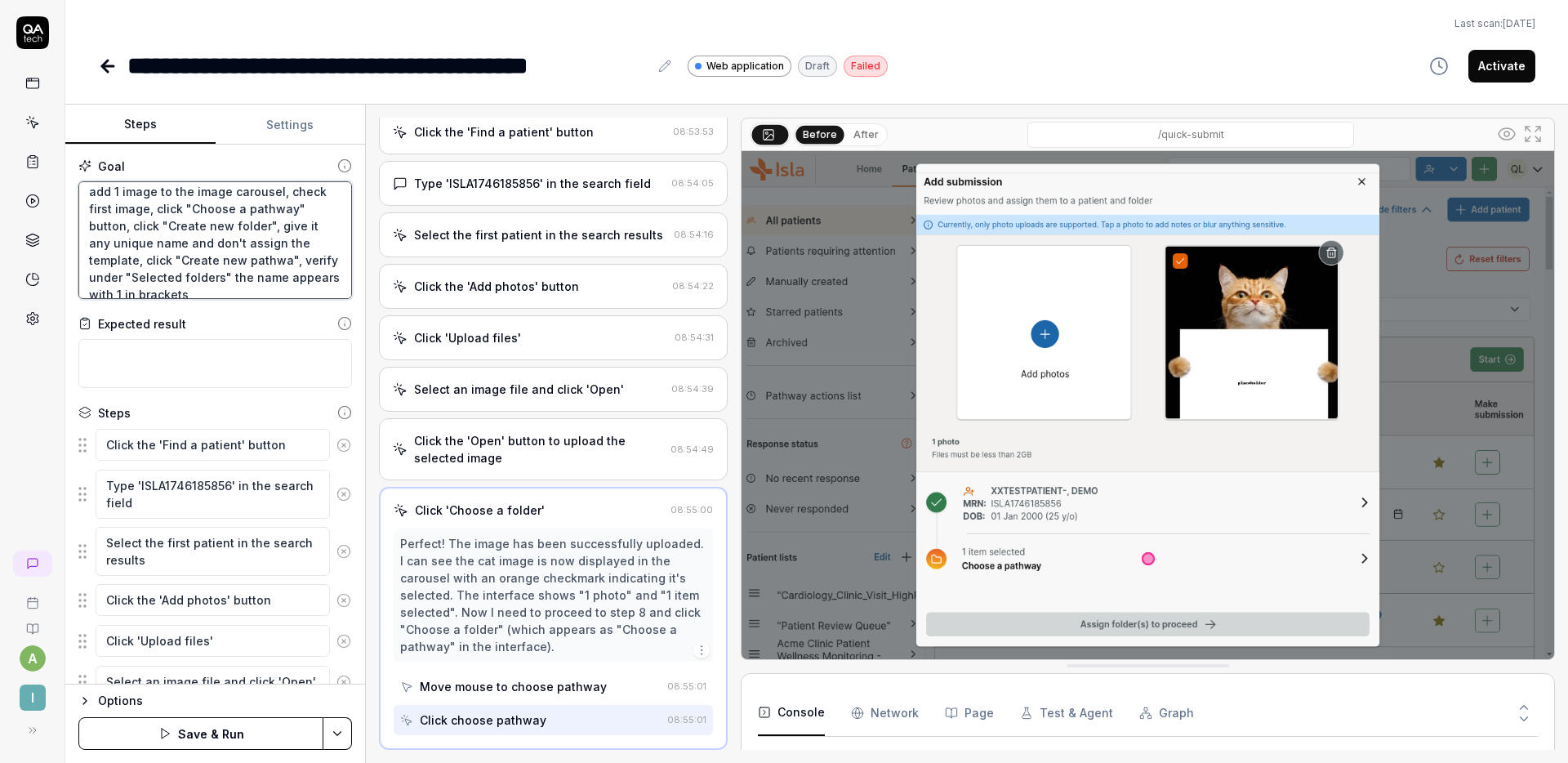
type textarea "*"
type textarea "click "Find a patient" button, search for "ISLA1746185856", select the first pa…"
click at [241, 724] on button "Save & Run" at bounding box center [200, 733] width 245 height 32
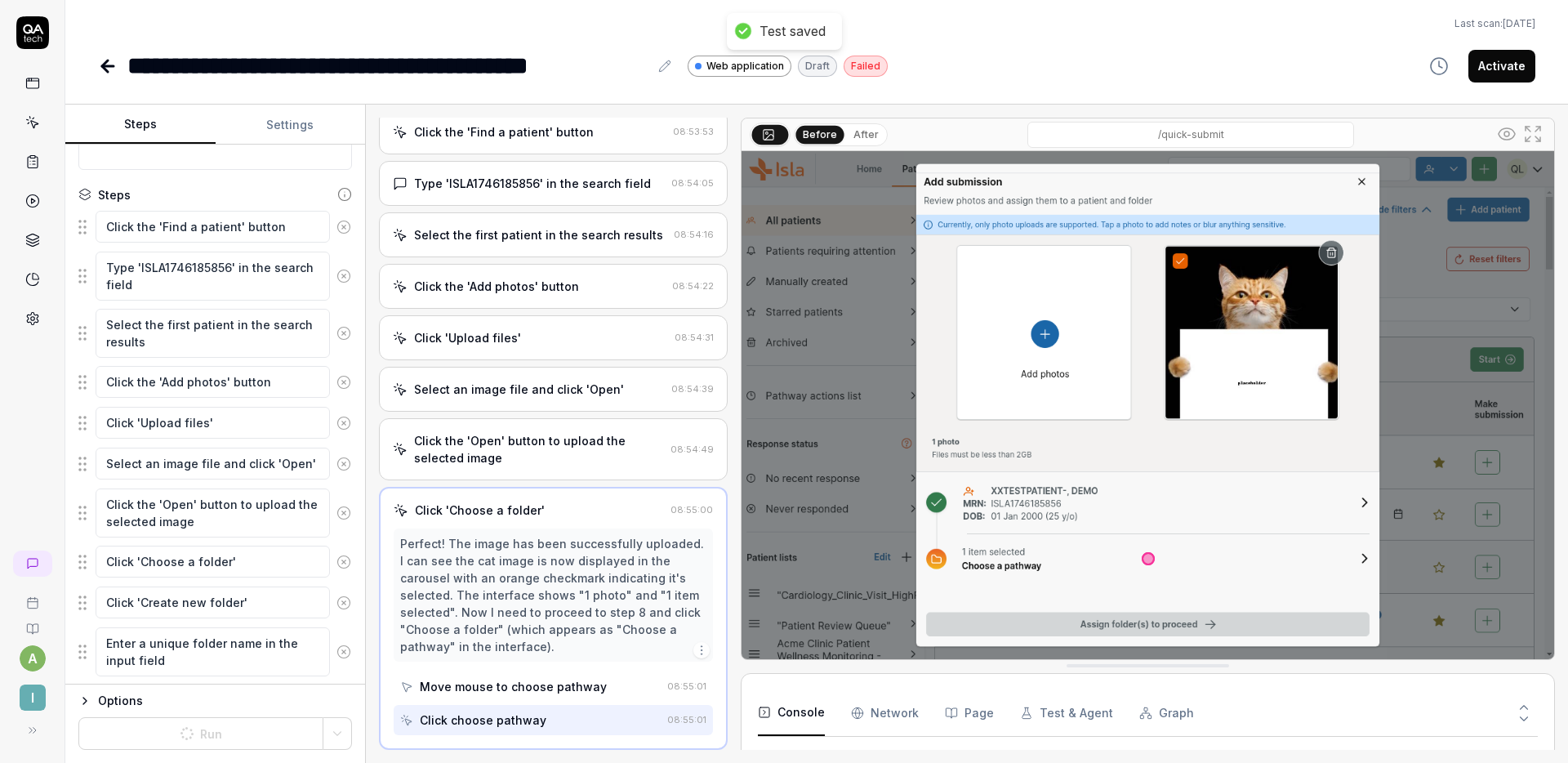
scroll to position [222, 0]
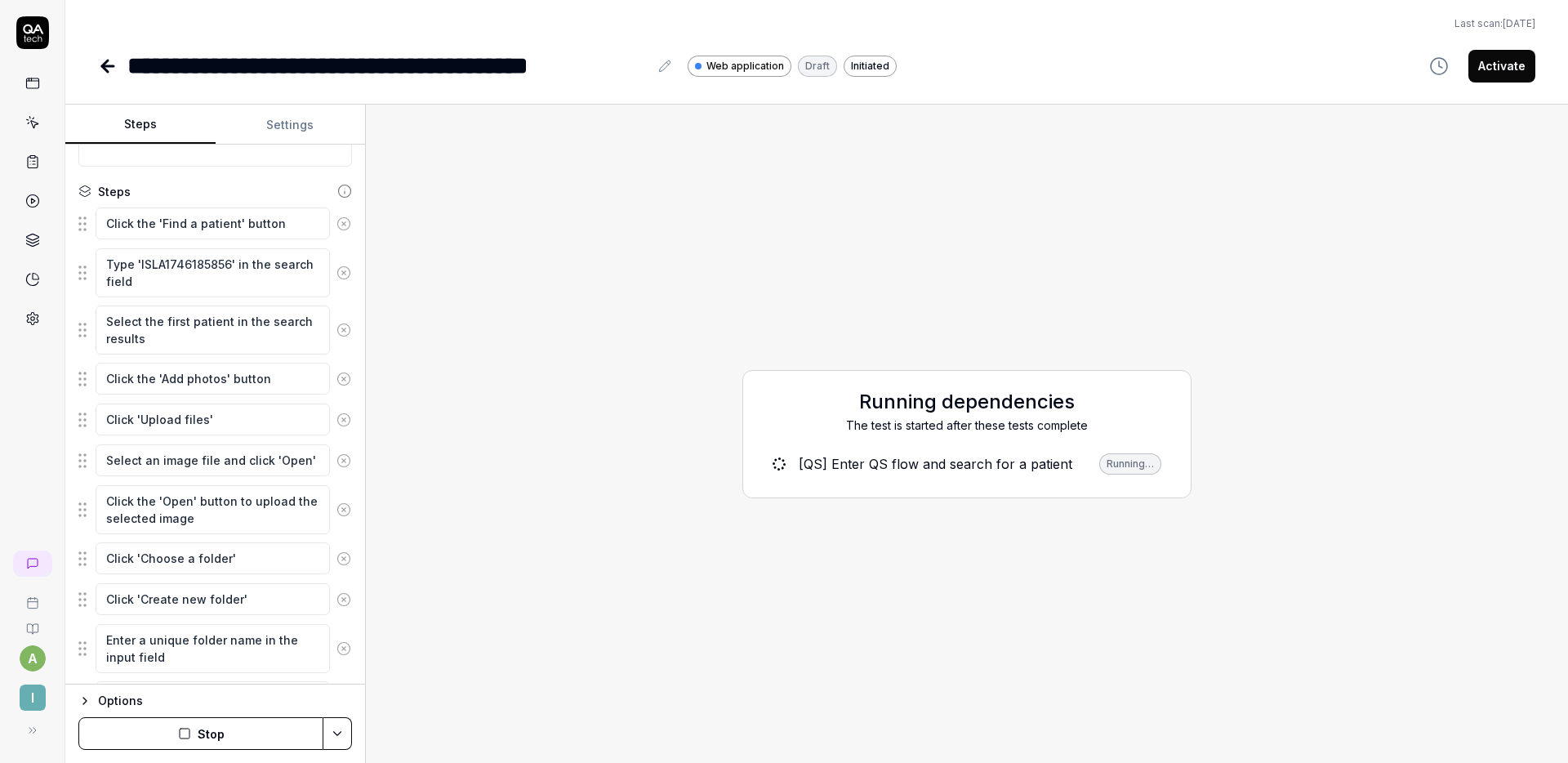
click at [231, 723] on button "Stop" at bounding box center [200, 733] width 245 height 32
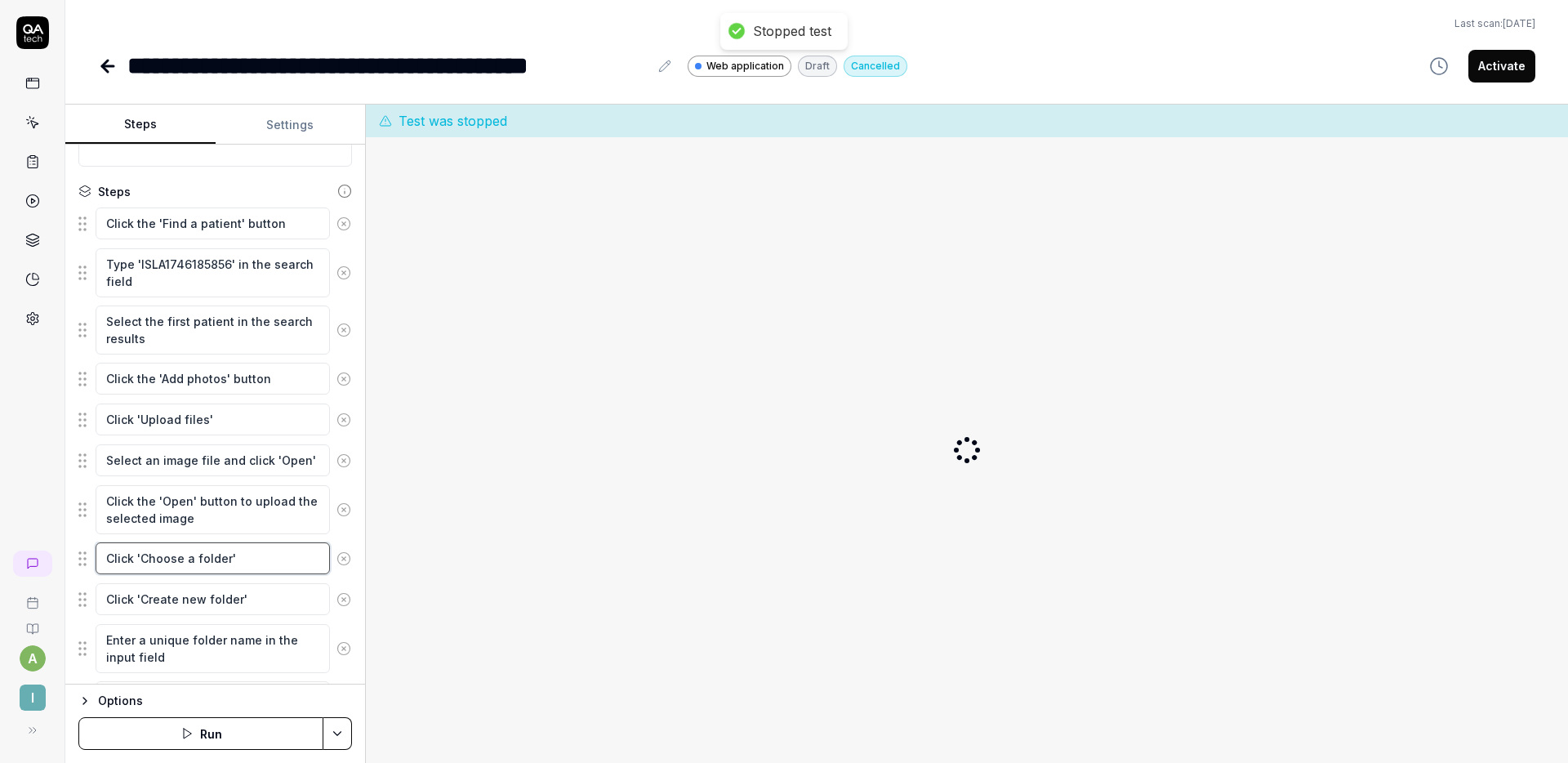
click at [213, 557] on textarea "Click 'Choose a folder'" at bounding box center [212, 557] width 234 height 31
type textarea "*"
type textarea "Click 'Choose a p'"
type textarea "*"
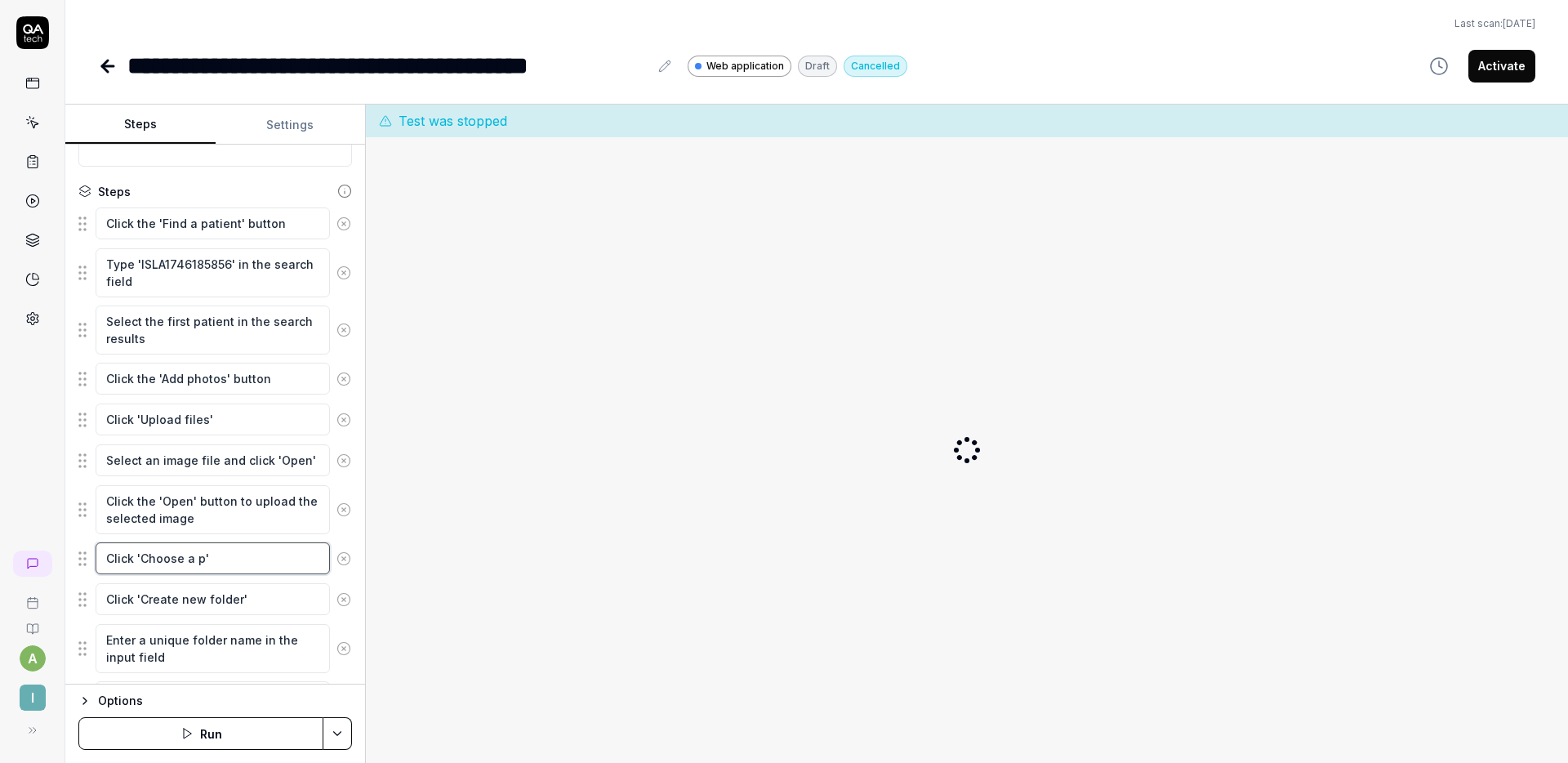
type textarea "Click 'Choose a pa'"
type textarea "*"
type textarea "Click 'Choose a pat'"
type textarea "*"
type textarea "Click 'Choose a path'"
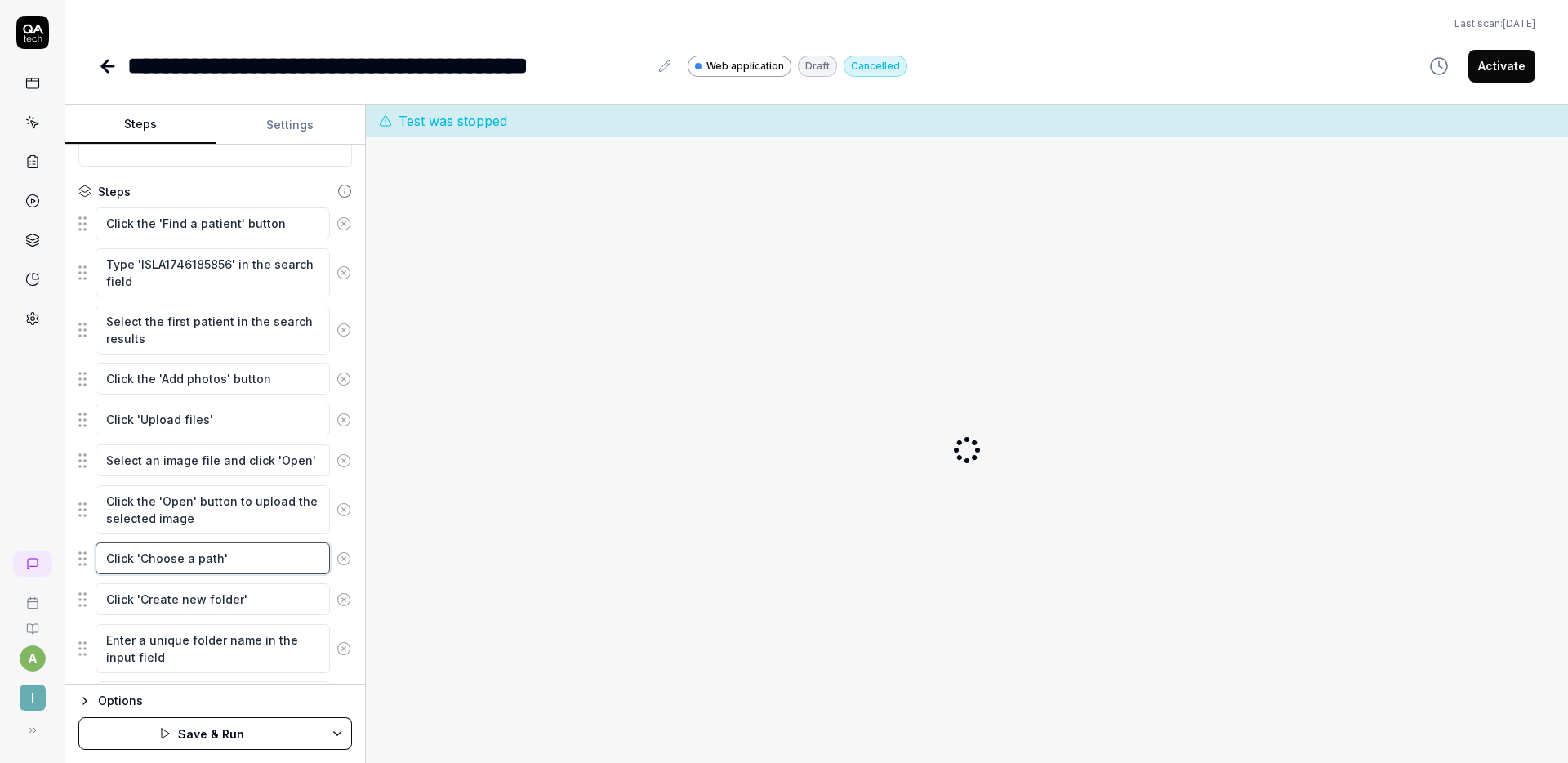
type textarea "*"
type textarea "Click 'Choose a patht'"
type textarea "*"
type textarea "Click 'Choose a pathtwa'"
type textarea "*"
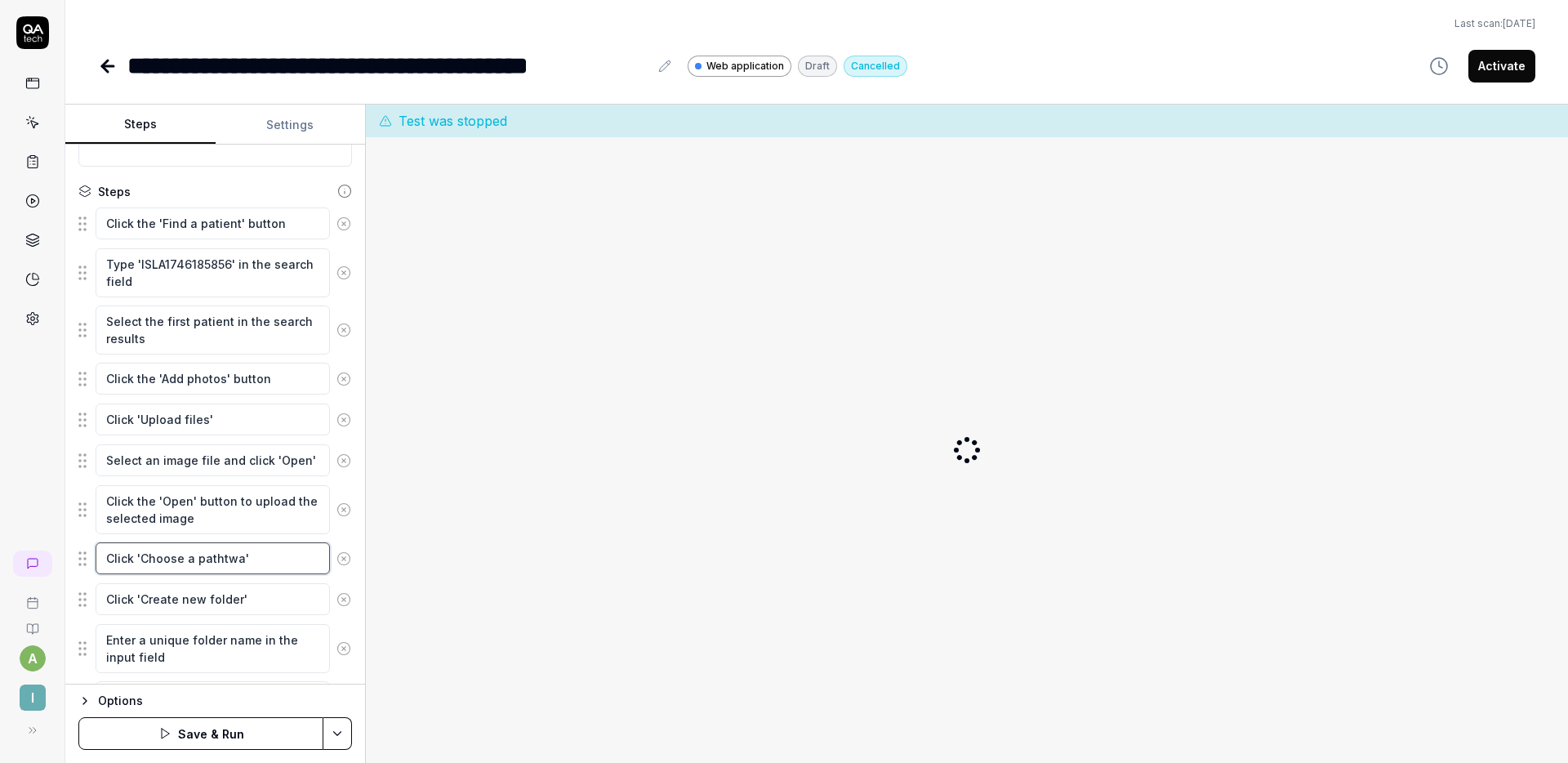
type textarea "Click 'Choose a pathtway'"
type textarea "*"
type textarea "Click 'Choose a pathtwa'"
type textarea "*"
type textarea "Click 'Choose a pathtw'"
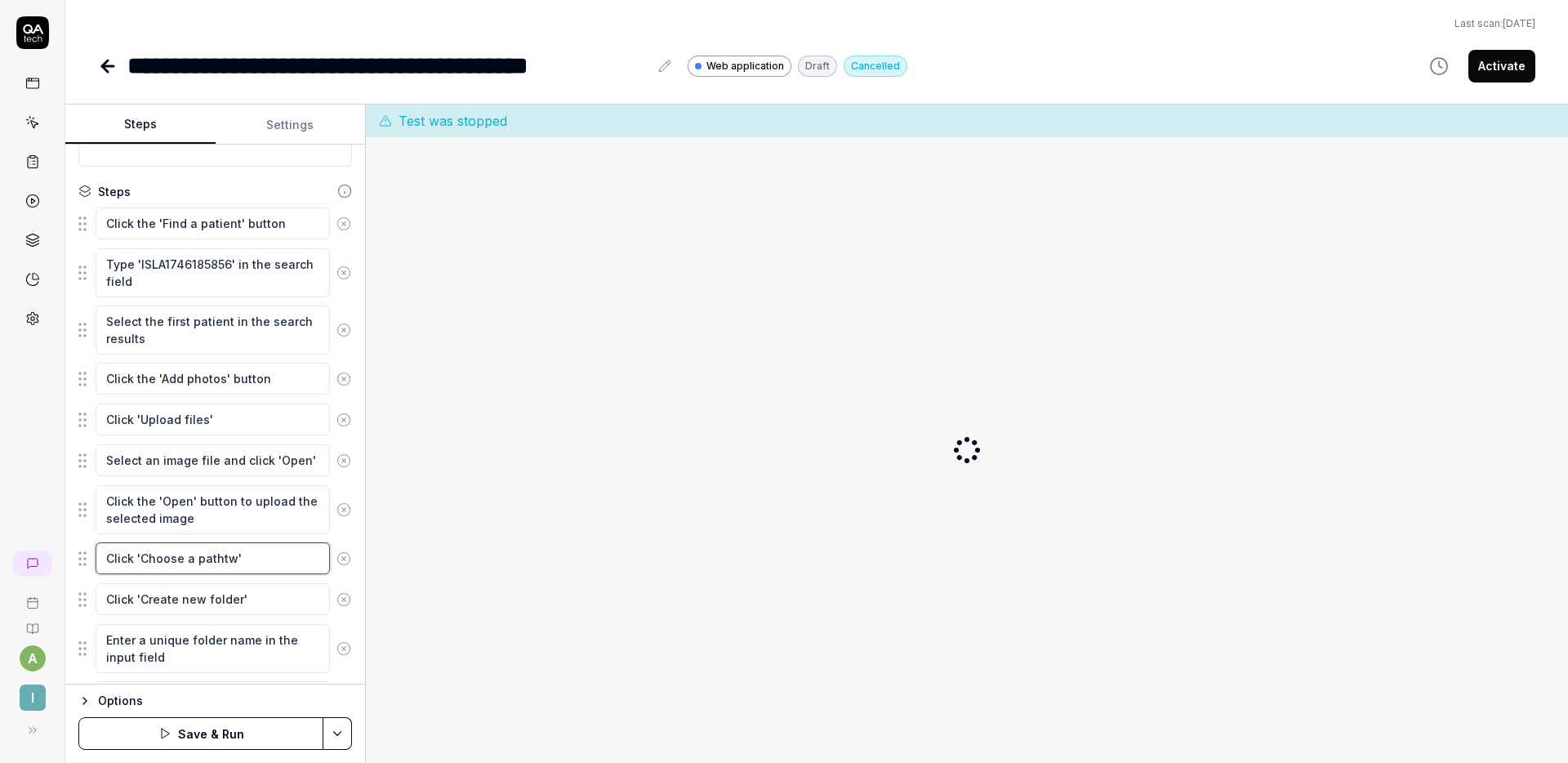
type textarea "*"
type textarea "Click 'Choose a patht'"
type textarea "*"
type textarea "Click 'Choose a path'"
type textarea "*"
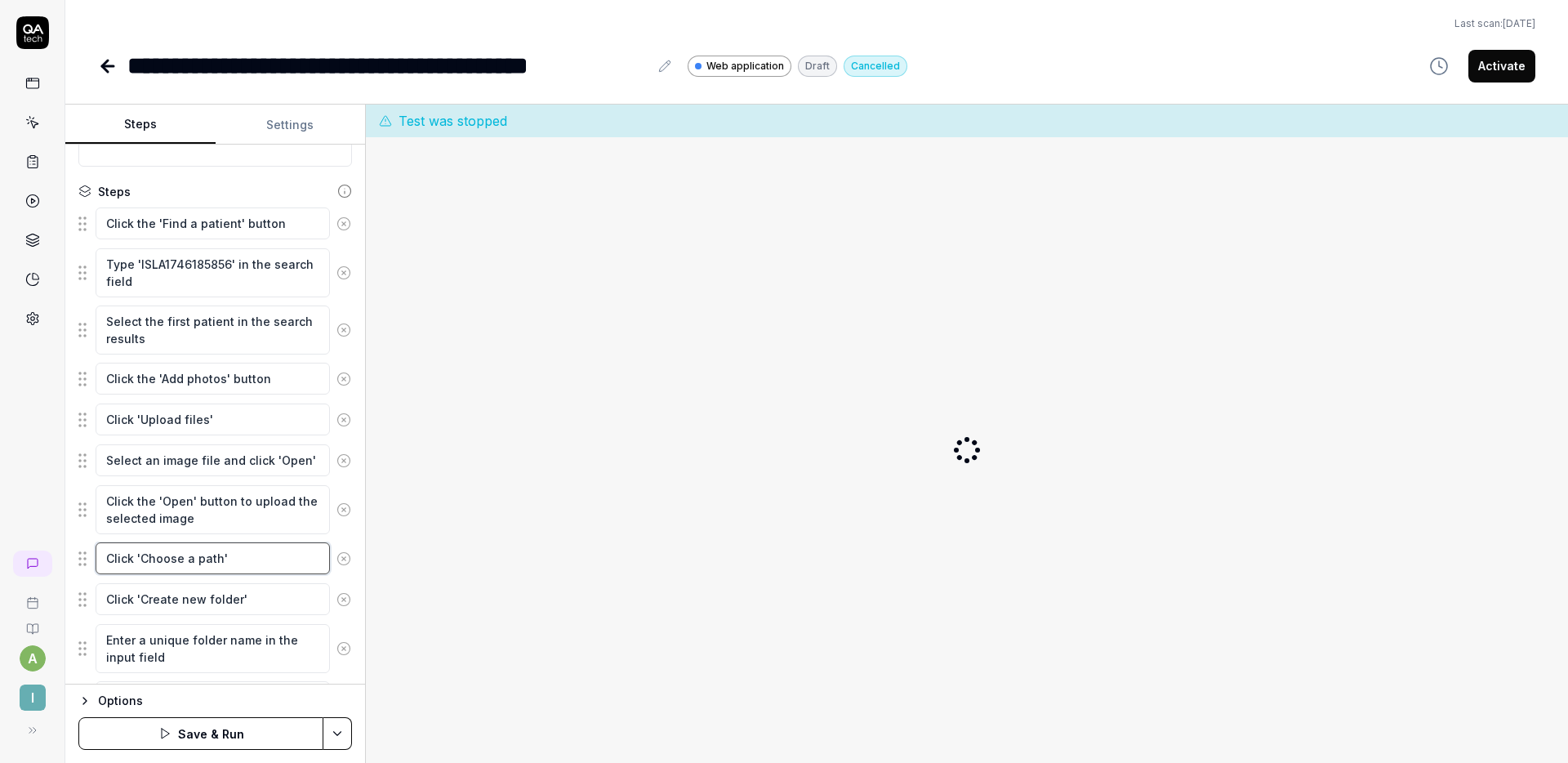
type textarea "Click 'Choose a pathw'"
type textarea "*"
type textarea "Click 'Choose a pathwa'"
type textarea "*"
type textarea "Click 'Choose a pathway'"
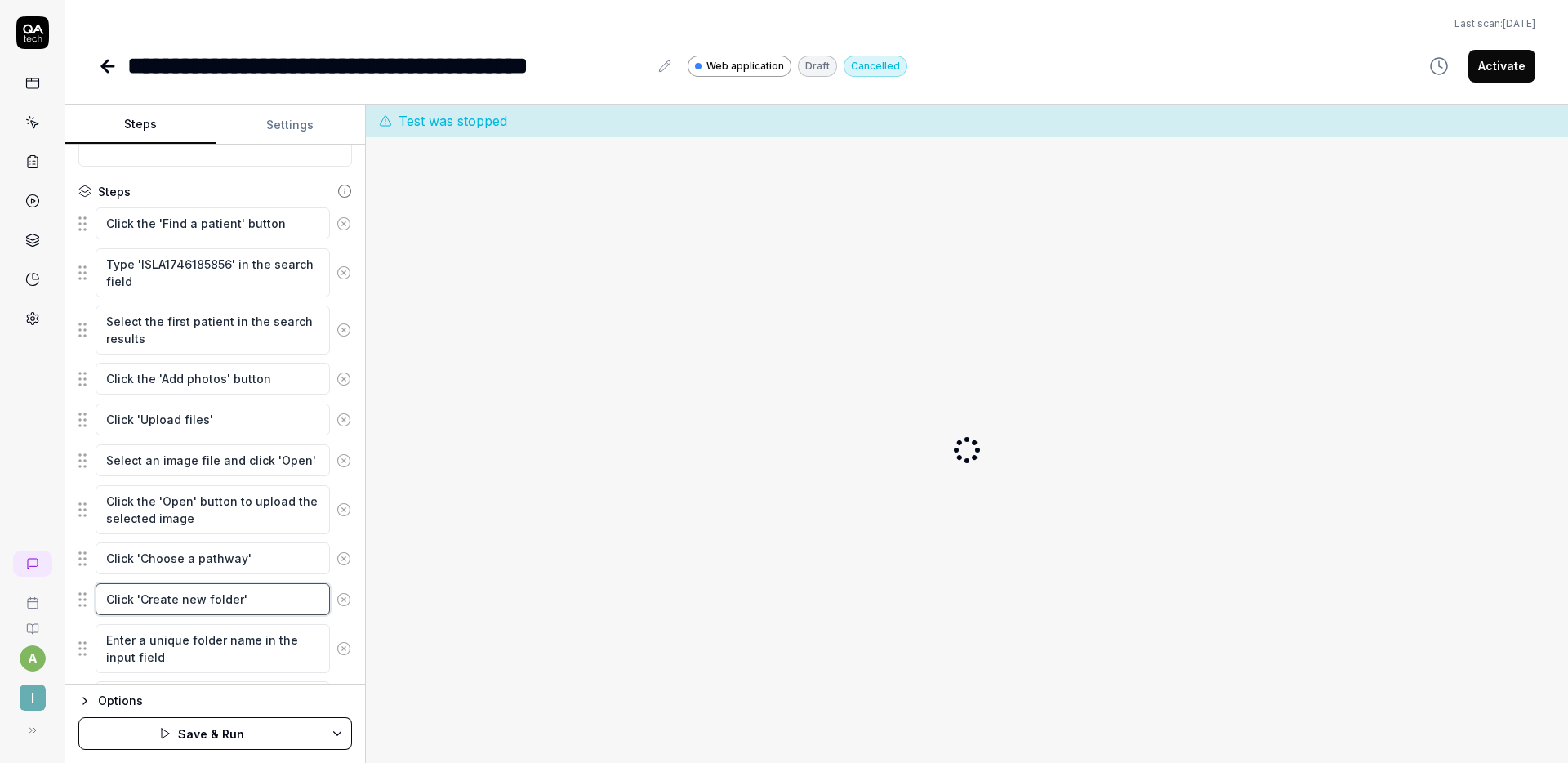
click at [223, 605] on textarea "Click 'Create new folder'" at bounding box center [212, 599] width 234 height 31
type textarea "*"
type textarea "Click 'Create new p'"
type textarea "*"
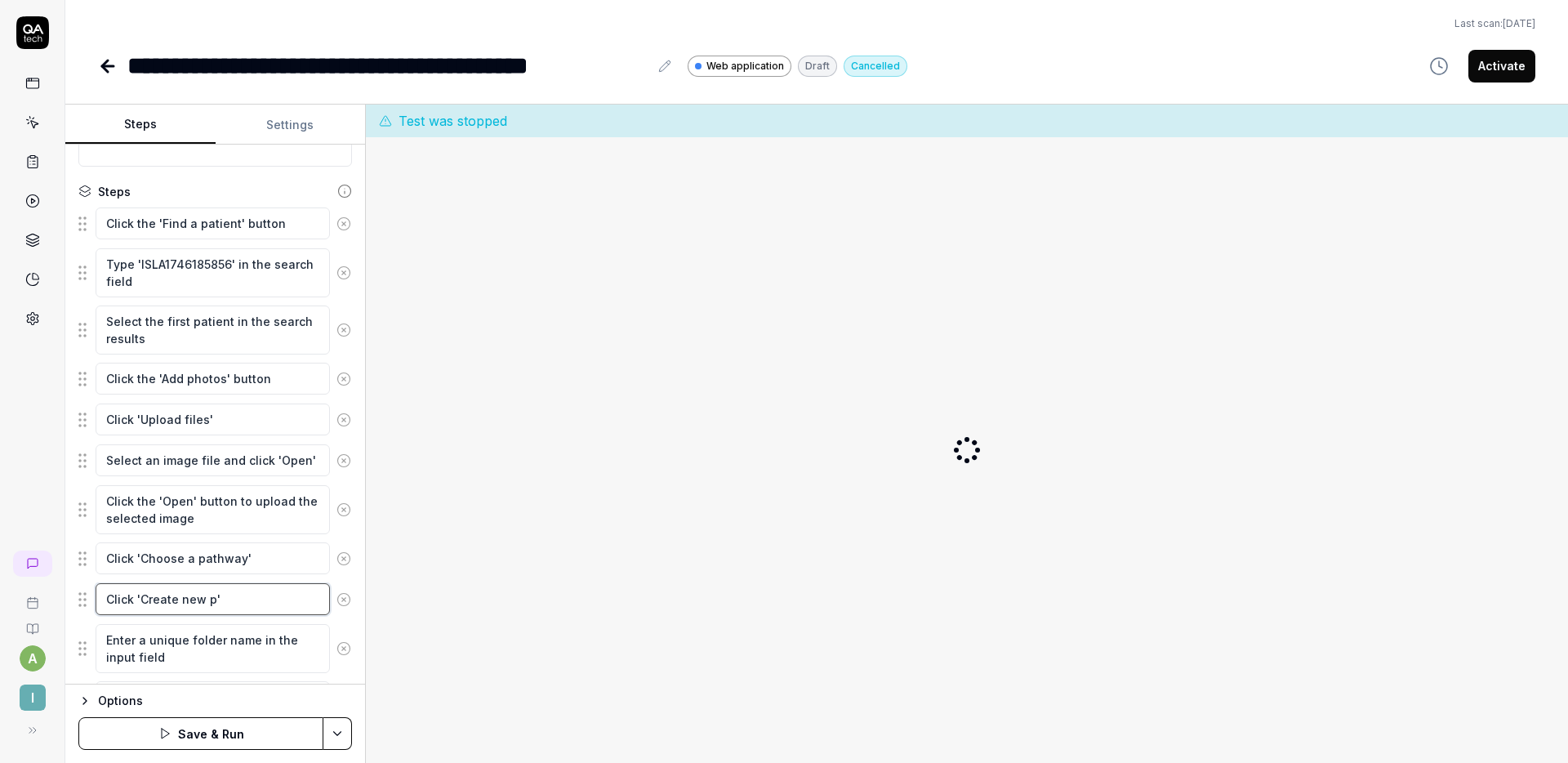
type textarea "Click 'Create new pw'"
type textarea "*"
type textarea "Click 'Create new pwt'"
type textarea "*"
type textarea "Click 'Create new pw'"
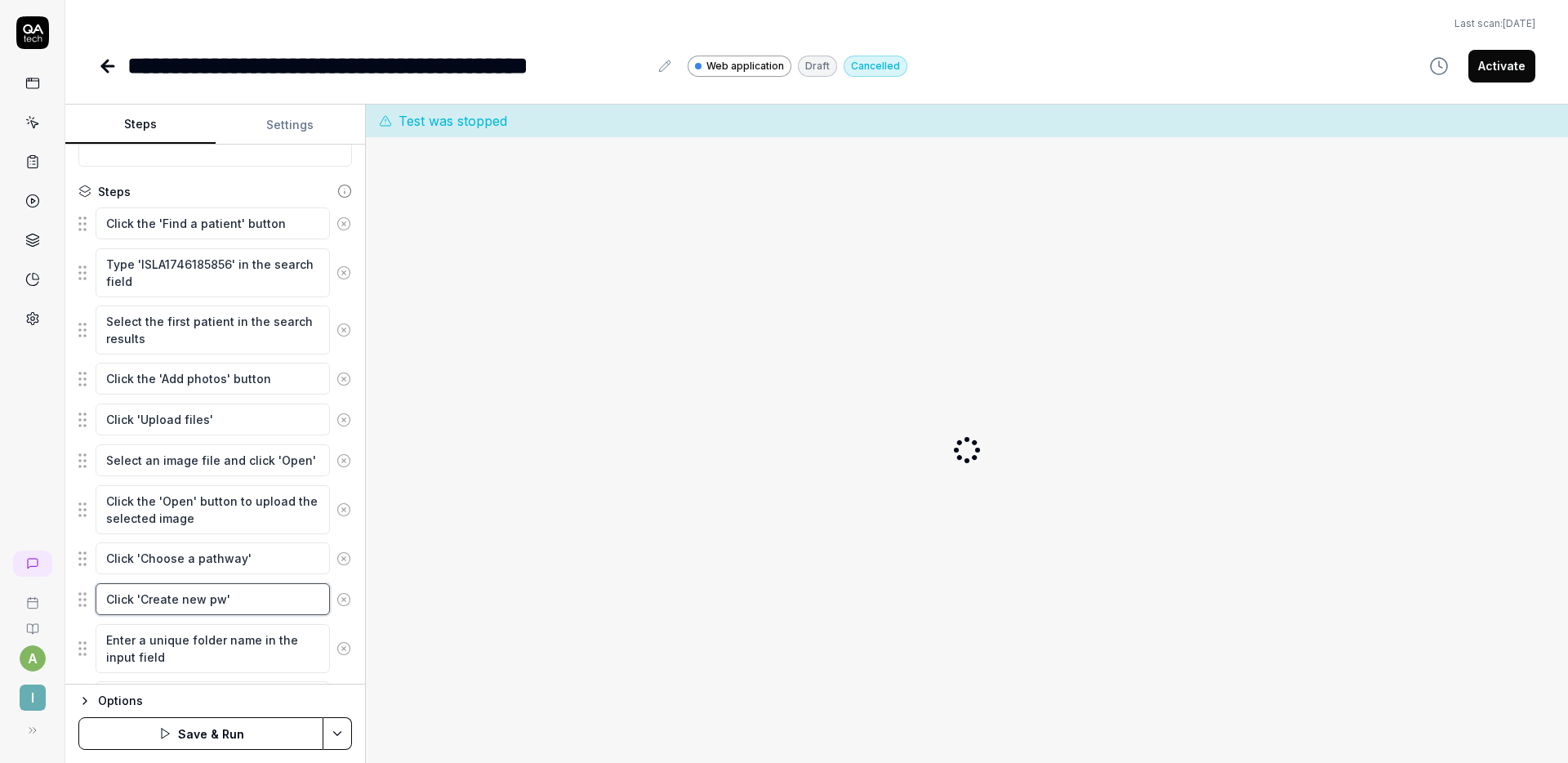
type textarea "*"
type textarea "Click 'Create new p'"
type textarea "*"
type textarea "Click 'Create new pa'"
type textarea "*"
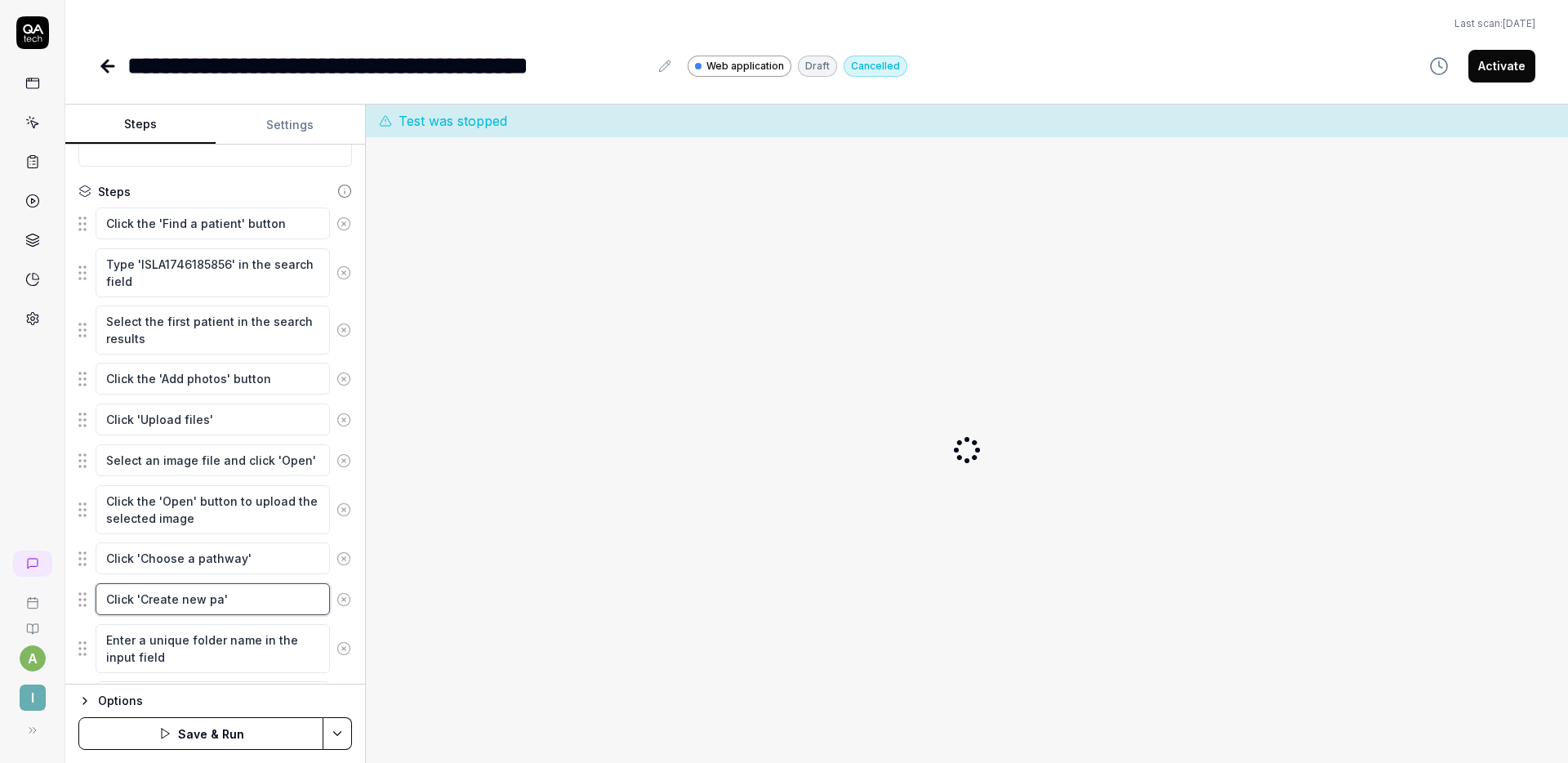
type textarea "Click 'Create new pat'"
type textarea "*"
type textarea "Click 'Create new patw'"
type textarea "*"
type textarea "Click 'Create new patwh'"
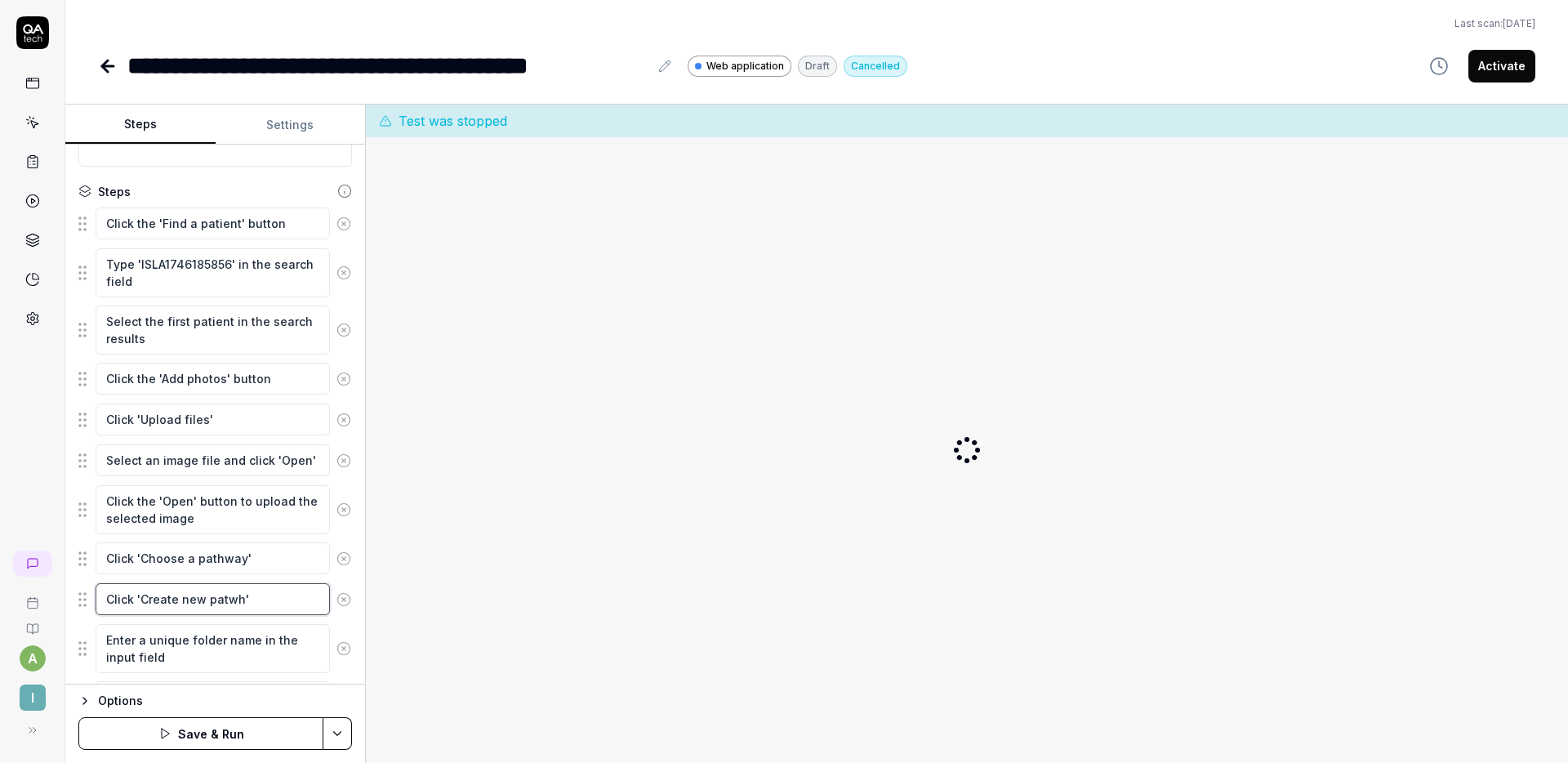
type textarea "*"
type textarea "Click 'Create new patwha'"
type textarea "*"
type textarea "Click 'Create new patwhay'"
type textarea "*"
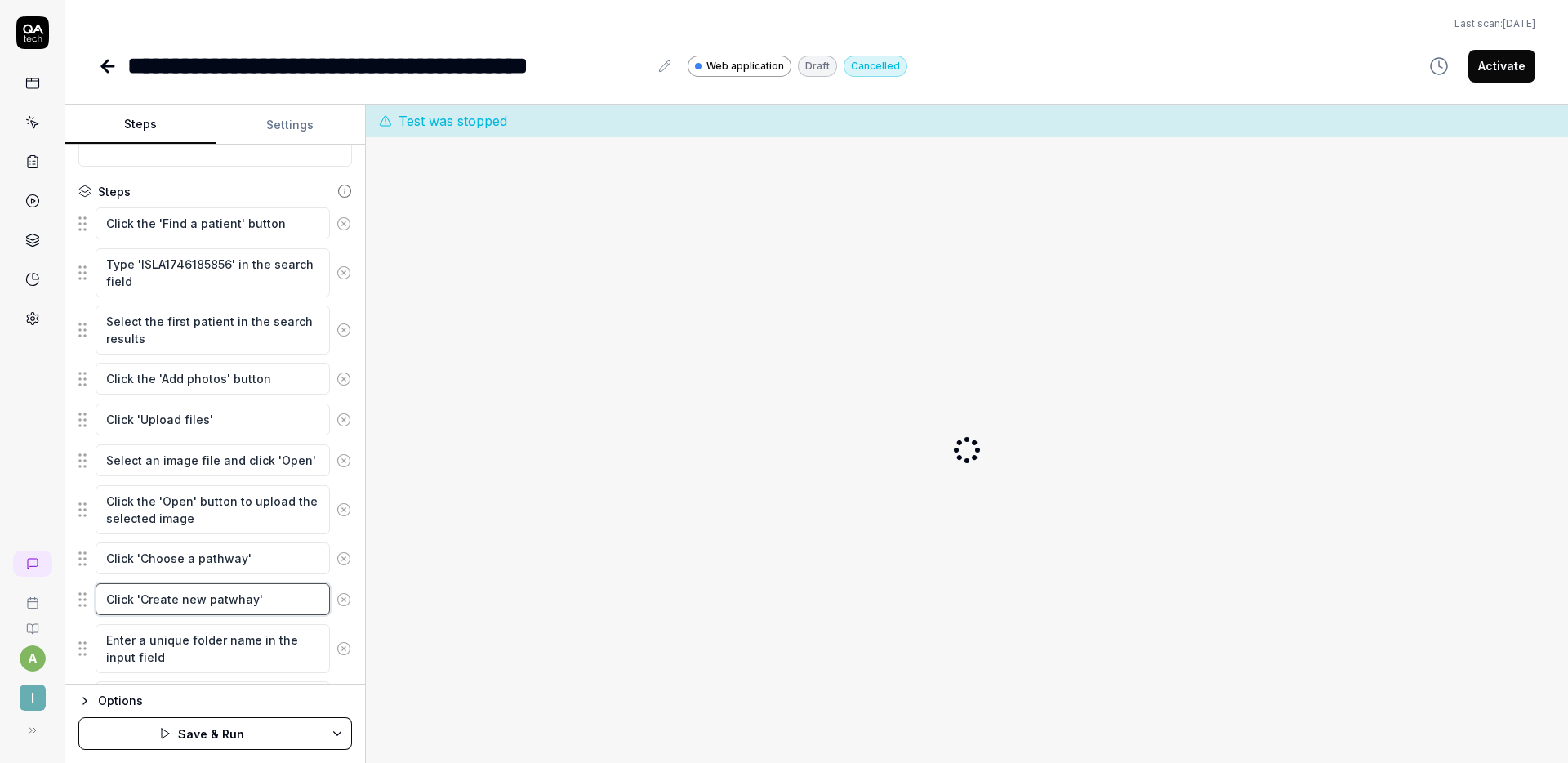
type textarea "Click 'Create new patwha'"
type textarea "*"
type textarea "Click 'Create new patwh'"
type textarea "*"
type textarea "Click 'Create new patw'"
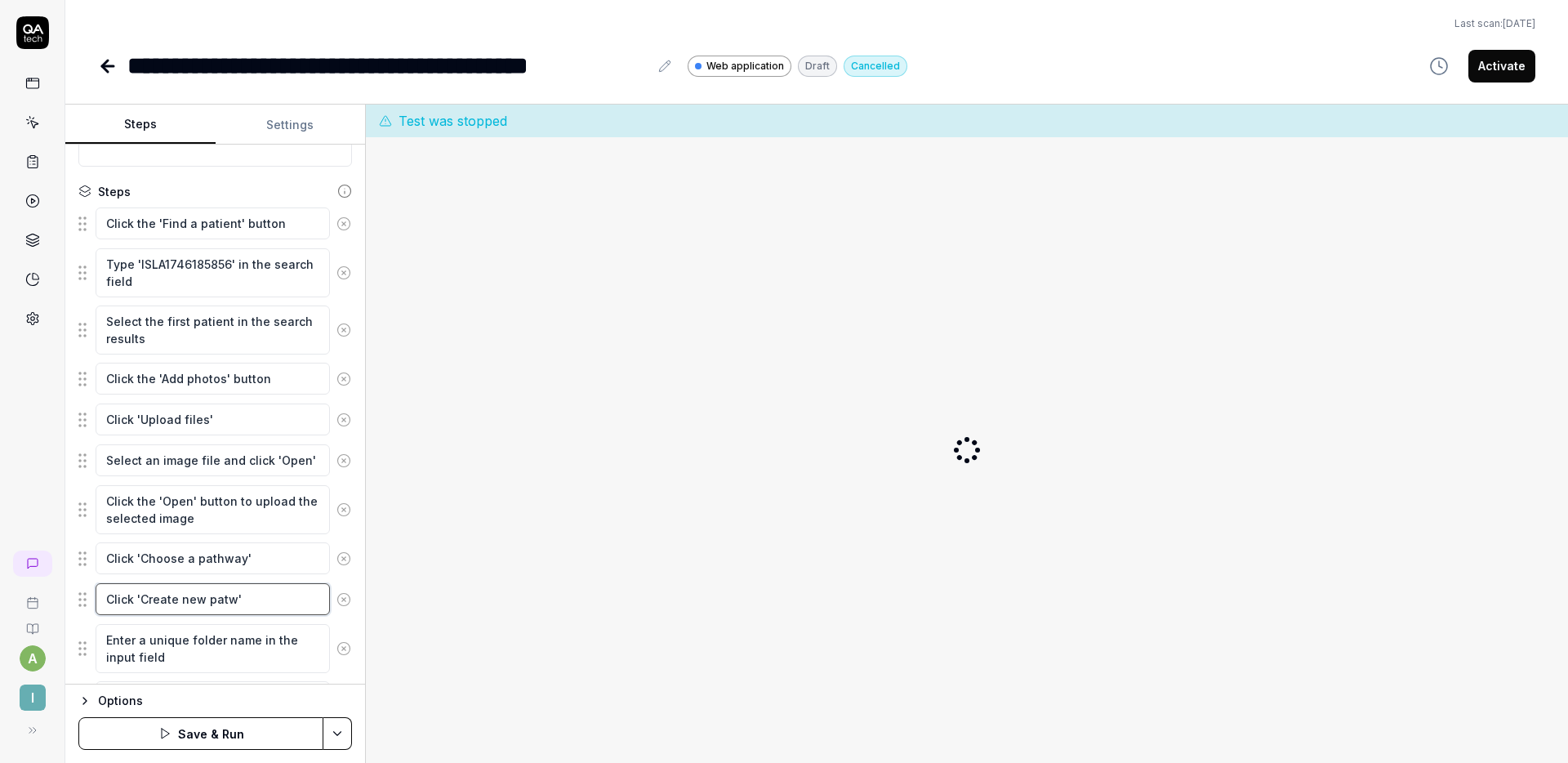
type textarea "*"
type textarea "Click 'Create new pat'"
type textarea "*"
type textarea "Click 'Create new path'"
type textarea "*"
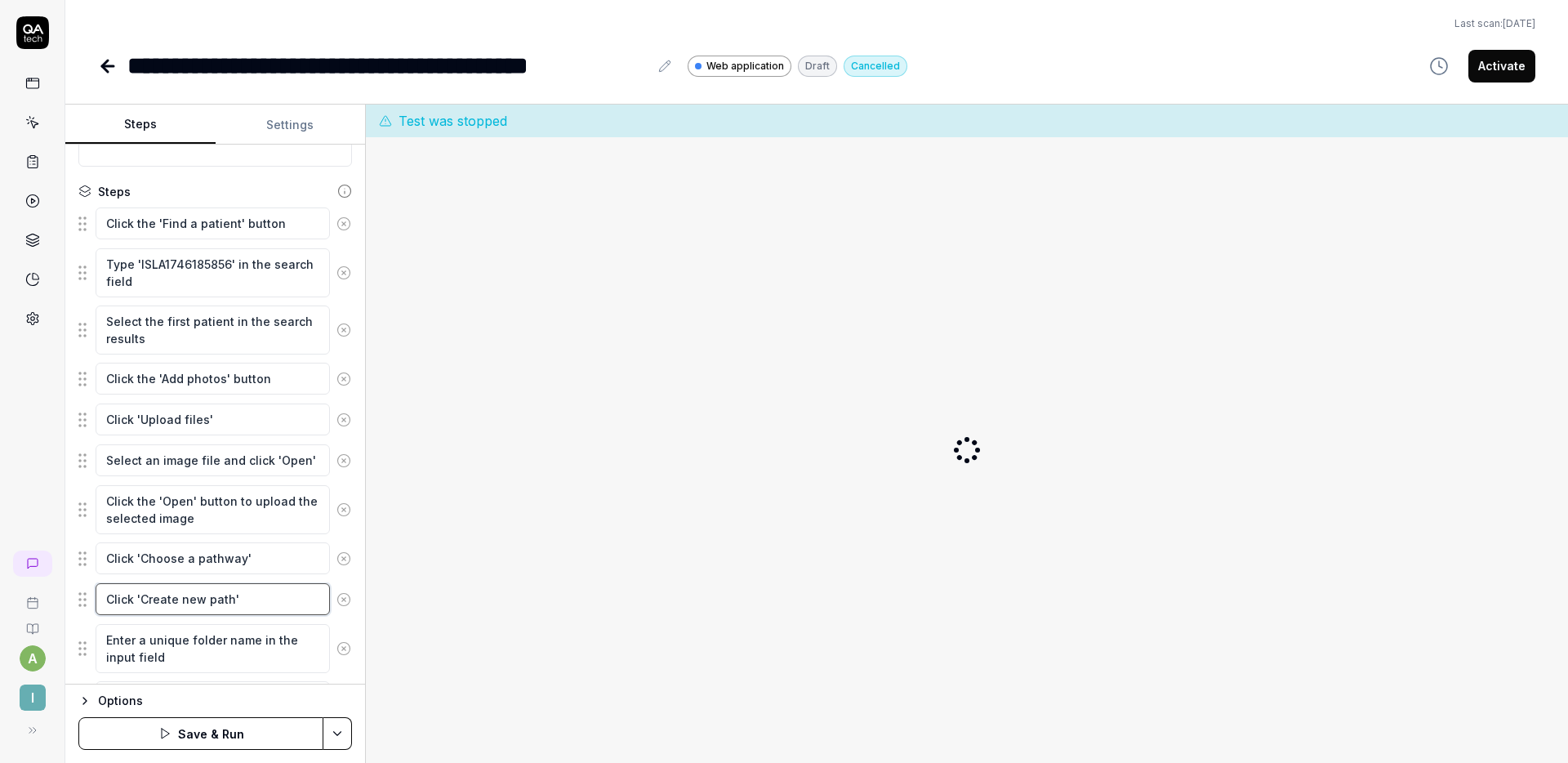
type textarea "Click 'Create new pathw'"
type textarea "*"
type textarea "Click 'Create new pathwa'"
type textarea "*"
type textarea "Click 'Create new pathway'"
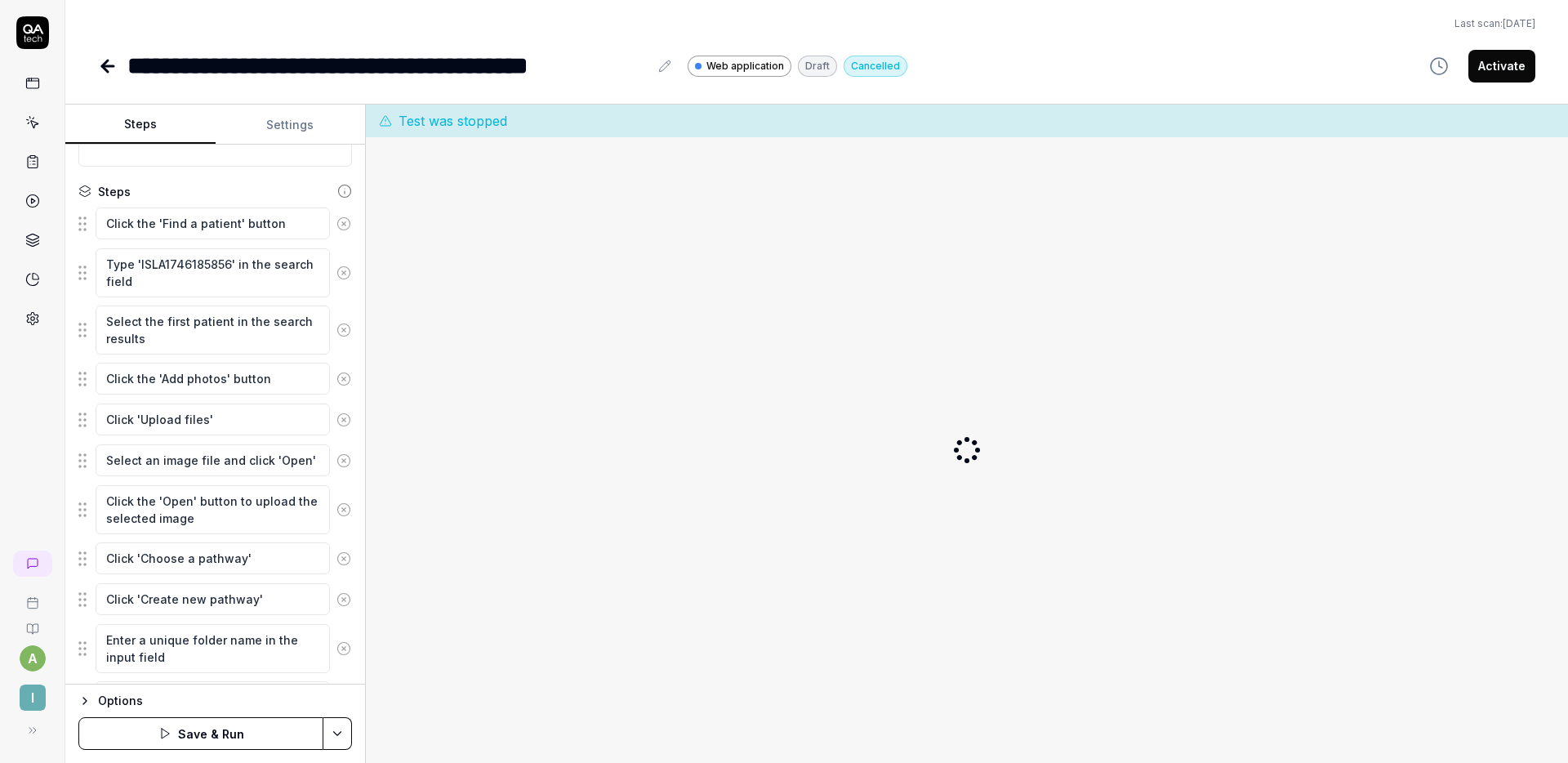
click at [222, 728] on button "Save & Run" at bounding box center [200, 733] width 245 height 32
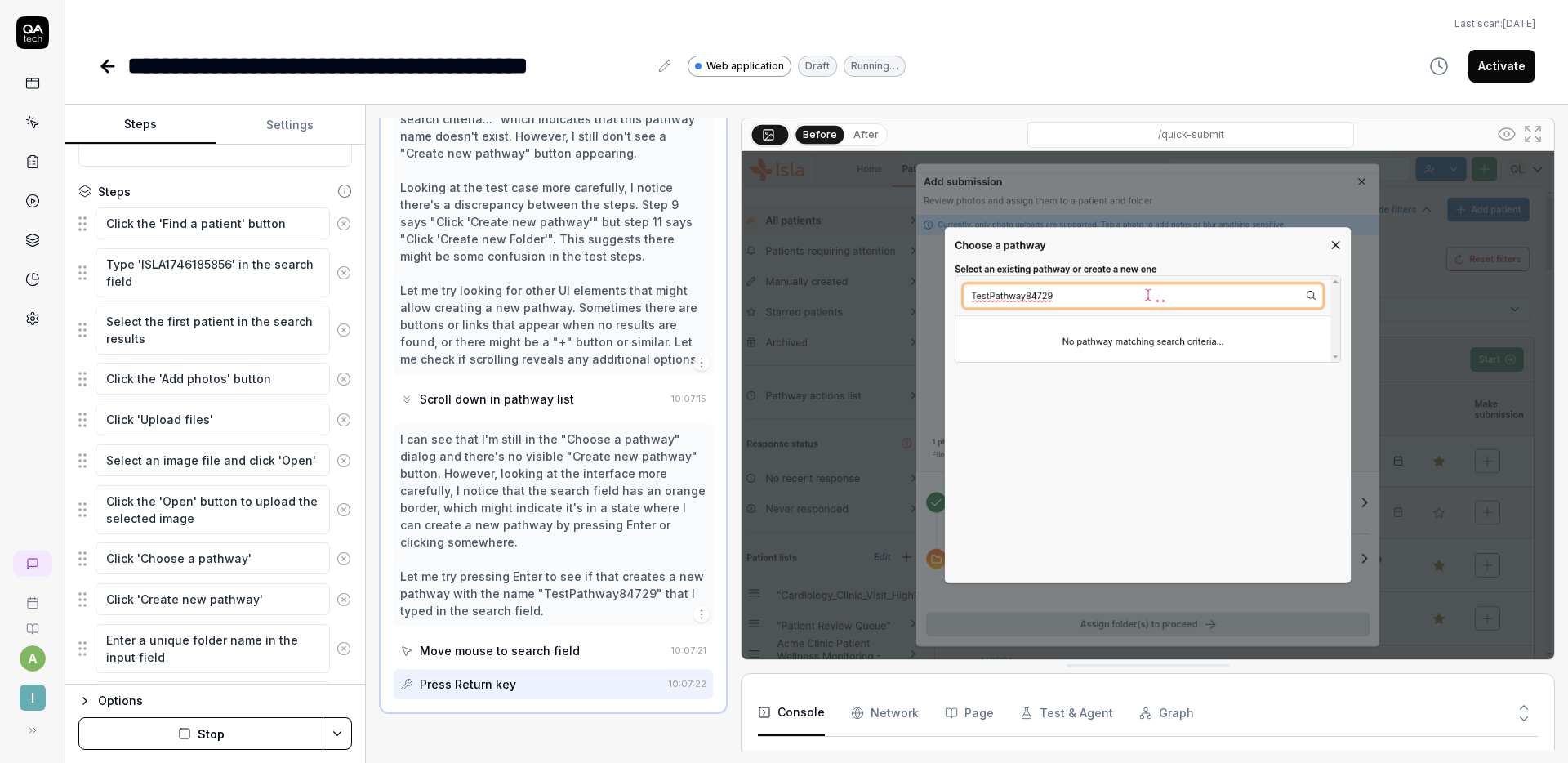
scroll to position [358, 0]
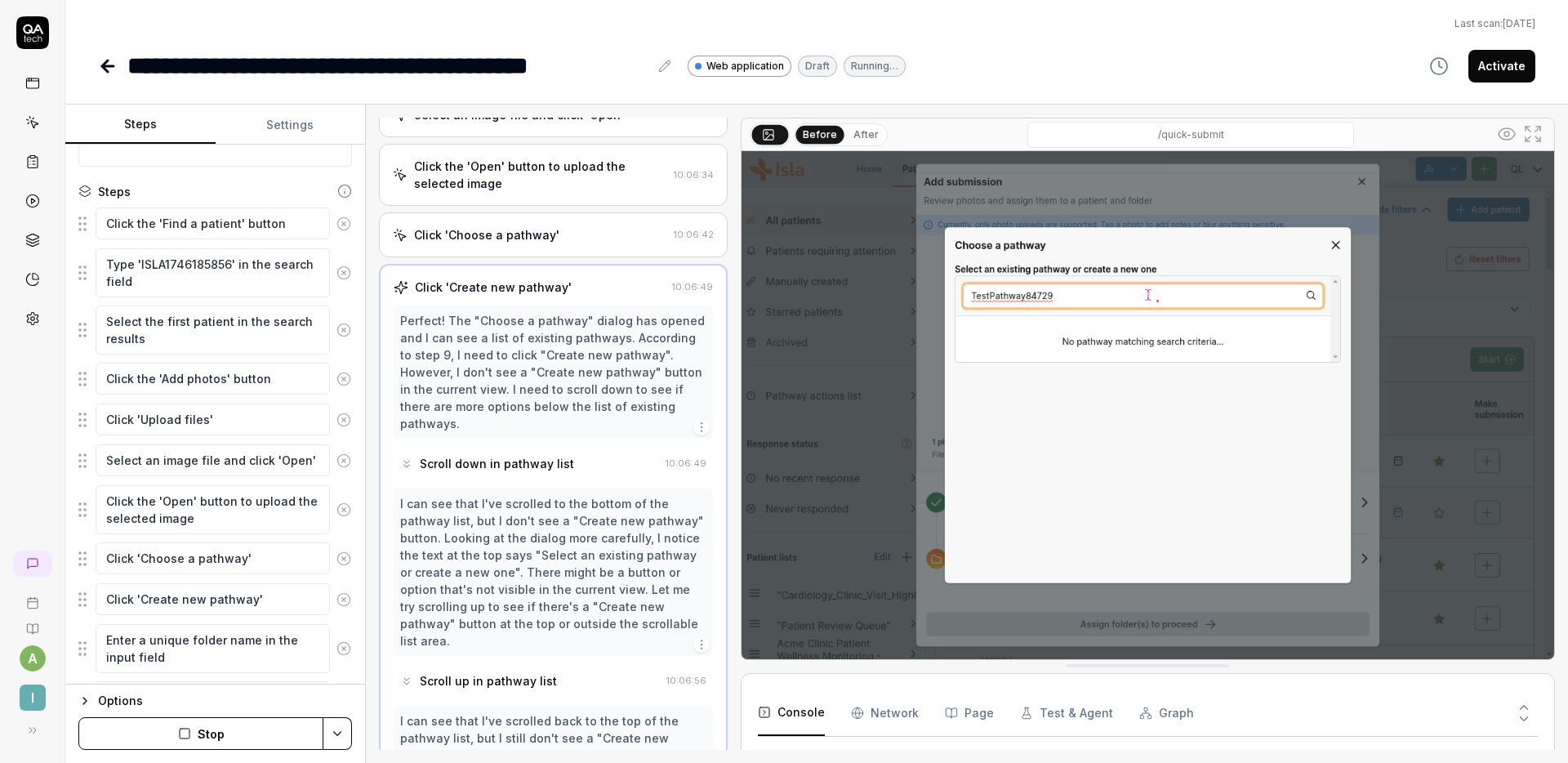
click at [547, 232] on div "Click 'Choose a pathway'" at bounding box center [486, 234] width 145 height 17
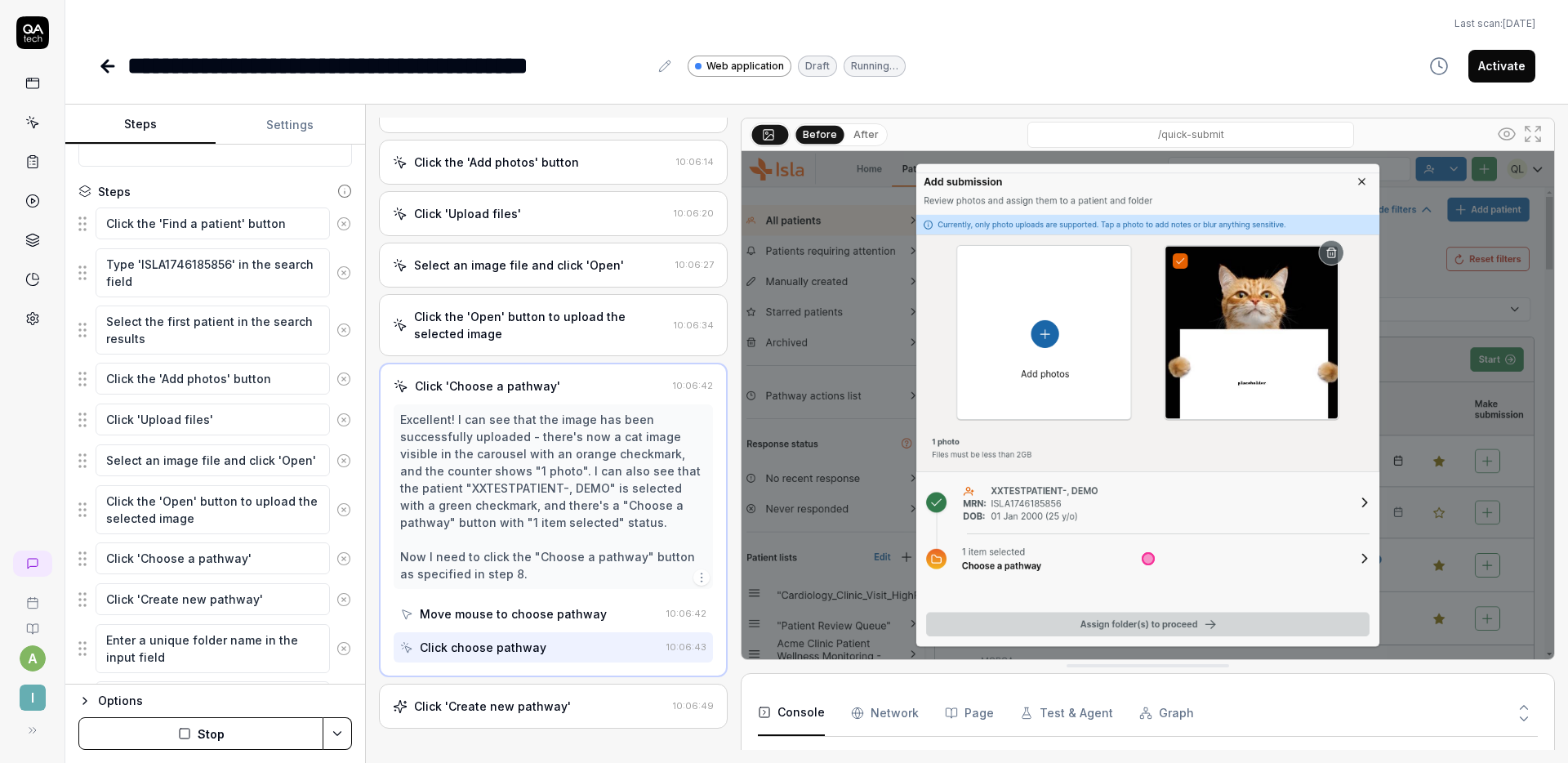
click at [535, 694] on div "Click 'Create new pathway' 10:06:49" at bounding box center [553, 706] width 348 height 45
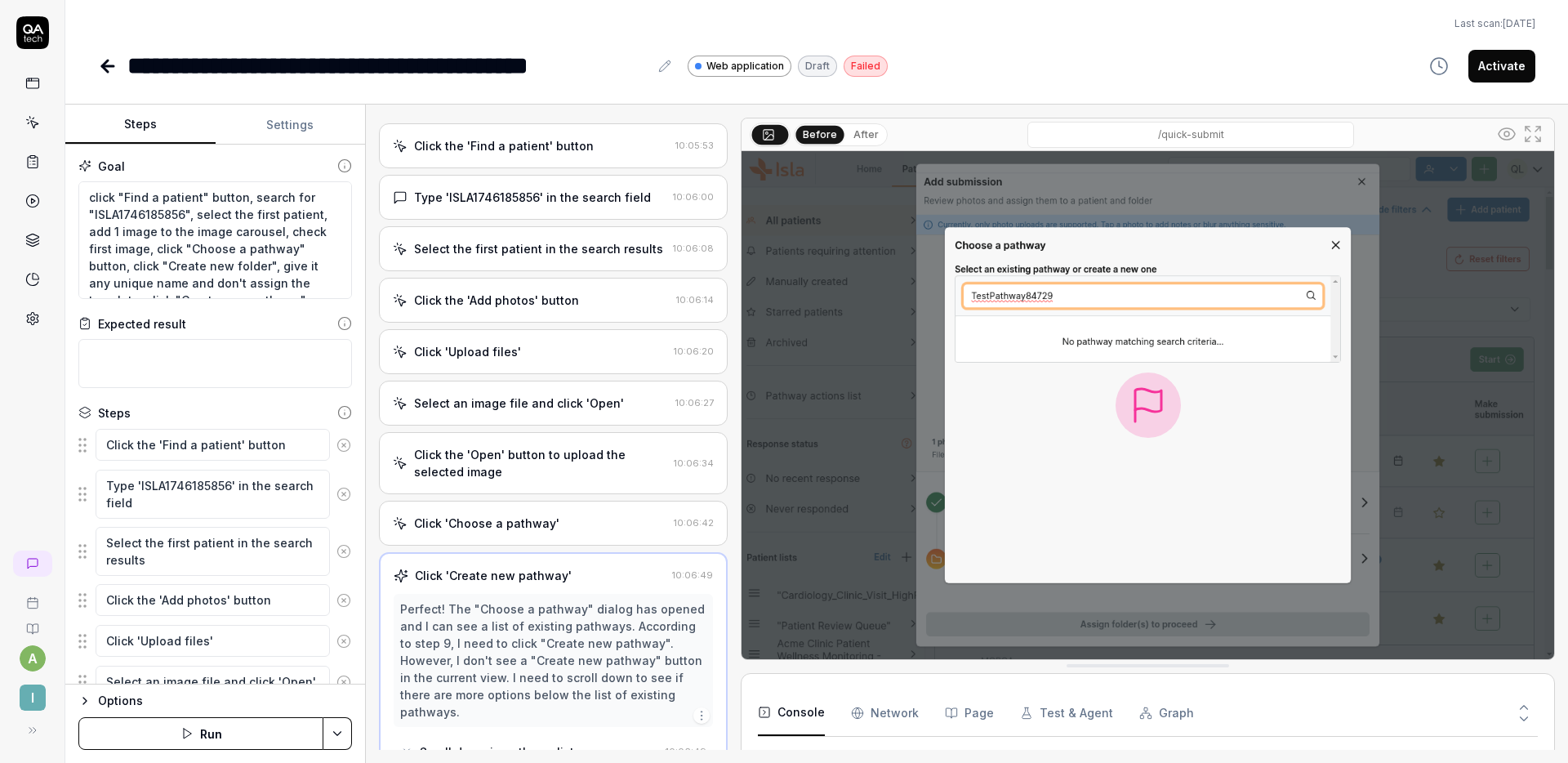
scroll to position [0, 0]
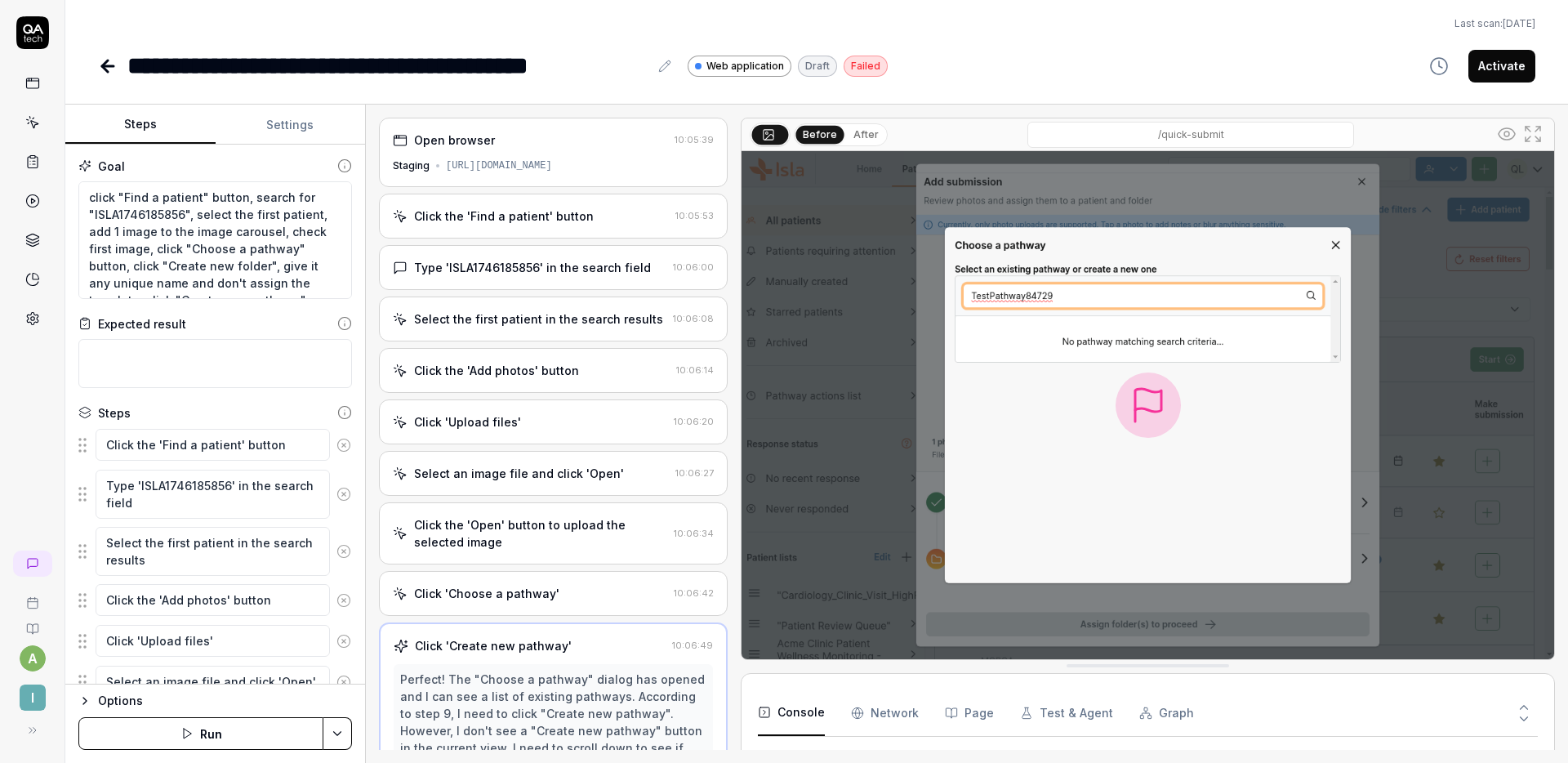
click at [542, 208] on div "Click the 'Find a patient' button" at bounding box center [504, 215] width 180 height 17
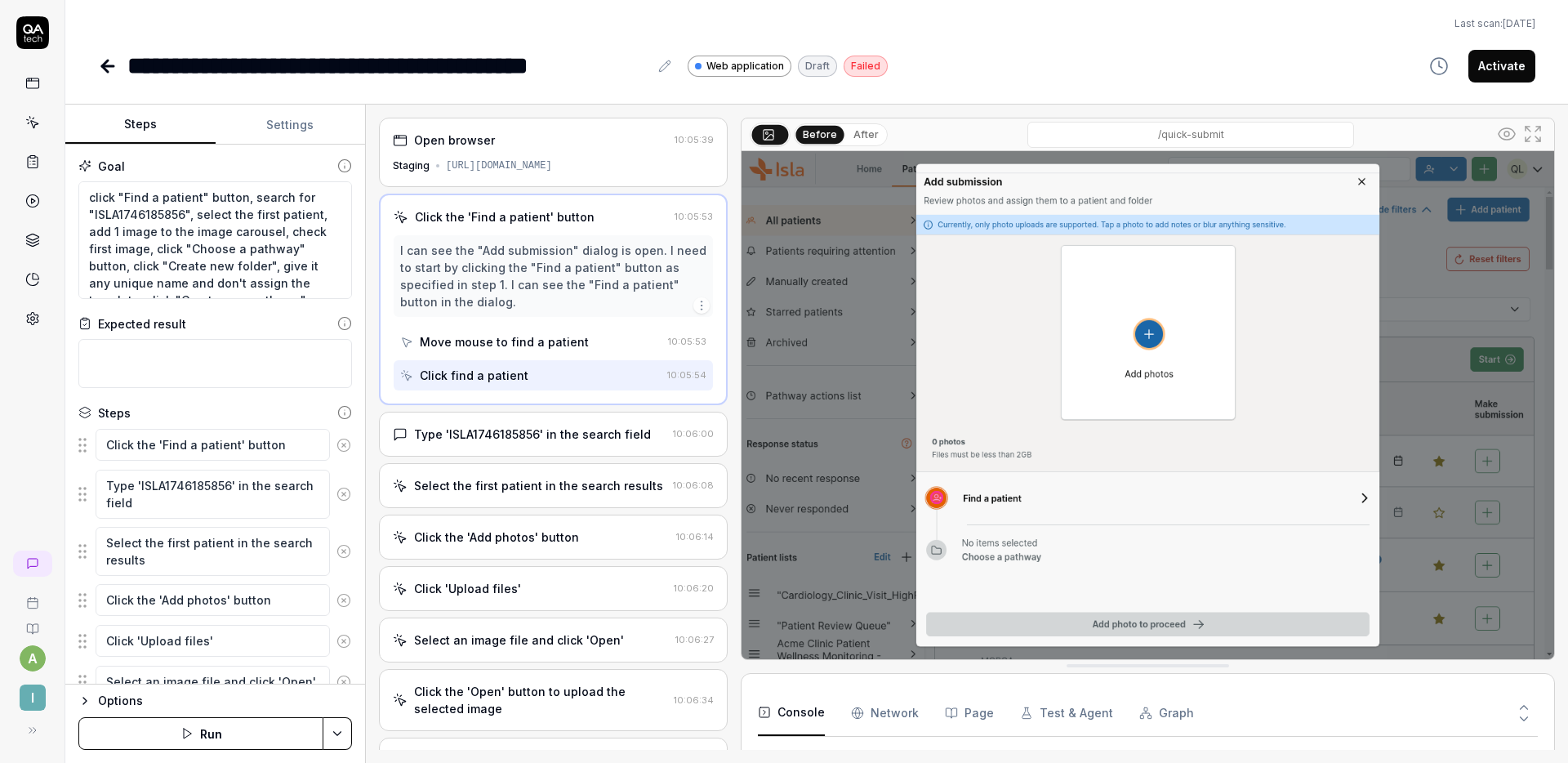
click at [534, 161] on div "https://staging.nhs.isla.health/patients/quick-submit" at bounding box center [499, 165] width 106 height 14
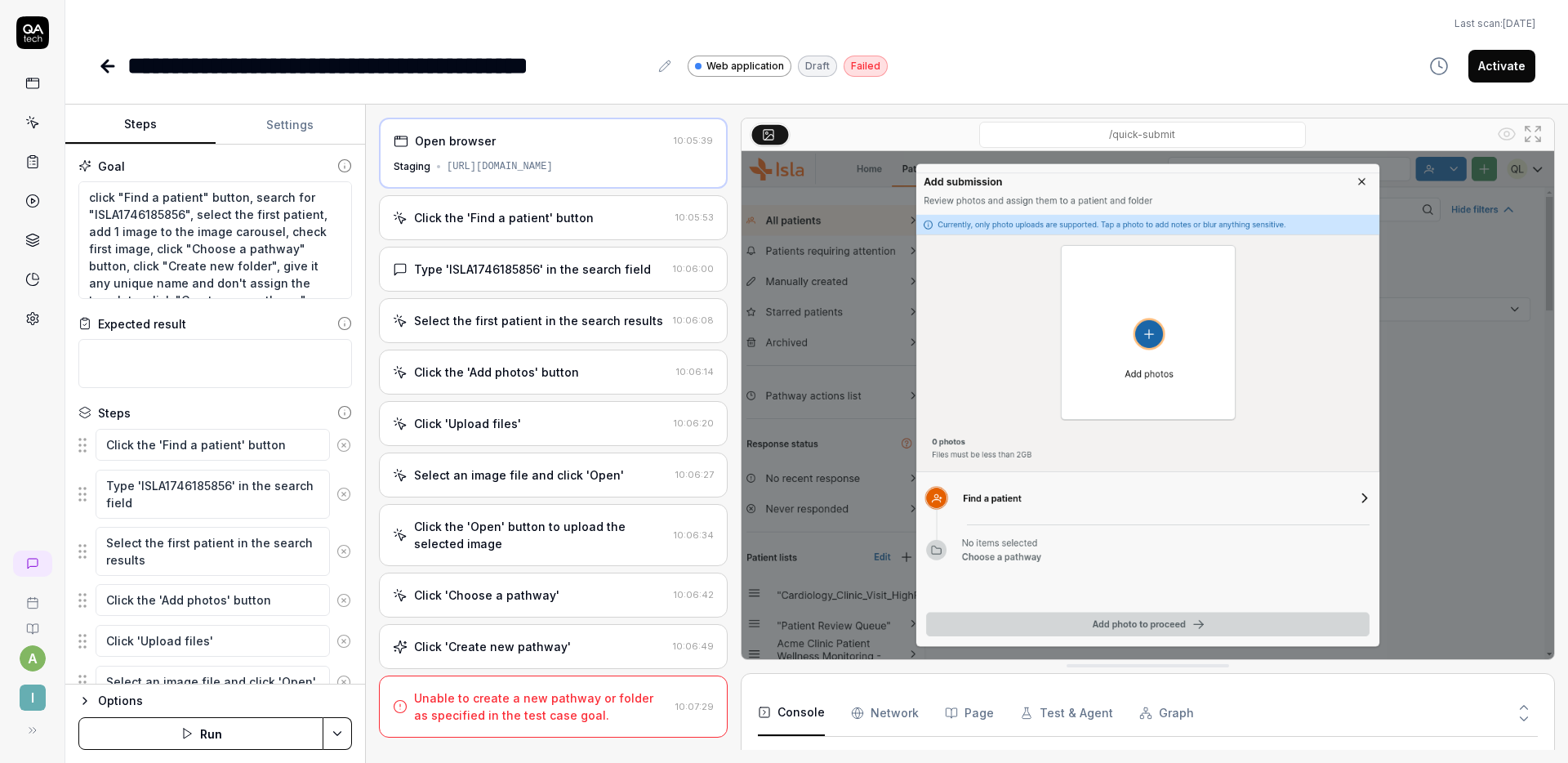
click at [549, 210] on div "Click the 'Find a patient' button" at bounding box center [504, 217] width 180 height 17
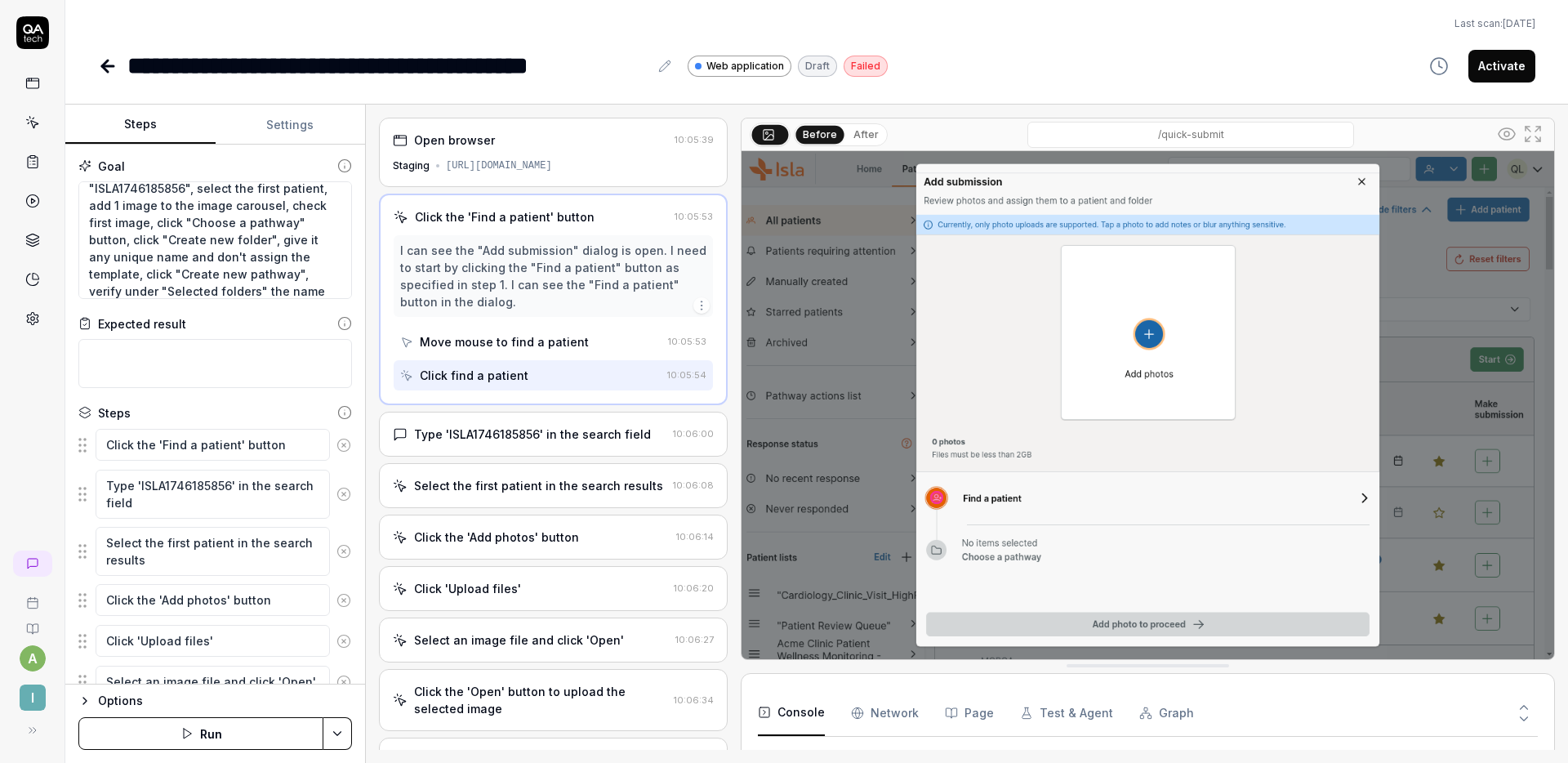
scroll to position [332, 0]
click at [181, 255] on textarea "click "Find a patient" button, search for "ISLA1746185856", select the first pa…" at bounding box center [215, 240] width 274 height 118
type textarea "*"
type textarea "click "Find a patient" button, search for "ISLA1746185856", select the first pa…"
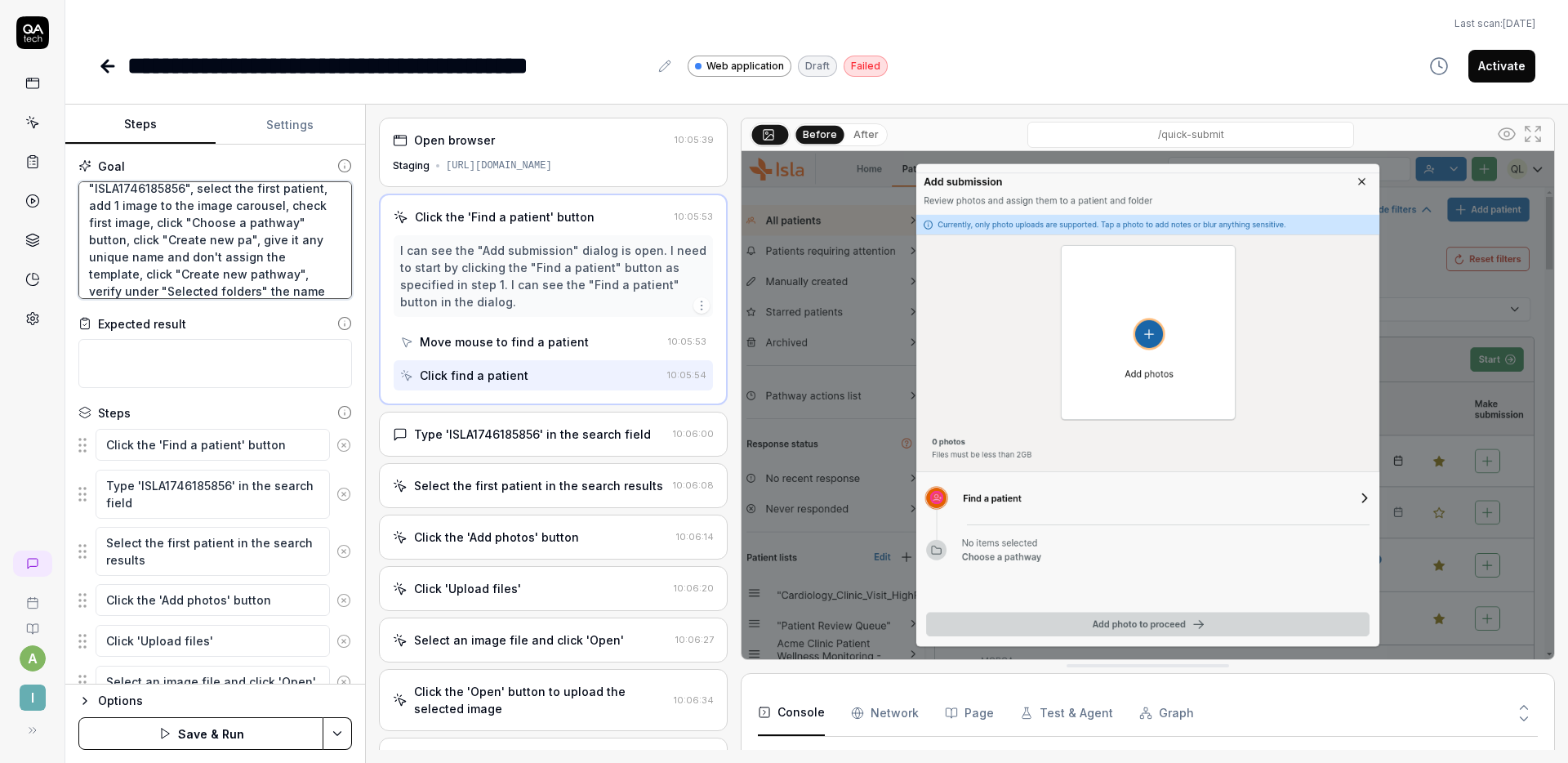
type textarea "*"
type textarea "click "Find a patient" button, search for "ISLA1746185856", select the first pa…"
type textarea "*"
type textarea "click "Find a patient" button, search for "ISLA1746185856", select the first pa…"
type textarea "*"
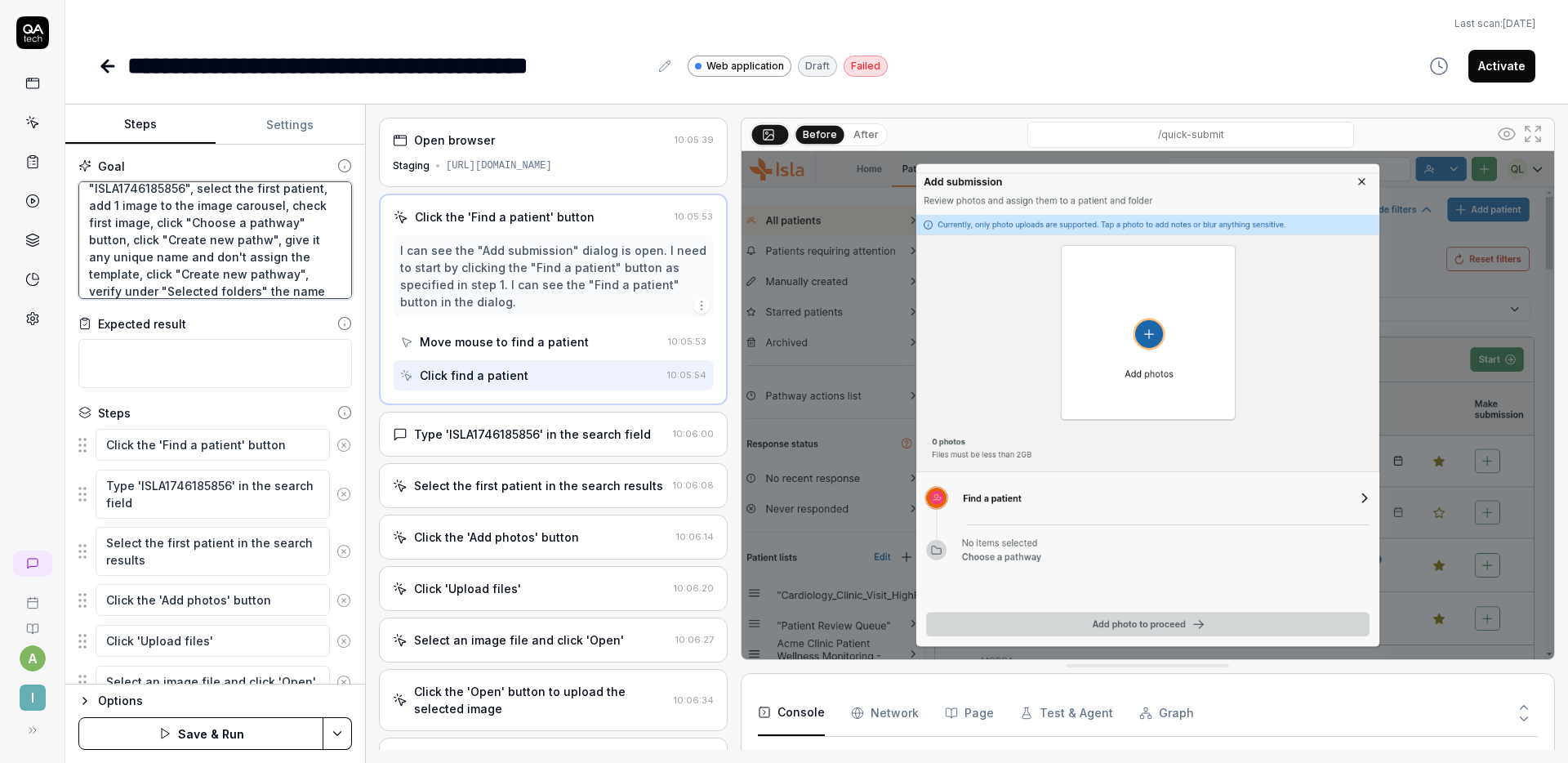
type textarea "click "Find a patient" button, search for "ISLA1746185856", select the first pa…"
type textarea "*"
type textarea "click "Find a patient" button, search for "ISLA1746185856", select the first pa…"
click at [246, 242] on textarea "click "Find a patient" button, search for "ISLA1746185856", select the first pa…" at bounding box center [215, 240] width 274 height 118
type textarea "*"
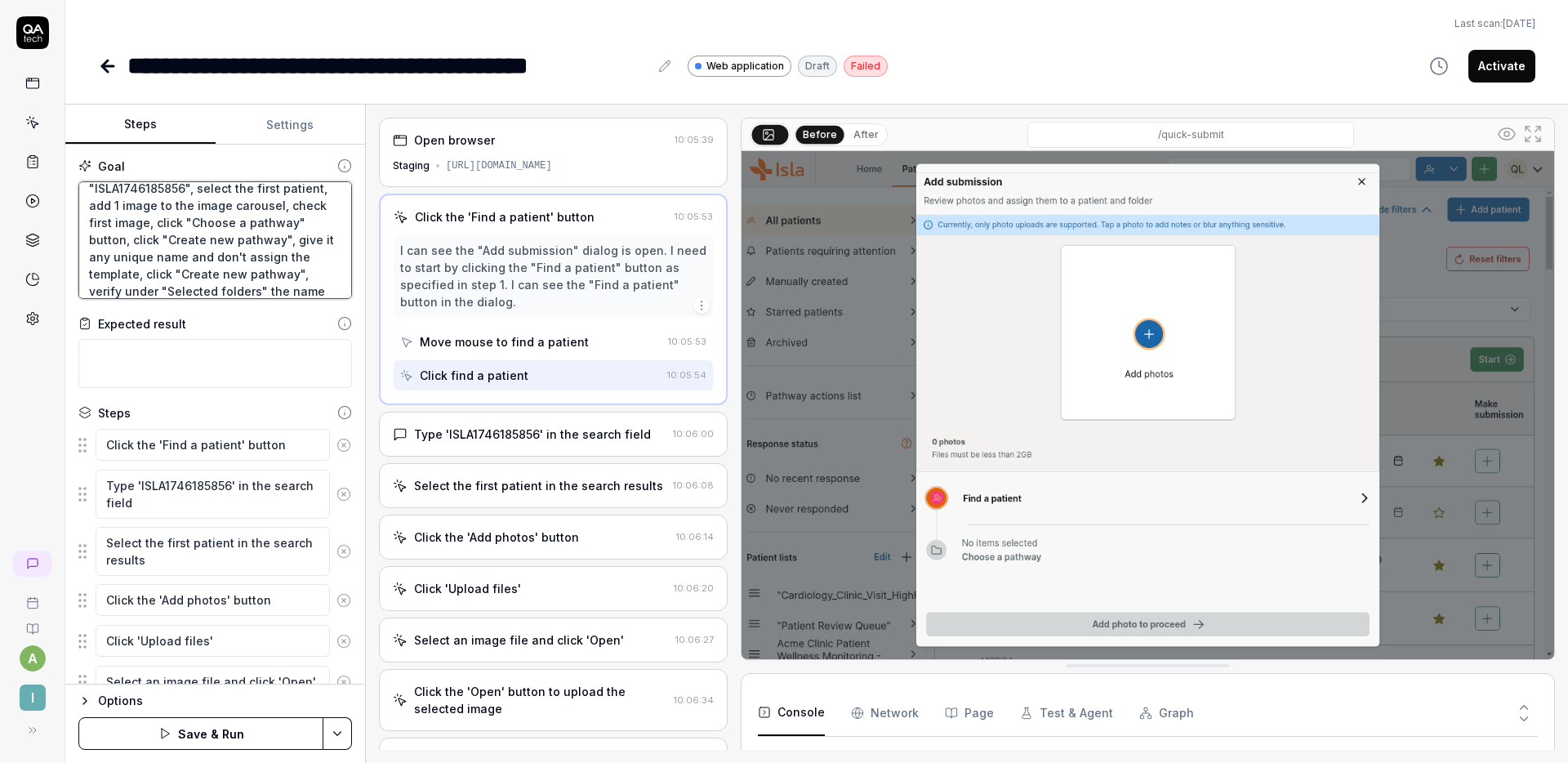
type textarea "click "Find a patient" button, search for "ISLA1746185856", select the first pa…"
type textarea "*"
type textarea "click "Find a patient" button, search for "ISLA1746185856", select the first pa…"
type textarea "*"
type textarea "click "Find a patient" button, search for "ISLA1746185856", select the first pa…"
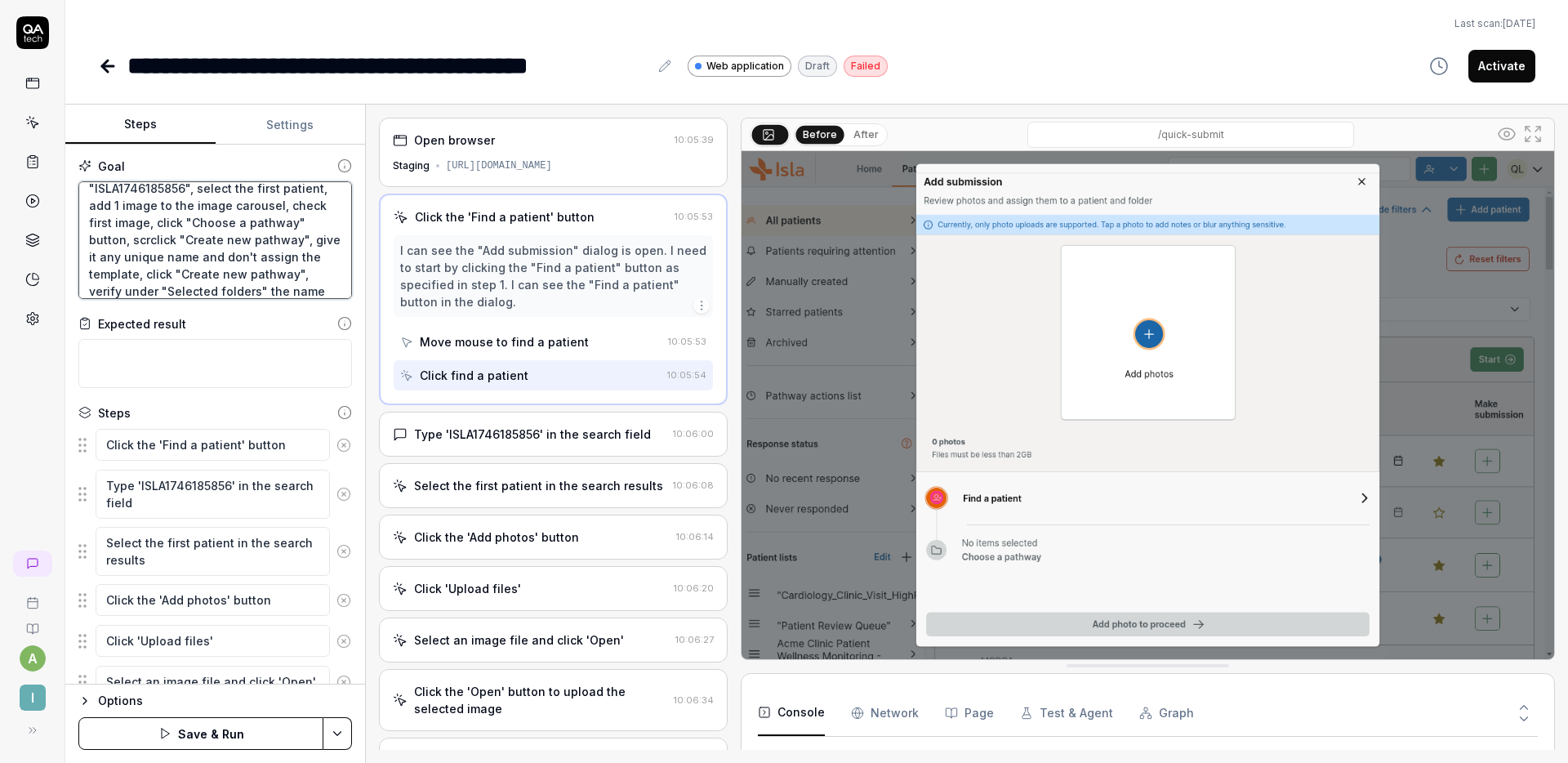
type textarea "*"
type textarea "click "Find a patient" button, search for "ISLA1746185856", select the first pa…"
type textarea "*"
type textarea "click "Find a patient" button, search for "ISLA1746185856", select the first pa…"
type textarea "*"
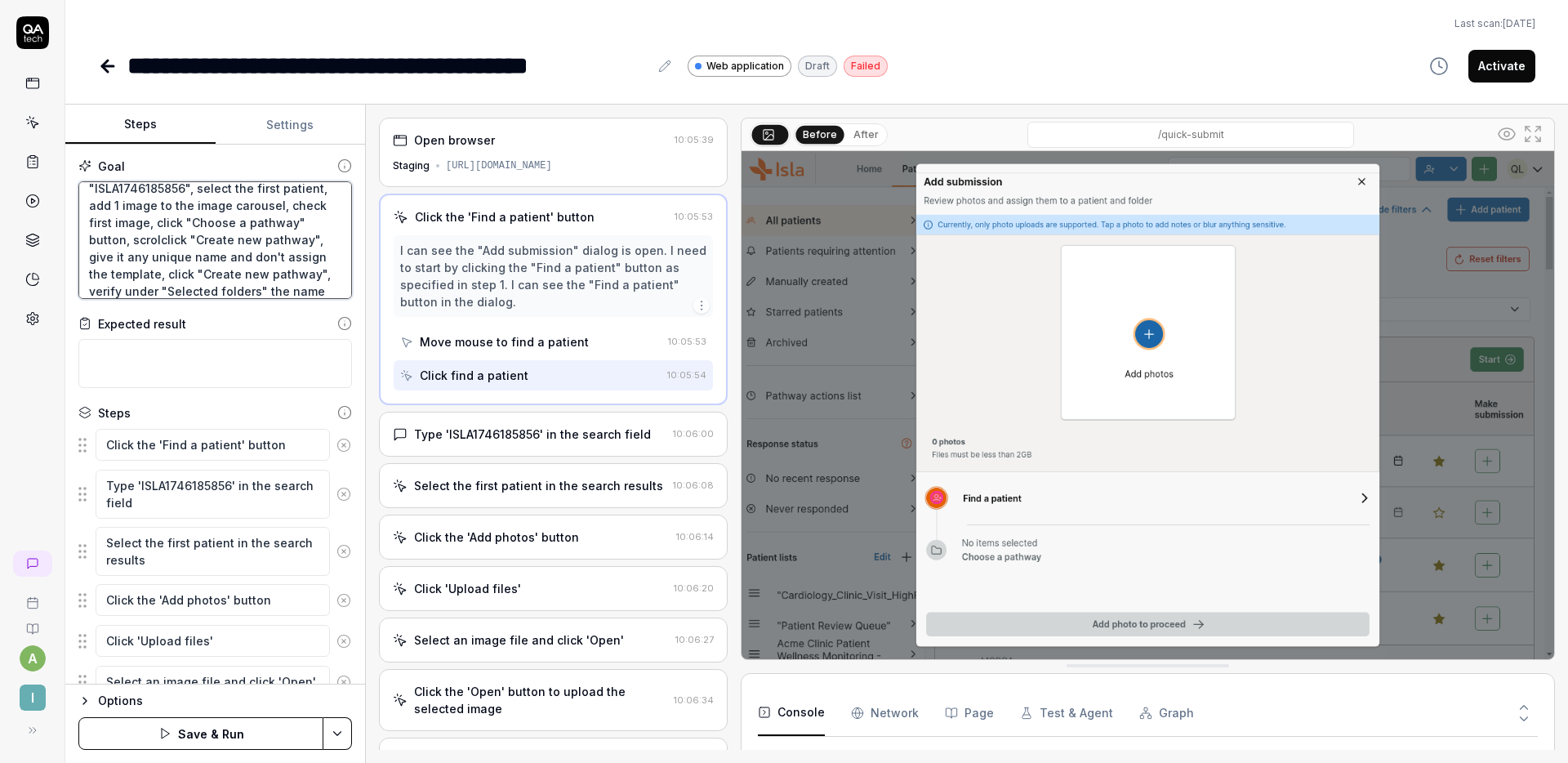
type textarea "click "Find a patient" button, search for "ISLA1746185856", select the first pa…"
type textarea "*"
type textarea "click "Find a patient" button, search for "ISLA1746185856", select the first pa…"
type textarea "*"
type textarea "click "Find a patient" button, search for "ISLA1746185856", select the first pa…"
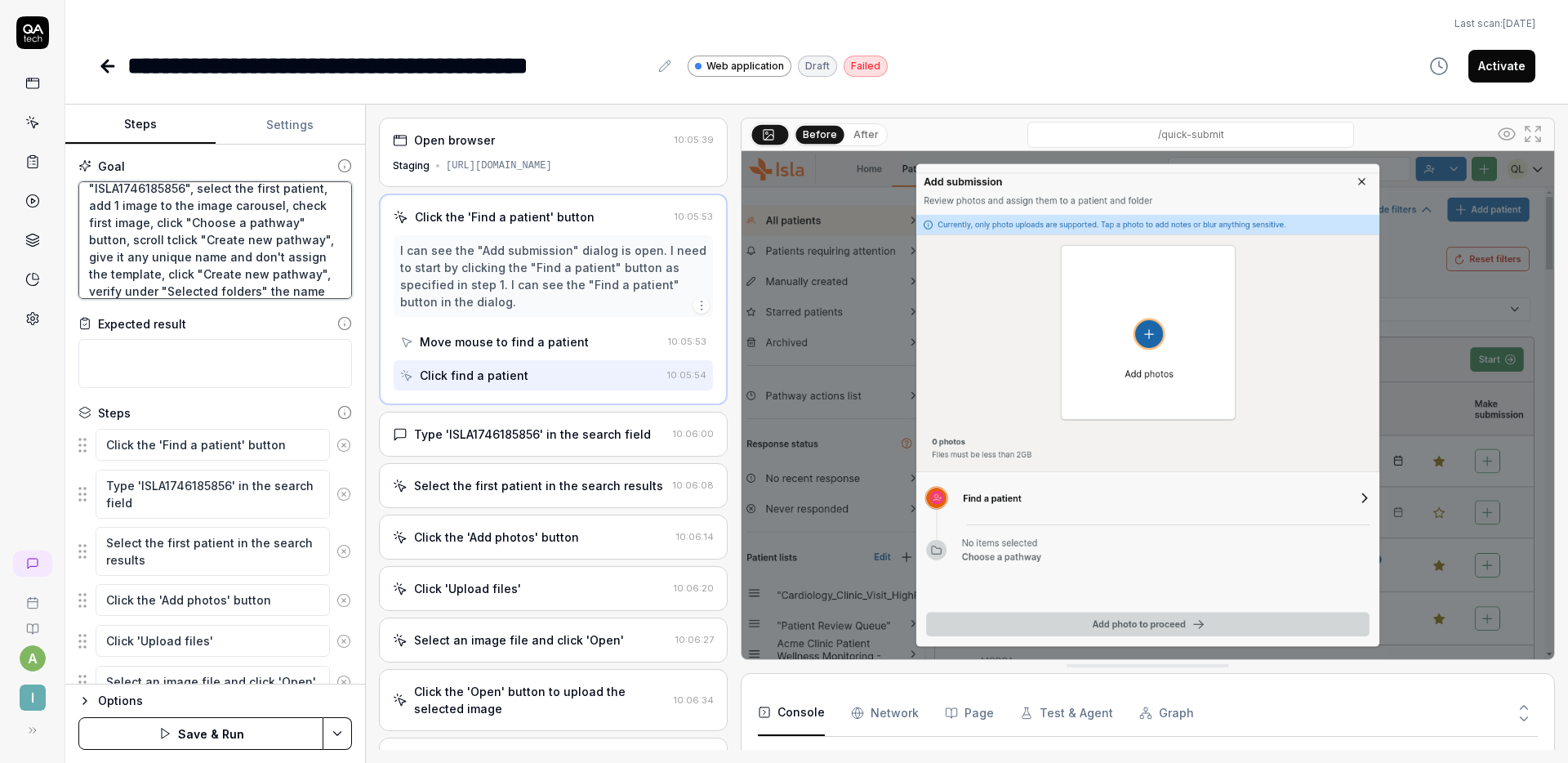
type textarea "*"
type textarea "click "Find a patient" button, search for "ISLA1746185856", select the first pa…"
type textarea "*"
type textarea "click "Find a patient" button, search for "ISLA1746185856", select the first pa…"
type textarea "*"
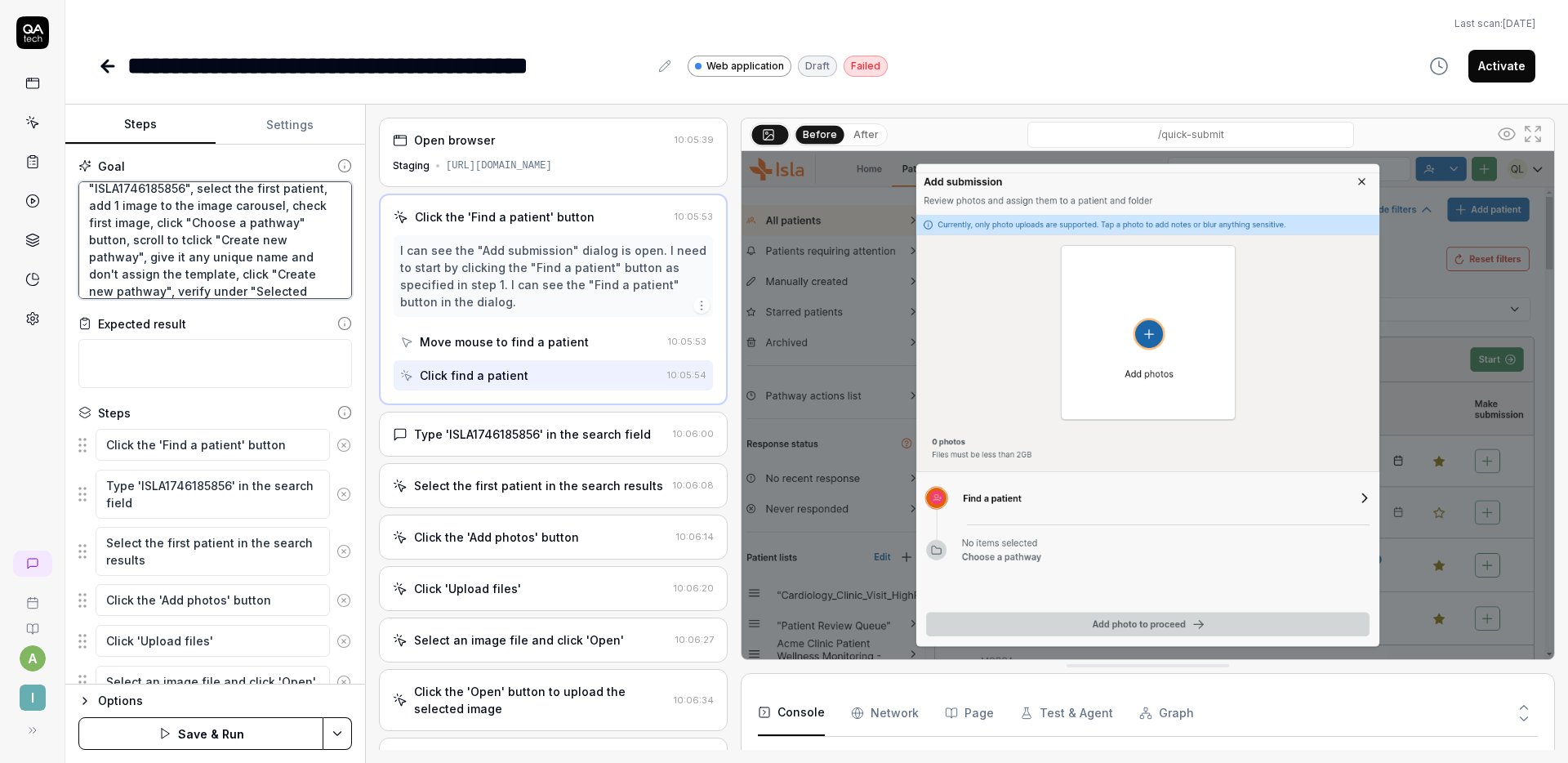
type textarea "click "Find a patient" button, search for "ISLA1746185856", select the first pa…"
type textarea "*"
type textarea "click "Find a patient" button, search for "ISLA1746185856", select the first pa…"
type textarea "*"
type textarea "click "Find a patient" button, search for "ISLA1746185856", select the first pa…"
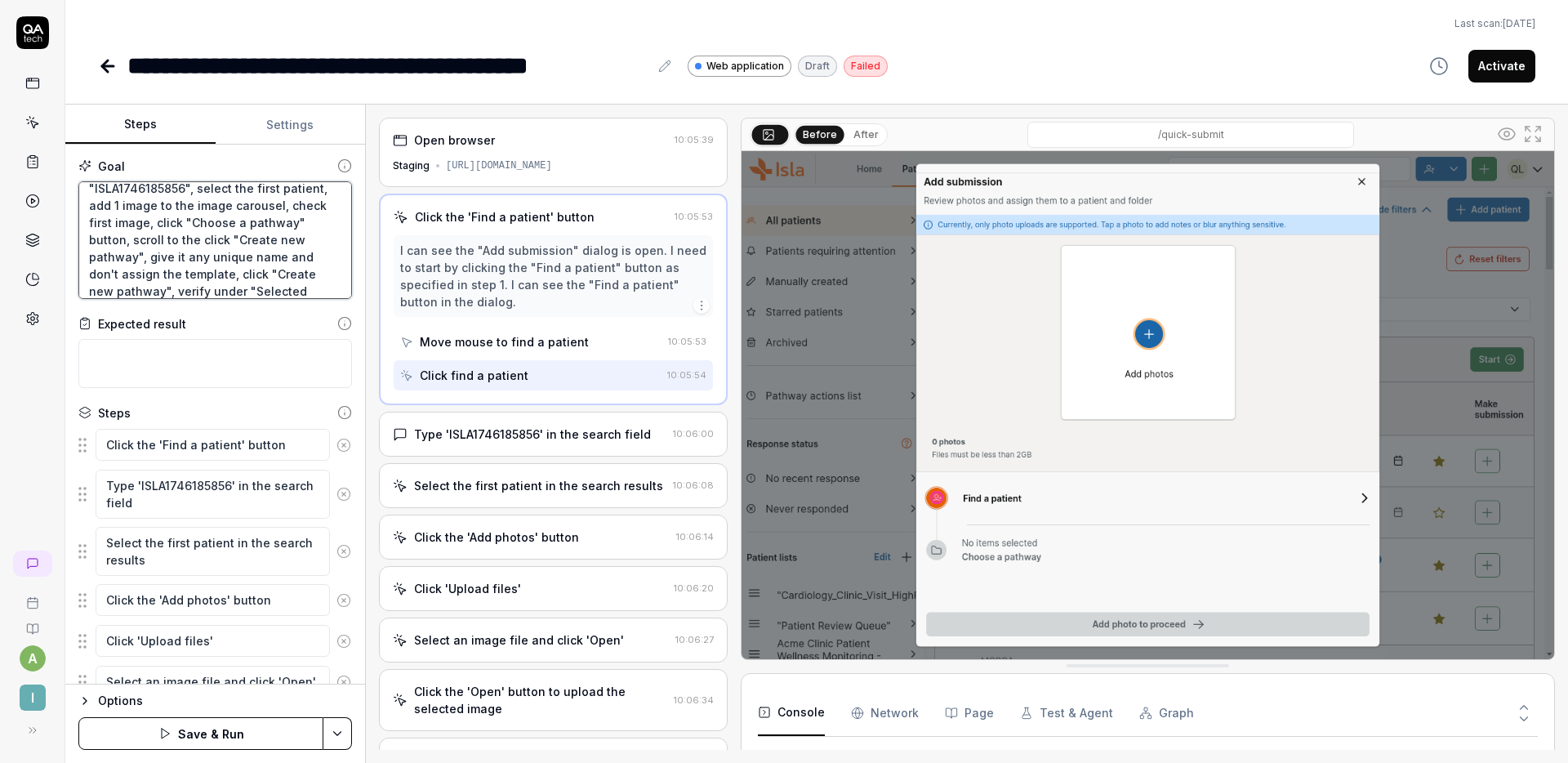
type textarea "*"
type textarea "click "Find a patient" button, search for "ISLA1746185856", select the first pa…"
type textarea "*"
type textarea "click "Find a patient" button, search for "ISLA1746185856", select the first pa…"
type textarea "*"
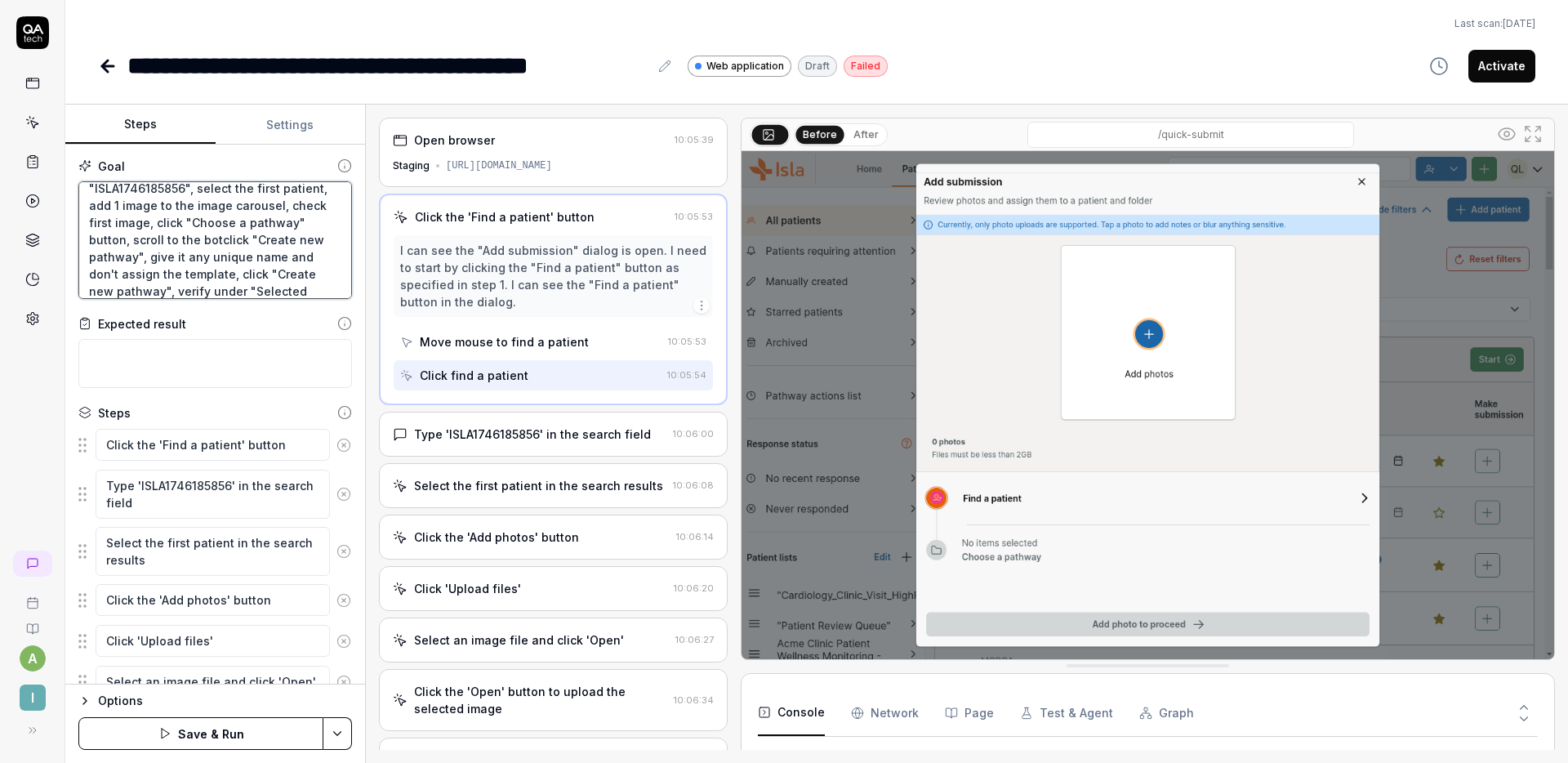
type textarea "click "Find a patient" button, search for "ISLA1746185856", select the first pa…"
type textarea "*"
type textarea "click "Find a patient" button, search for "ISLA1746185856", select the first pa…"
type textarea "*"
type textarea "click "Find a patient" button, search for "ISLA1746185856", select the first pa…"
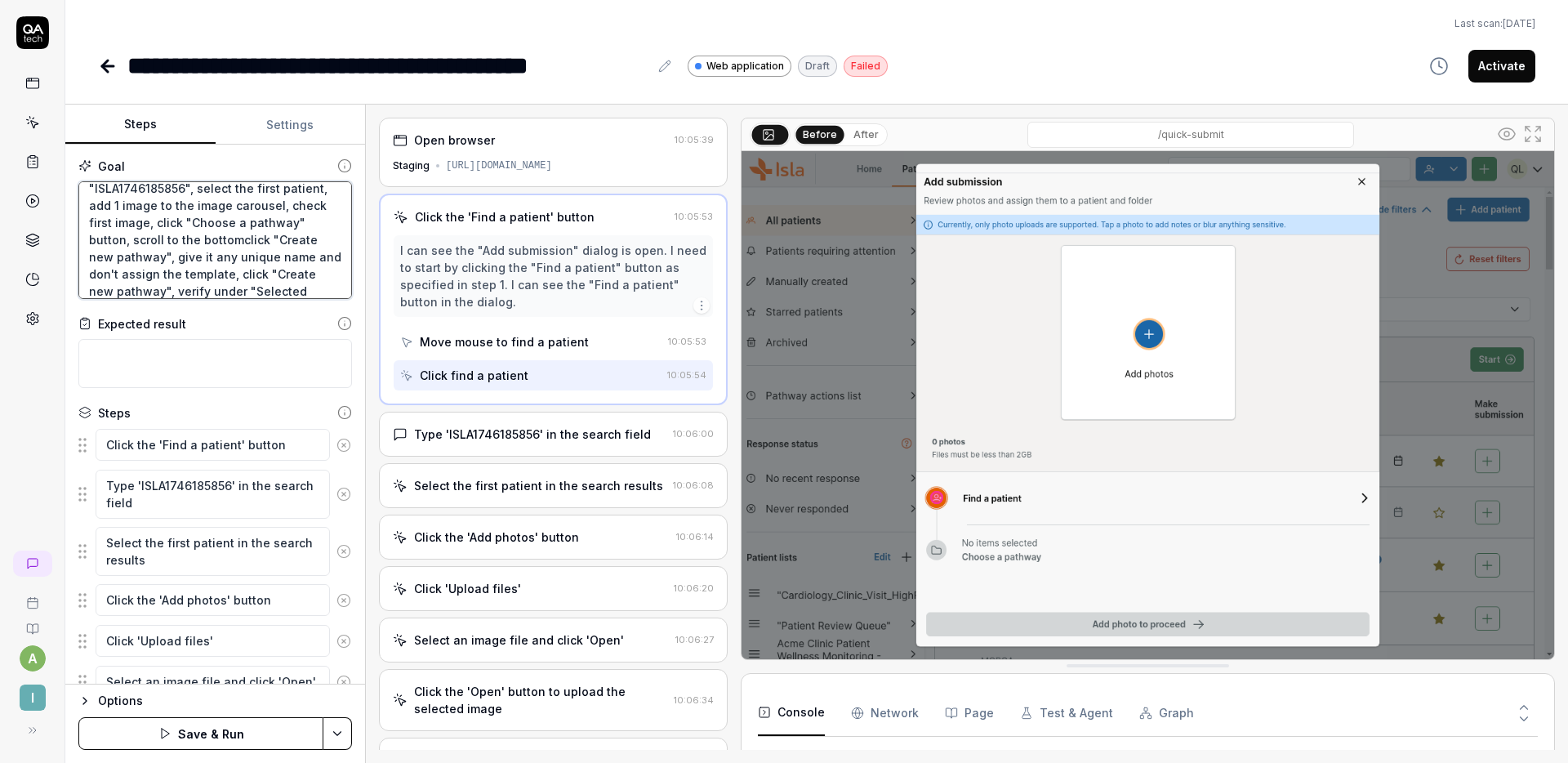
type textarea "*"
type textarea "click "Find a patient" button, search for "ISLA1746185856", select the first pa…"
type textarea "*"
type textarea "click "Find a patient" button, search for "ISLA1746185856", select the first pa…"
type textarea "*"
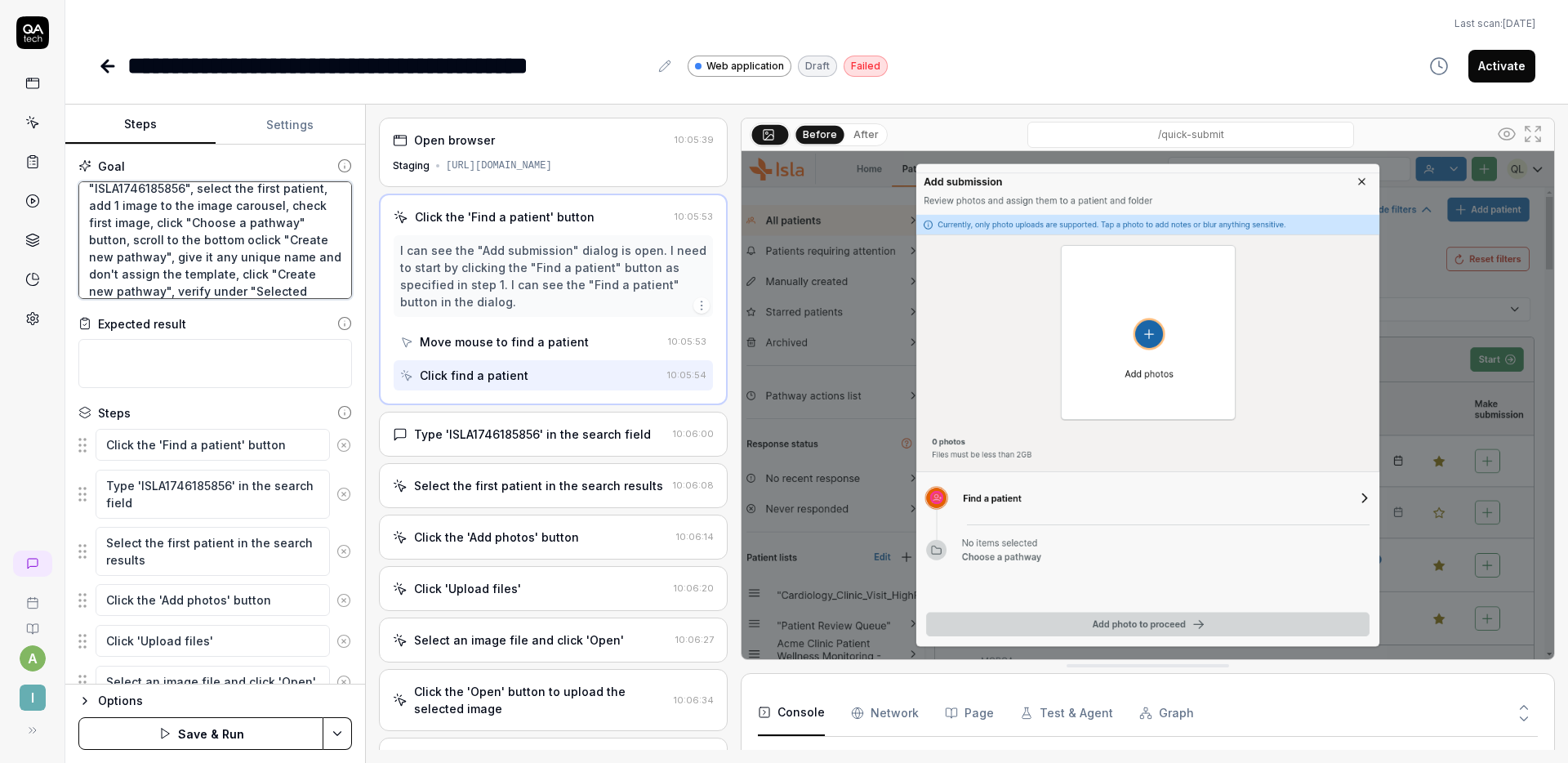
type textarea "click "Find a patient" button, search for "ISLA1746185856", select the first pa…"
type textarea "*"
type textarea "click "Find a patient" button, search for "ISLA1746185856", select the first pa…"
type textarea "*"
type textarea "click "Find a patient" button, search for "ISLA1746185856", select the first pa…"
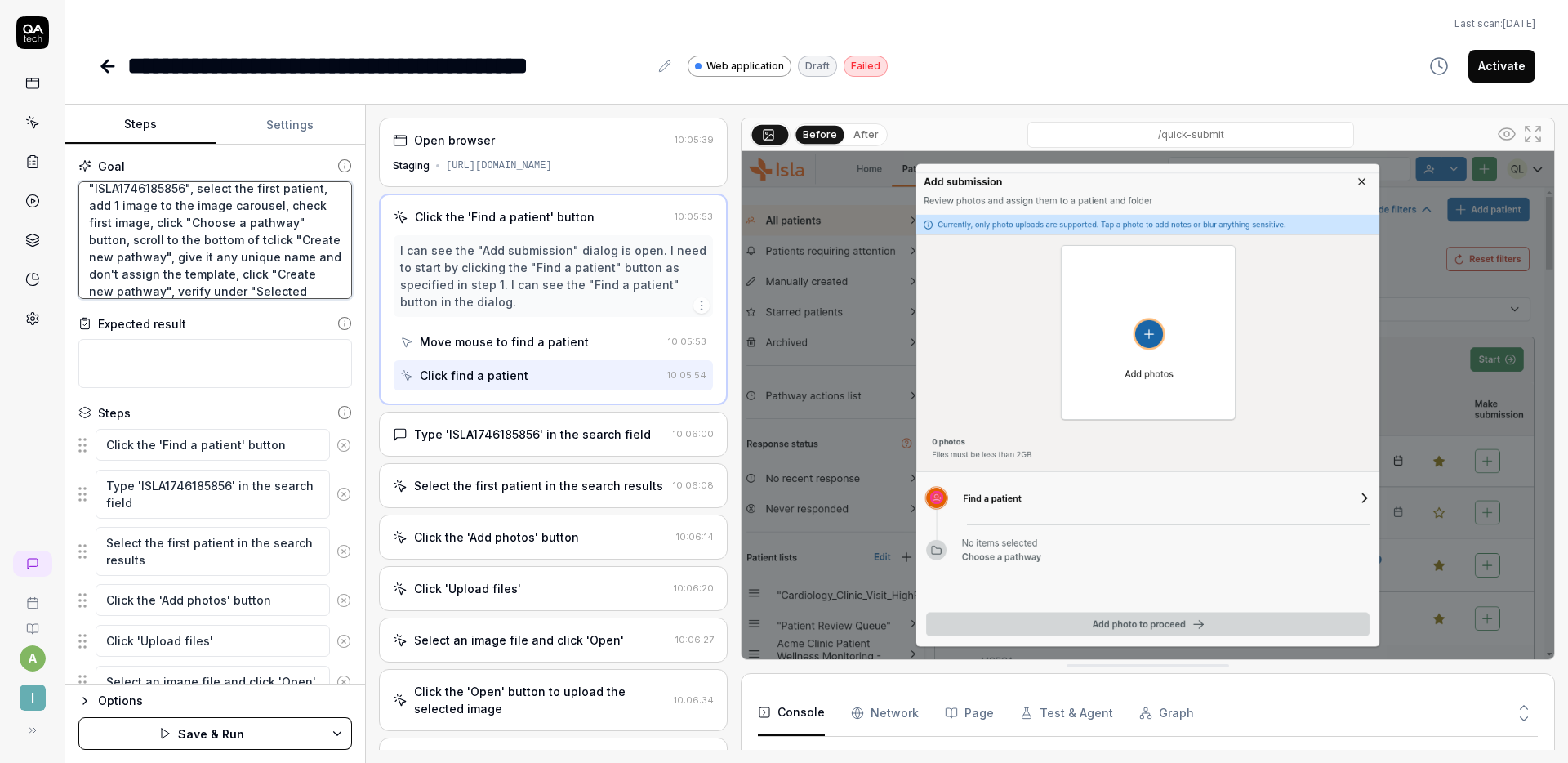
type textarea "*"
type textarea "click "Find a patient" button, search for "ISLA1746185856", select the first pa…"
type textarea "*"
type textarea "click "Find a patient" button, search for "ISLA1746185856", select the first pa…"
type textarea "*"
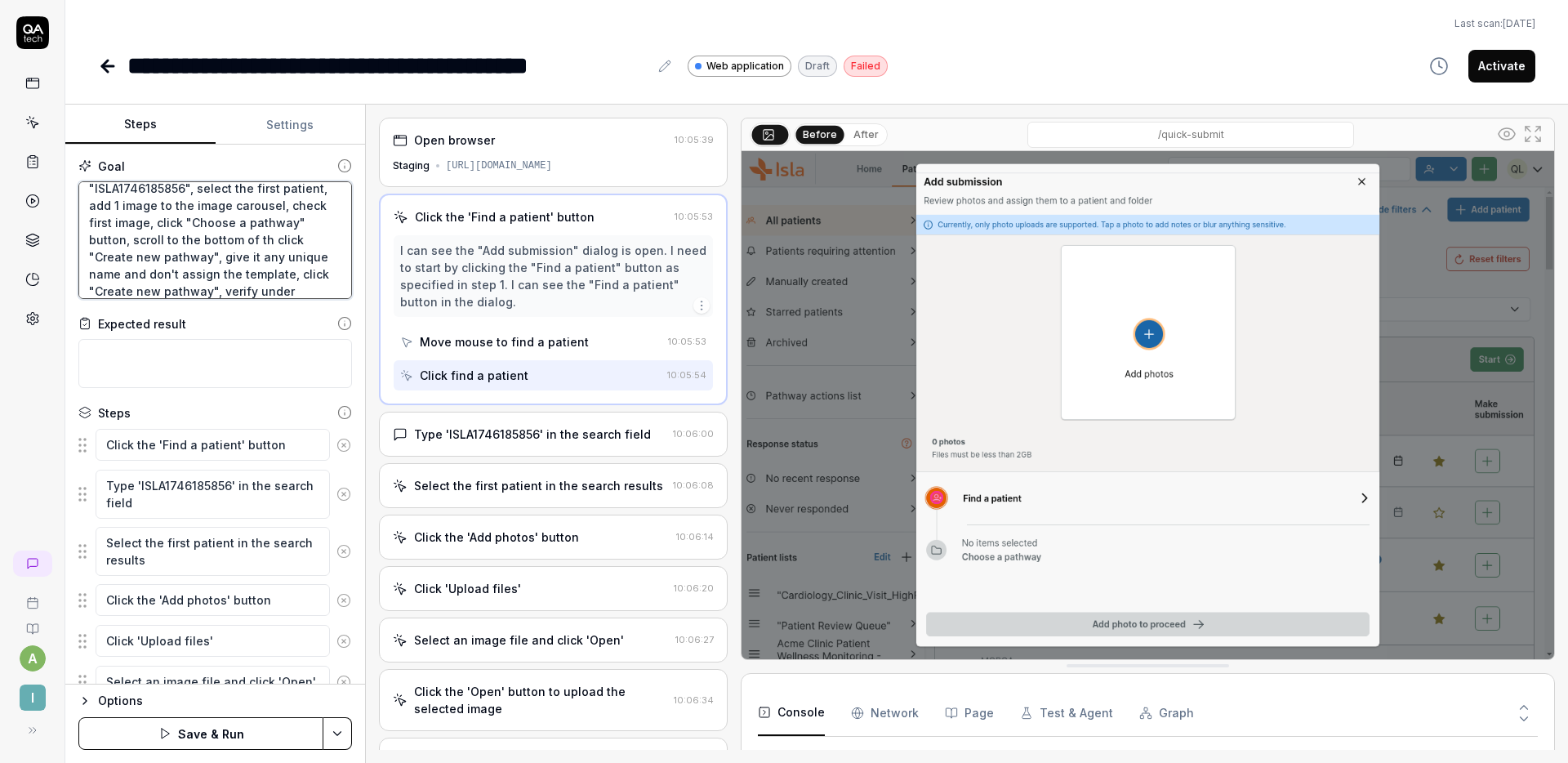
type textarea "click "Find a patient" button, search for "ISLA1746185856", select the first pa…"
type textarea "*"
type textarea "click "Find a patient" button, search for "ISLA1746185856", select the first pa…"
type textarea "*"
type textarea "click "Find a patient" button, search for "ISLA1746185856", select the first pa…"
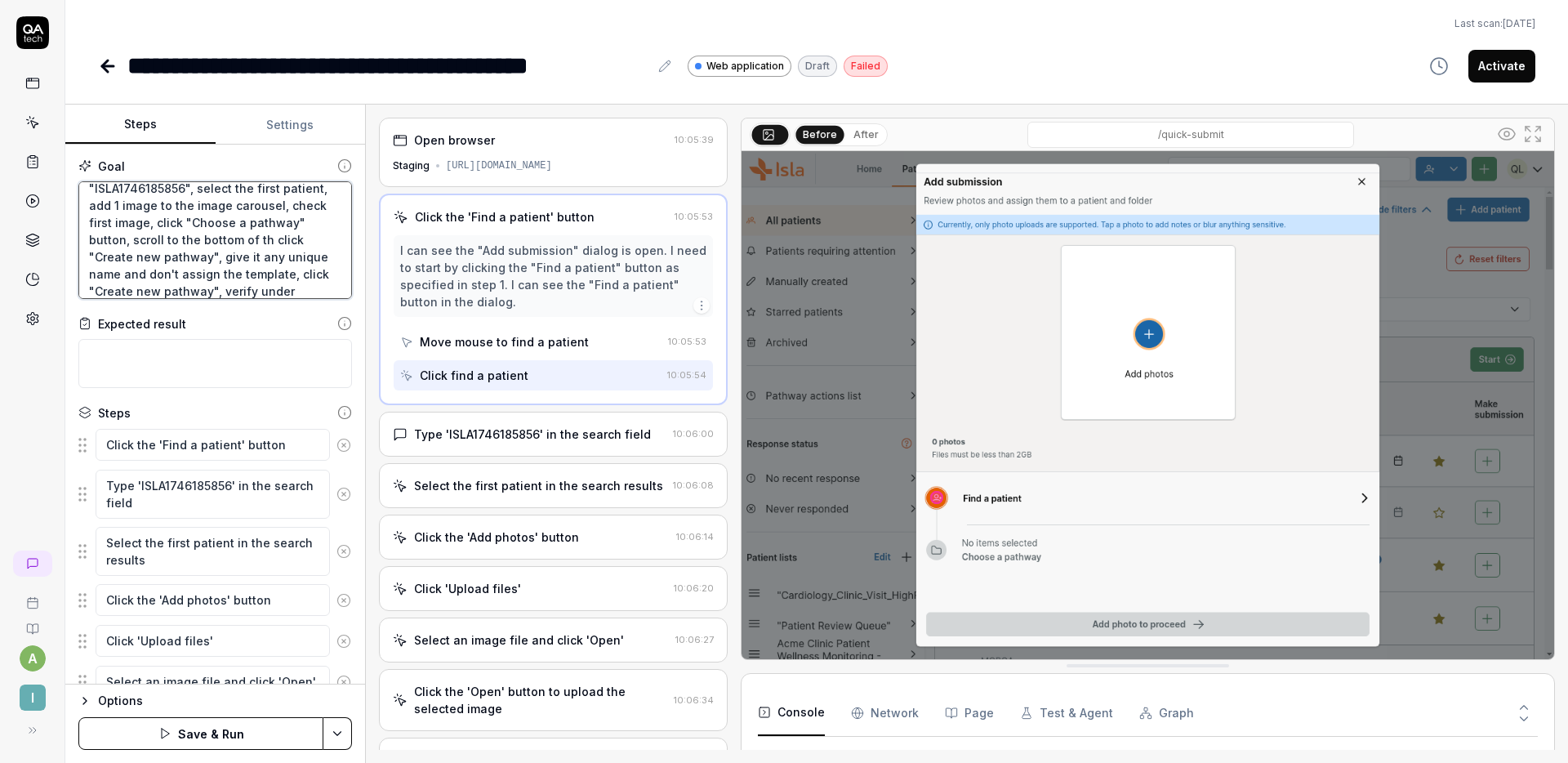
type textarea "*"
type textarea "click "Find a patient" button, search for "ISLA1746185856", select the first pa…"
type textarea "*"
type textarea "click "Find a patient" button, search for "ISLA1746185856", select the first pa…"
type textarea "*"
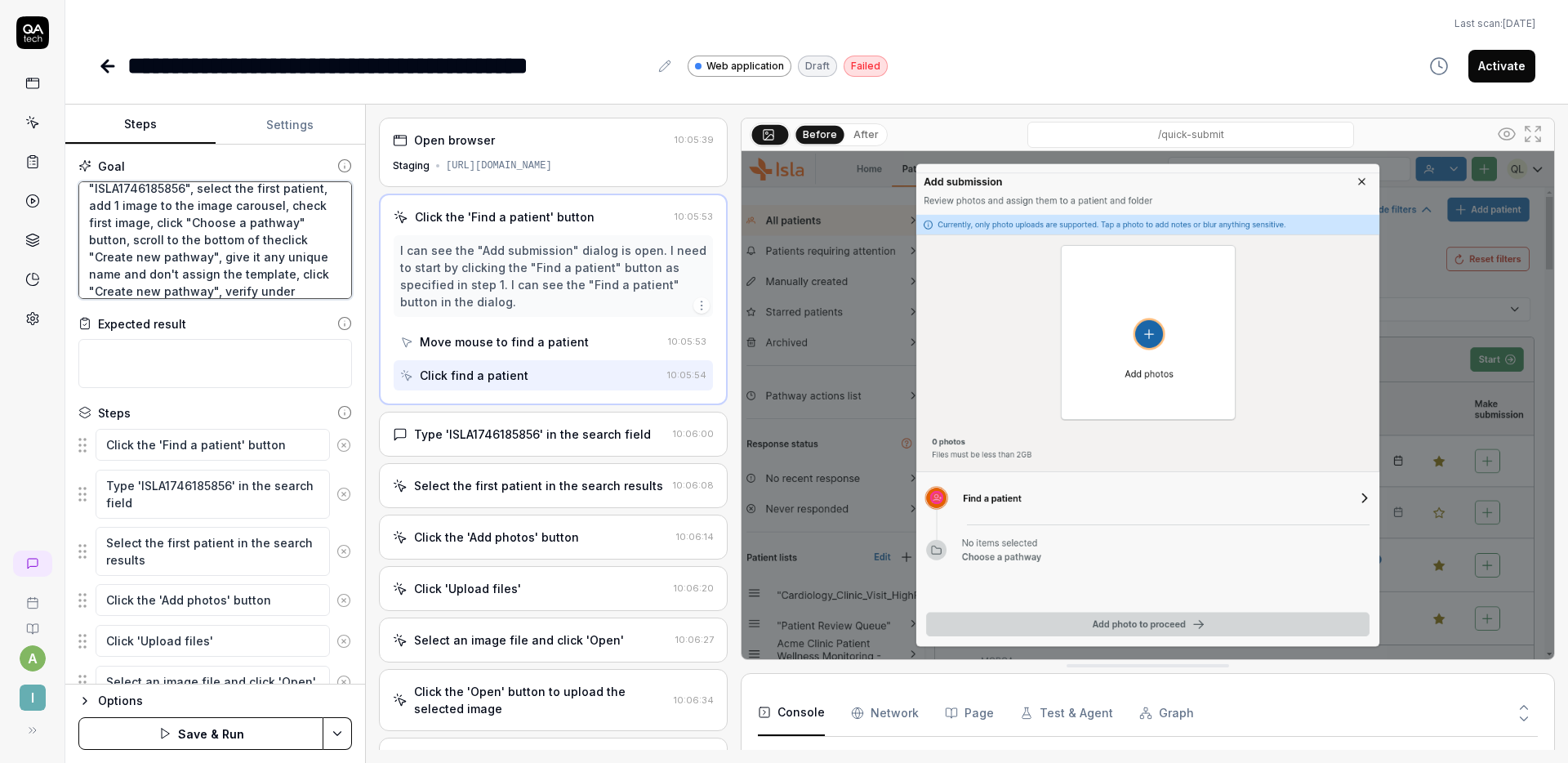
type textarea "click "Find a patient" button, search for "ISLA1746185856", select the first pa…"
type textarea "*"
type textarea "click "Find a patient" button, search for "ISLA1746185856", select the first pa…"
type textarea "*"
type textarea "click "Find a patient" button, search for "ISLA1746185856", select the first pa…"
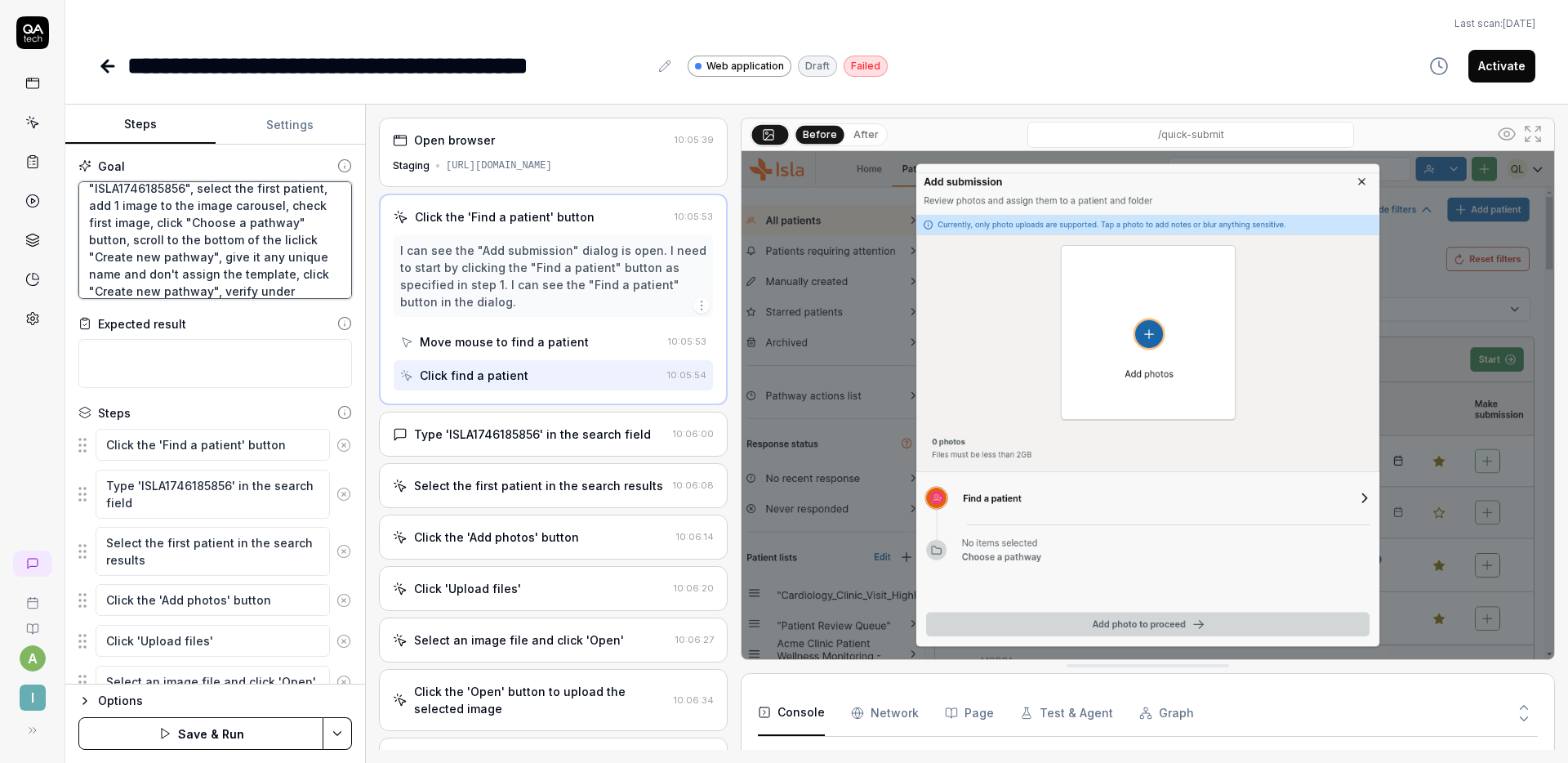
type textarea "*"
type textarea "click "Find a patient" button, search for "ISLA1746185856", select the first pa…"
type textarea "*"
type textarea "click "Find a patient" button, search for "ISLA1746185856", select the first pa…"
type textarea "*"
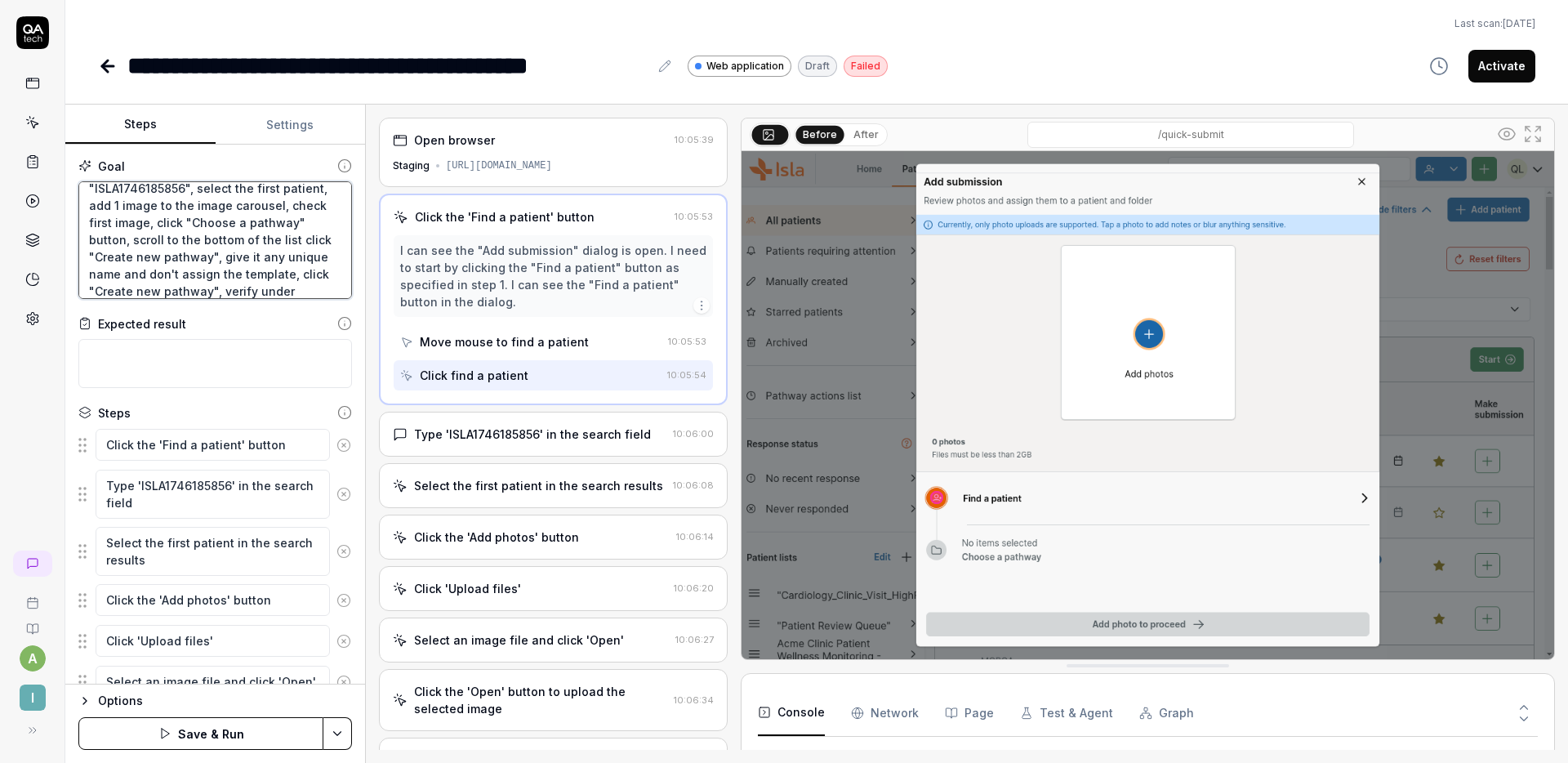
type textarea "click "Find a patient" button, search for "ISLA1746185856", select the first pa…"
type textarea "*"
type textarea "click "Find a patient" button, search for "ISLA1746185856", select the first pa…"
type textarea "*"
type textarea "click "Find a patient" button, search for "ISLA1746185856", select the first pa…"
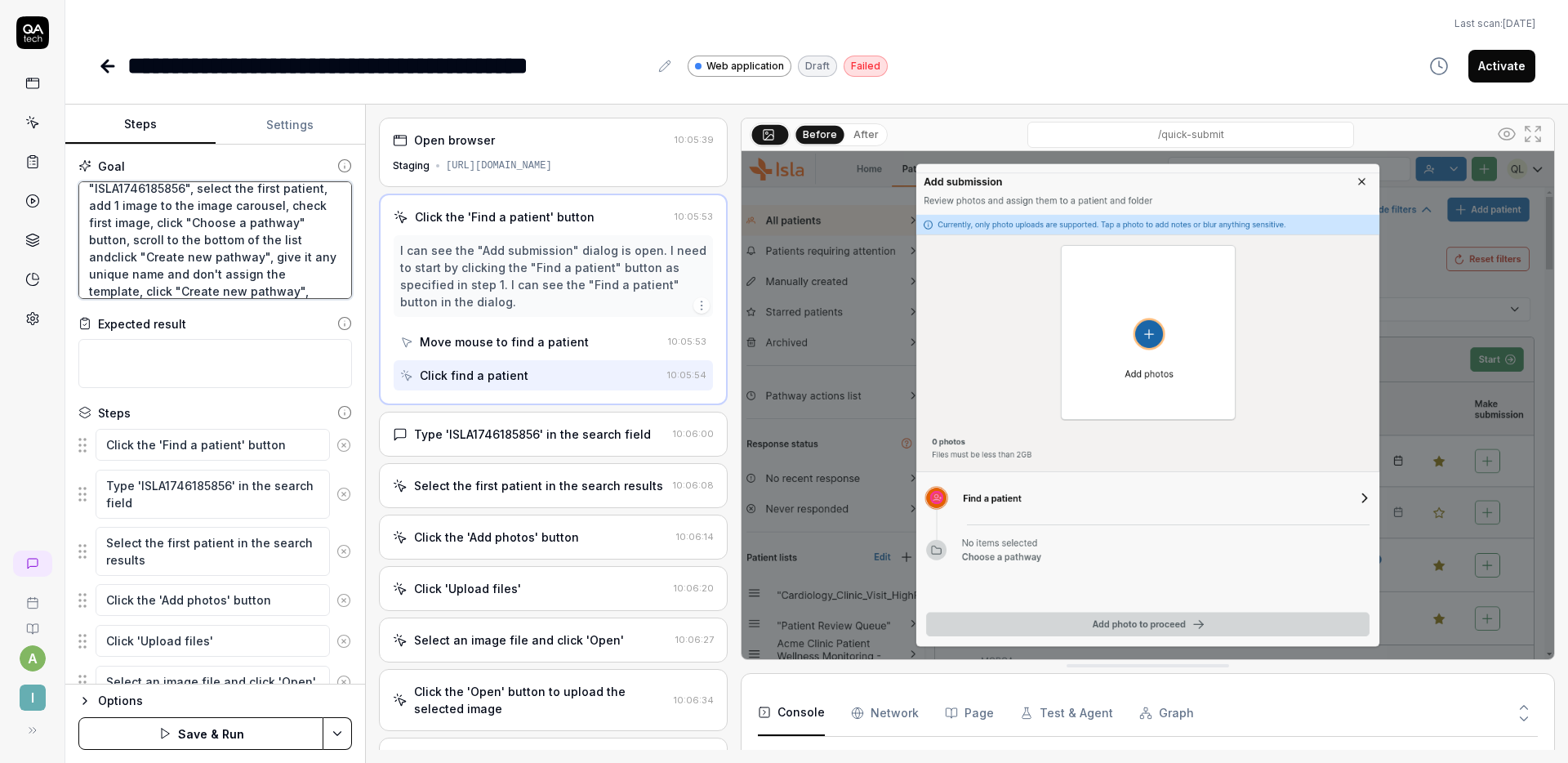
type textarea "*"
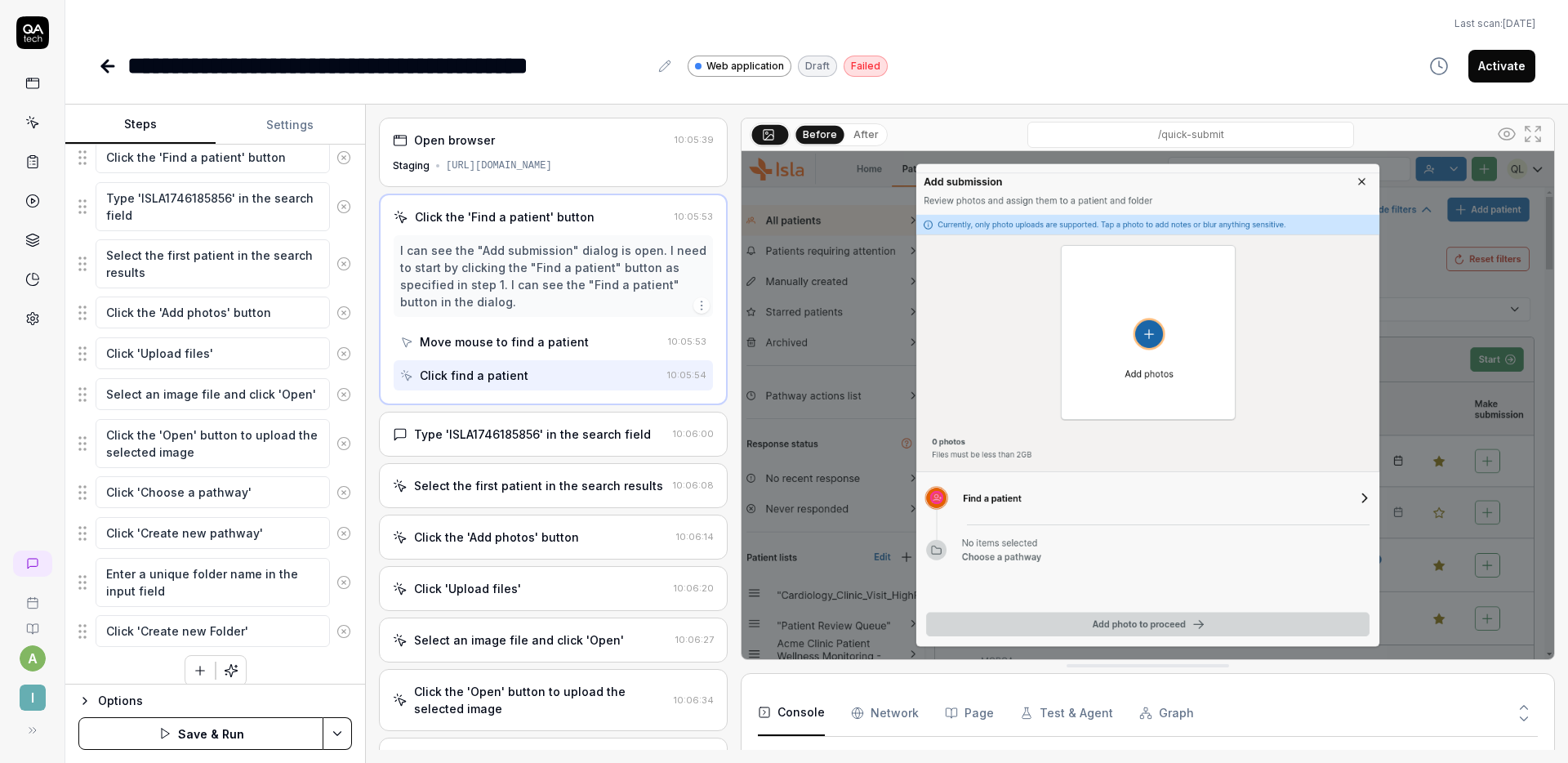
scroll to position [303, 0]
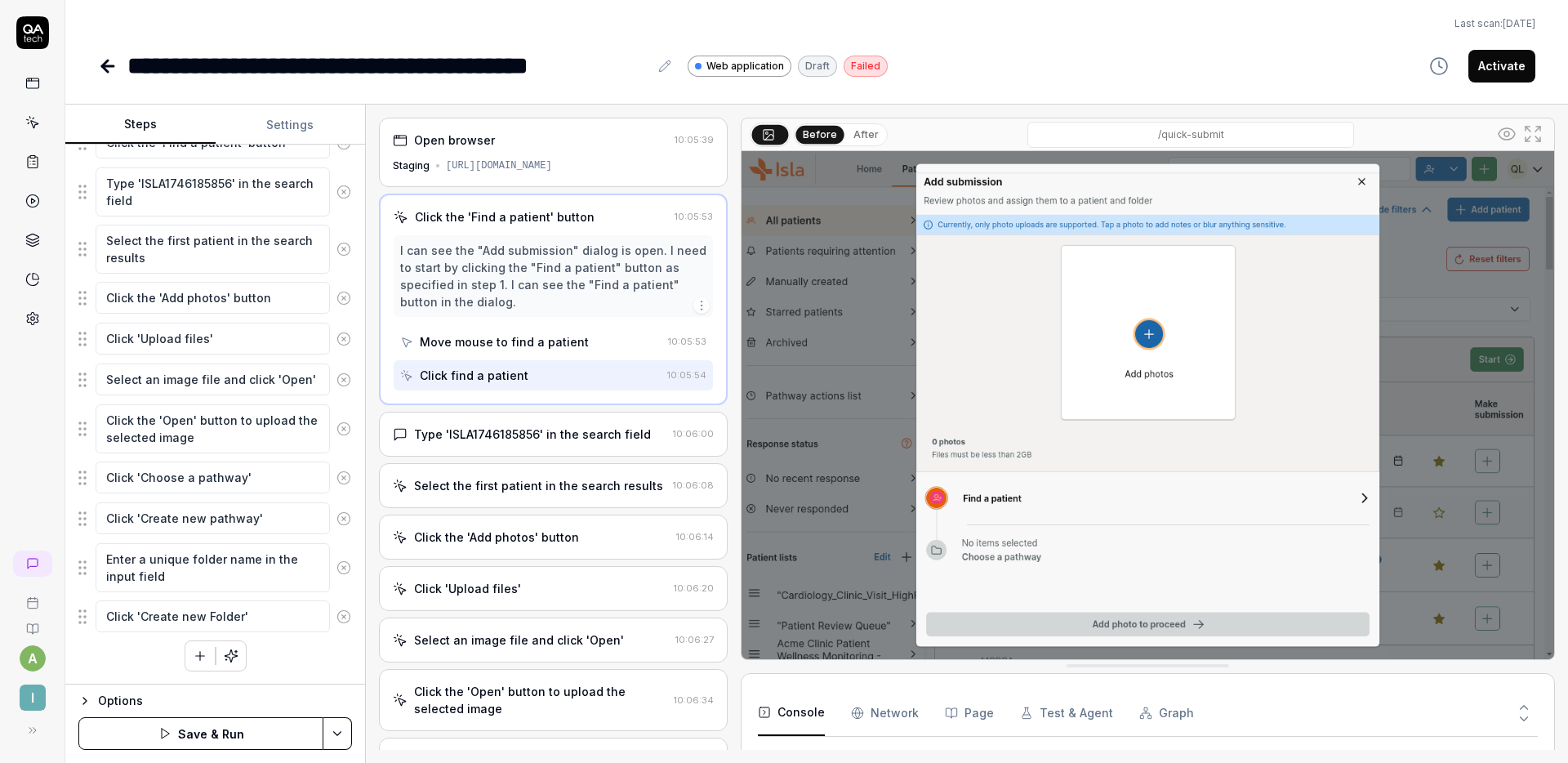
type textarea "click "Find a patient" button, search for "ISLA1746185856", select the first pa…"
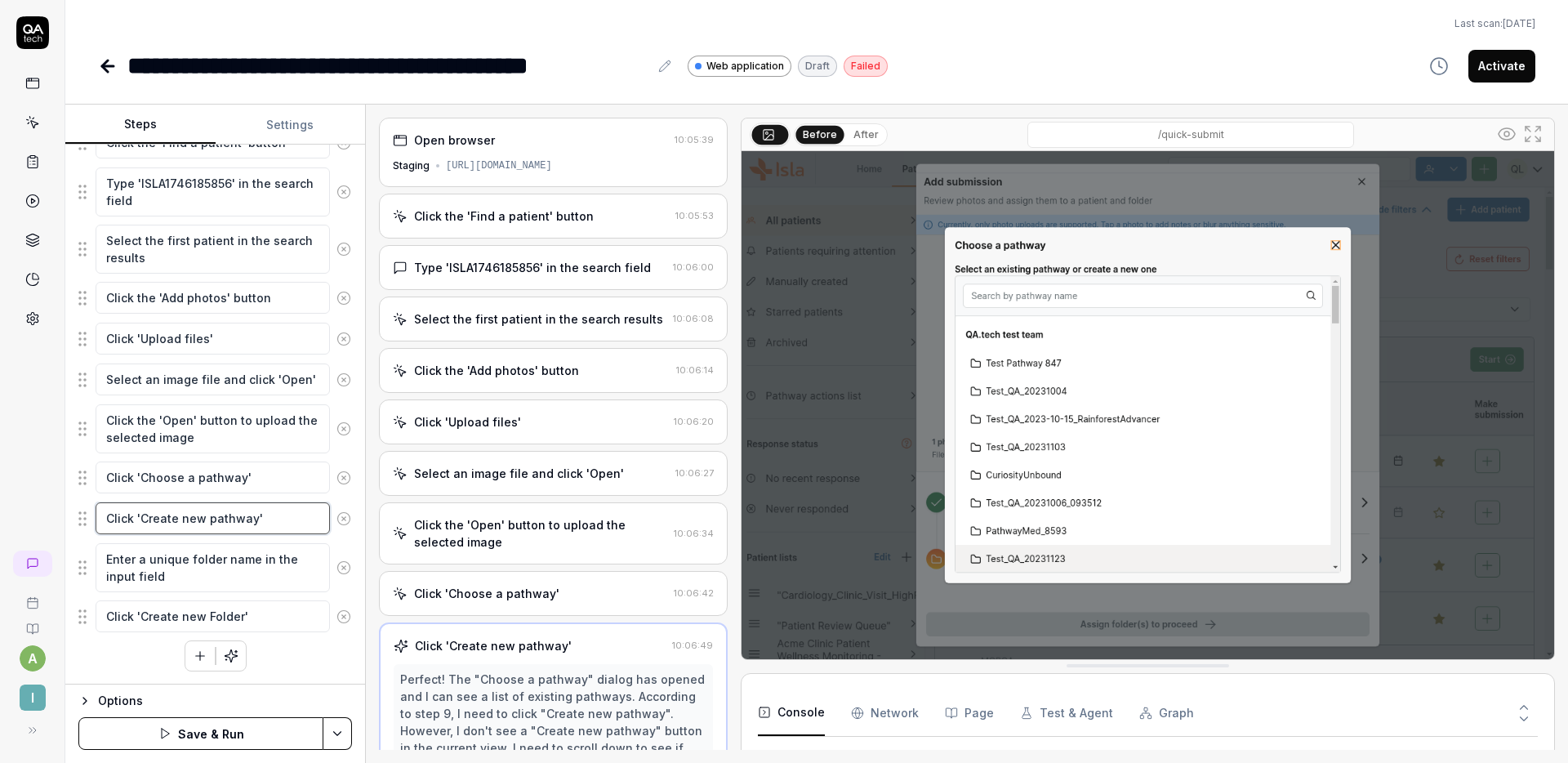
click at [109, 517] on textarea "Click 'Create new pathway'" at bounding box center [212, 517] width 234 height 31
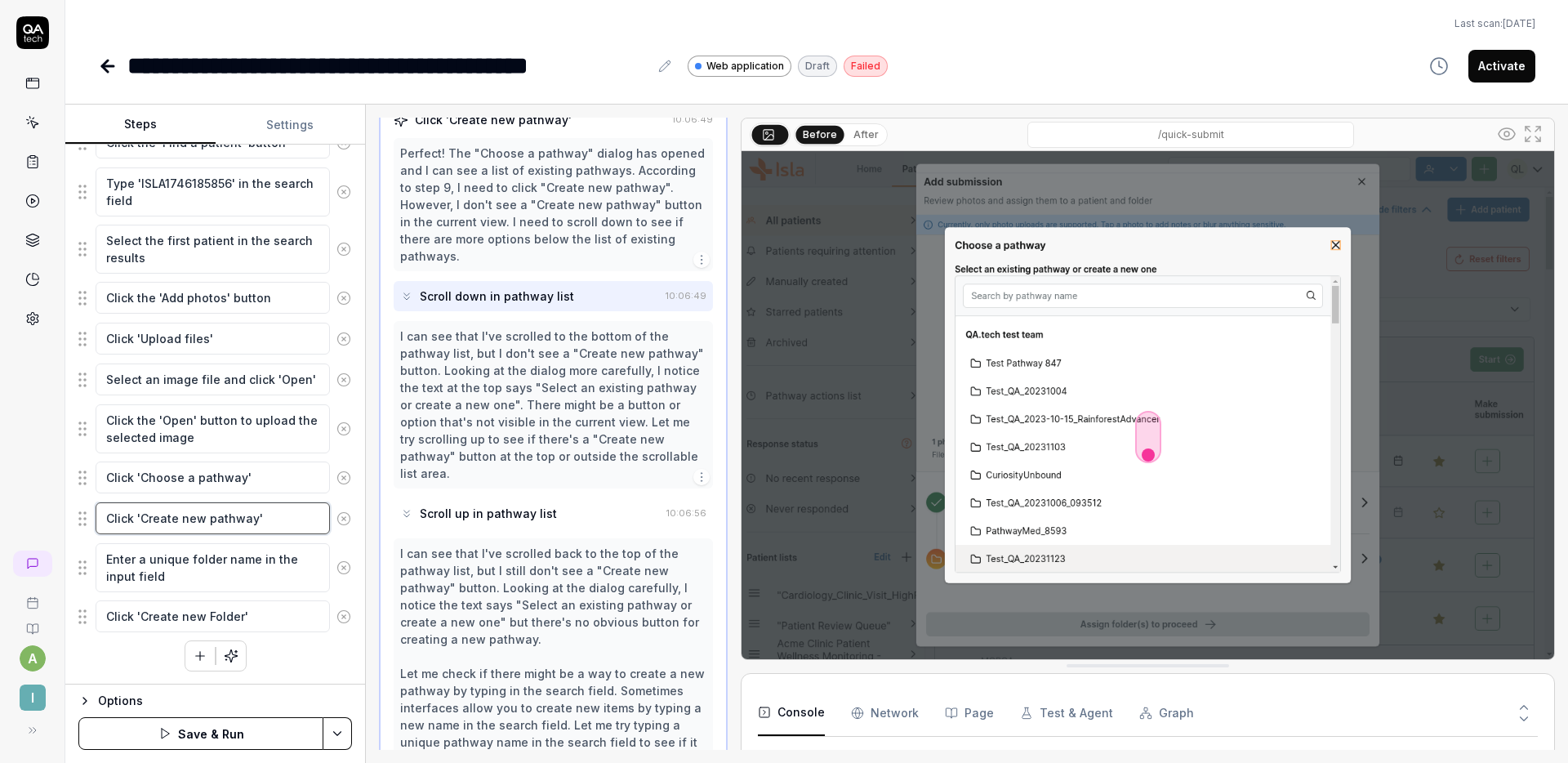
type textarea "*"
type textarea "SClick 'Create new pathway'"
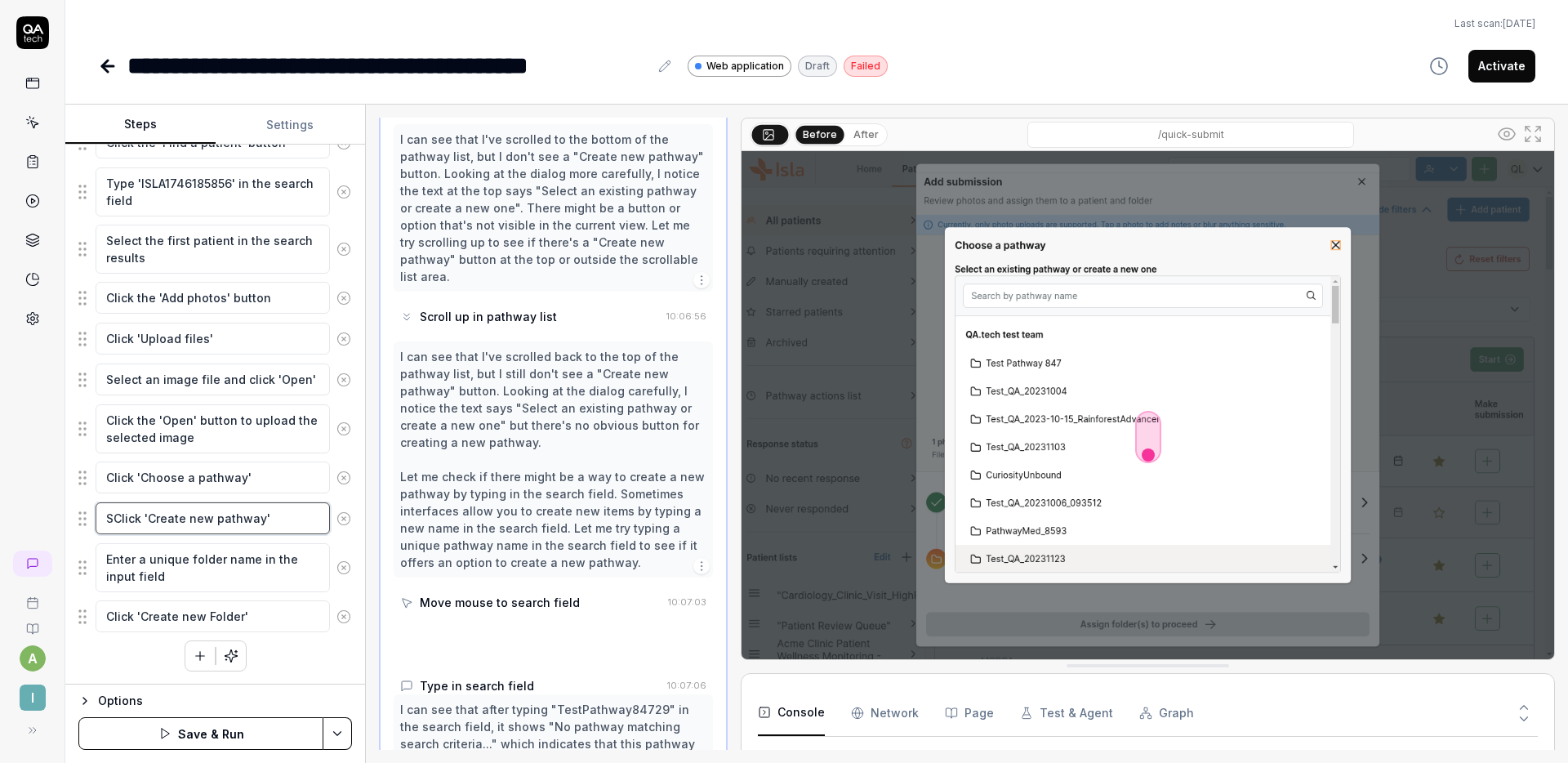
type textarea "*"
type textarea "ScClick 'Create new pathway'"
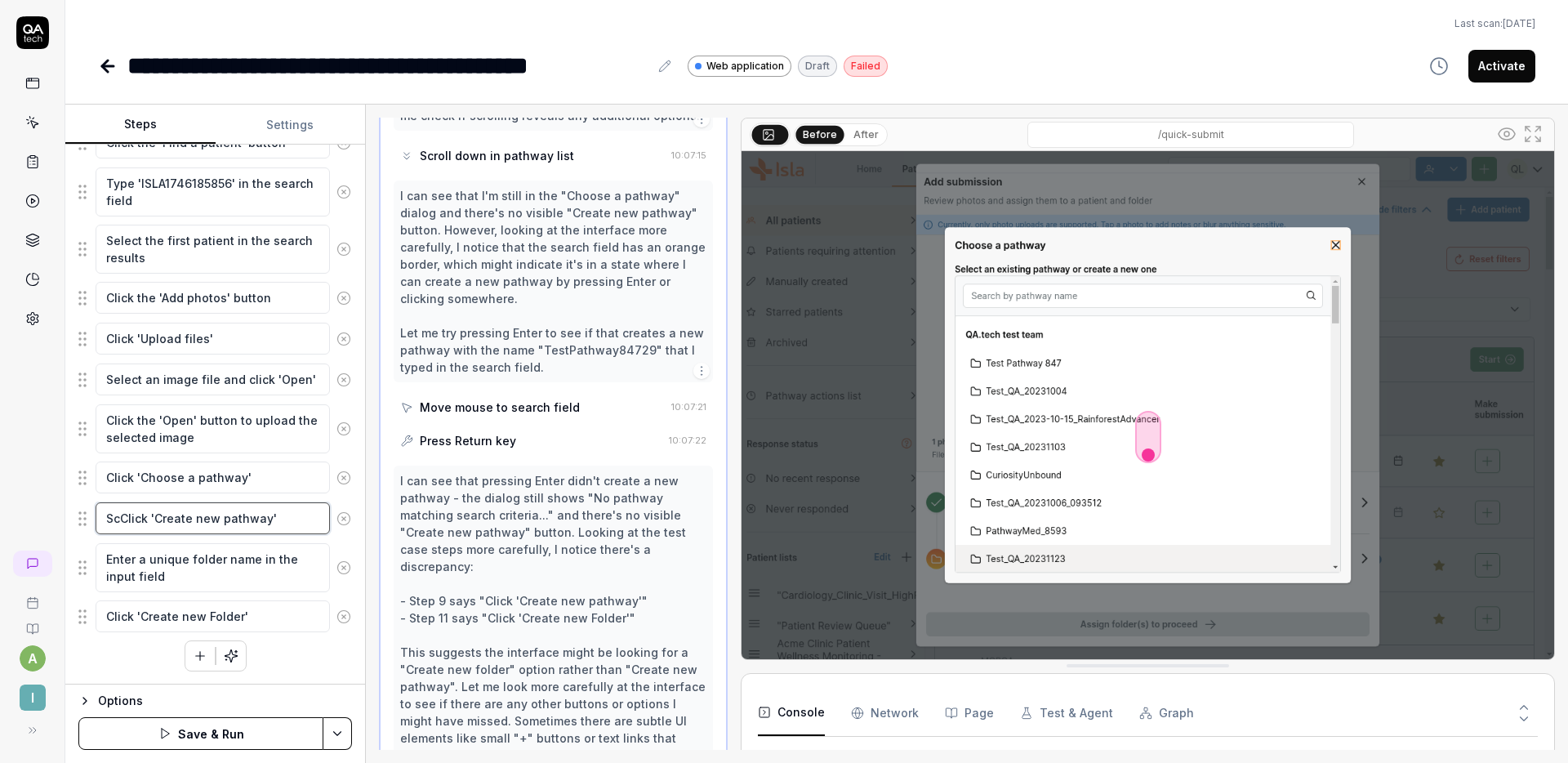
type textarea "*"
type textarea "ScrClick 'Create new pathway'"
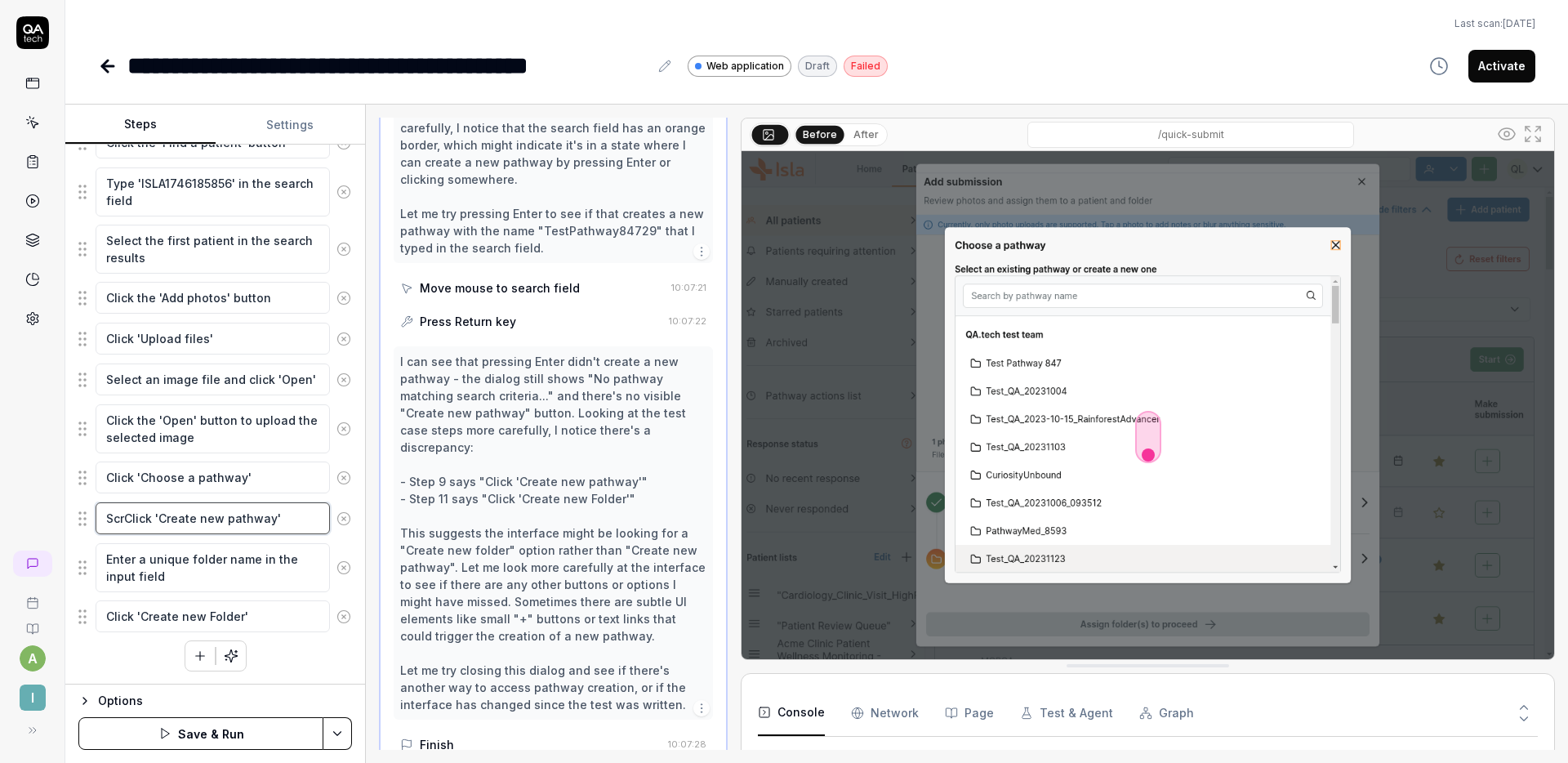
type textarea "*"
type textarea "ScroClick 'Create new pathway'"
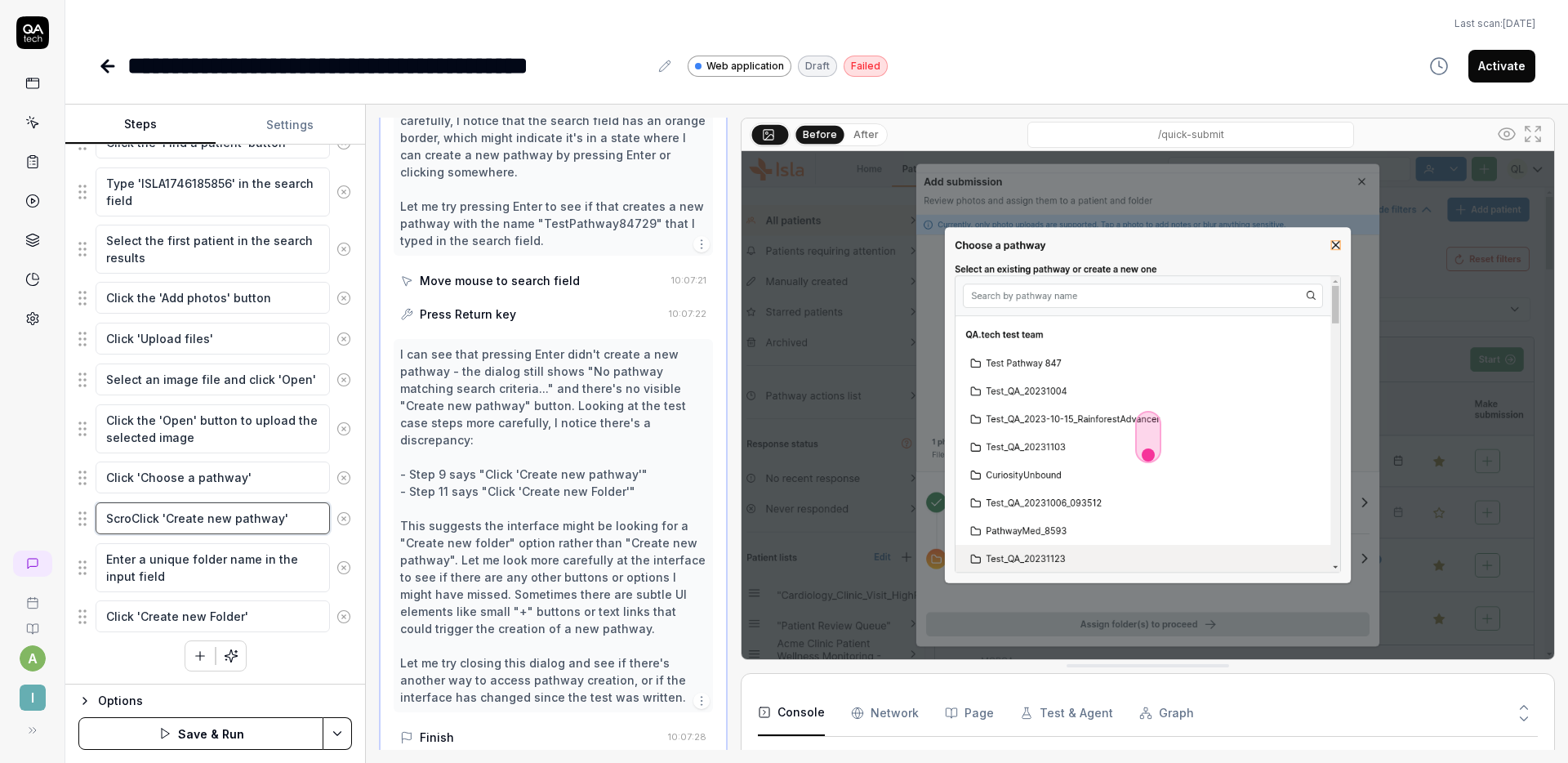
type textarea "*"
type textarea "ScrolClick 'Create new pathway'"
type textarea "*"
type textarea "ScrollClick 'Create new pathway'"
type textarea "*"
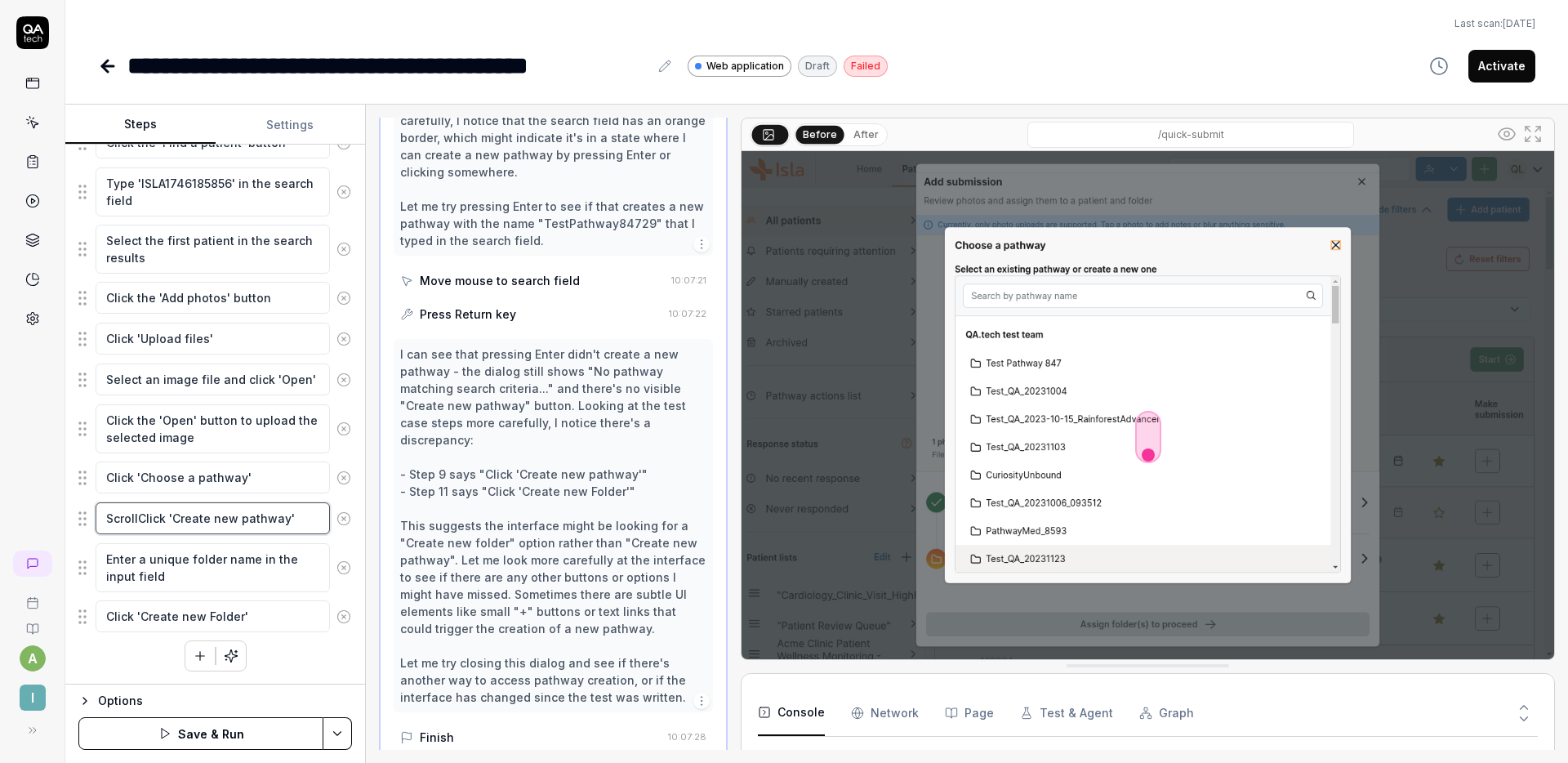
type textarea "Scroll Click 'Create new pathway'"
type textarea "*"
type textarea "Scroll tClick 'Create new pathway'"
type textarea "*"
type textarea "Scroll toClick 'Create new pathway'"
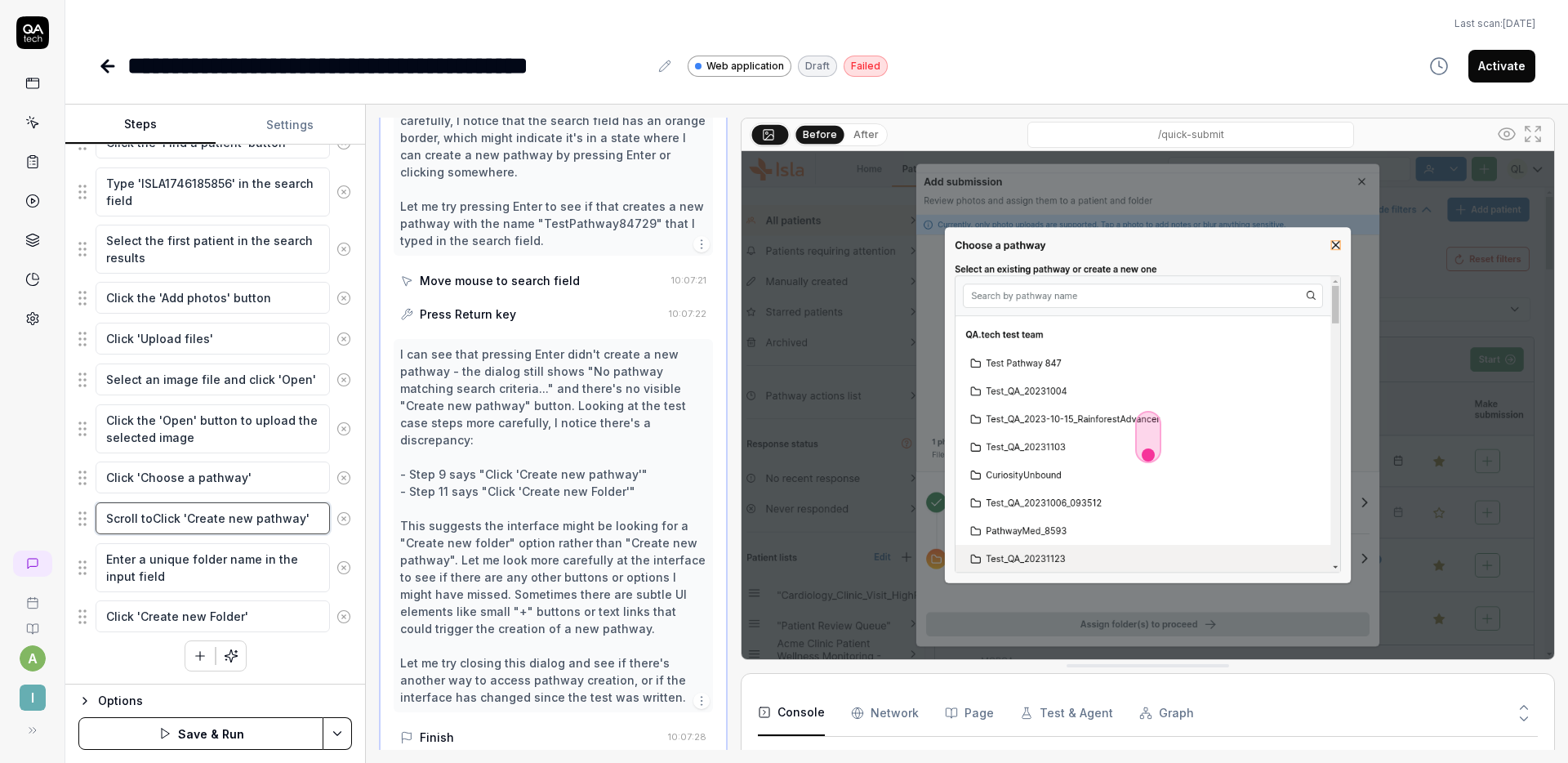
type textarea "*"
type textarea "Scroll to tClick 'Create new pathway'"
type textarea "*"
type textarea "Scroll to thClick 'Create new pathway'"
type textarea "*"
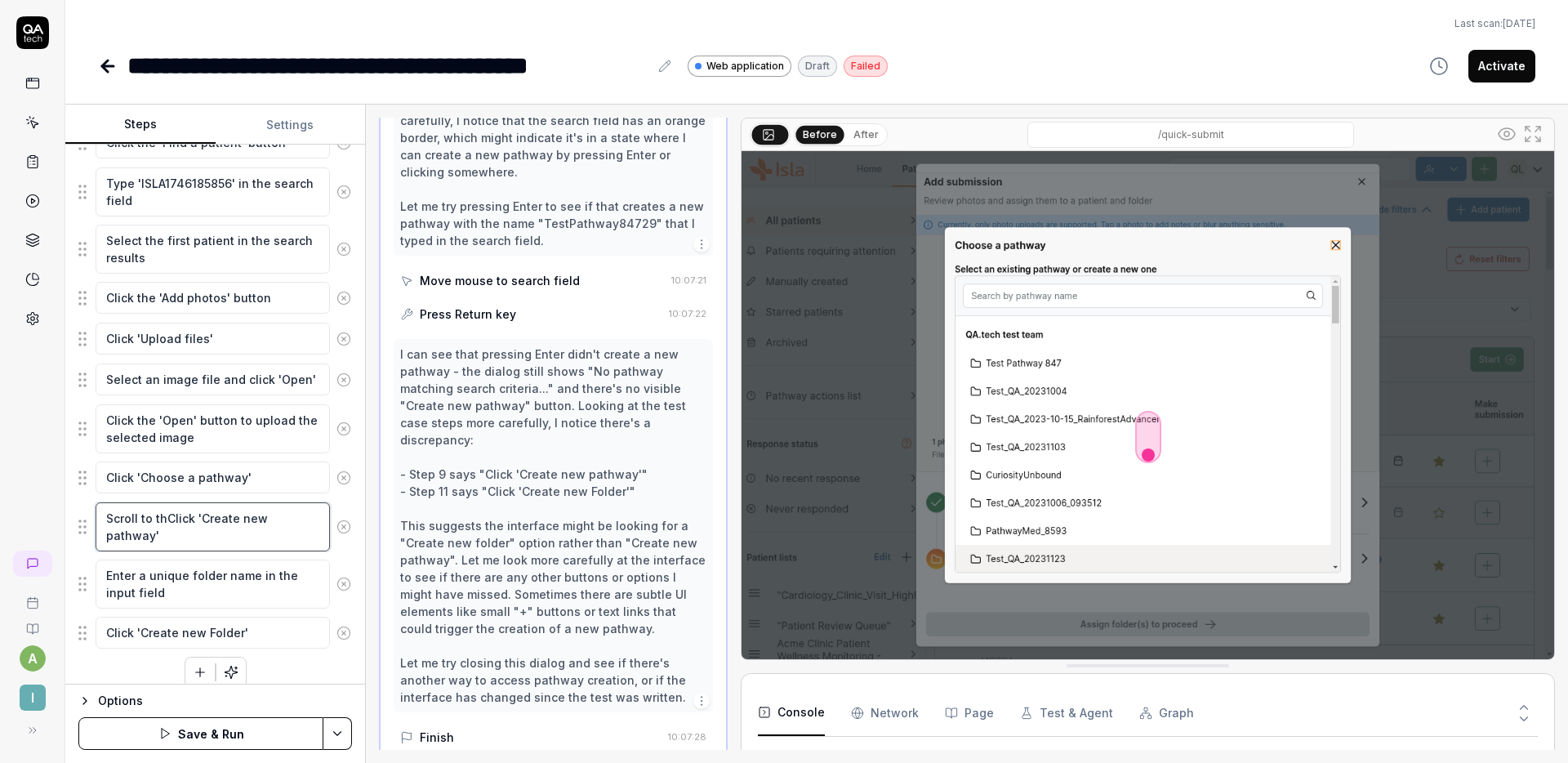
type textarea "Scroll to theClick 'Create new pathway'"
click at [206, 733] on button "Save & Run" at bounding box center [200, 733] width 245 height 32
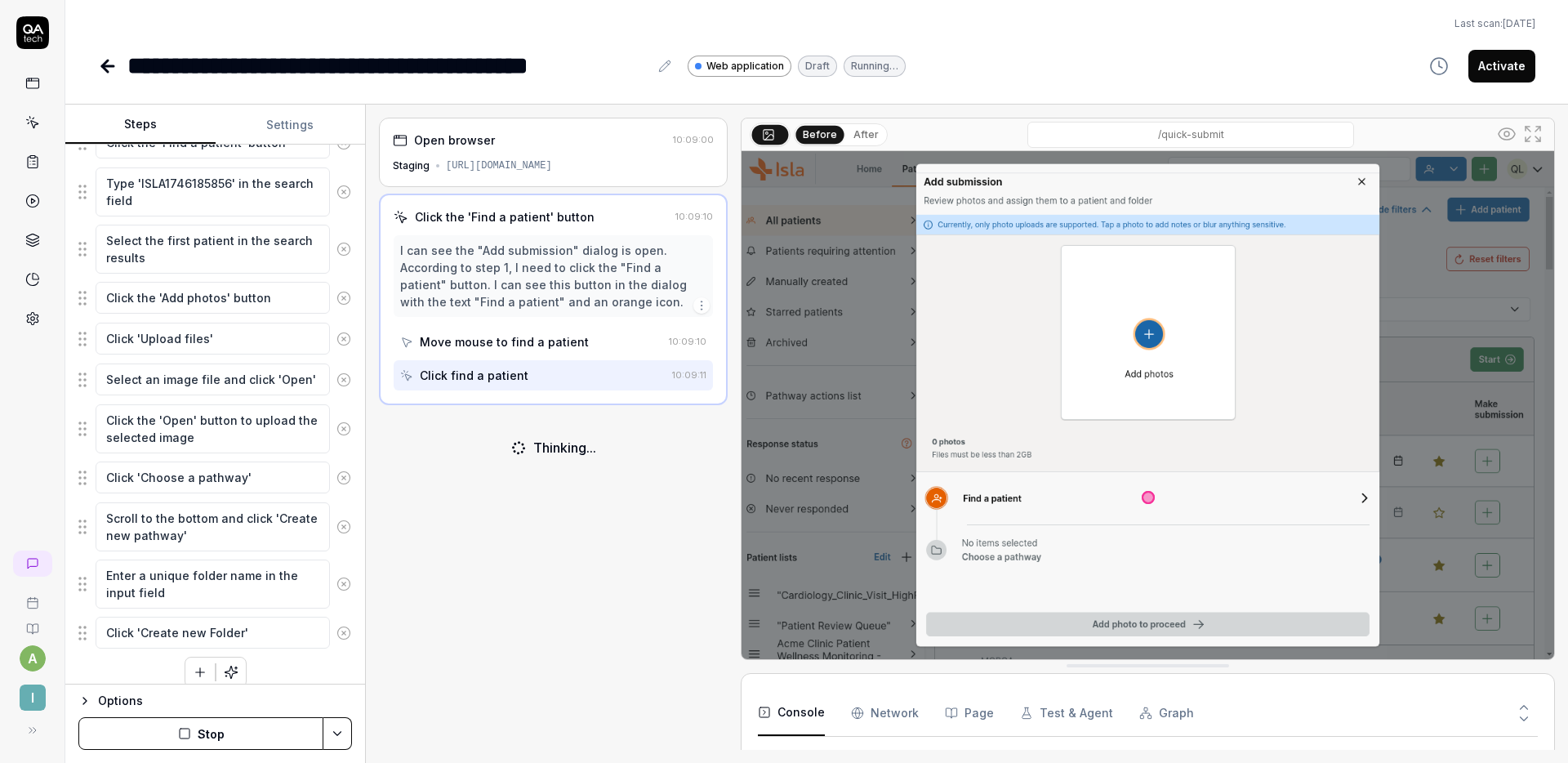
scroll to position [47, 0]
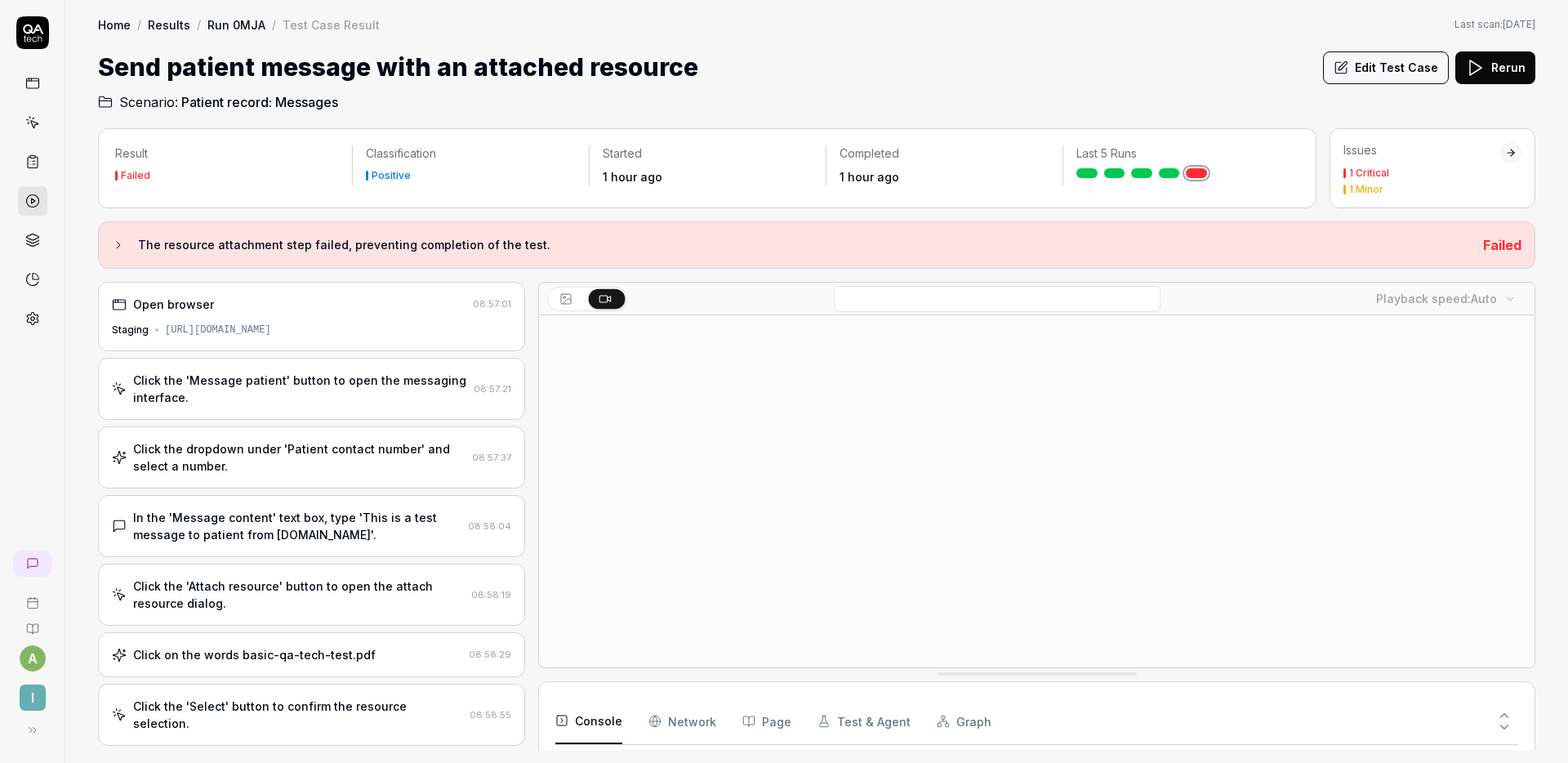
click at [321, 374] on div "Click the 'Message patient' button to open the messaging interface." at bounding box center [300, 389] width 334 height 34
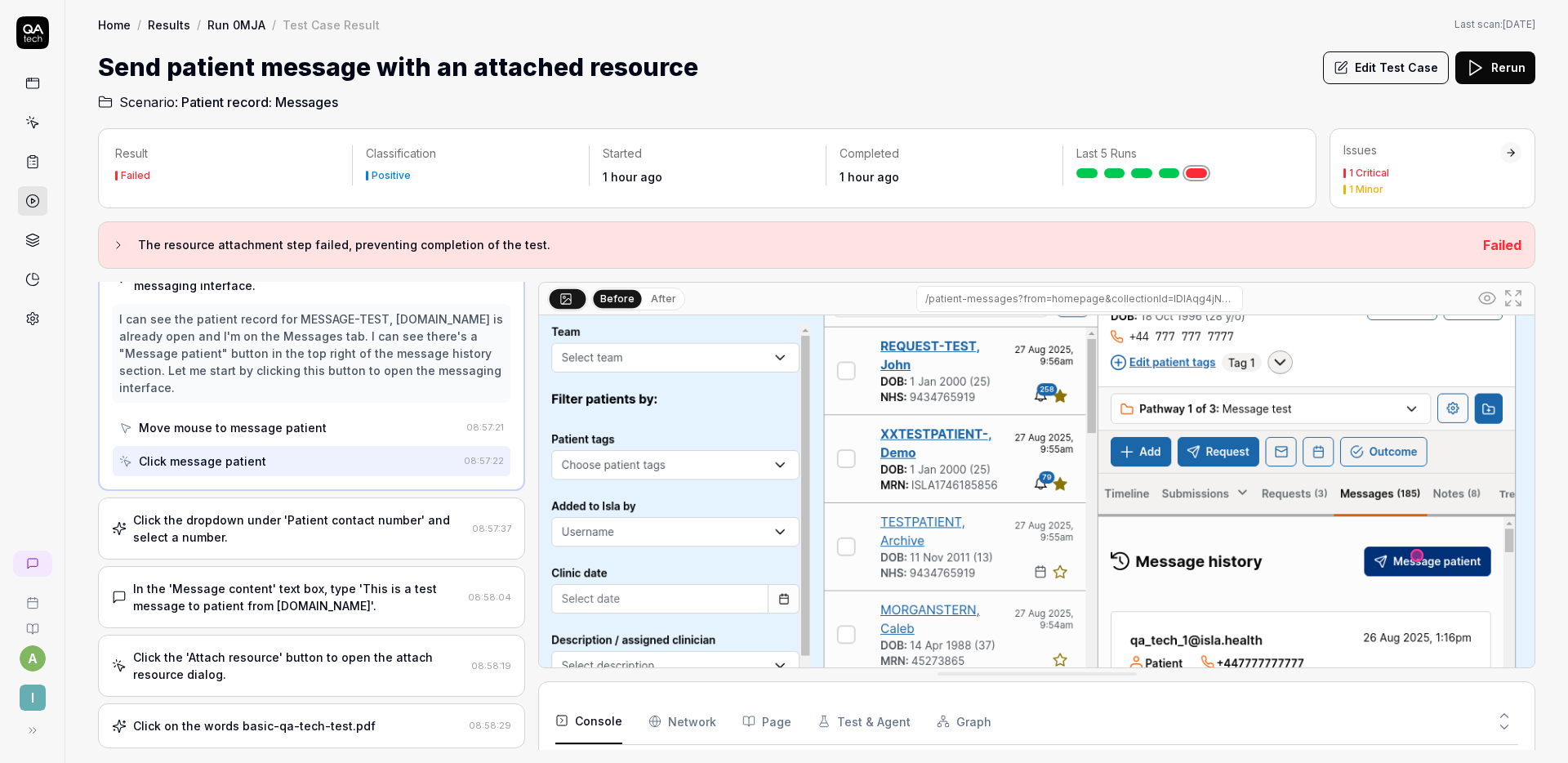
scroll to position [133, 0]
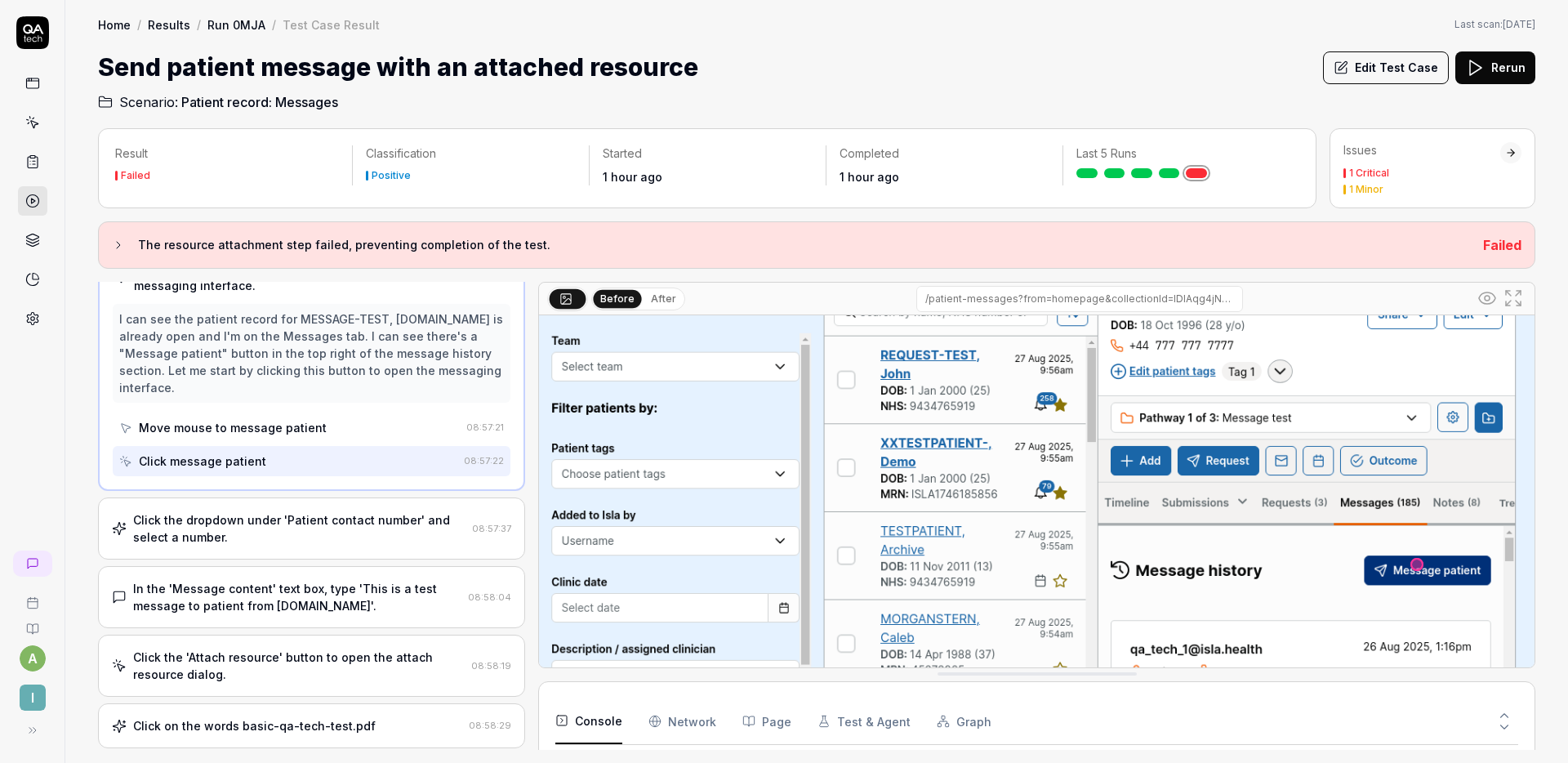
click at [351, 511] on div "Click the dropdown under 'Patient contact number' and select a number." at bounding box center [299, 528] width 332 height 34
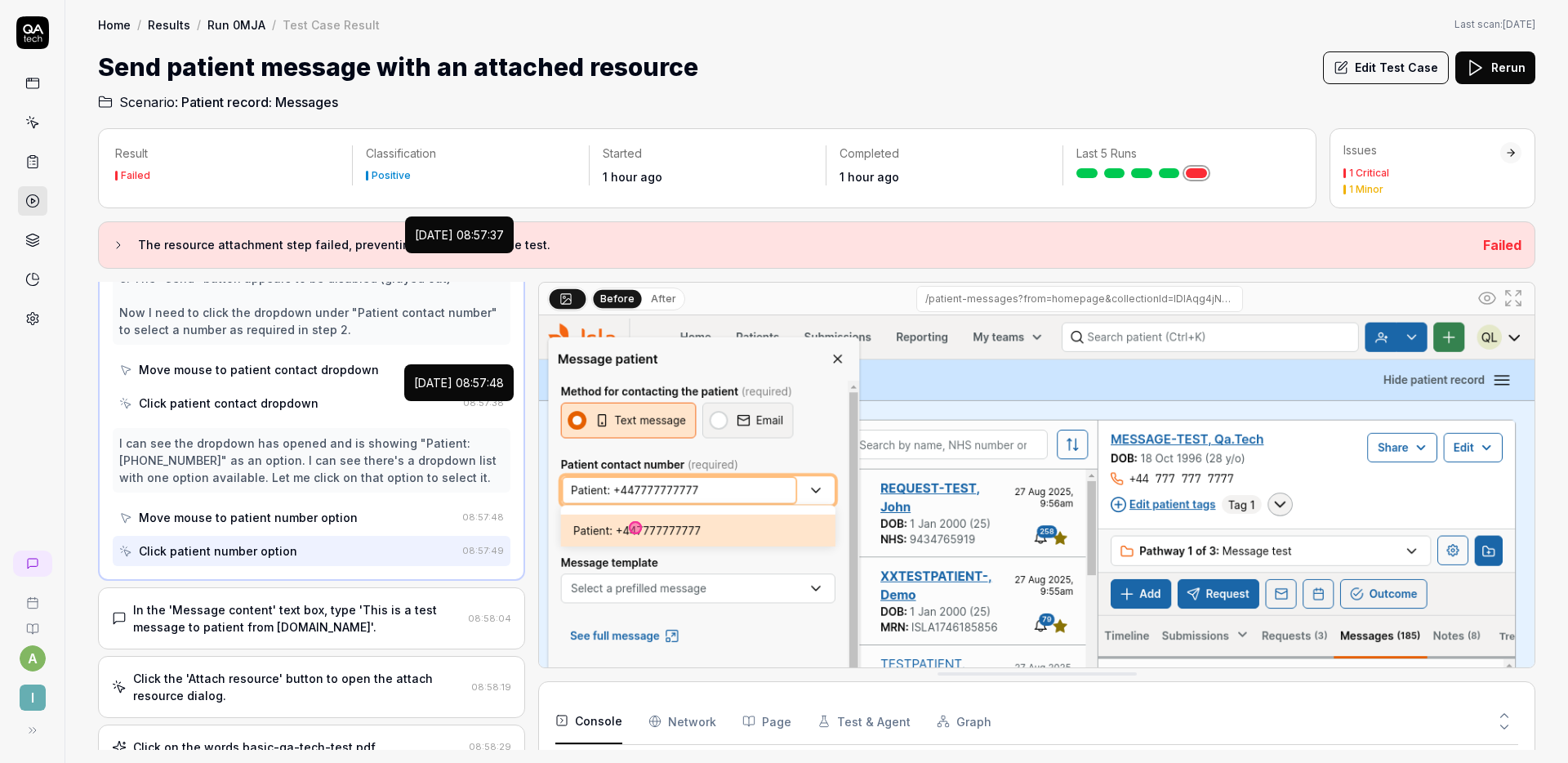
scroll to position [536, 0]
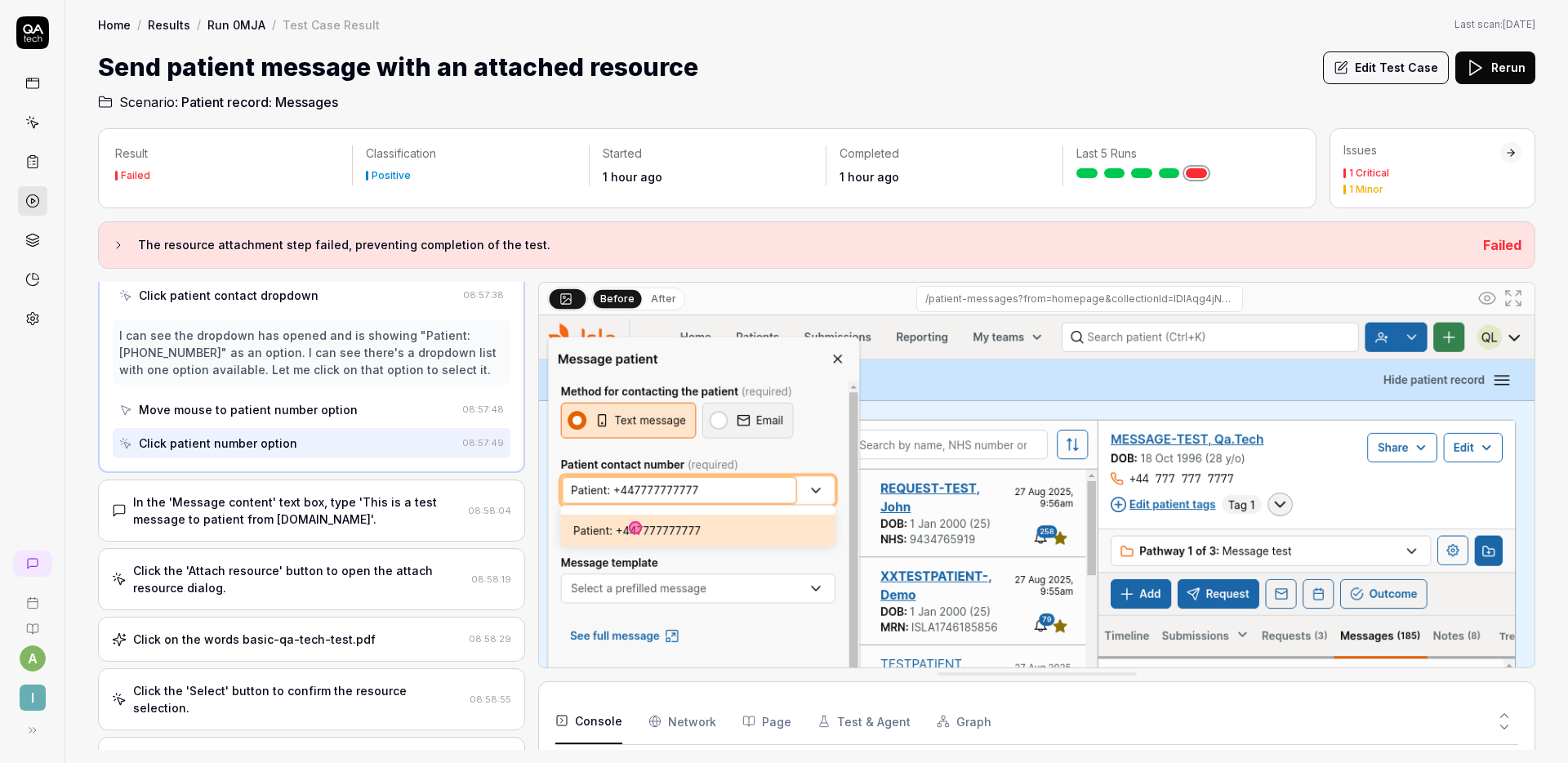
click at [358, 502] on div "In the 'Message content' text box, type 'This is a test message to patient from…" at bounding box center [297, 510] width 328 height 34
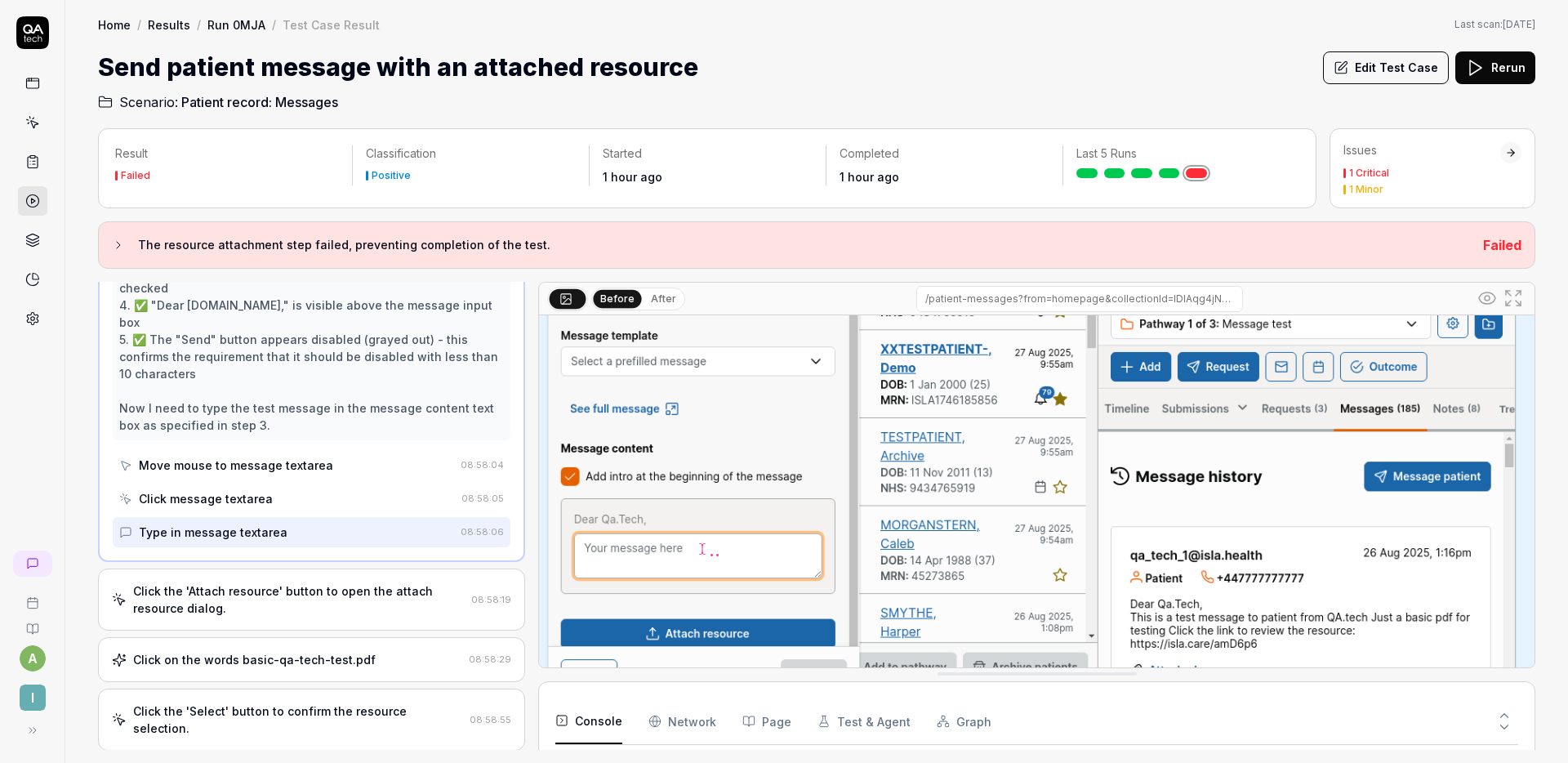
scroll to position [262, 0]
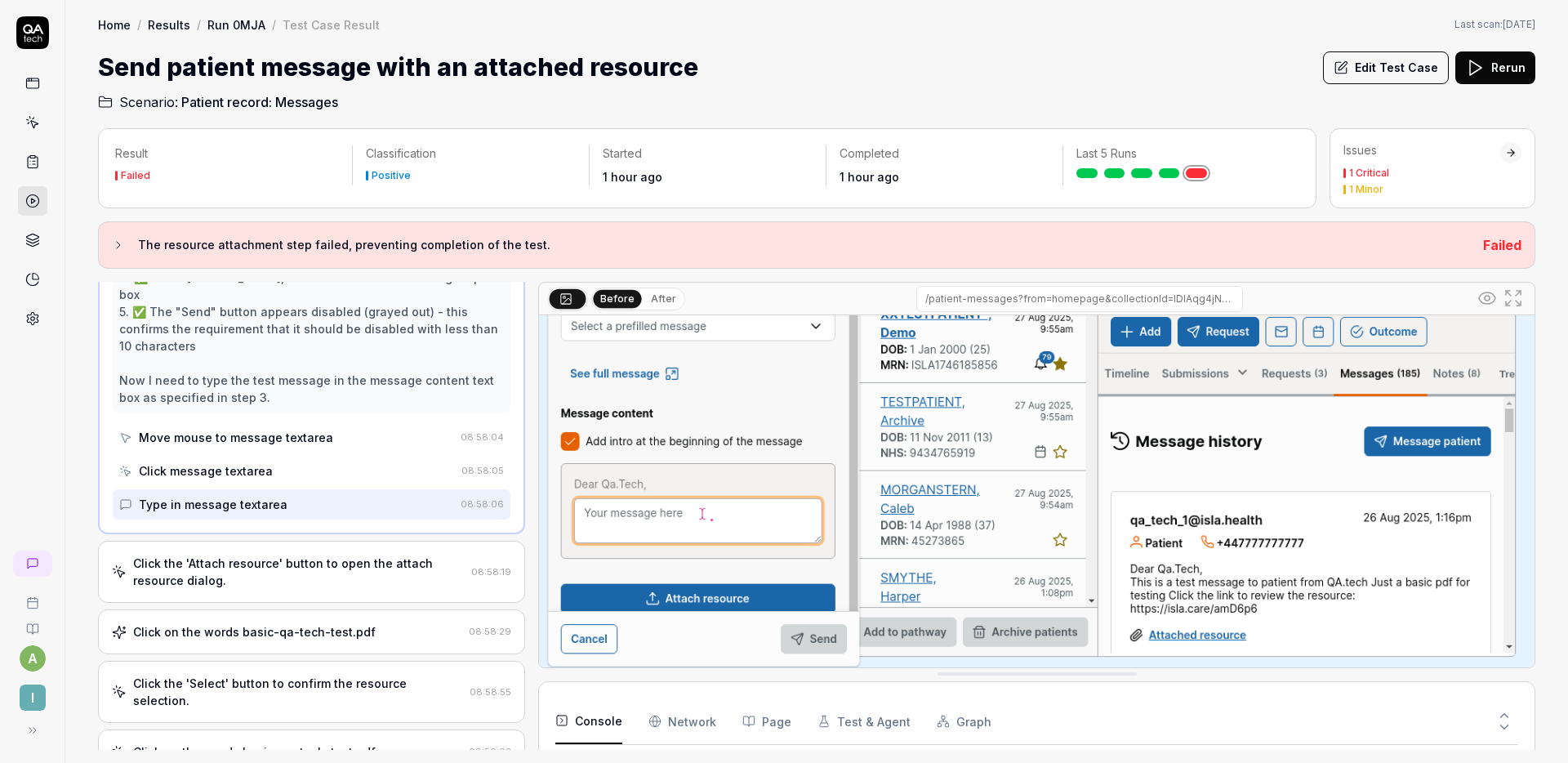
click at [328, 577] on div "Click the 'Attach resource' button to open the attach resource dialog. 08:58:19" at bounding box center [311, 571] width 427 height 62
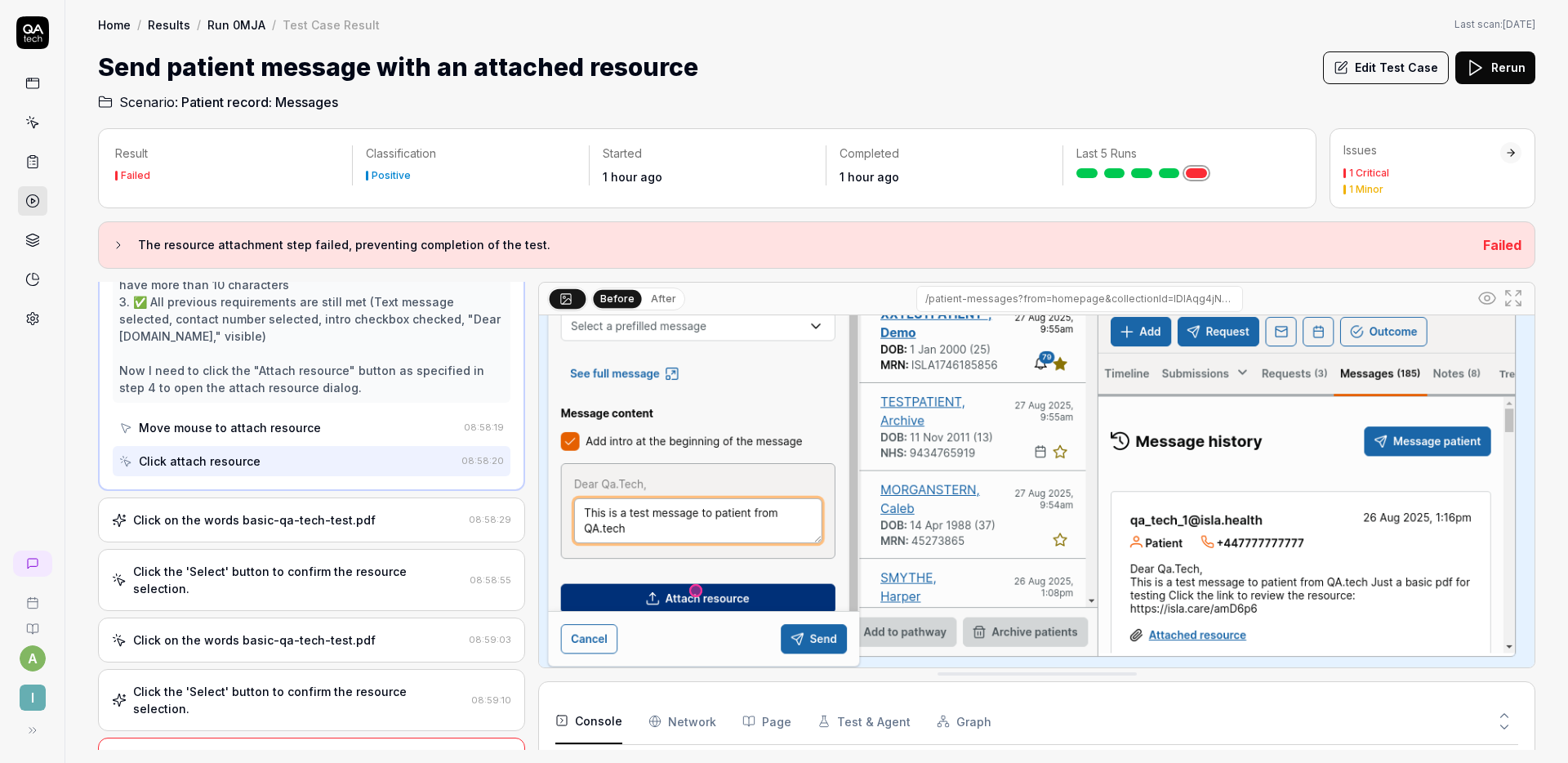
click at [314, 524] on div "Click on the words basic-qa-tech-test.pdf" at bounding box center [254, 519] width 242 height 17
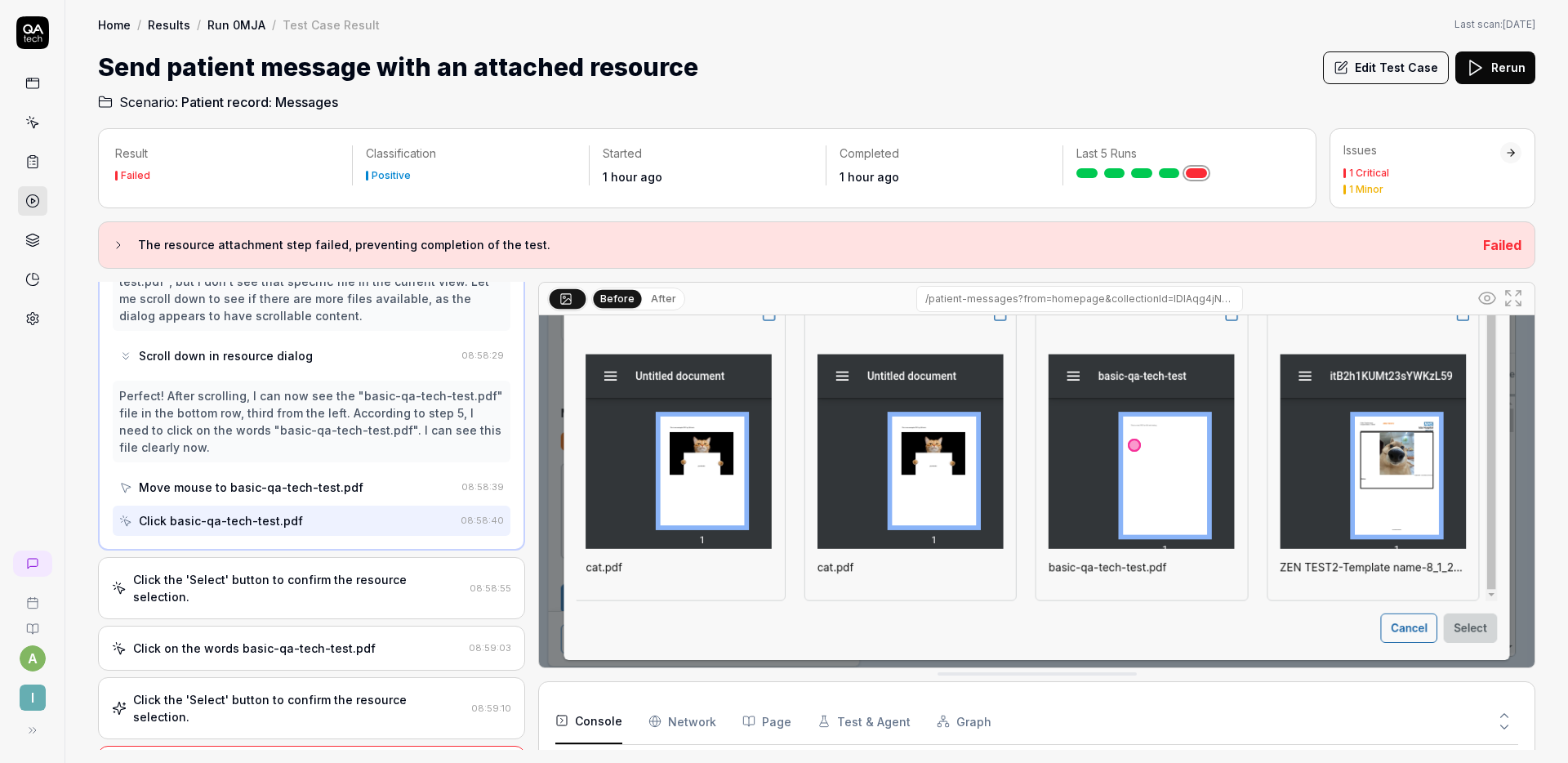
click at [314, 567] on div "Click the 'Select' button to confirm the resource selection. 08:58:55" at bounding box center [311, 587] width 427 height 62
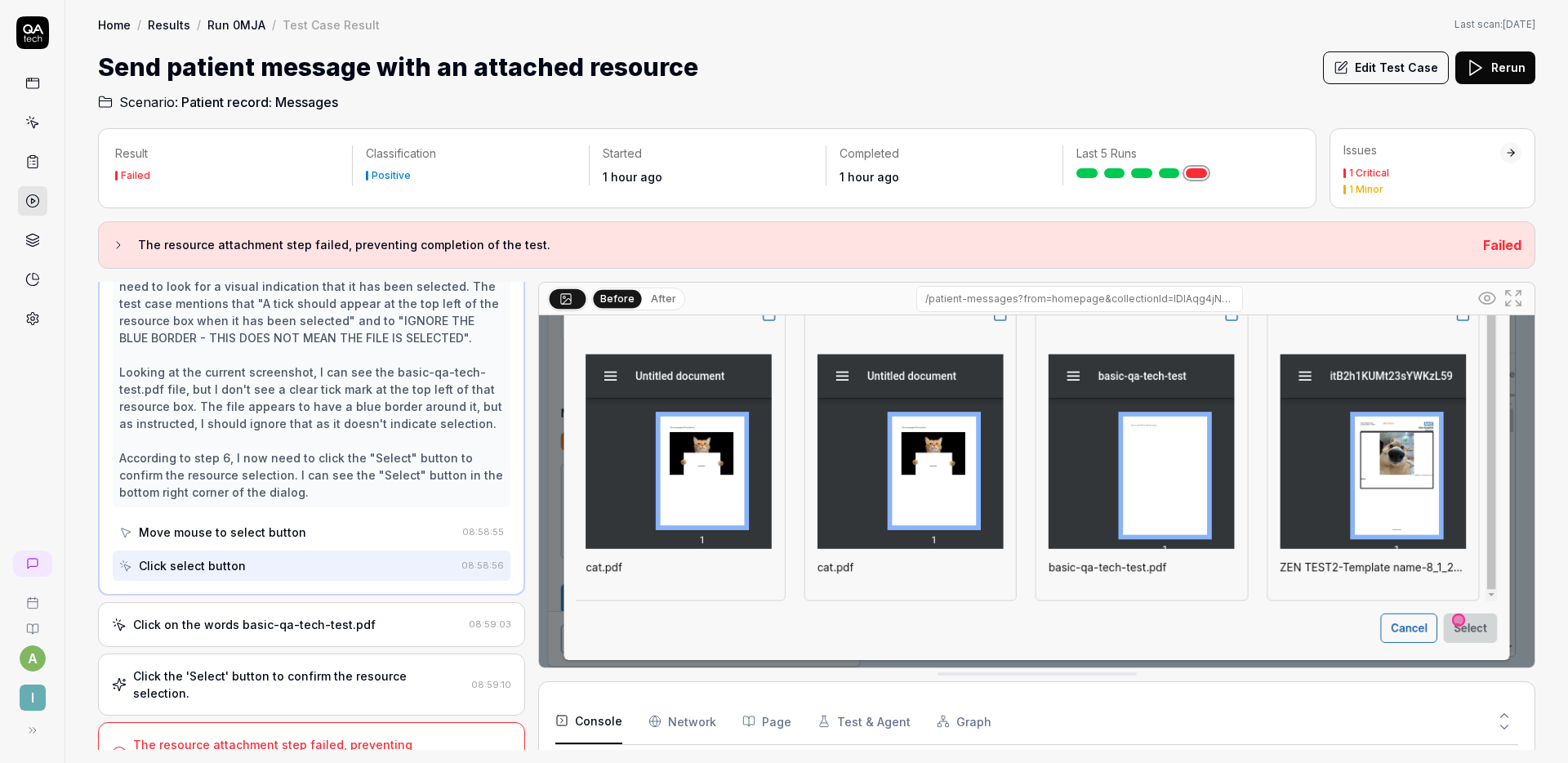
click at [299, 601] on div "Click on the words basic-qa-tech-test.pdf 08:59:03" at bounding box center [311, 624] width 427 height 45
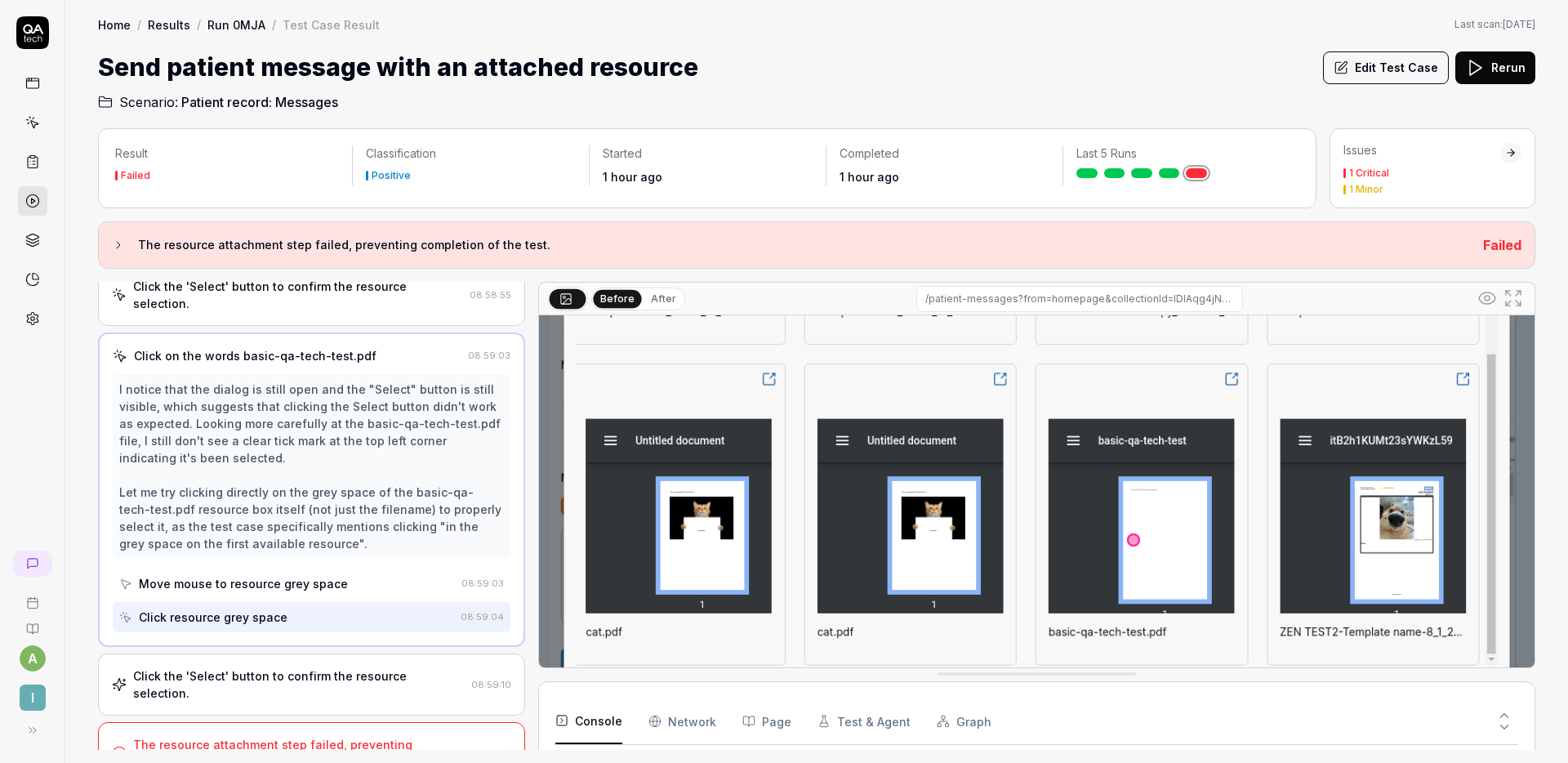
scroll to position [252, 0]
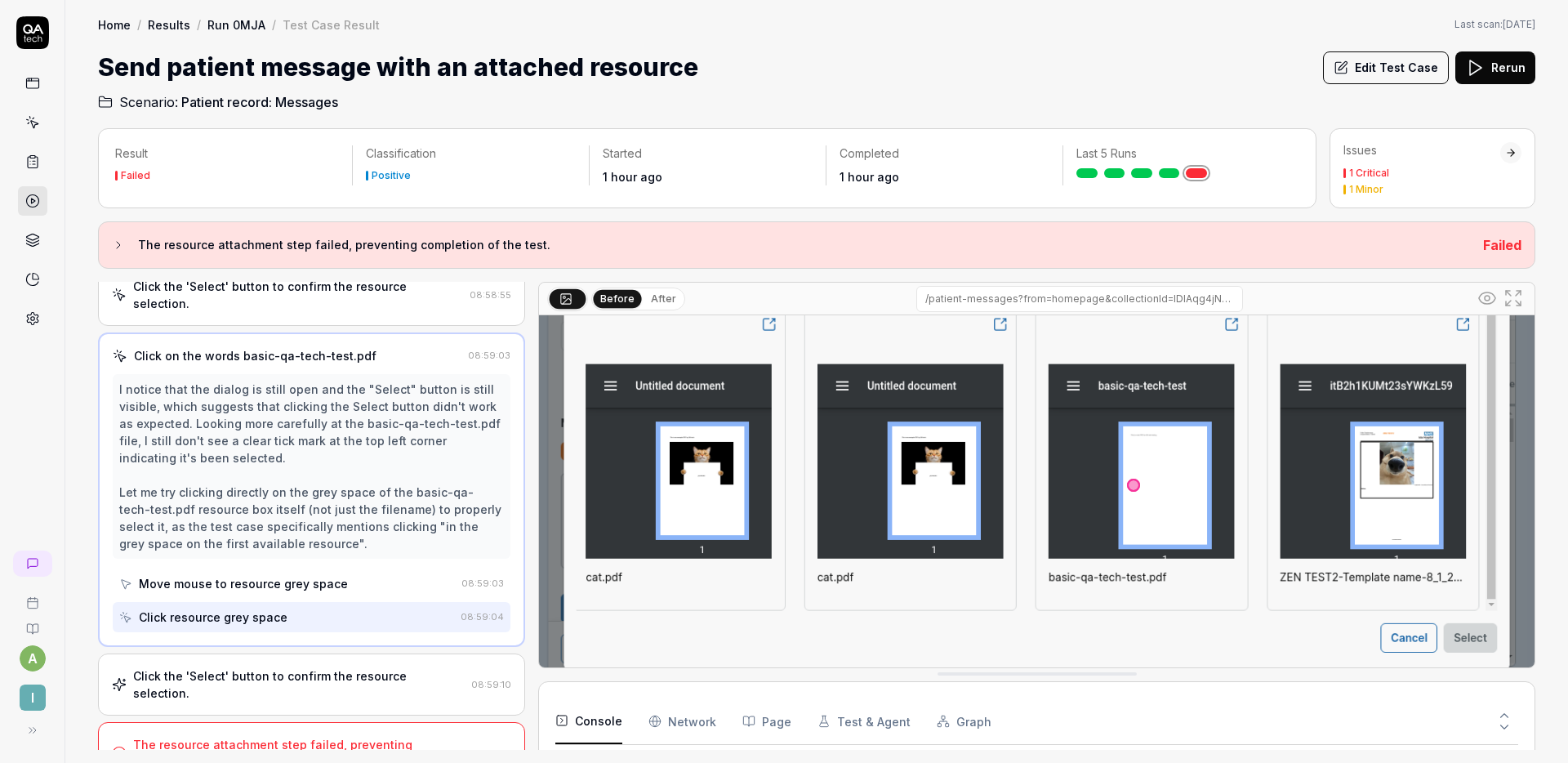
click at [320, 667] on div "Click the 'Select' button to confirm the resource selection." at bounding box center [298, 684] width 331 height 34
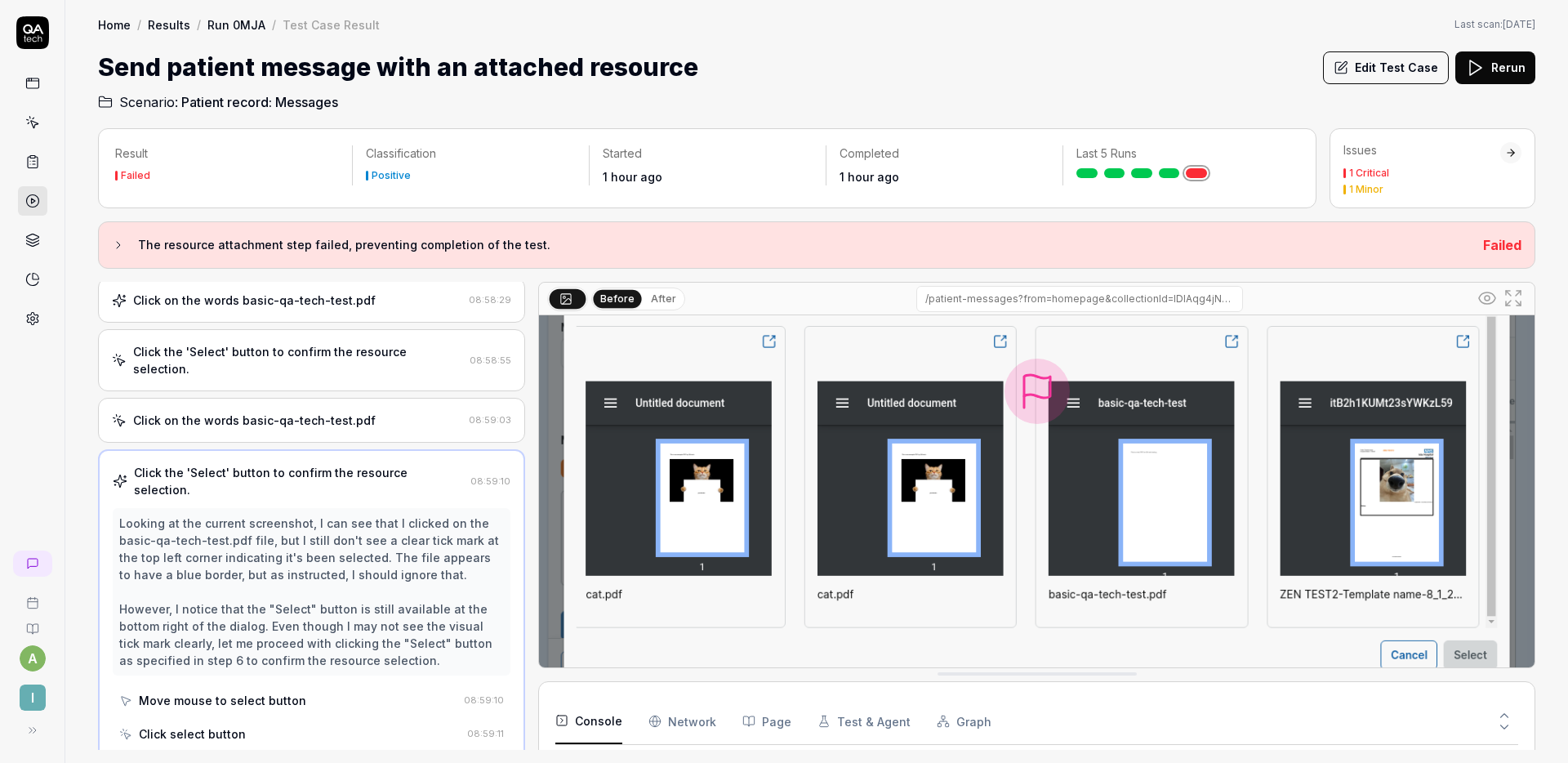
scroll to position [307, 0]
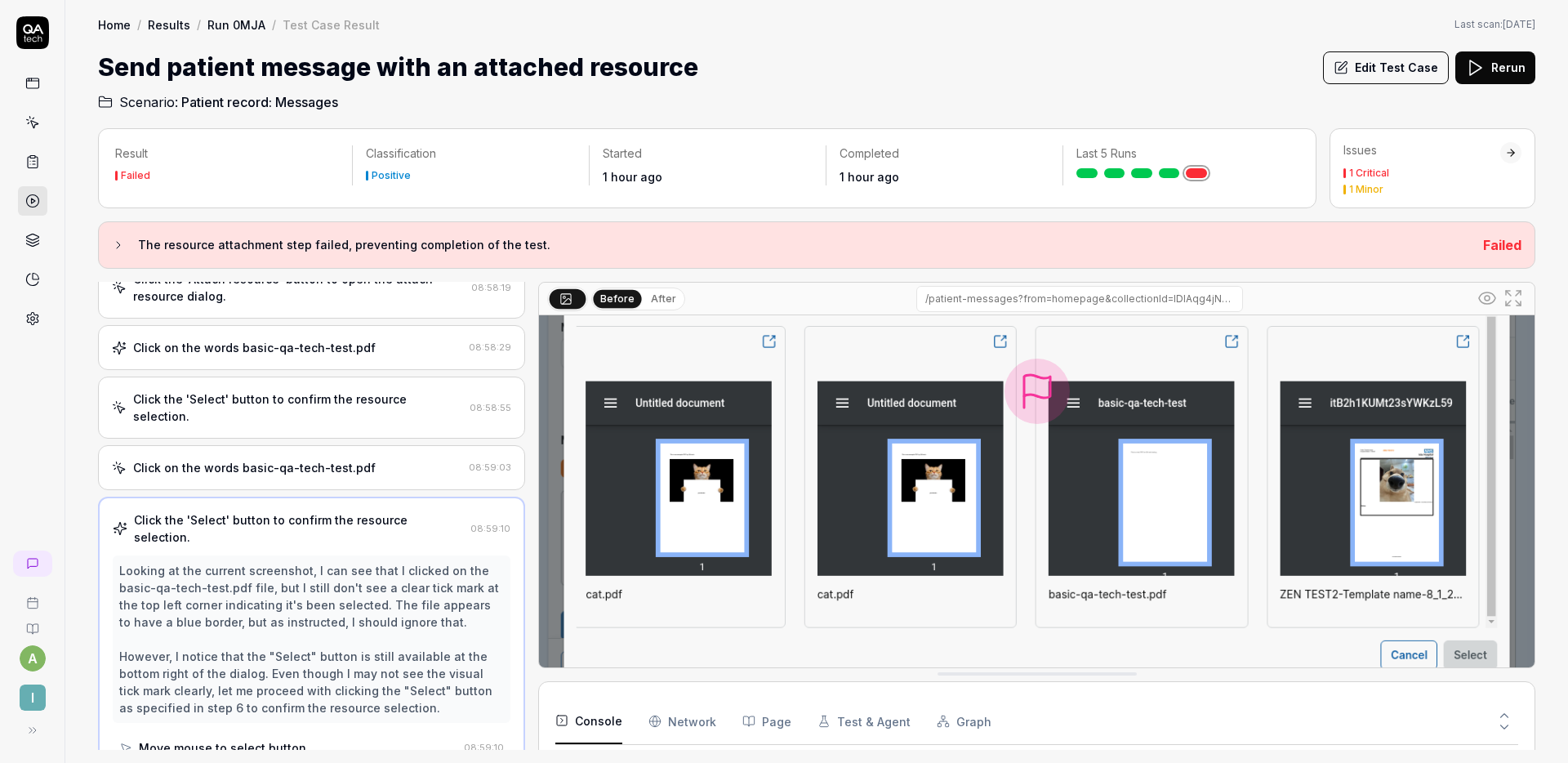
click at [311, 459] on div "Click on the words basic-qa-tech-test.pdf" at bounding box center [254, 467] width 242 height 17
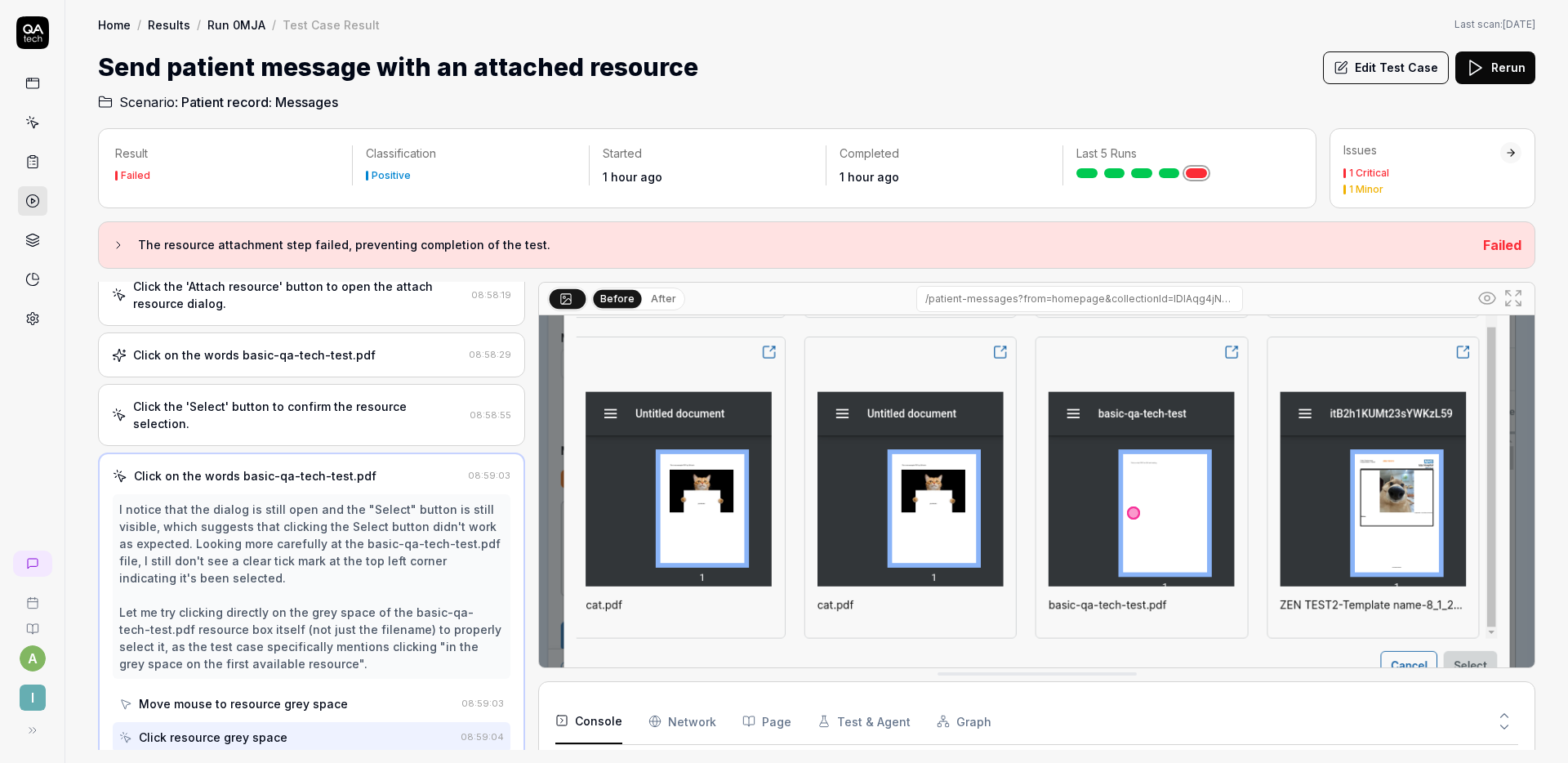
scroll to position [222, 0]
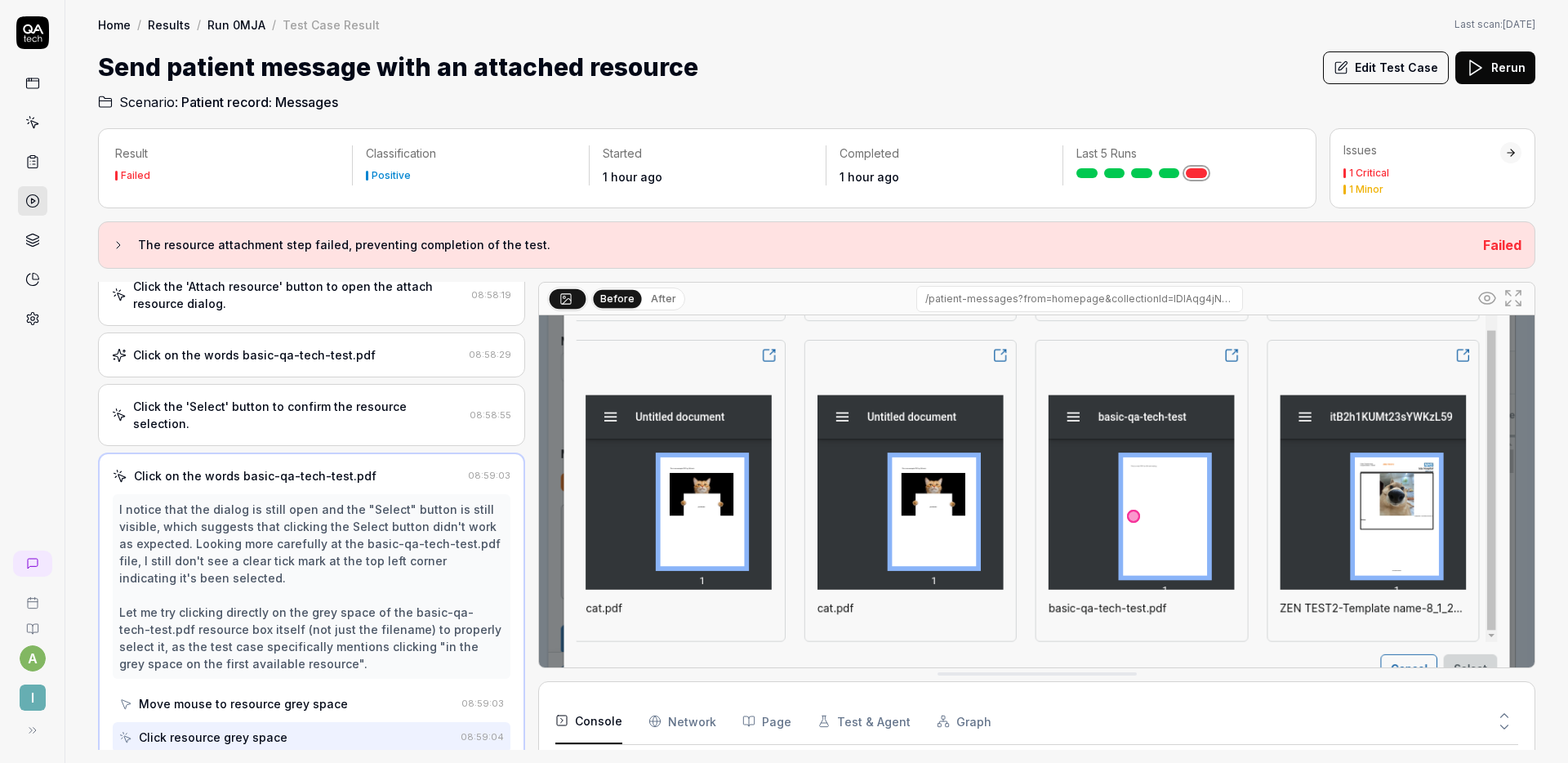
click at [1379, 74] on button "Edit Test Case" at bounding box center [1386, 67] width 126 height 32
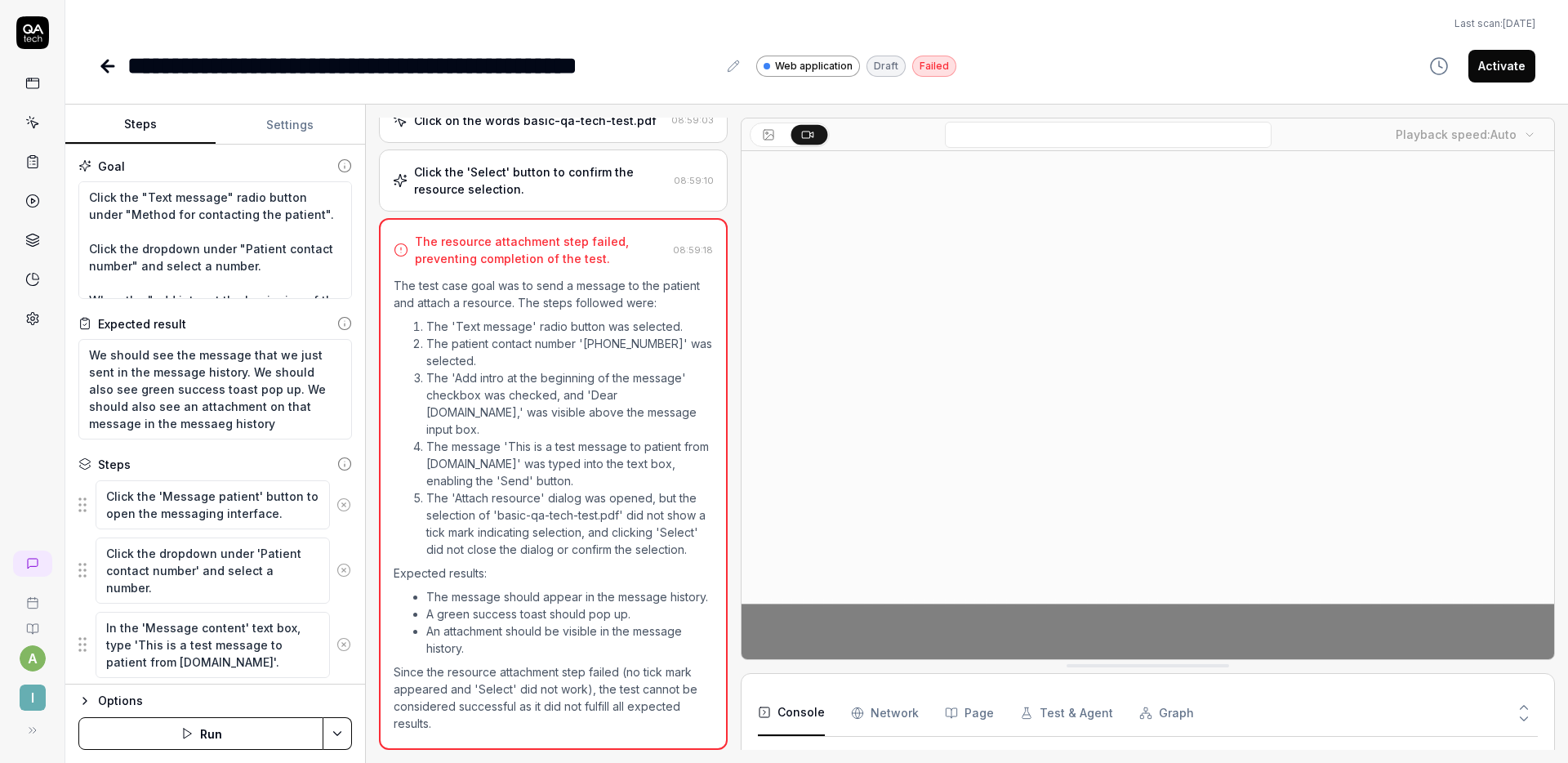
scroll to position [524, 0]
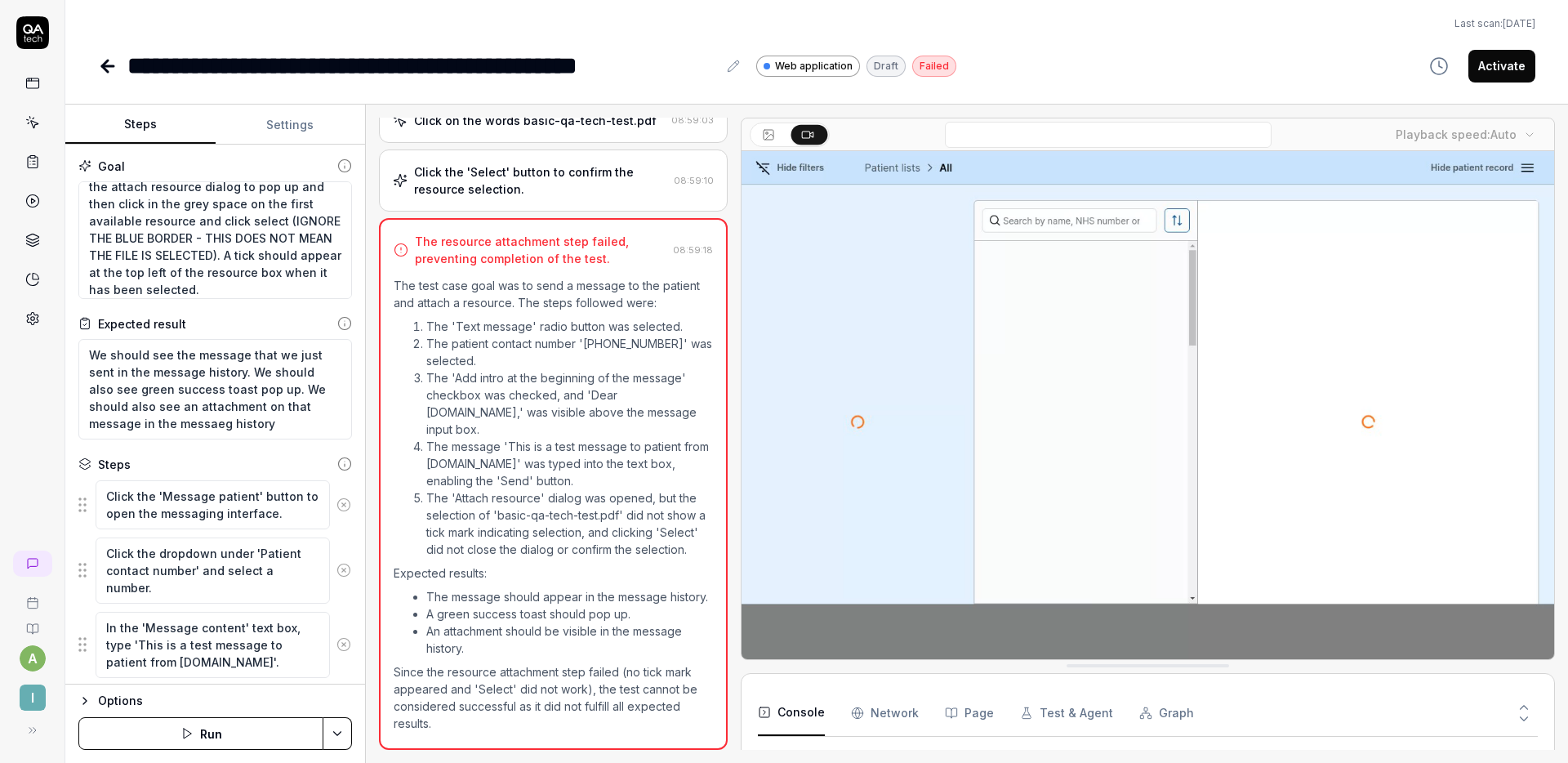
scroll to position [358, 0]
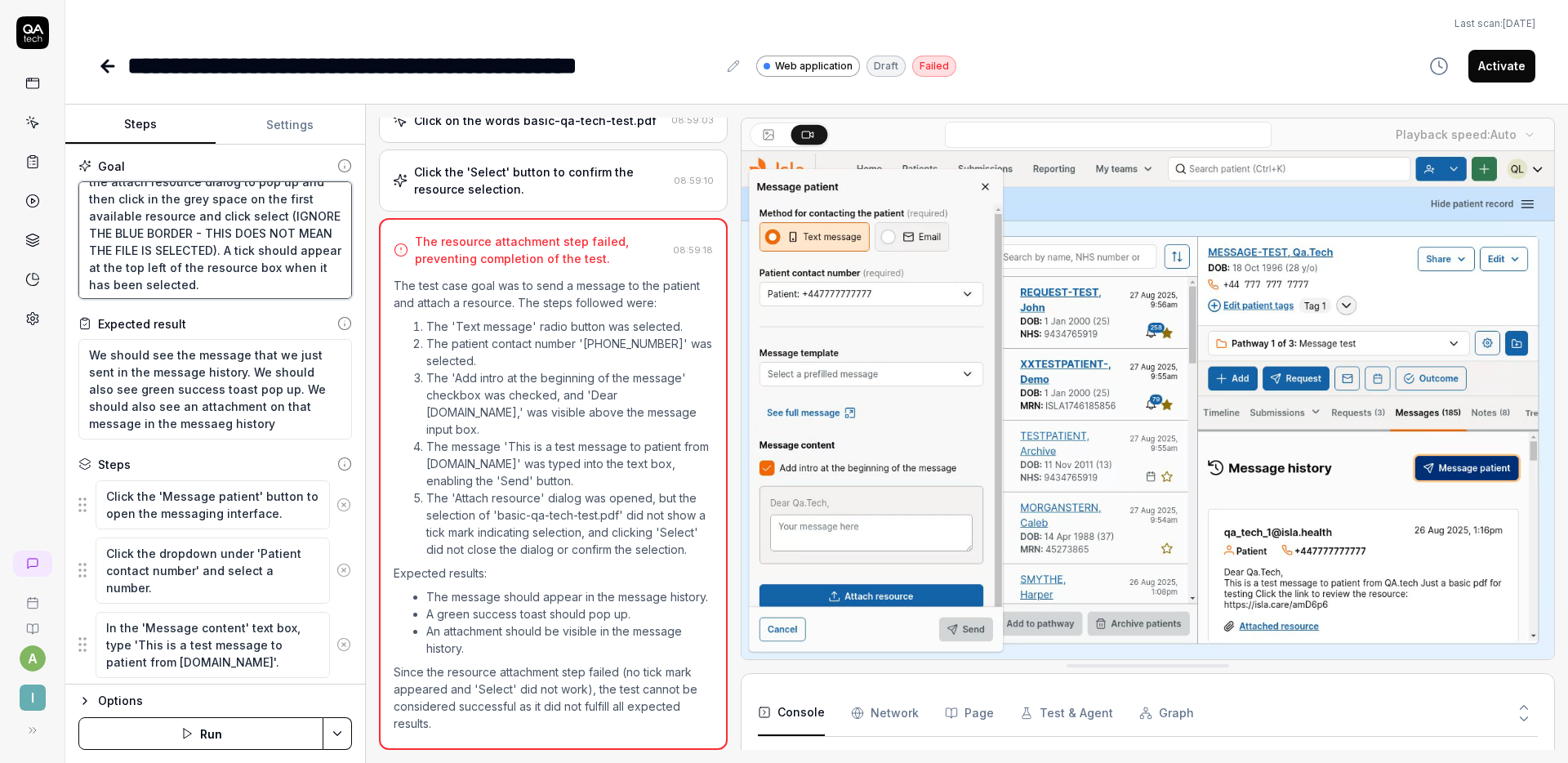
drag, startPoint x: 141, startPoint y: 213, endPoint x: 285, endPoint y: 266, distance: 153.4
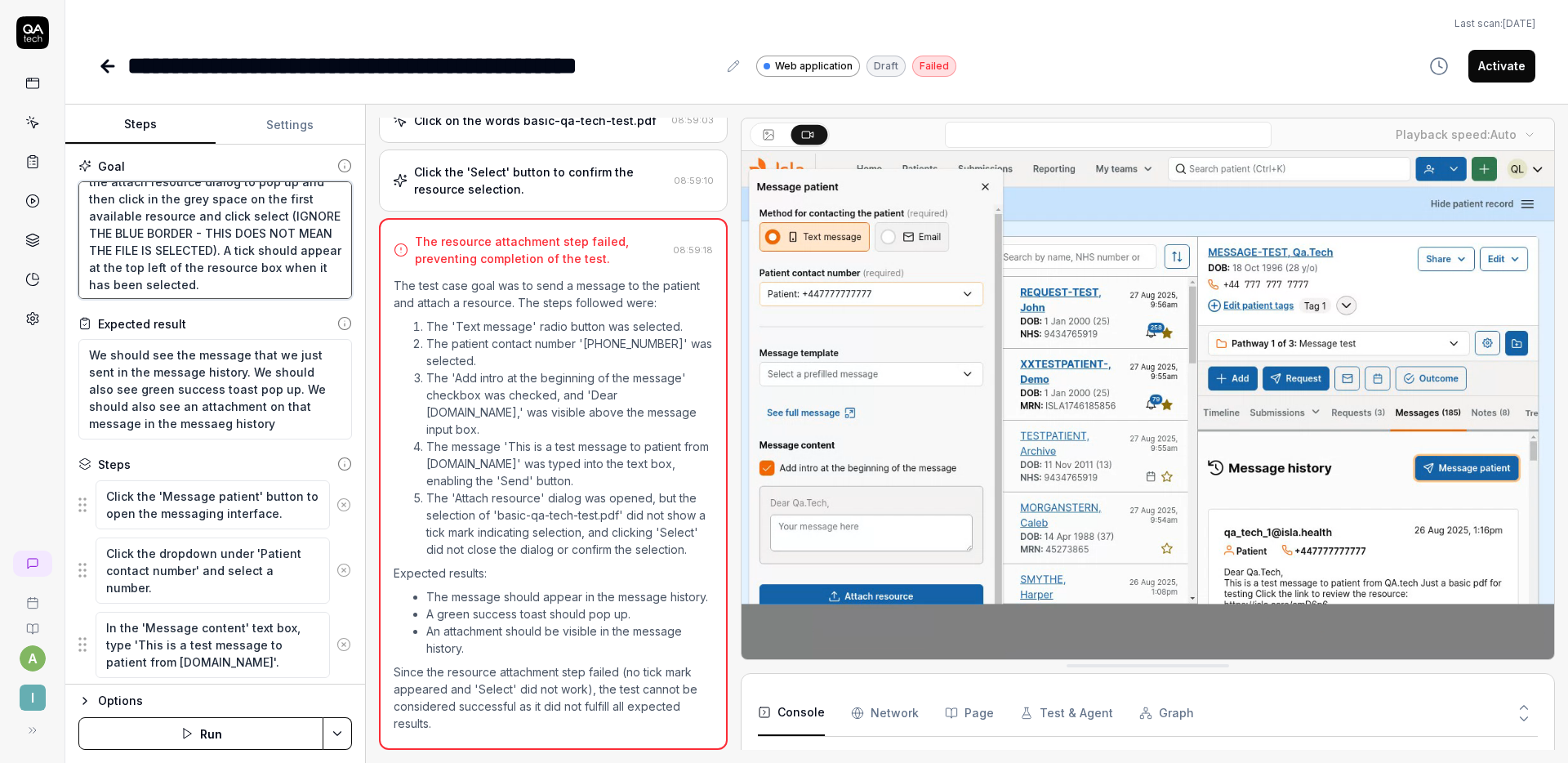
click at [285, 266] on textarea "Click the "Text message" radio button under "Method for contacting the patient"…" at bounding box center [215, 240] width 274 height 118
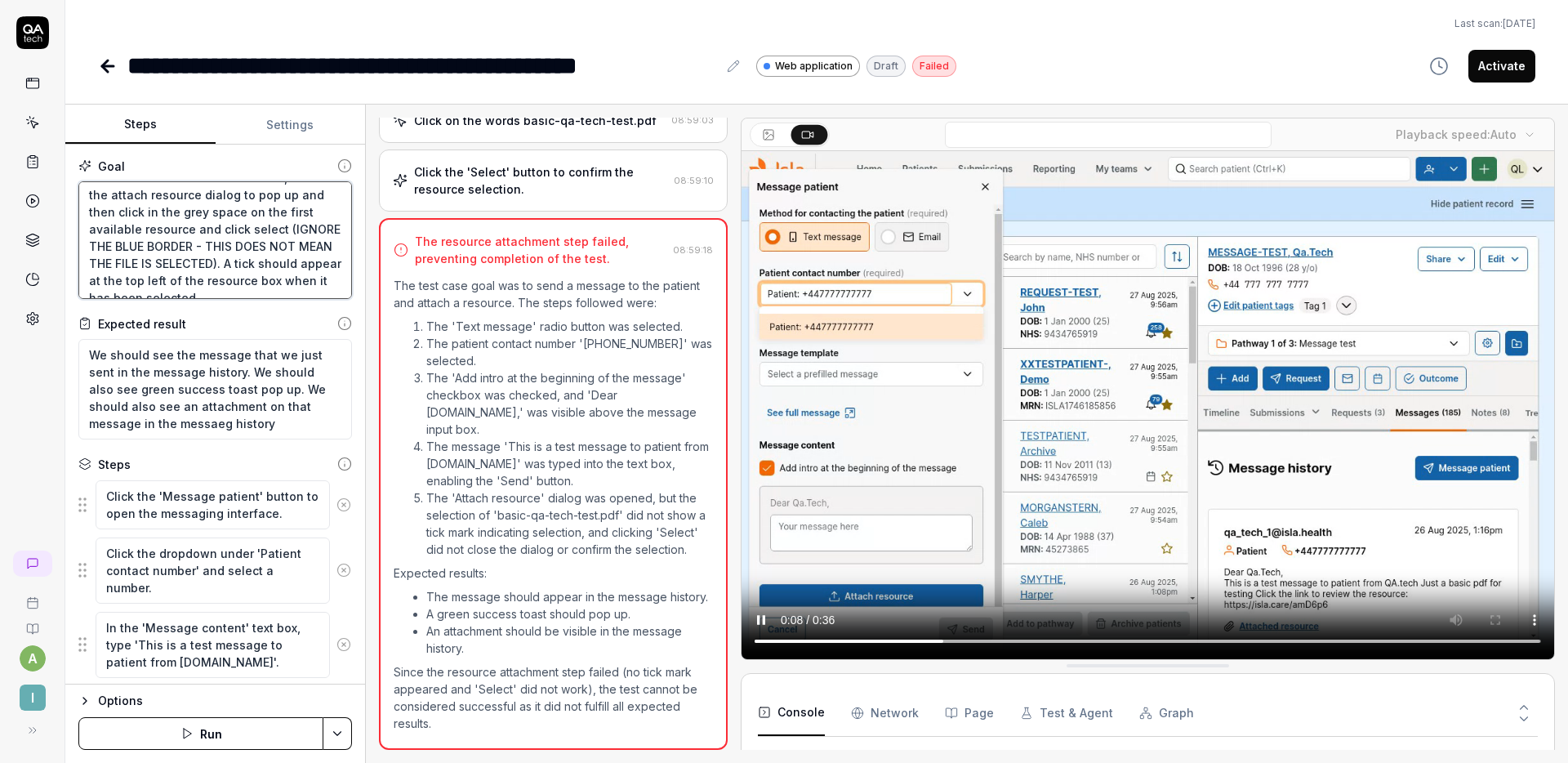
scroll to position [349, 0]
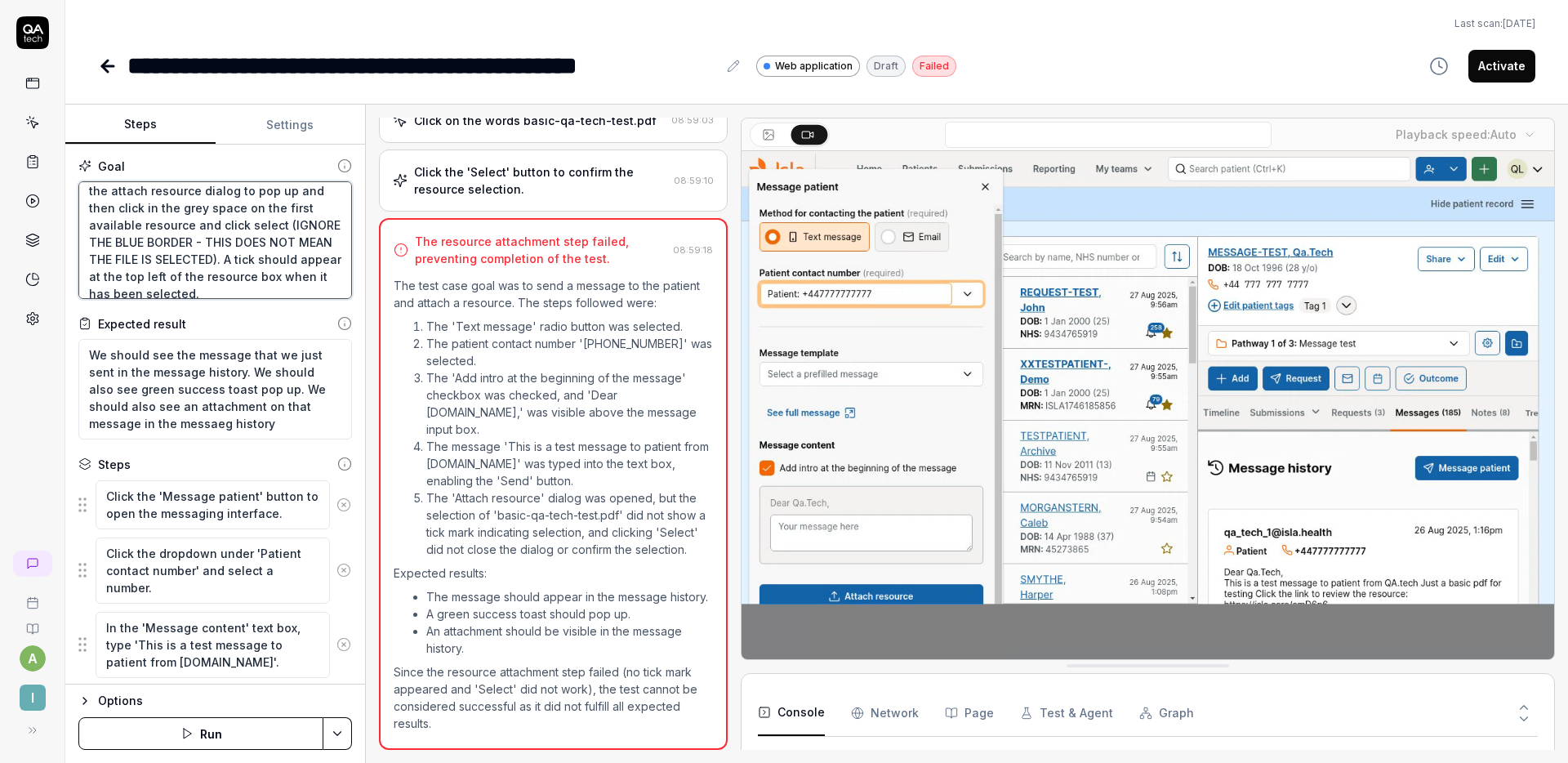
click at [224, 244] on textarea "Click the "Text message" radio button under "Method for contacting the patient"…" at bounding box center [215, 240] width 274 height 118
drag, startPoint x: 261, startPoint y: 224, endPoint x: 168, endPoint y: 227, distance: 93.0
click at [168, 227] on textarea "Click the "Text message" radio button under "Method for contacting the patient"…" at bounding box center [215, 240] width 274 height 118
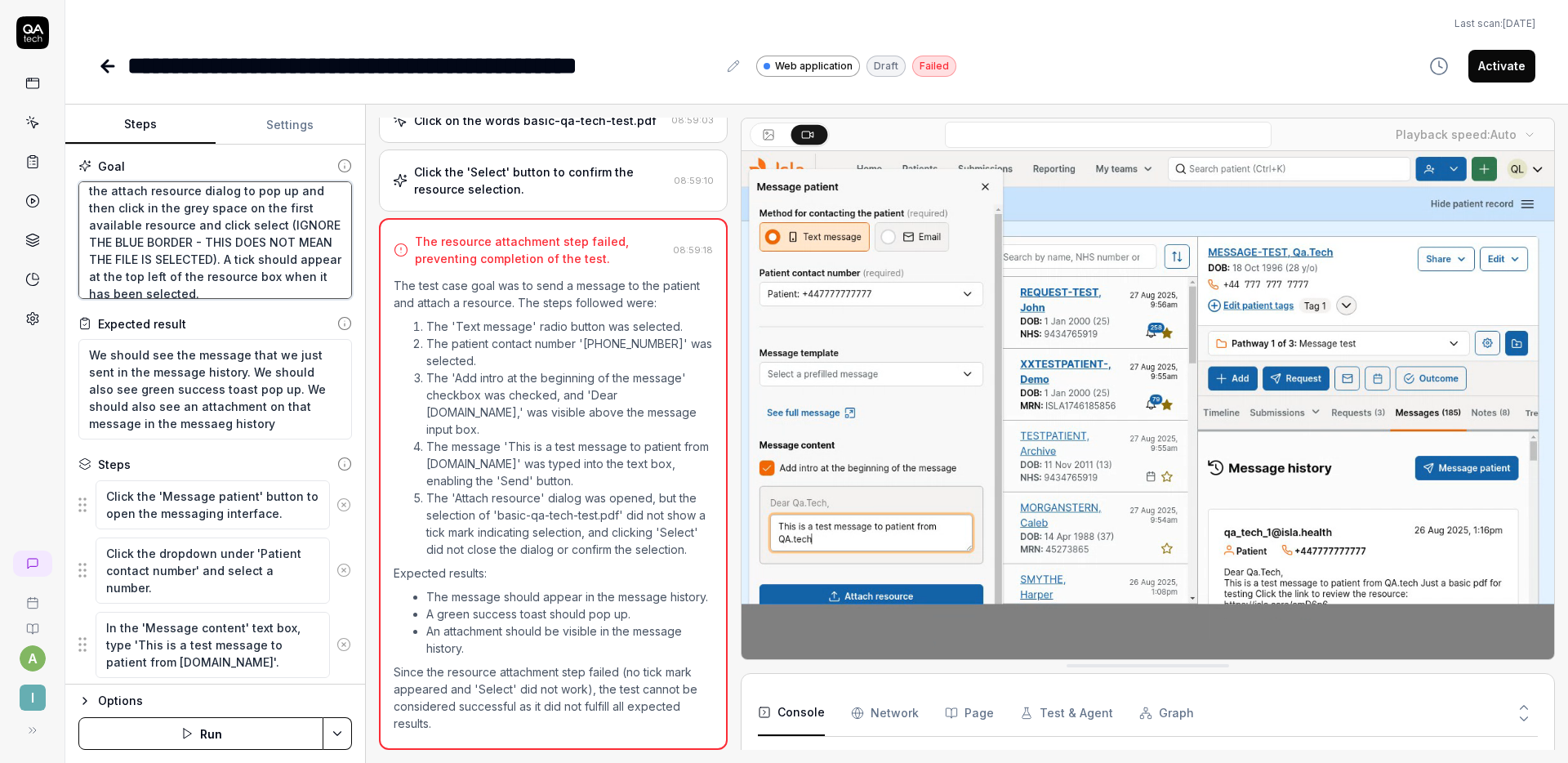
click at [251, 220] on textarea "Click the "Text message" radio button under "Method for contacting the patient"…" at bounding box center [215, 240] width 274 height 118
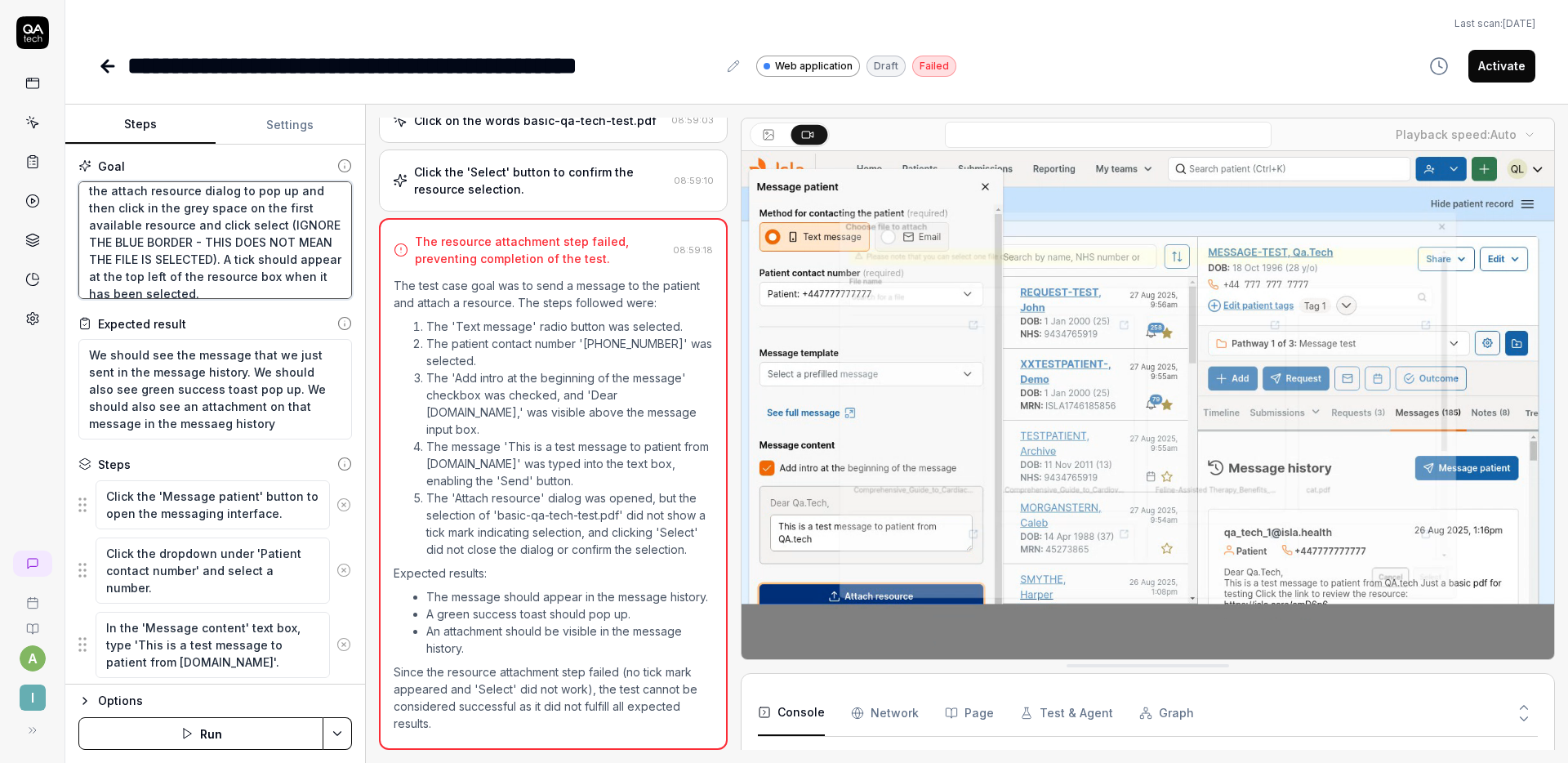
drag, startPoint x: 213, startPoint y: 243, endPoint x: 169, endPoint y: 224, distance: 47.9
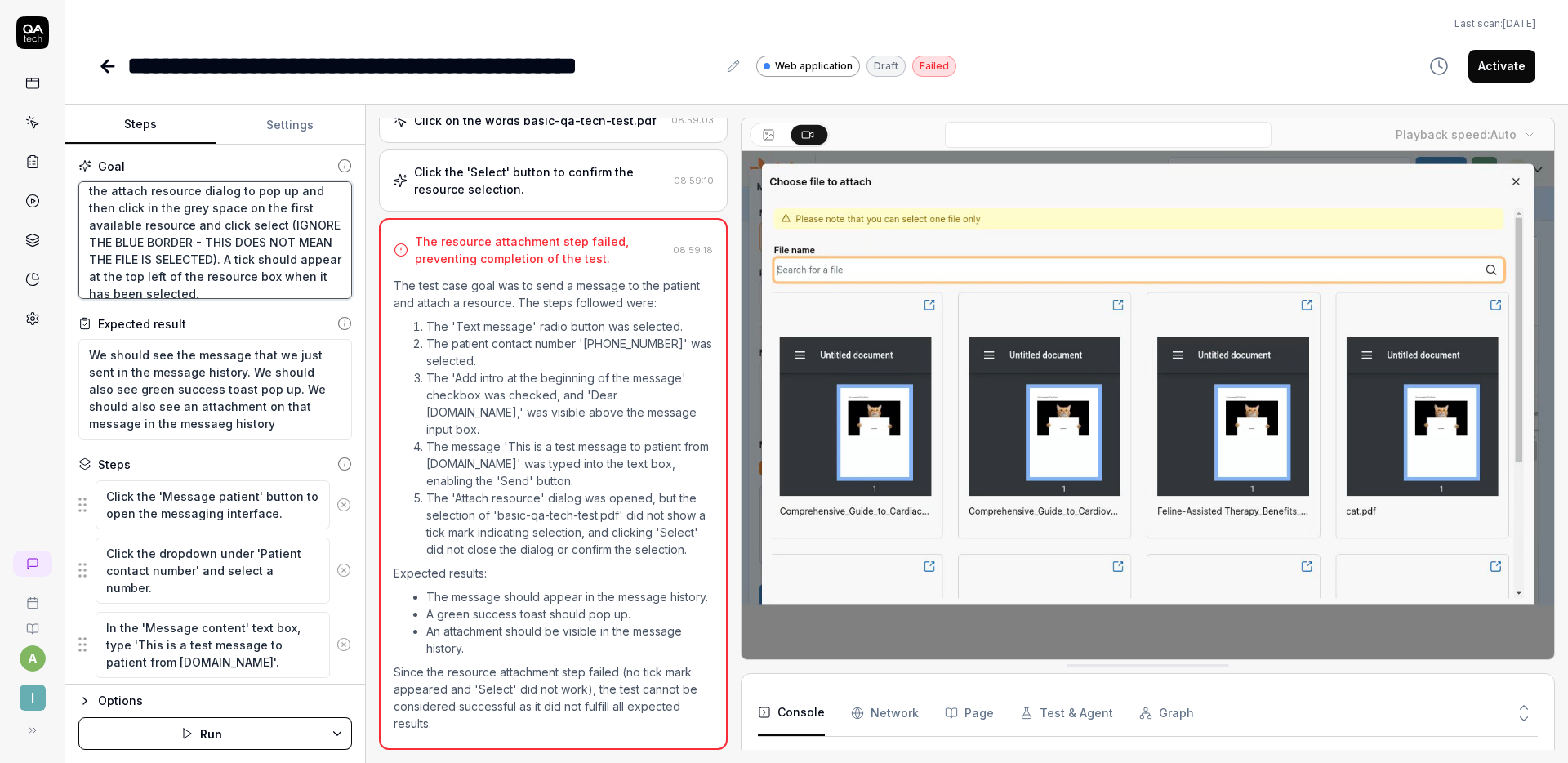
click at [169, 224] on textarea "Click the "Text message" radio button under "Method for contacting the patient"…" at bounding box center [215, 240] width 274 height 118
type textarea "*"
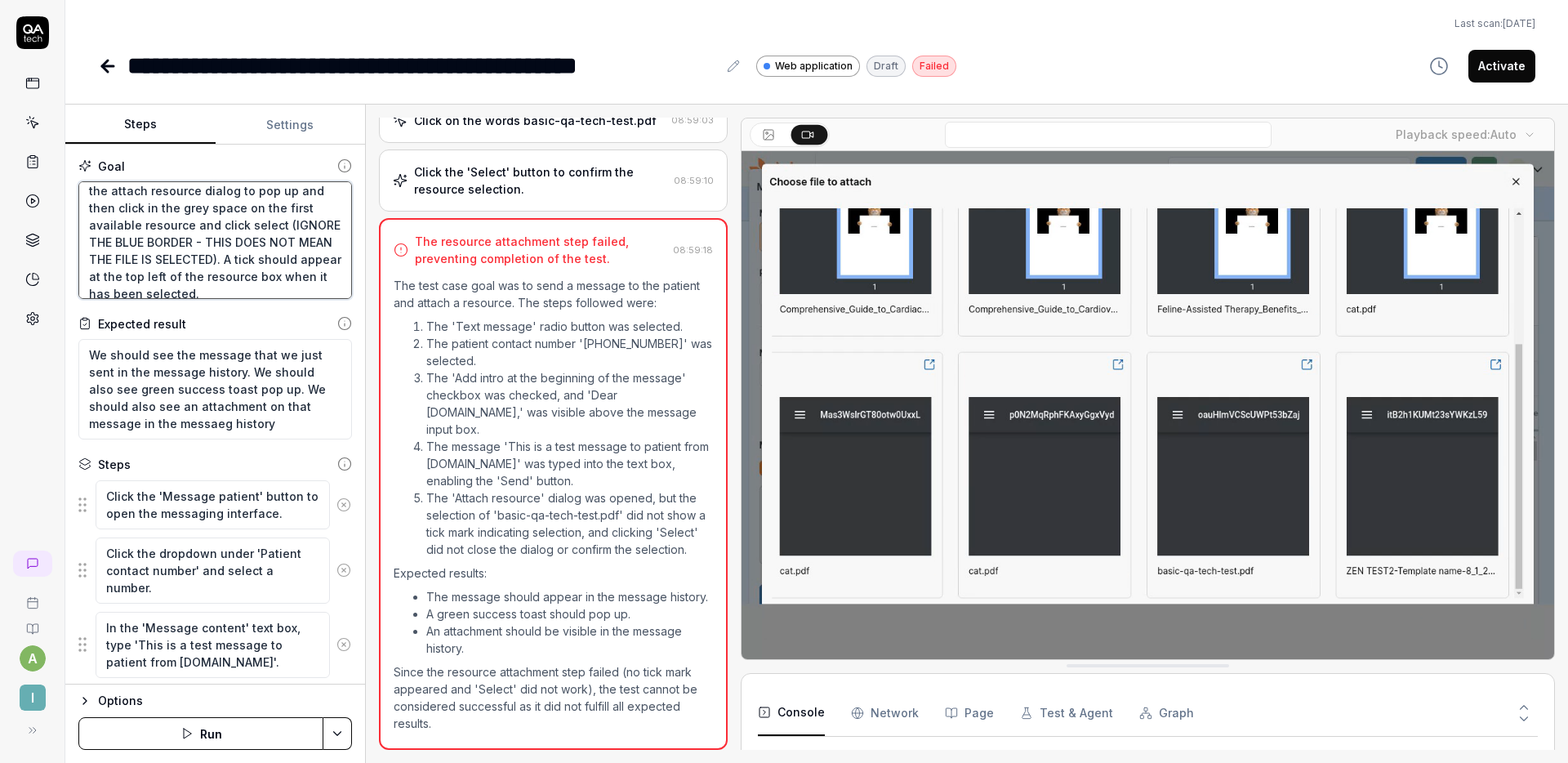
type textarea "Click the "Text message" radio button under "Method for contacting the patient"…"
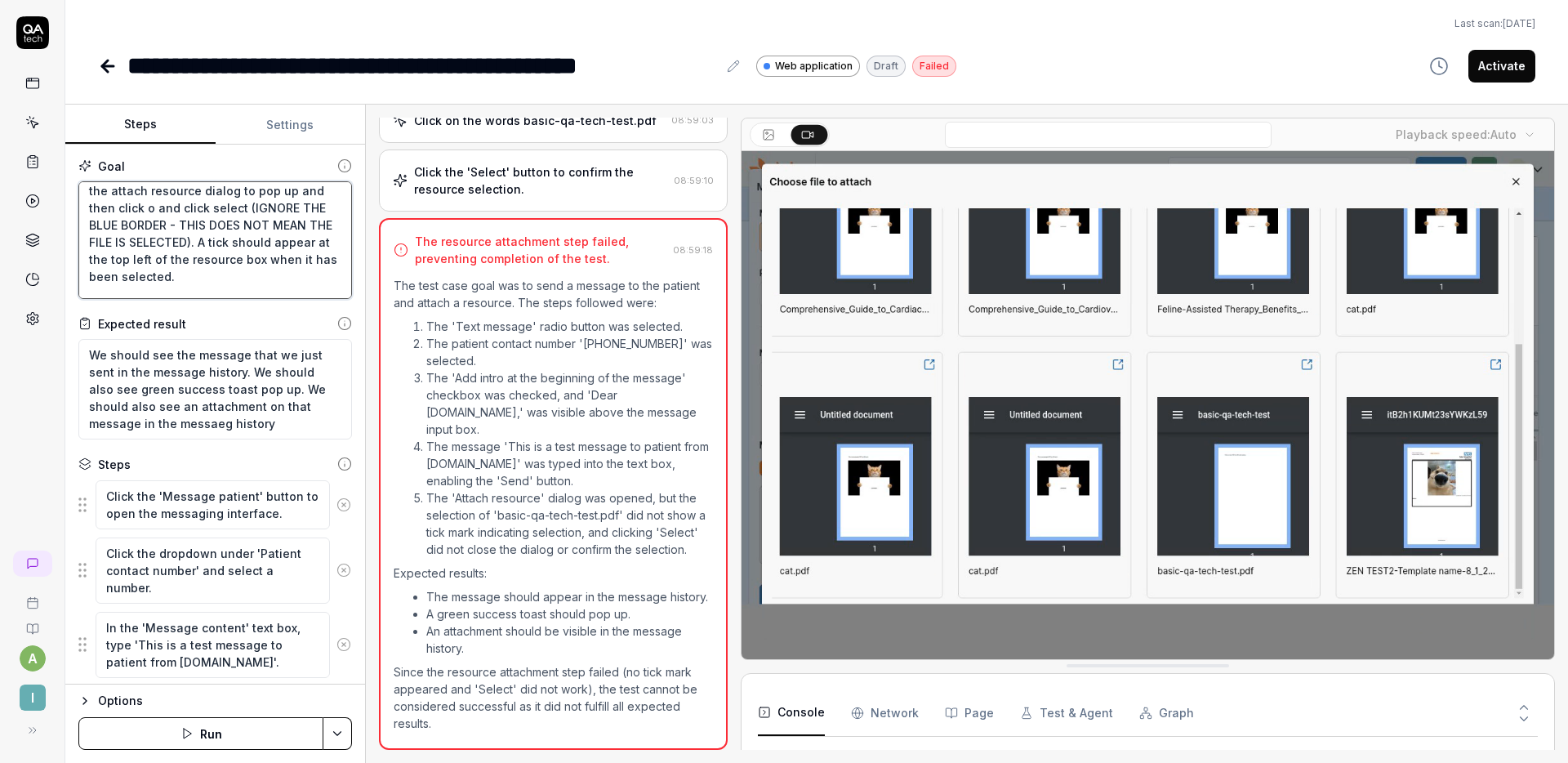
type textarea "*"
type textarea "Click the "Text message" radio button under "Method for contacting the patient"…"
type textarea "*"
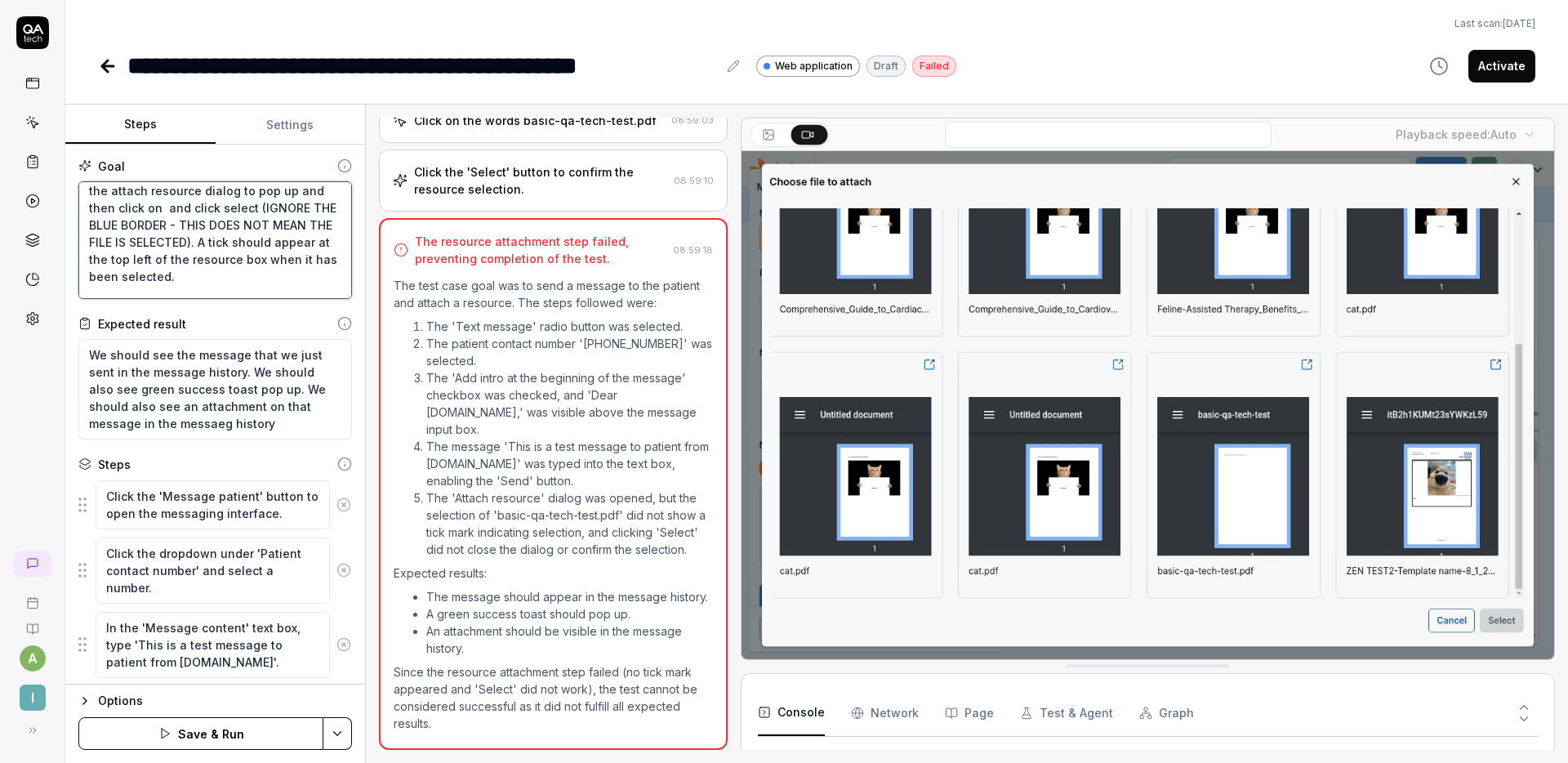
type textarea "Click the "Text message" radio button under "Method for contacting the patient"…"
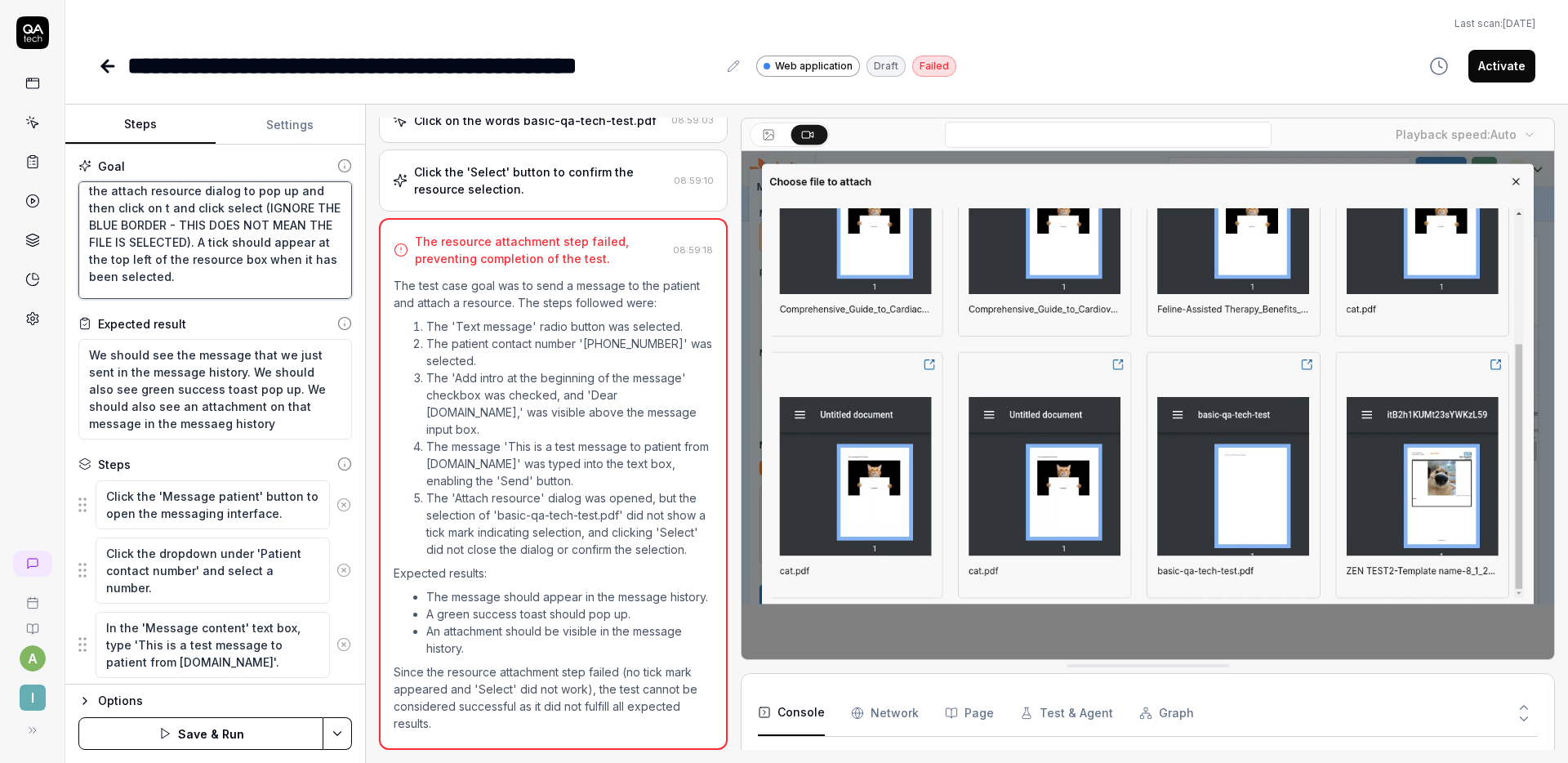
type textarea "*"
type textarea "Click the "Text message" radio button under "Method for contacting the patient"…"
type textarea "*"
type textarea "Click the "Text message" radio button under "Method for contacting the patient"…"
type textarea "*"
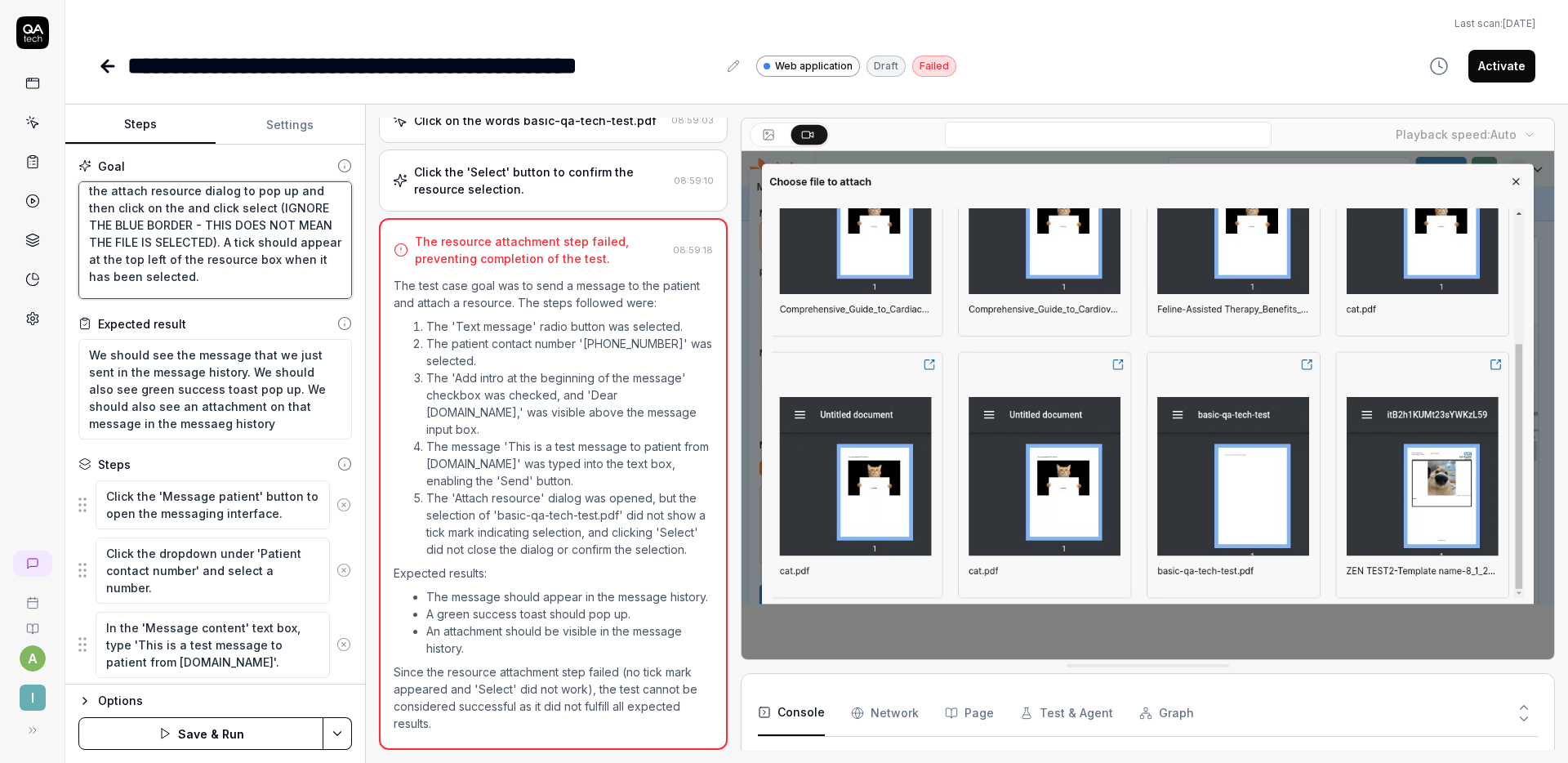
type textarea "Click the "Text message" radio button under "Method for contacting the patient"…"
type textarea "*"
type textarea "Click the "Text message" radio button under "Method for contacting the patient"…"
type textarea "*"
type textarea "Click the "Text message" radio button under "Method for contacting the patient"…"
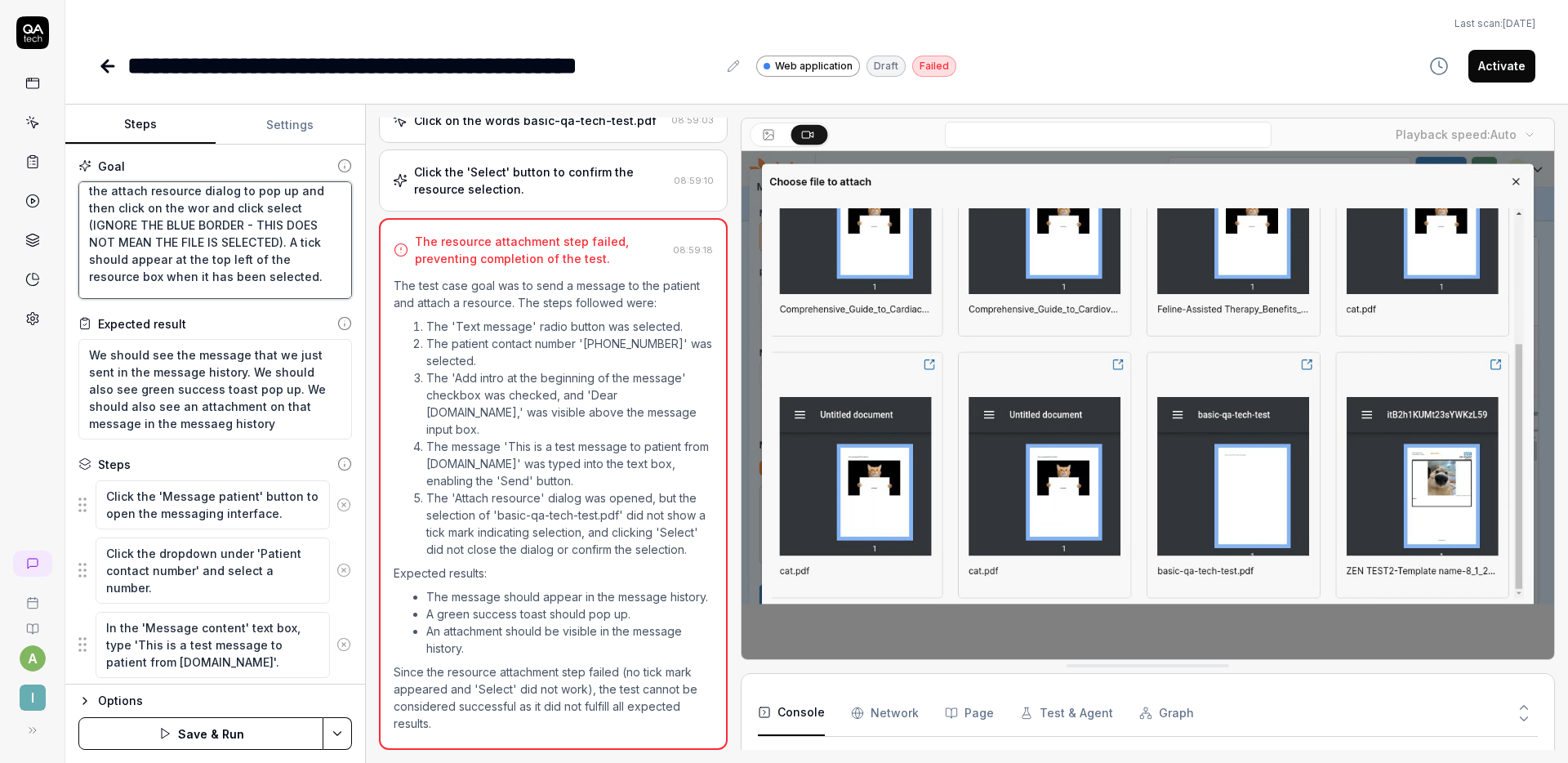
type textarea "*"
type textarea "Click the "Text message" radio button under "Method for contacting the patient"…"
type textarea "*"
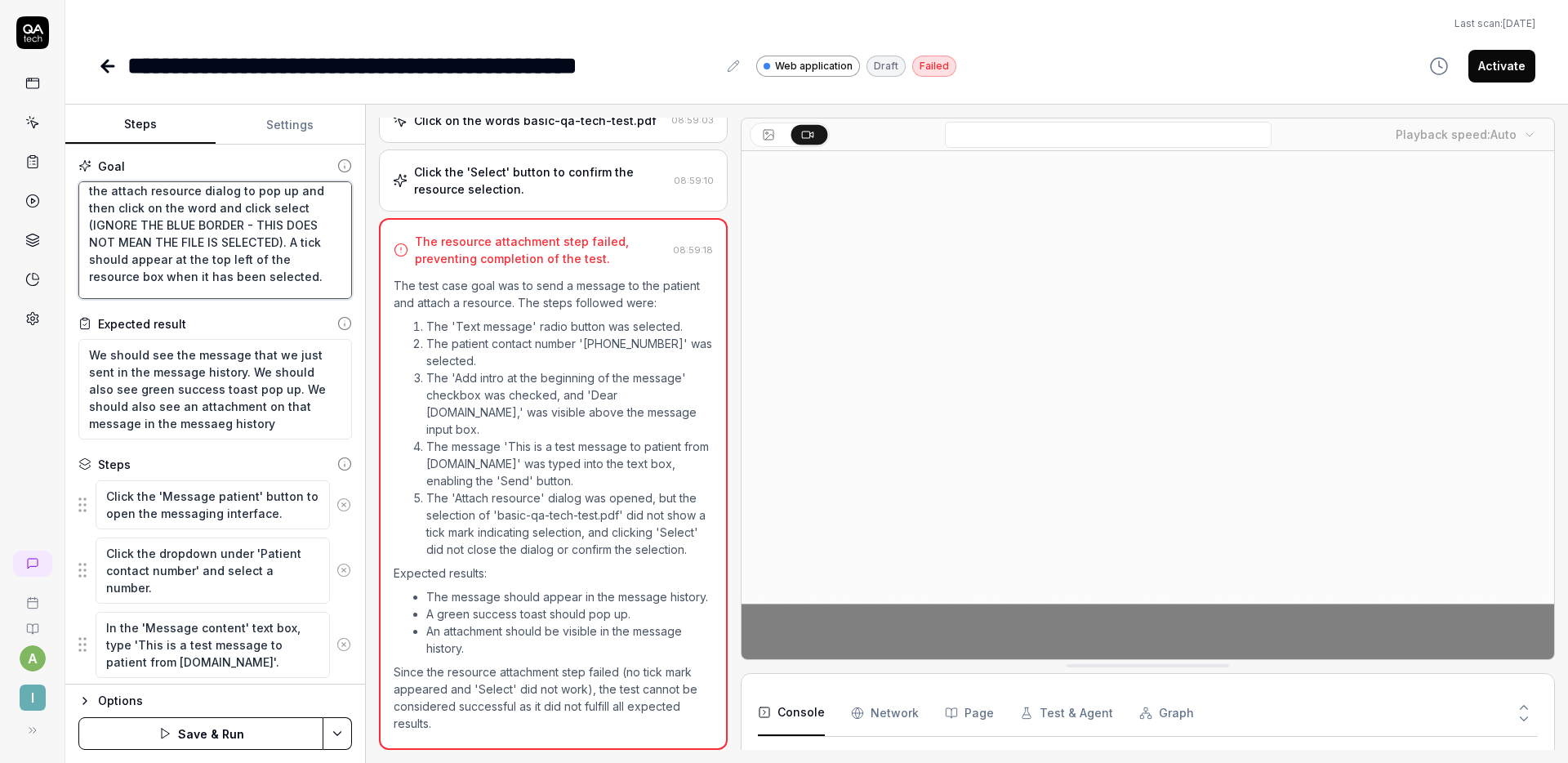
type textarea "Click the "Text message" radio button under "Method for contacting the patient"…"
type textarea "*"
type textarea "Click the "Text message" radio button under "Method for contacting the patient"…"
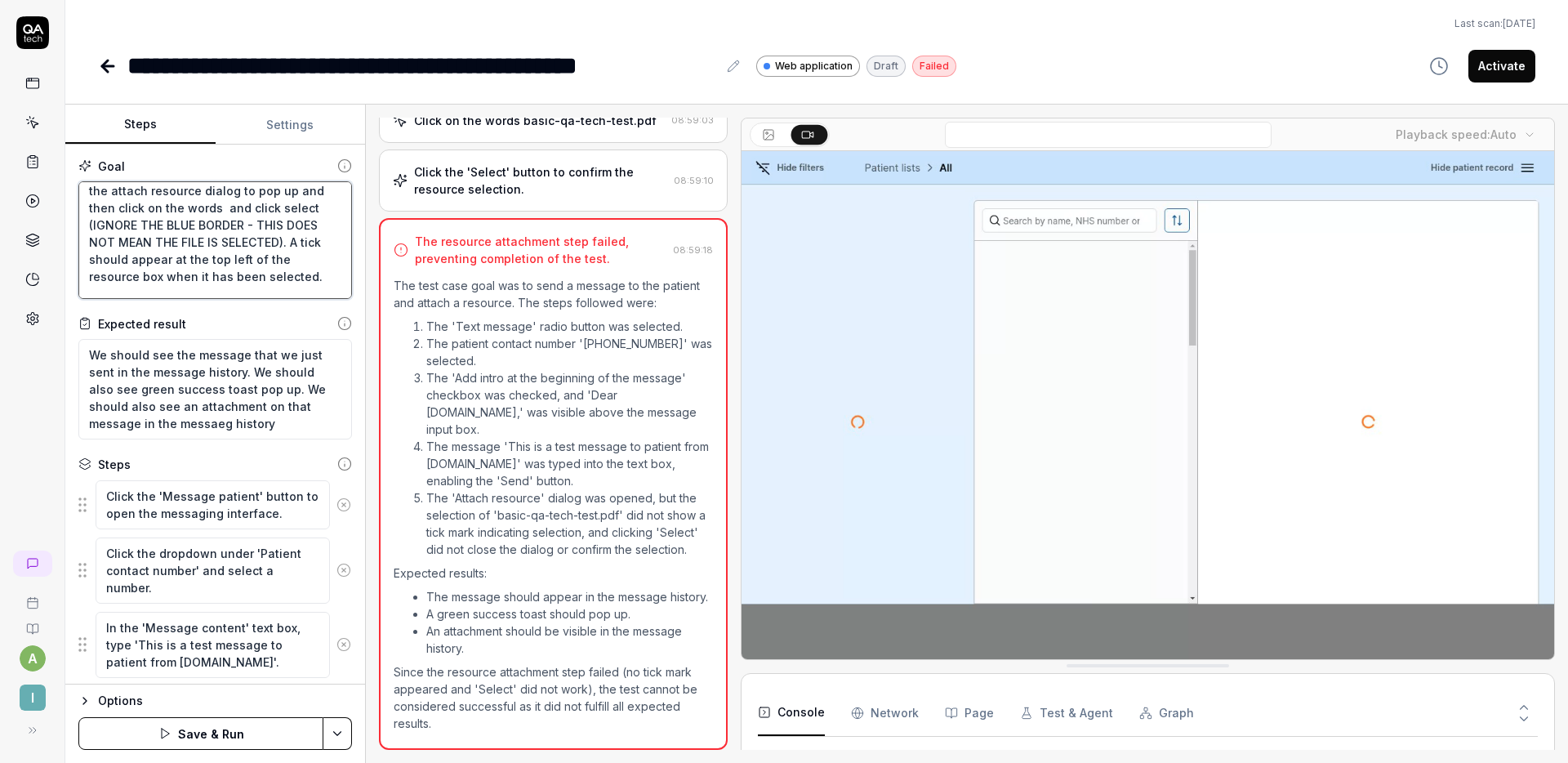
type textarea "*"
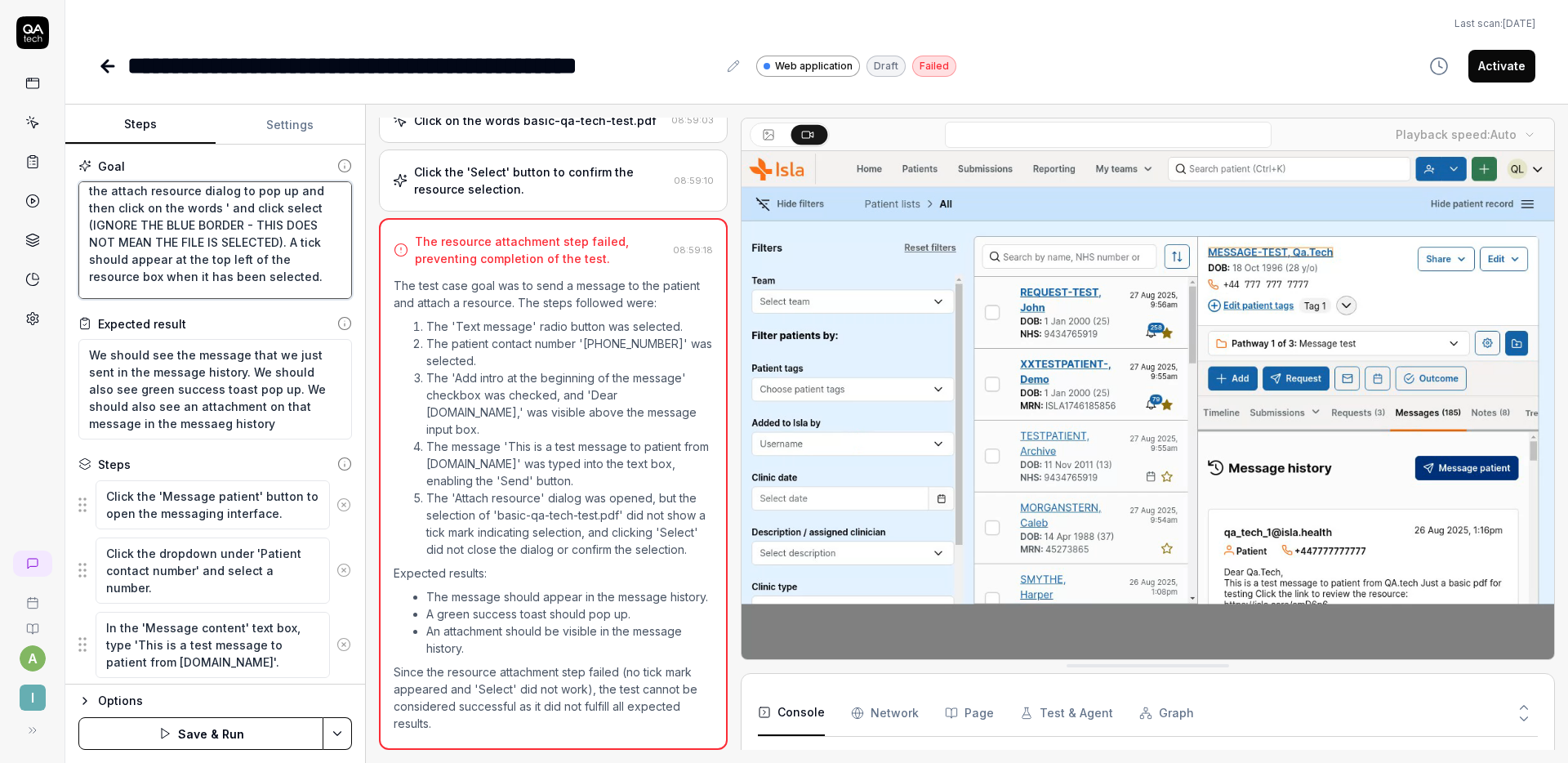
type textarea "Click the "Text message" radio button under "Method for contacting the patient"…"
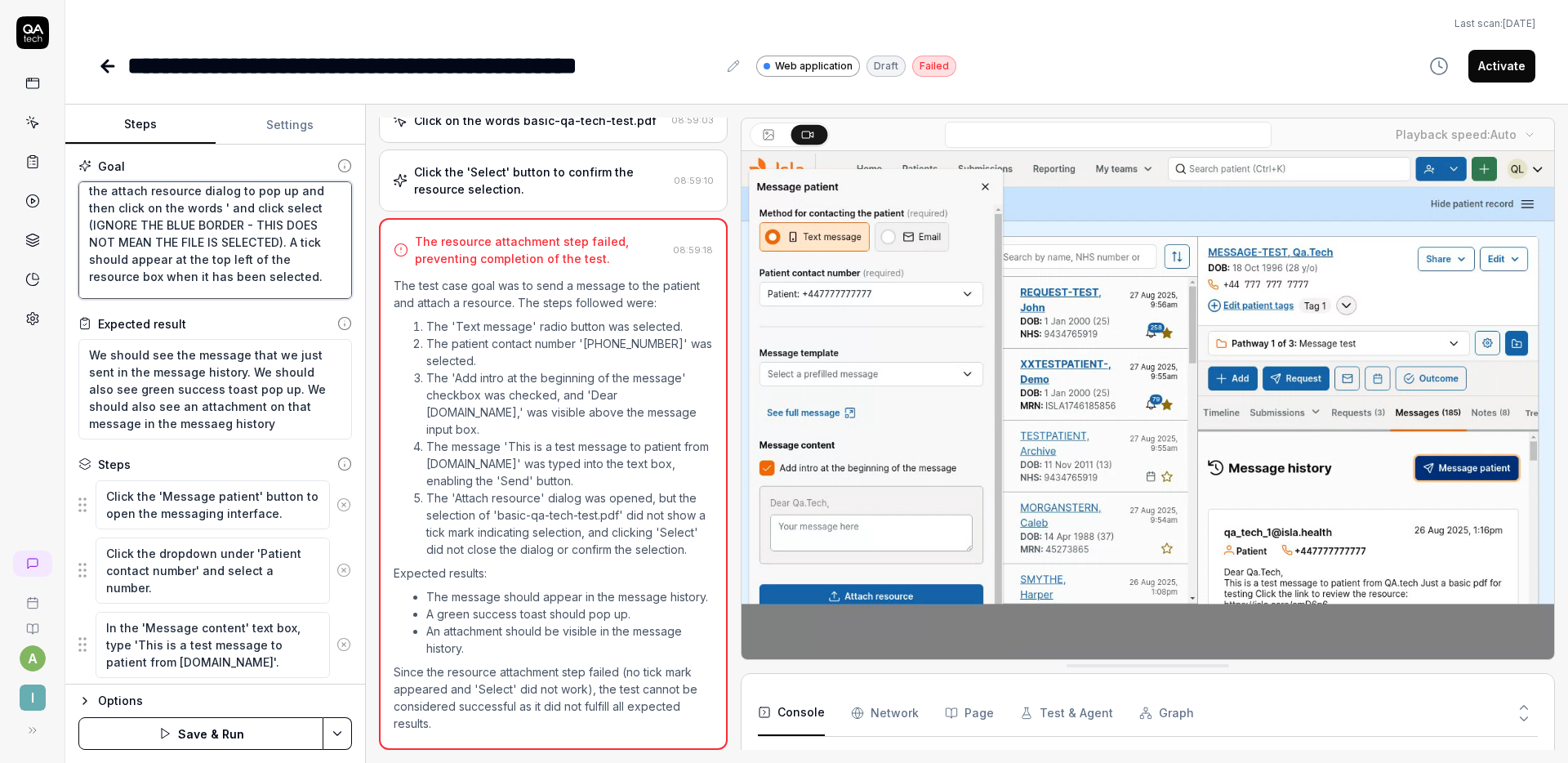
click at [230, 267] on textarea "Click the "Text message" radio button under "Method for contacting the patient"…" at bounding box center [215, 240] width 274 height 118
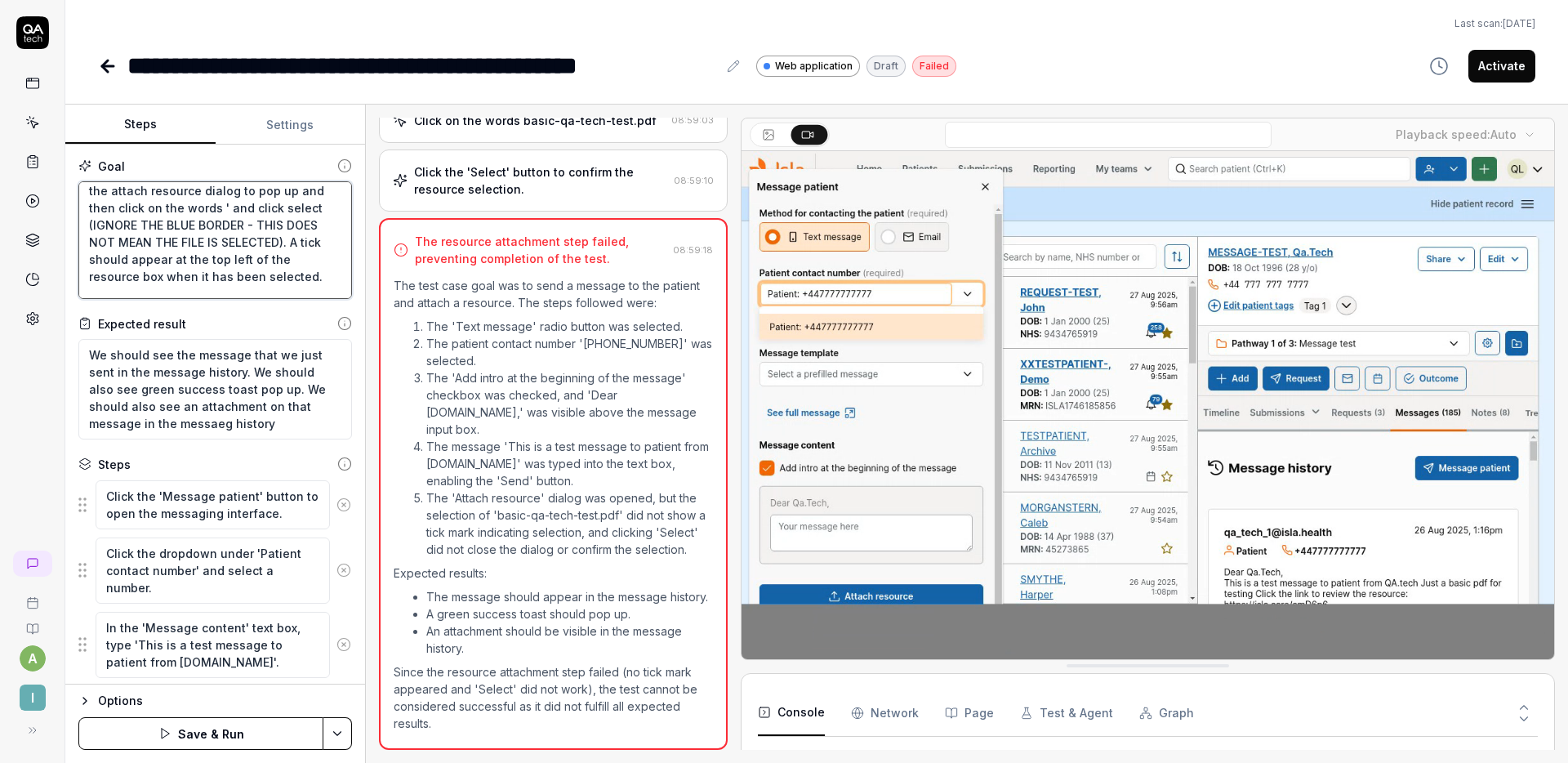
click at [245, 225] on textarea "Click the "Text message" radio button under "Method for contacting the patient"…" at bounding box center [215, 240] width 274 height 118
type textarea "*"
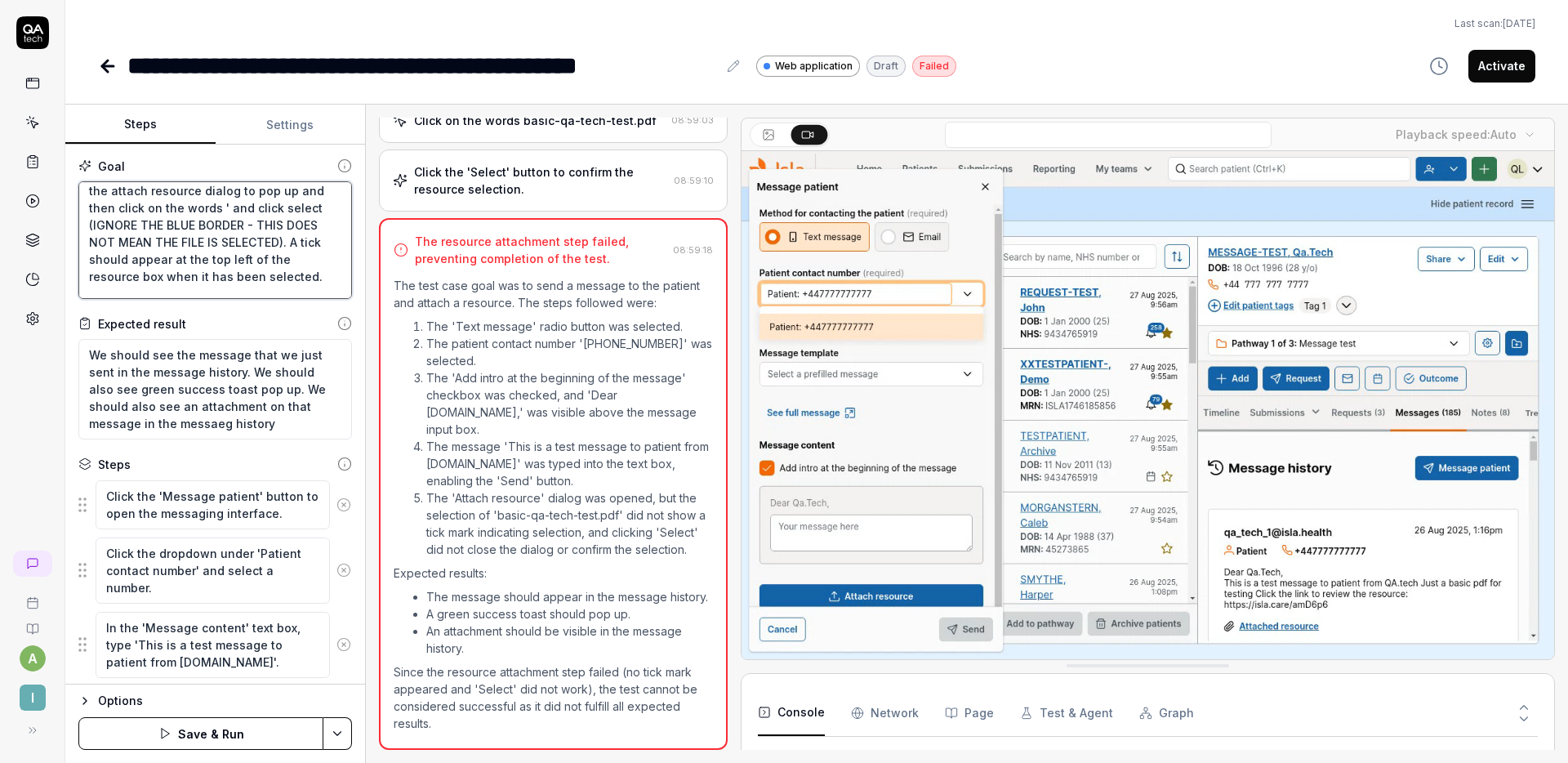
type textarea "Click the "Text message" radio button under "Method for contacting the patient"…"
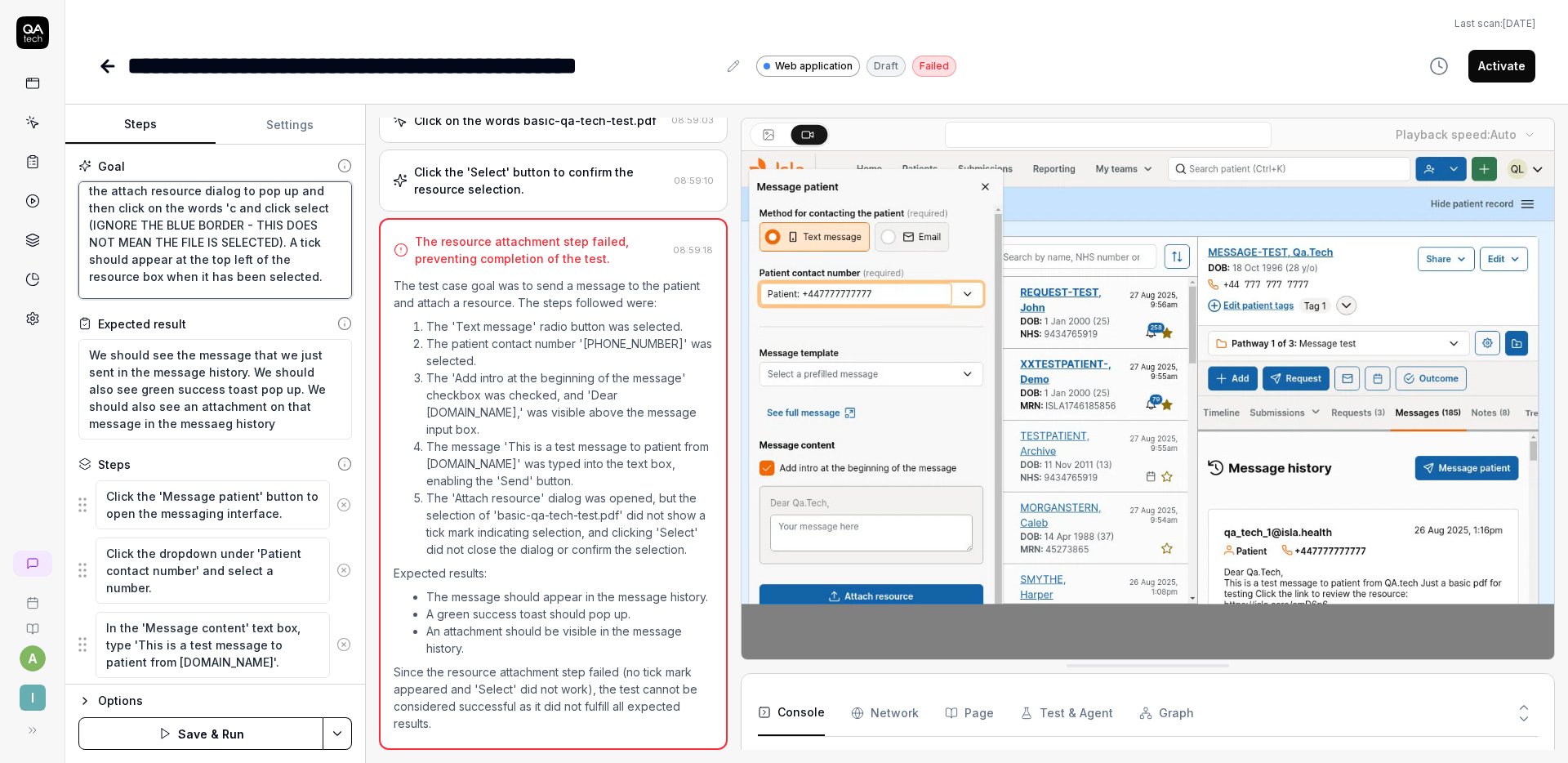
type textarea "*"
type textarea "Click the "Text message" radio button under "Method for contacting the patient"…"
type textarea "*"
type textarea "Click the "Text message" radio button under "Method for contacting the patient"…"
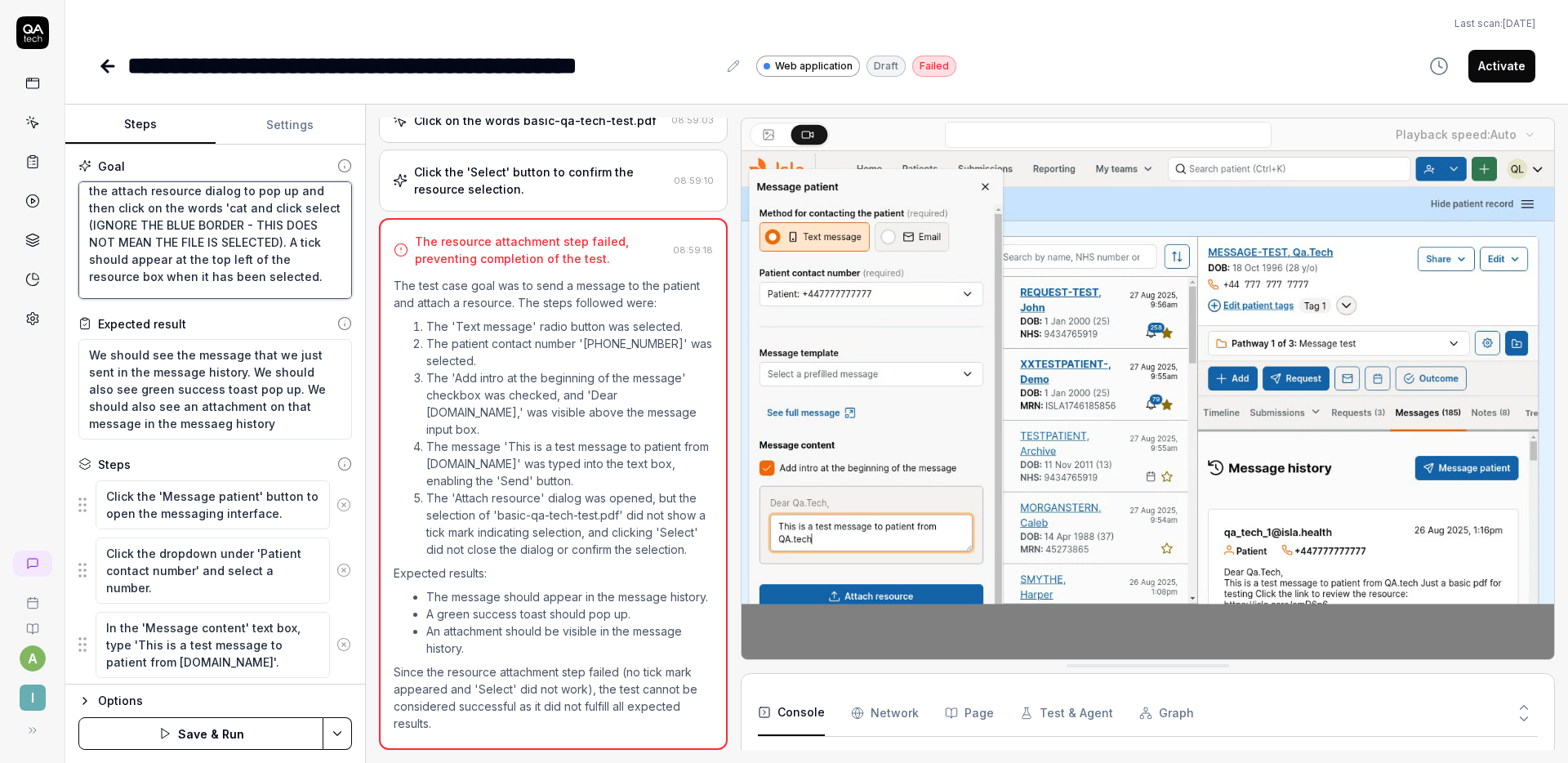
type textarea "*"
type textarea "Click the "Text message" radio button under "Method for contacting the patient"…"
type textarea "*"
type textarea "Click the "Text message" radio button under "Method for contacting the patient"…"
type textarea "*"
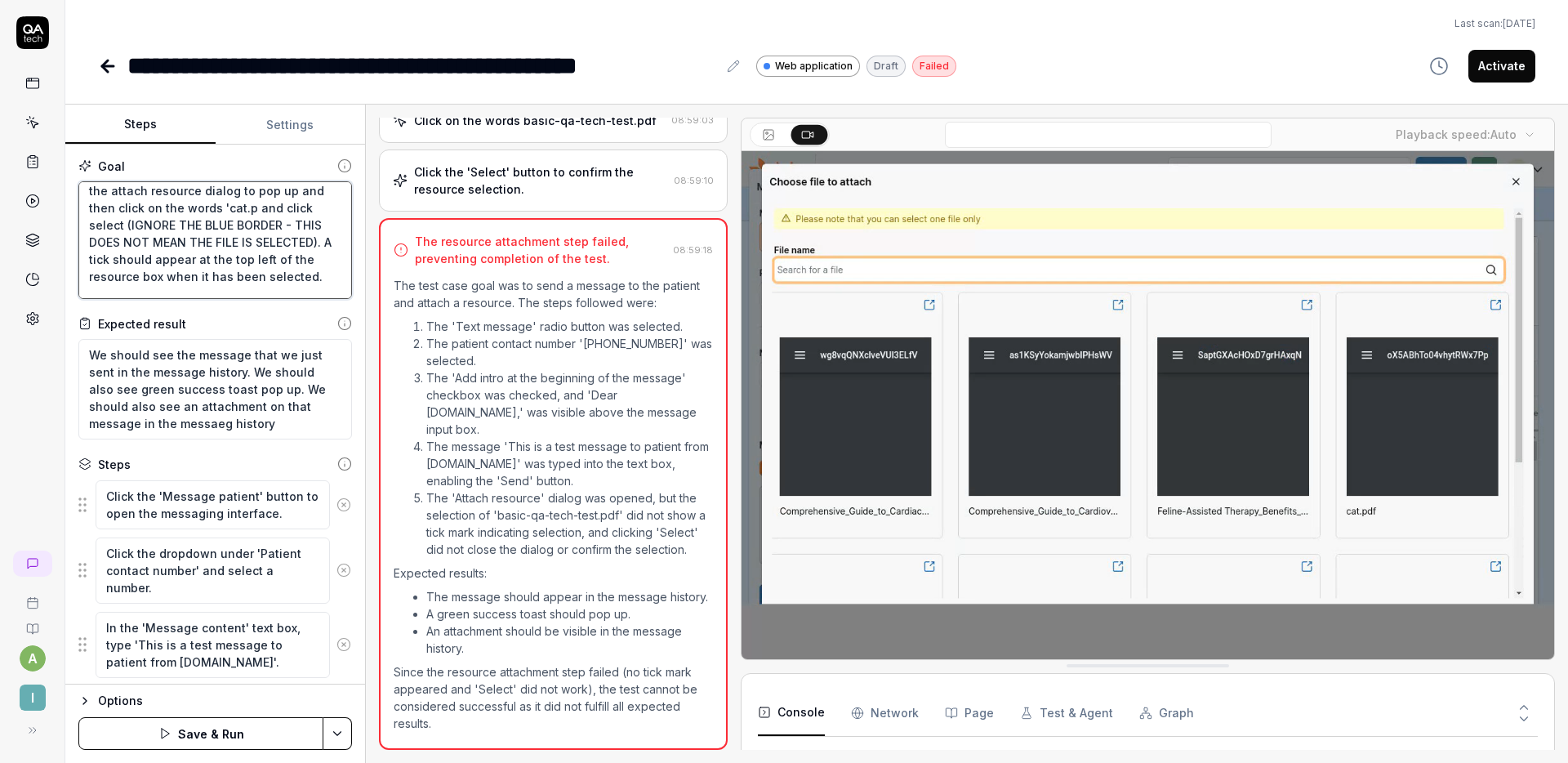
type textarea "Click the "Text message" radio button under "Method for contacting the patient"…"
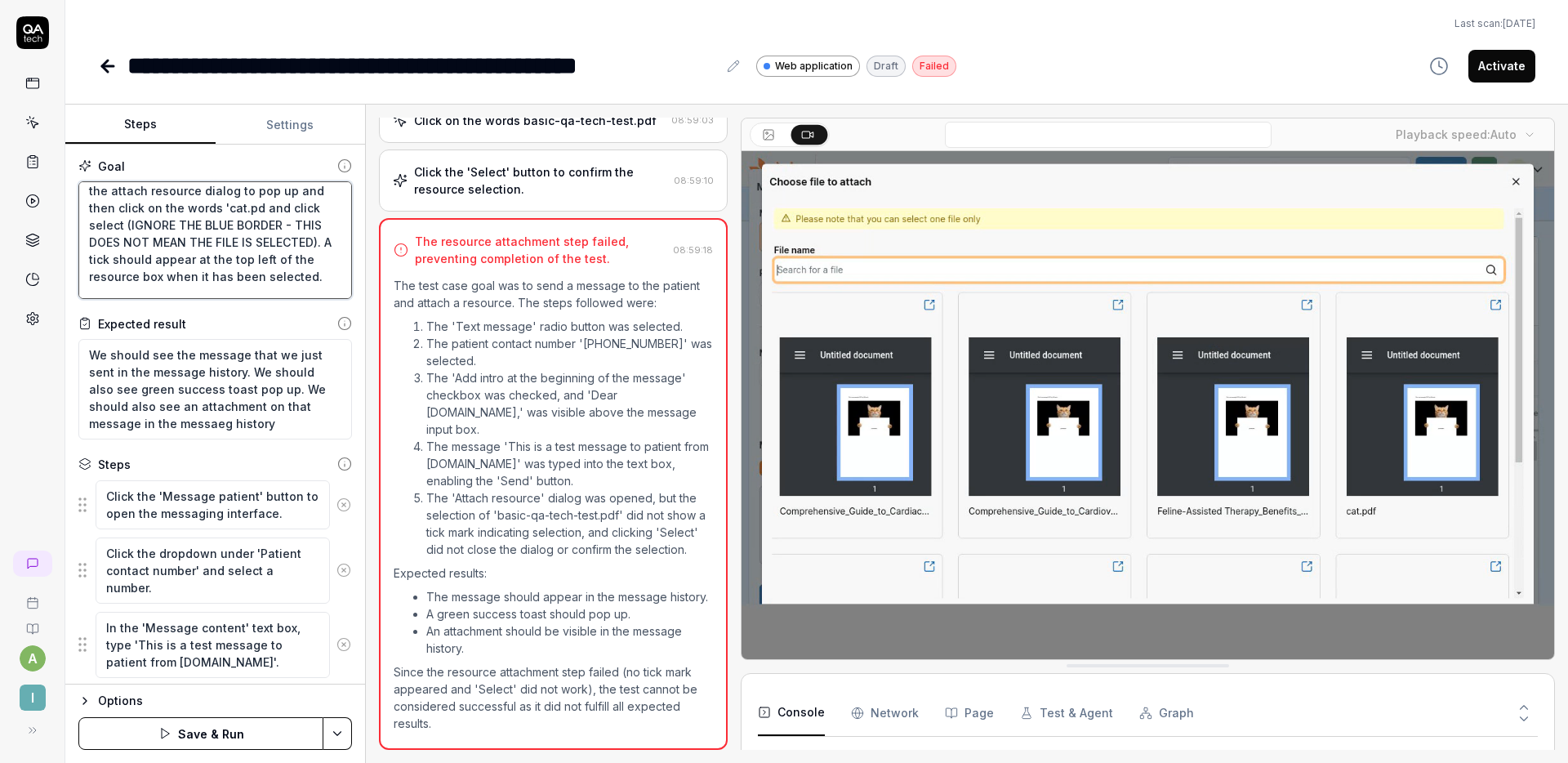
type textarea "*"
type textarea "Click the "Text message" radio button under "Method for contacting the patient"…"
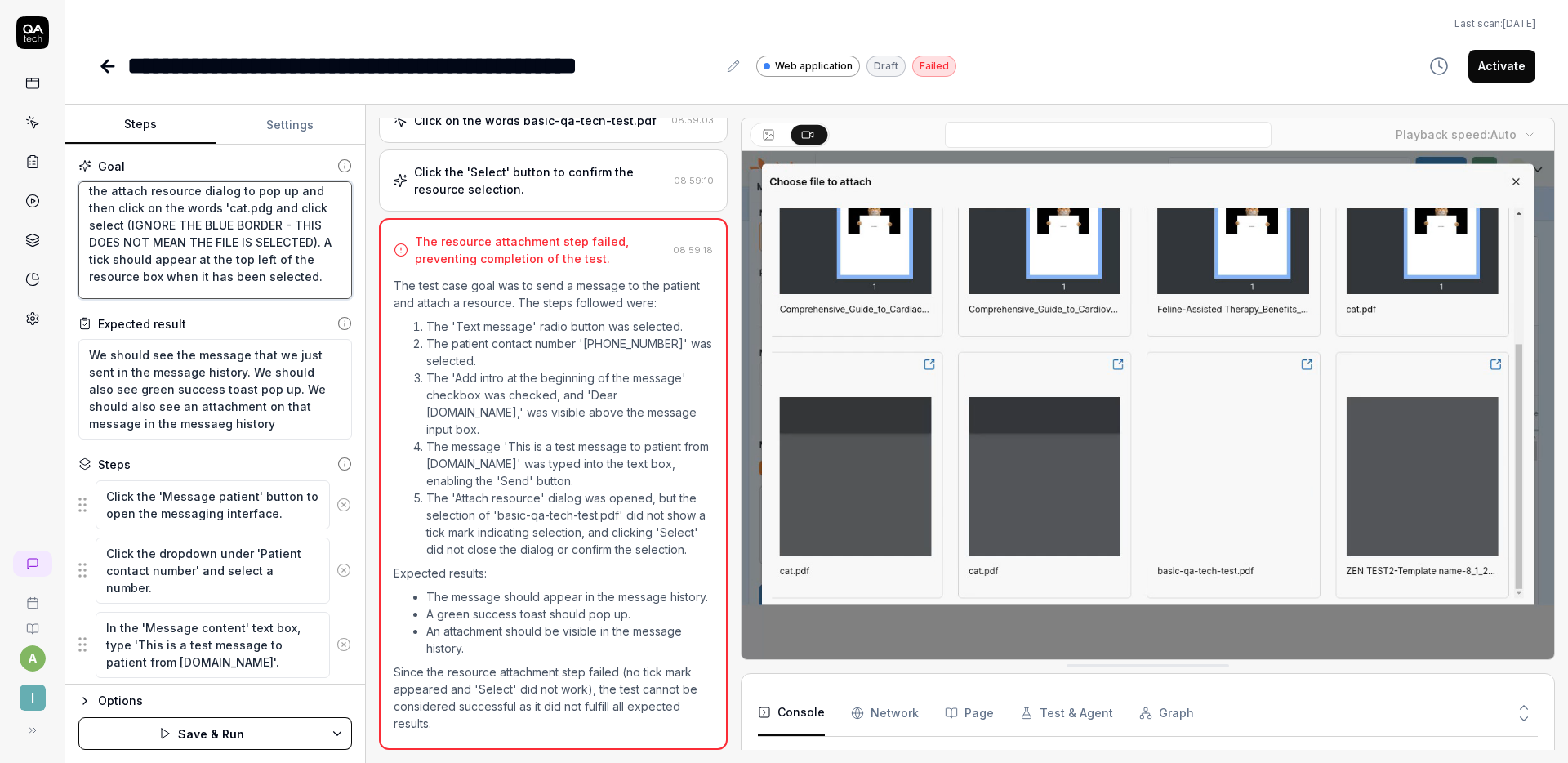
type textarea "*"
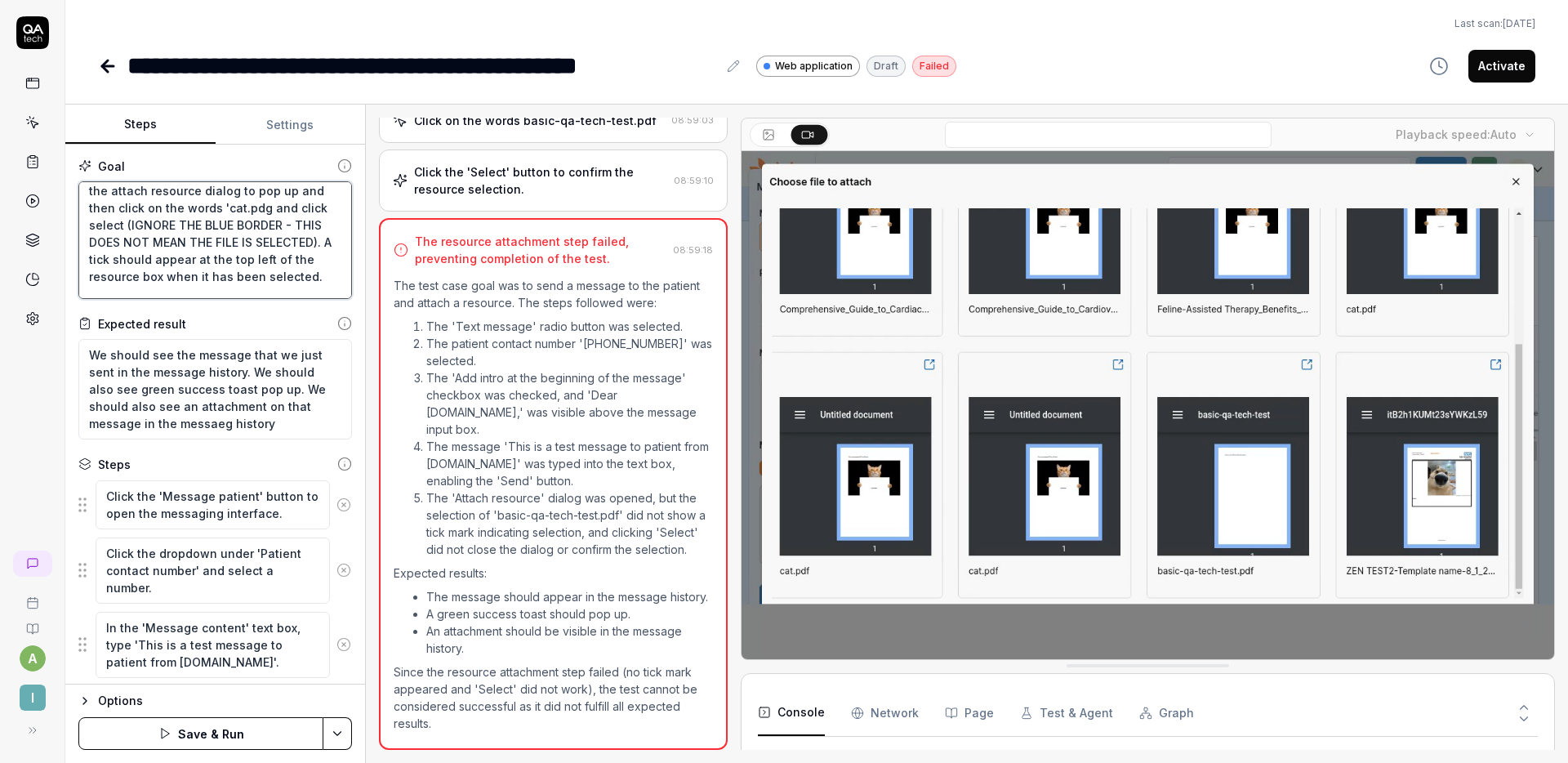
type textarea "Click the "Text message" radio button under "Method for contacting the patient"…"
type textarea "*"
type textarea "Click the "Text message" radio button under "Method for contacting the patient"…"
type textarea "*"
type textarea "Click the "Text message" radio button under "Method for contacting the patient"…"
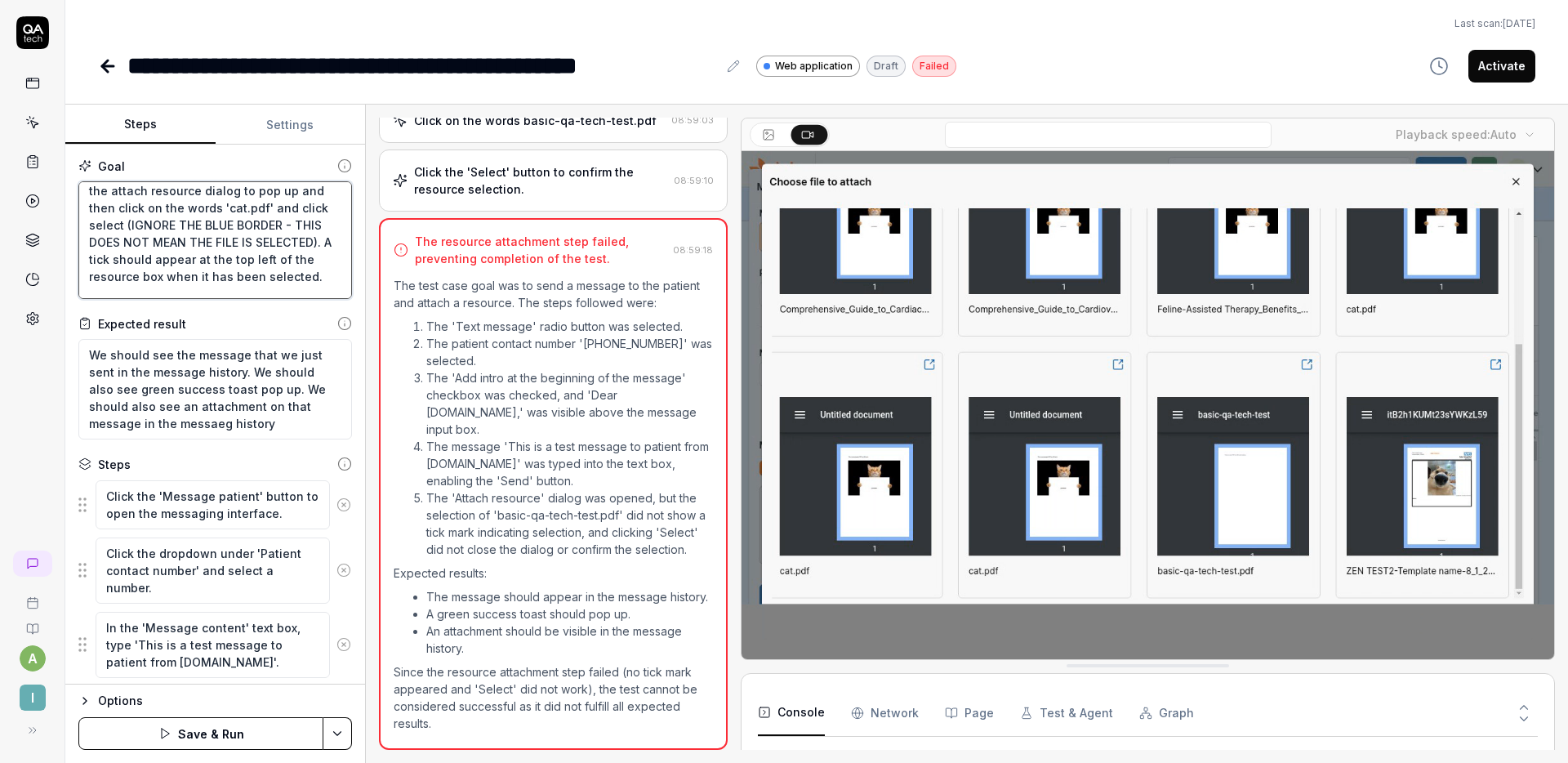
click at [221, 224] on textarea "Click the "Text message" radio button under "Method for contacting the patient"…" at bounding box center [215, 240] width 274 height 118
type textarea "*"
type textarea "Click the "Text message" radio button under "Method for contacting the patient"…"
type textarea "*"
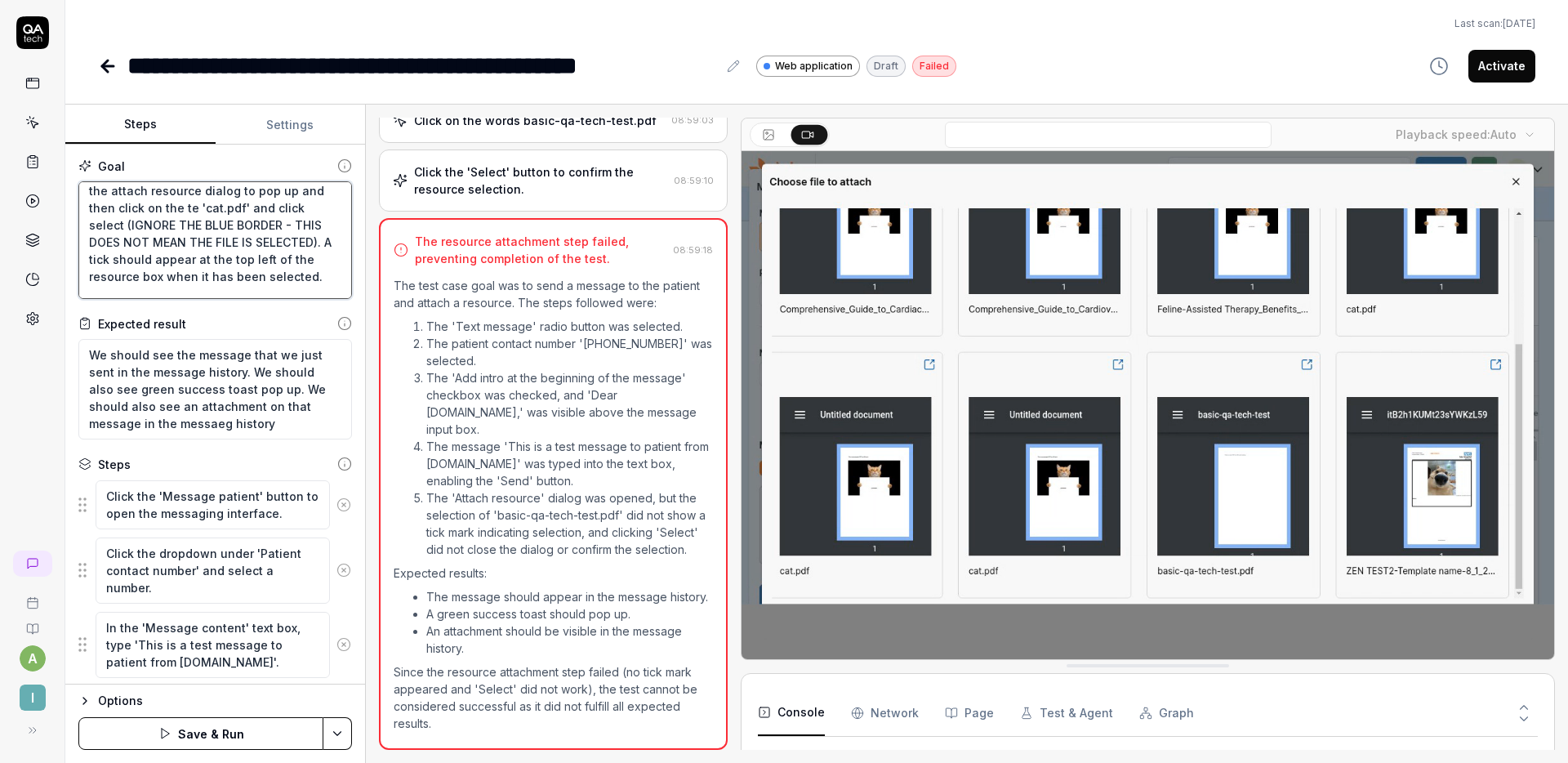
type textarea "Click the "Text message" radio button under "Method for contacting the patient"…"
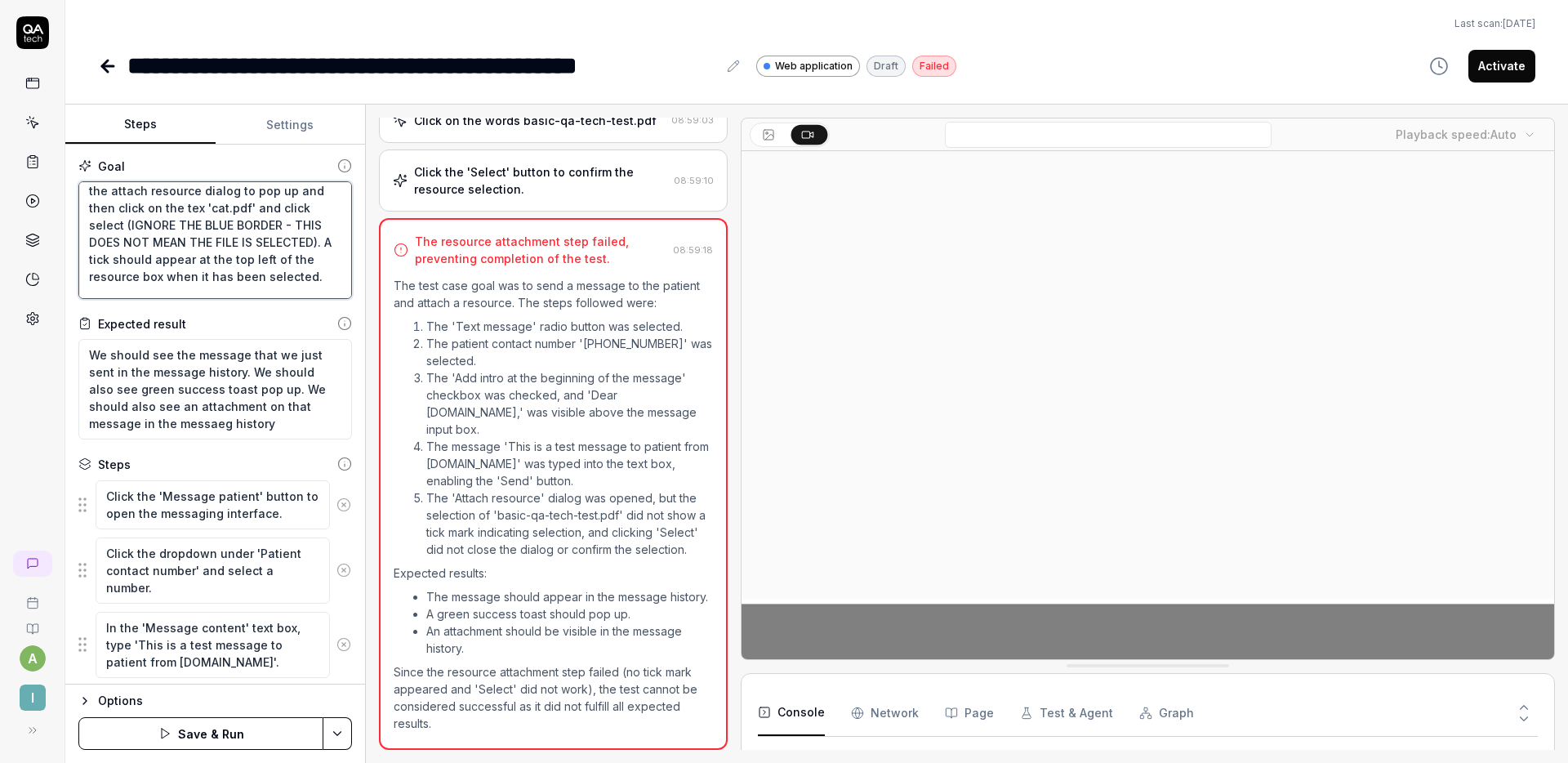
type textarea "*"
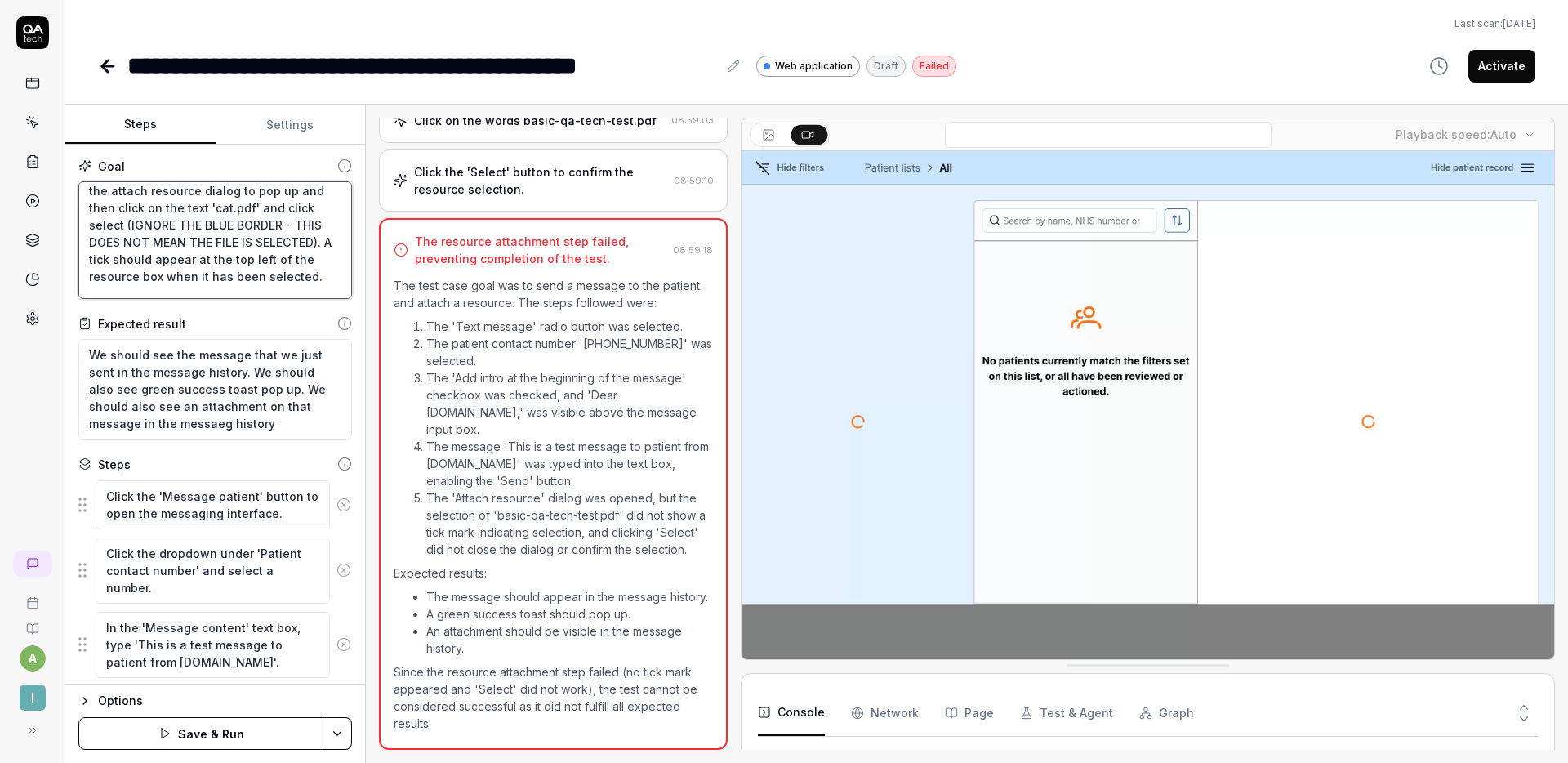
click at [279, 224] on textarea "Click the "Text message" radio button under "Method for contacting the patient"…" at bounding box center [215, 240] width 274 height 118
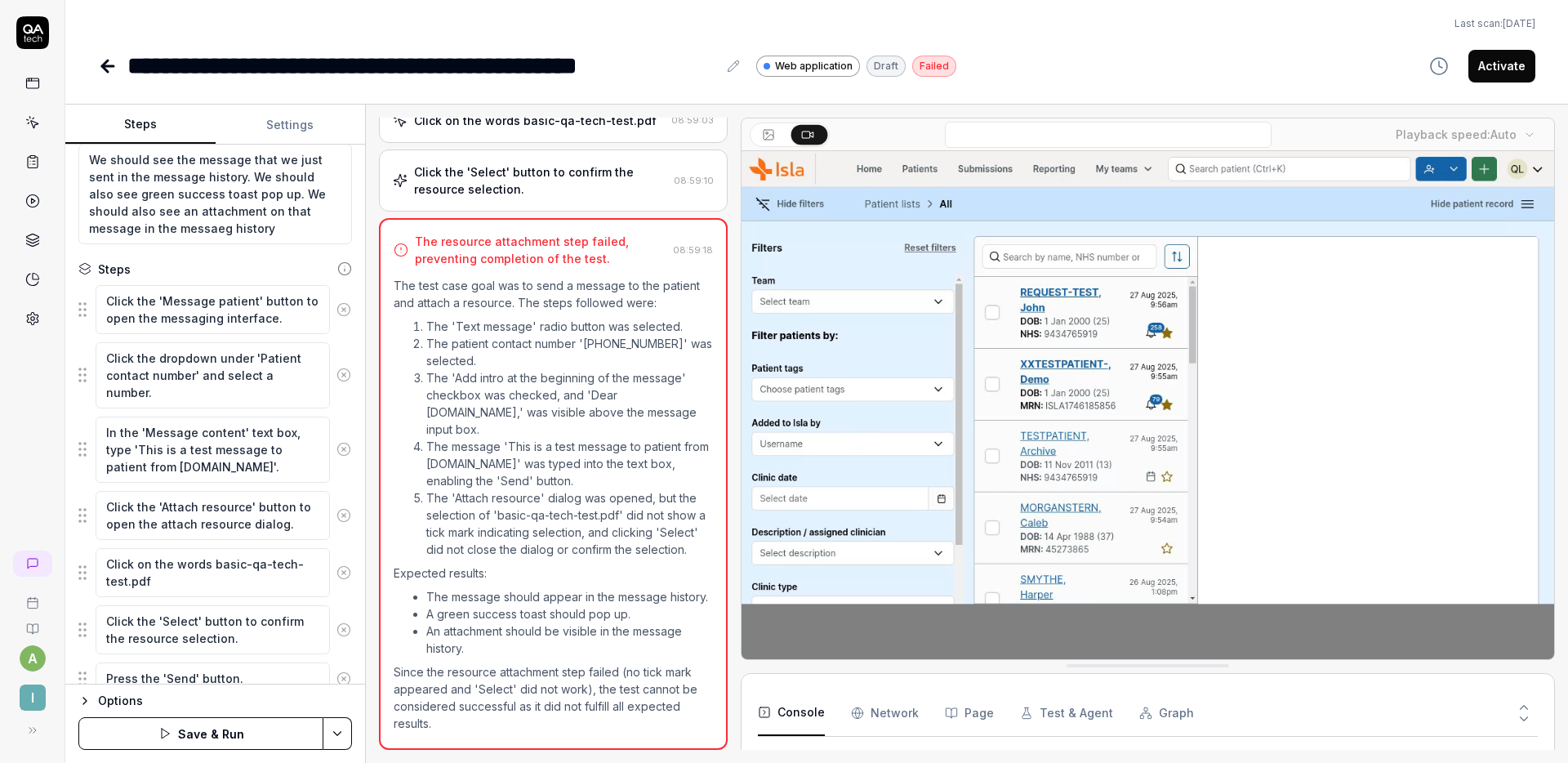
scroll to position [258, 0]
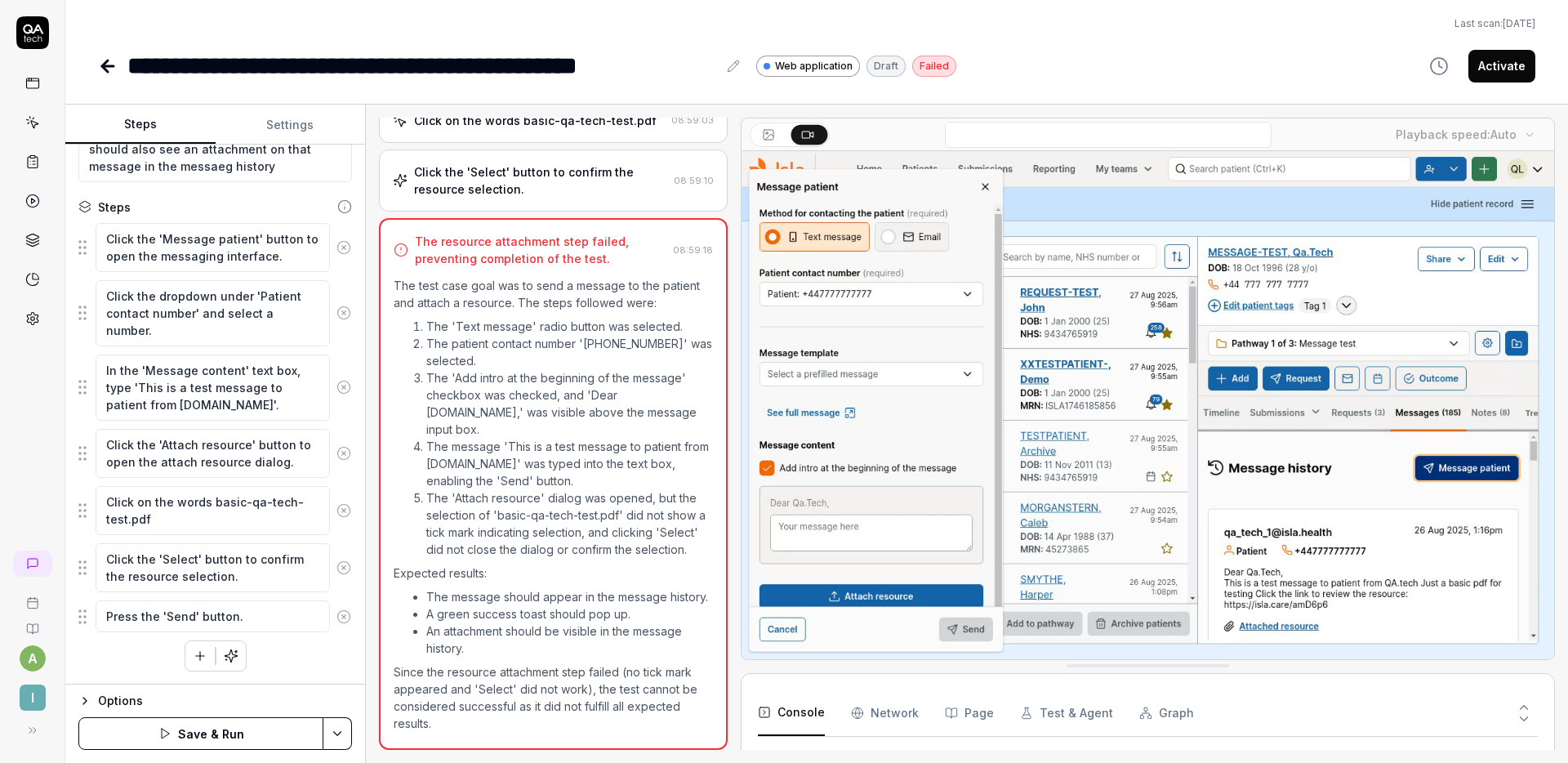
type textarea "Click the "Text message" radio button under "Method for contacting the patient"…"
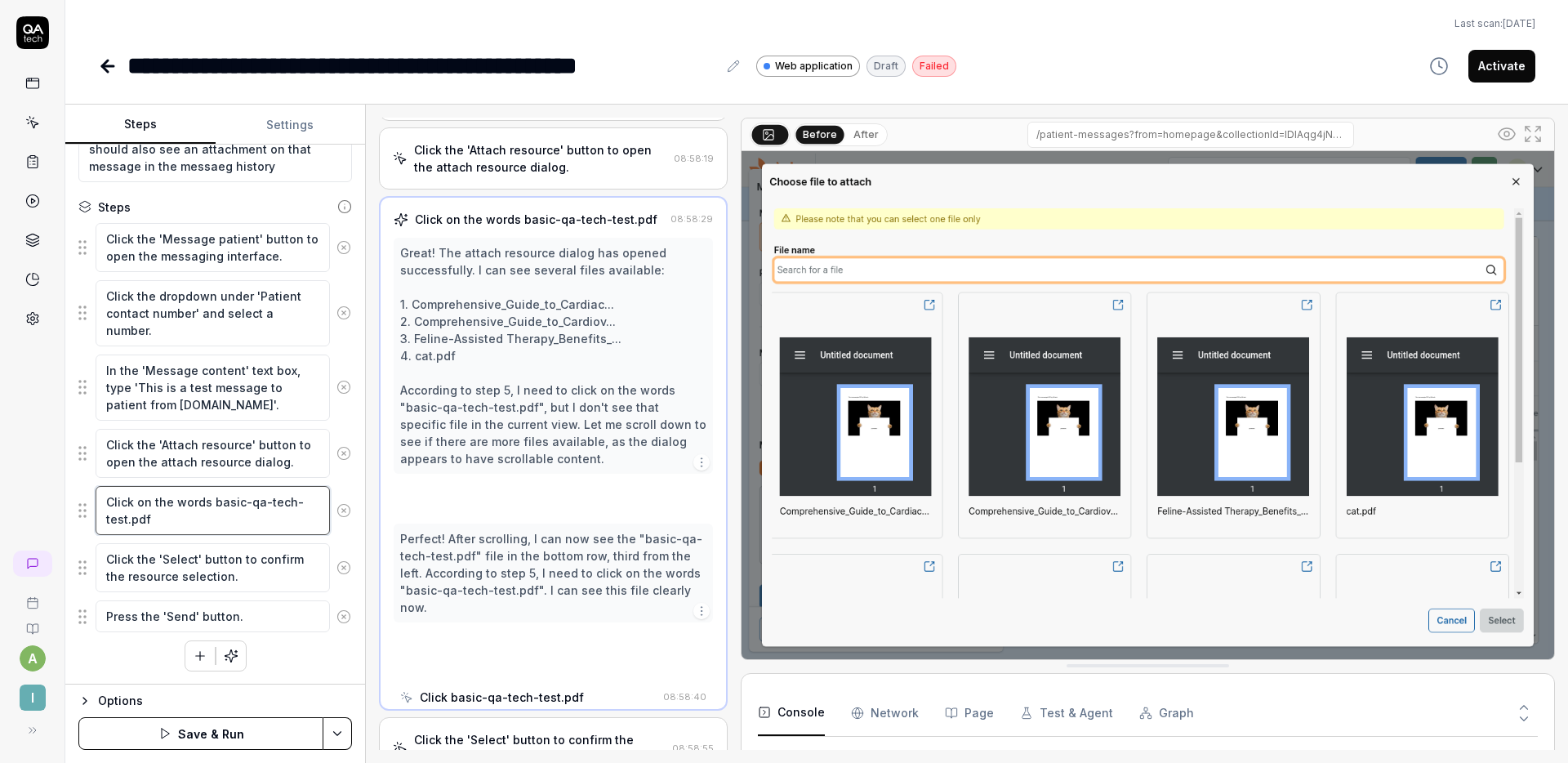
scroll to position [250, 0]
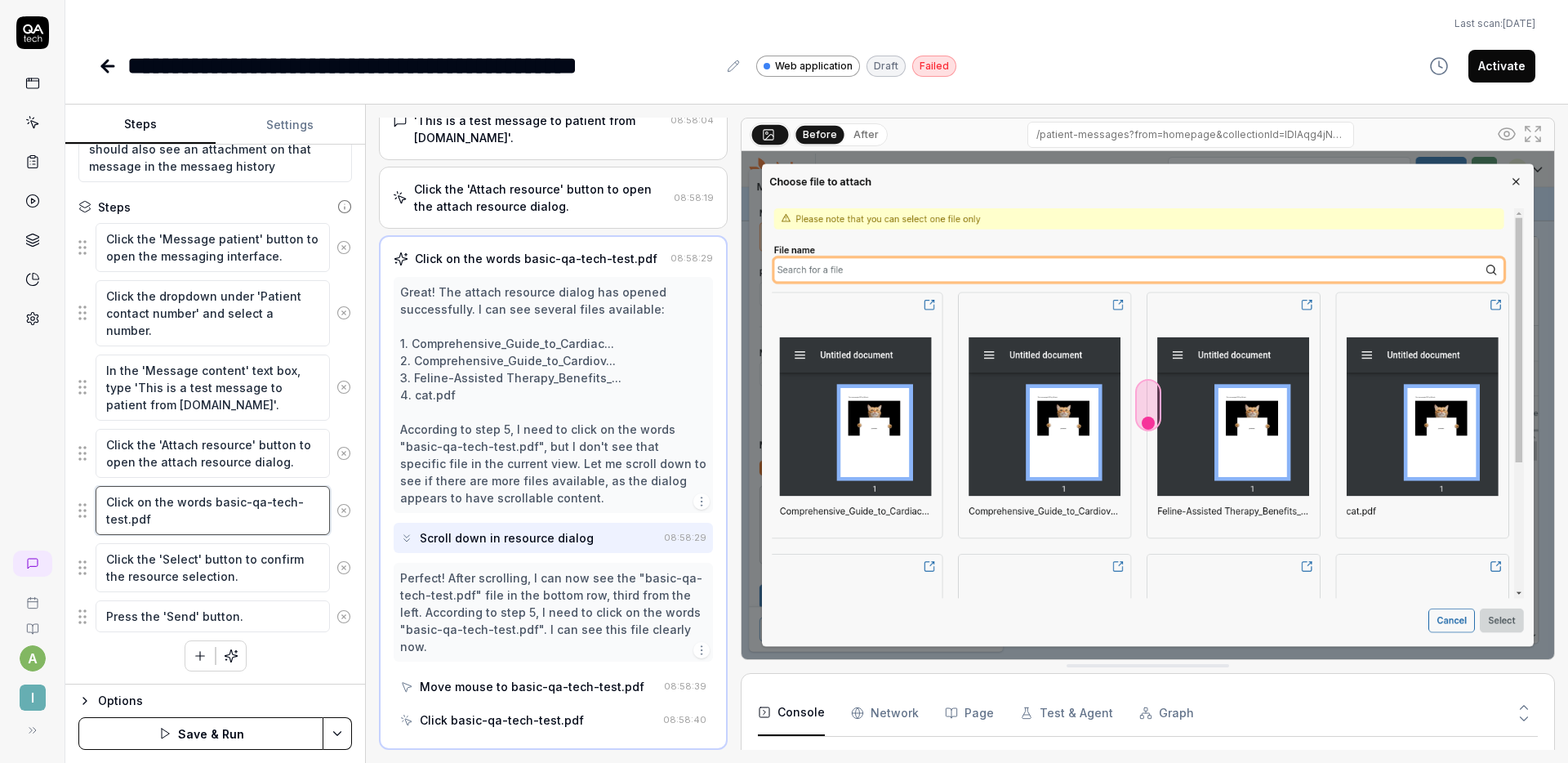
drag, startPoint x: 195, startPoint y: 516, endPoint x: 178, endPoint y: 497, distance: 25.5
click at [178, 497] on textarea "Click on the words basic-qa-tech-test.pdf" at bounding box center [212, 510] width 234 height 49
type textarea "*"
type textarea "Click on the t"
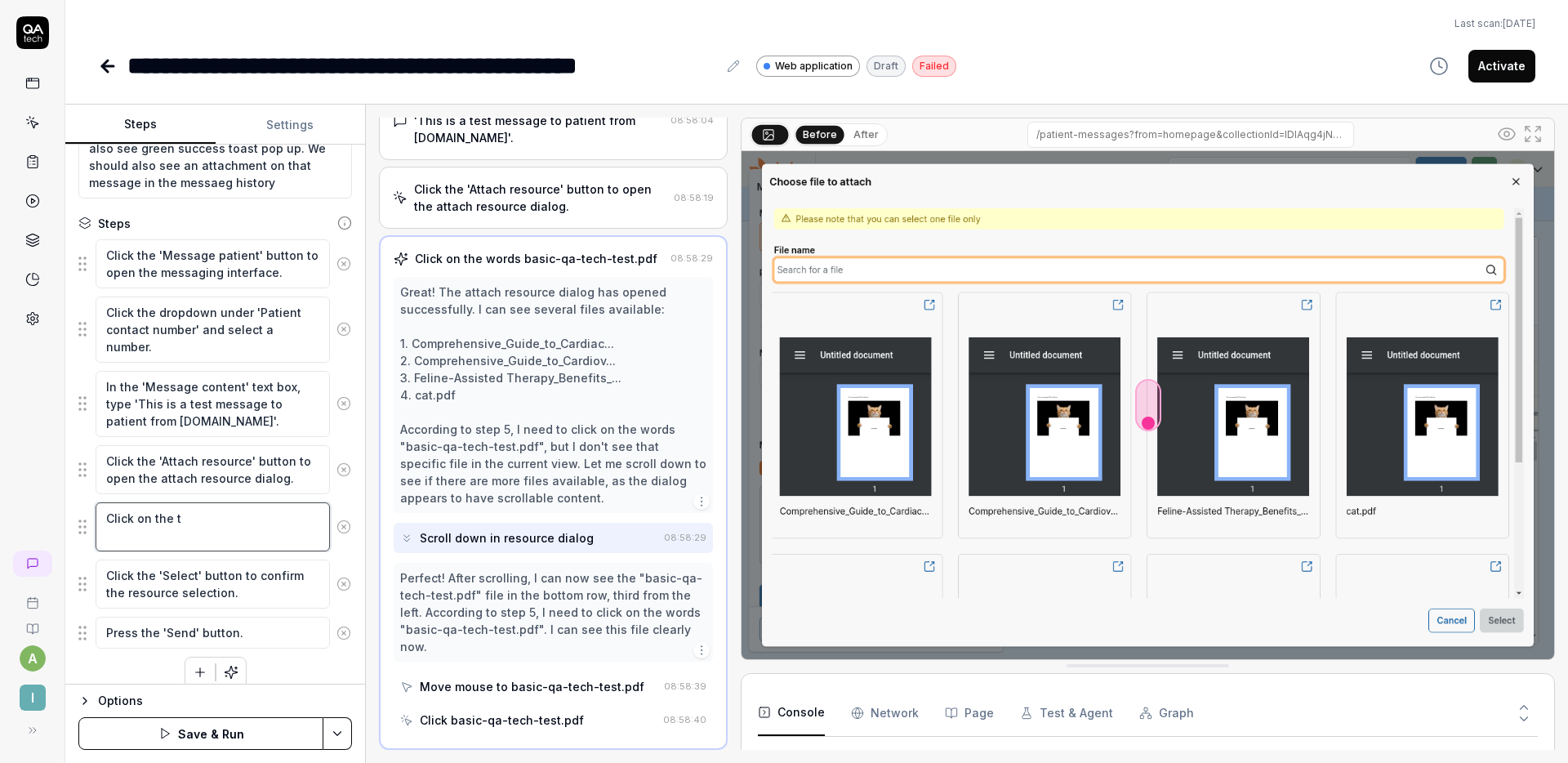
type textarea "*"
type textarea "Click on the te"
type textarea "*"
type textarea "Click on the tex"
type textarea "*"
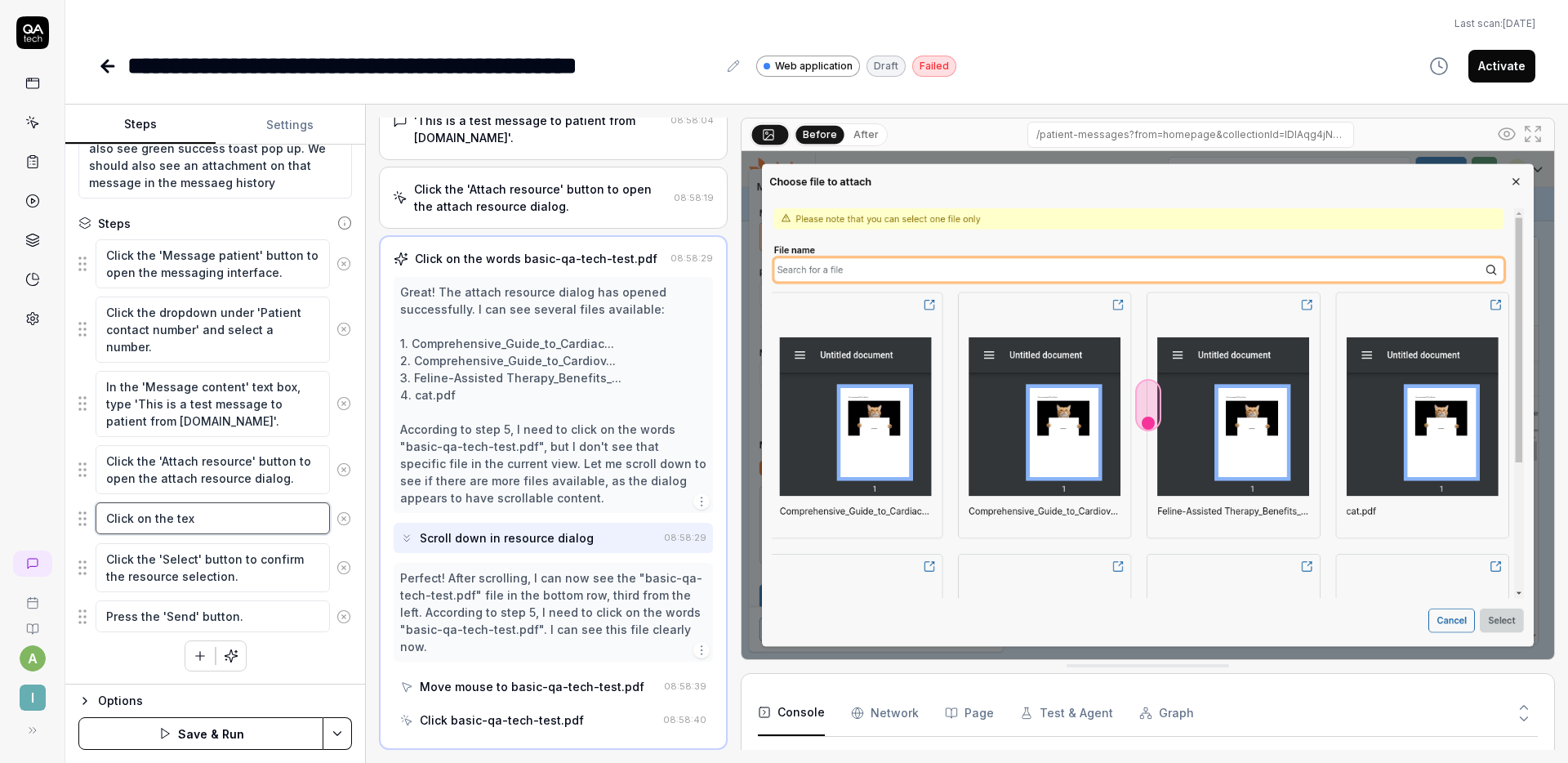
type textarea "Click on the text"
type textarea "*"
type textarea "Click on the text"
type textarea "*"
type textarea "Click on the text '"
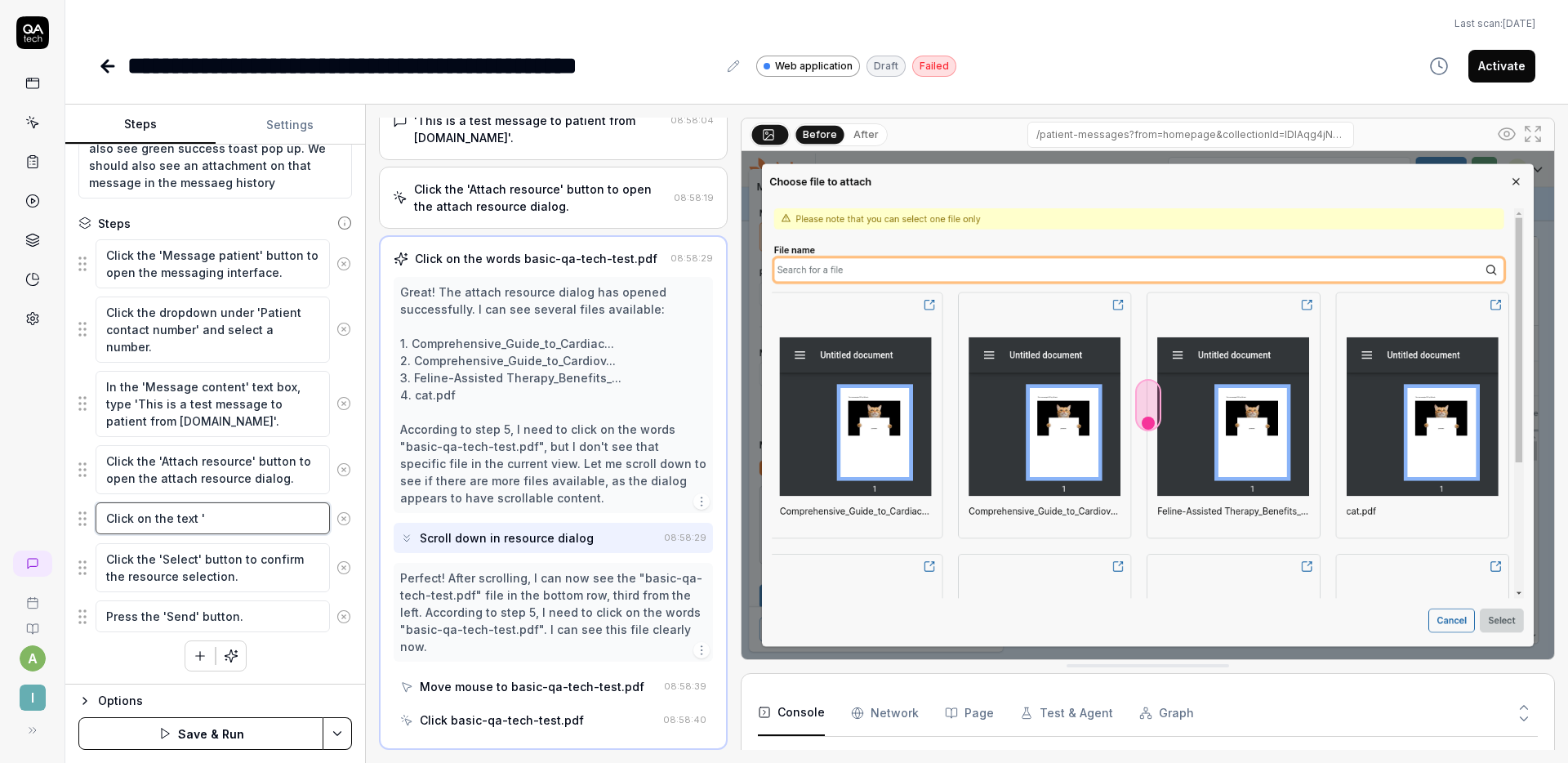
type textarea "*"
type textarea "Click on the text 'c"
type textarea "*"
type textarea "Click on the text 'ca"
type textarea "*"
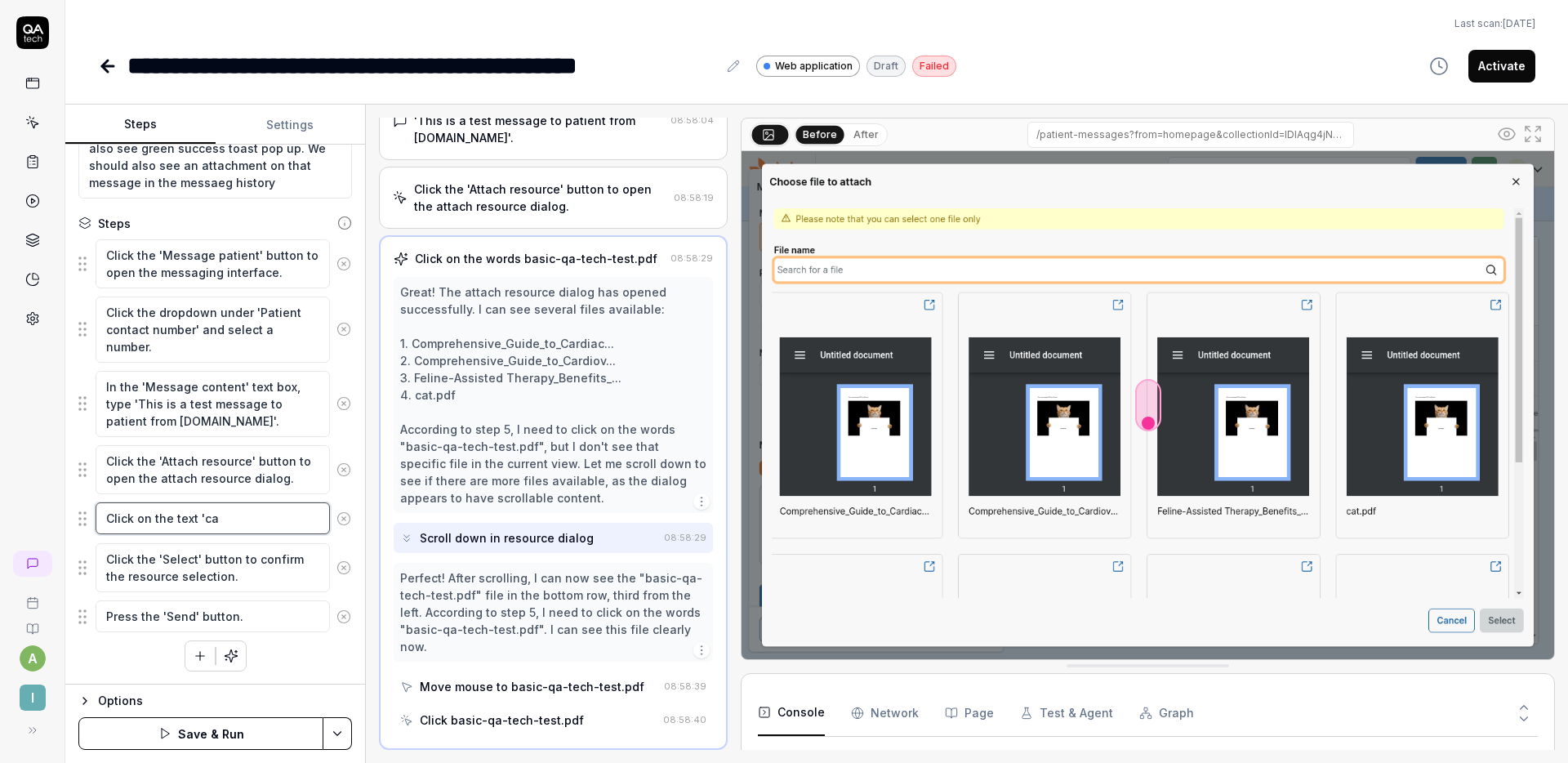
type textarea "Click on the text 'cat"
type textarea "*"
type textarea "Click on the text 'cat,"
type textarea "*"
type textarea "Click on the text 'cat"
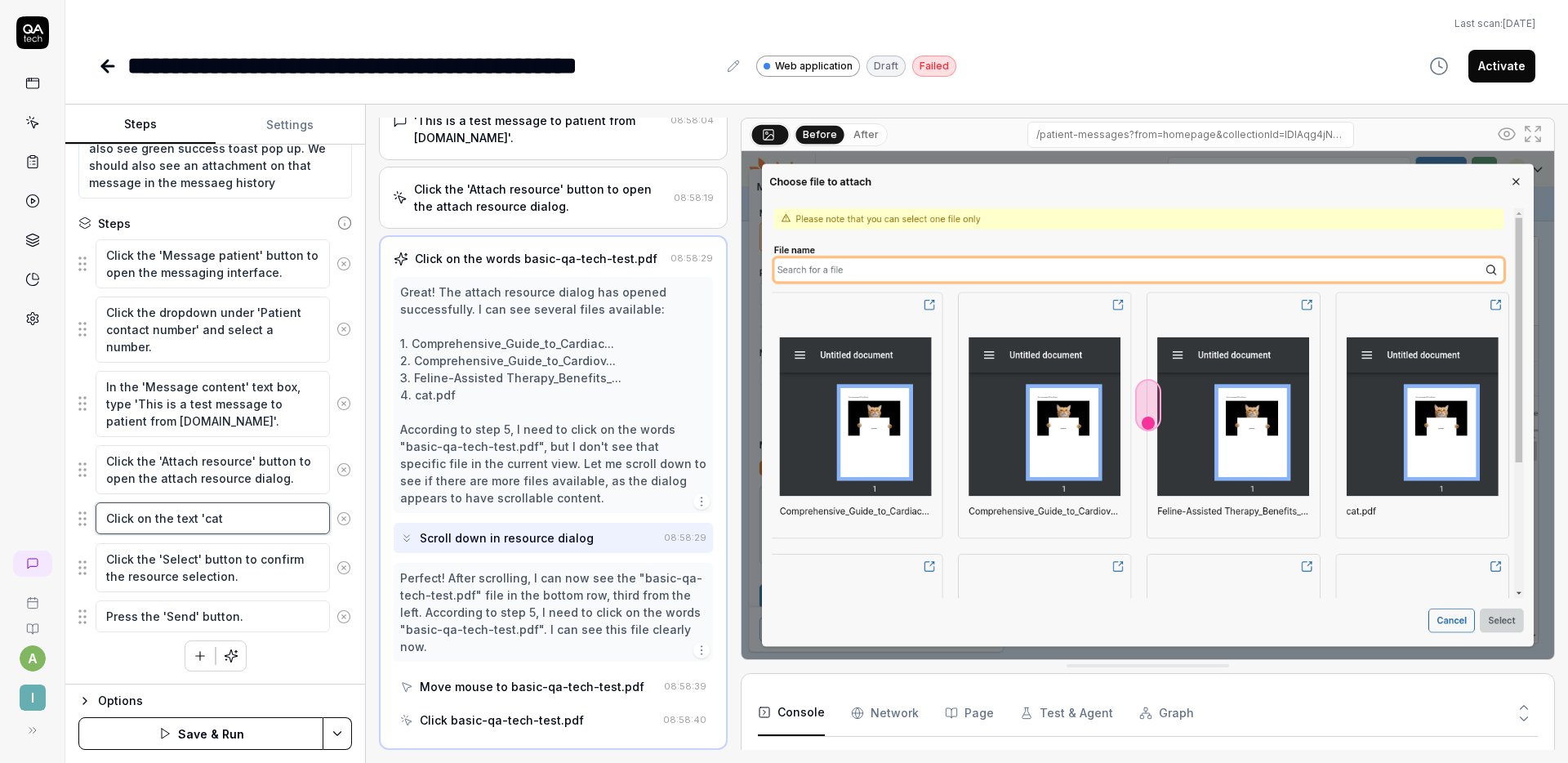
type textarea "*"
type textarea "Click on the text 'cat."
type textarea "*"
type textarea "Click on the text 'cat.p"
type textarea "*"
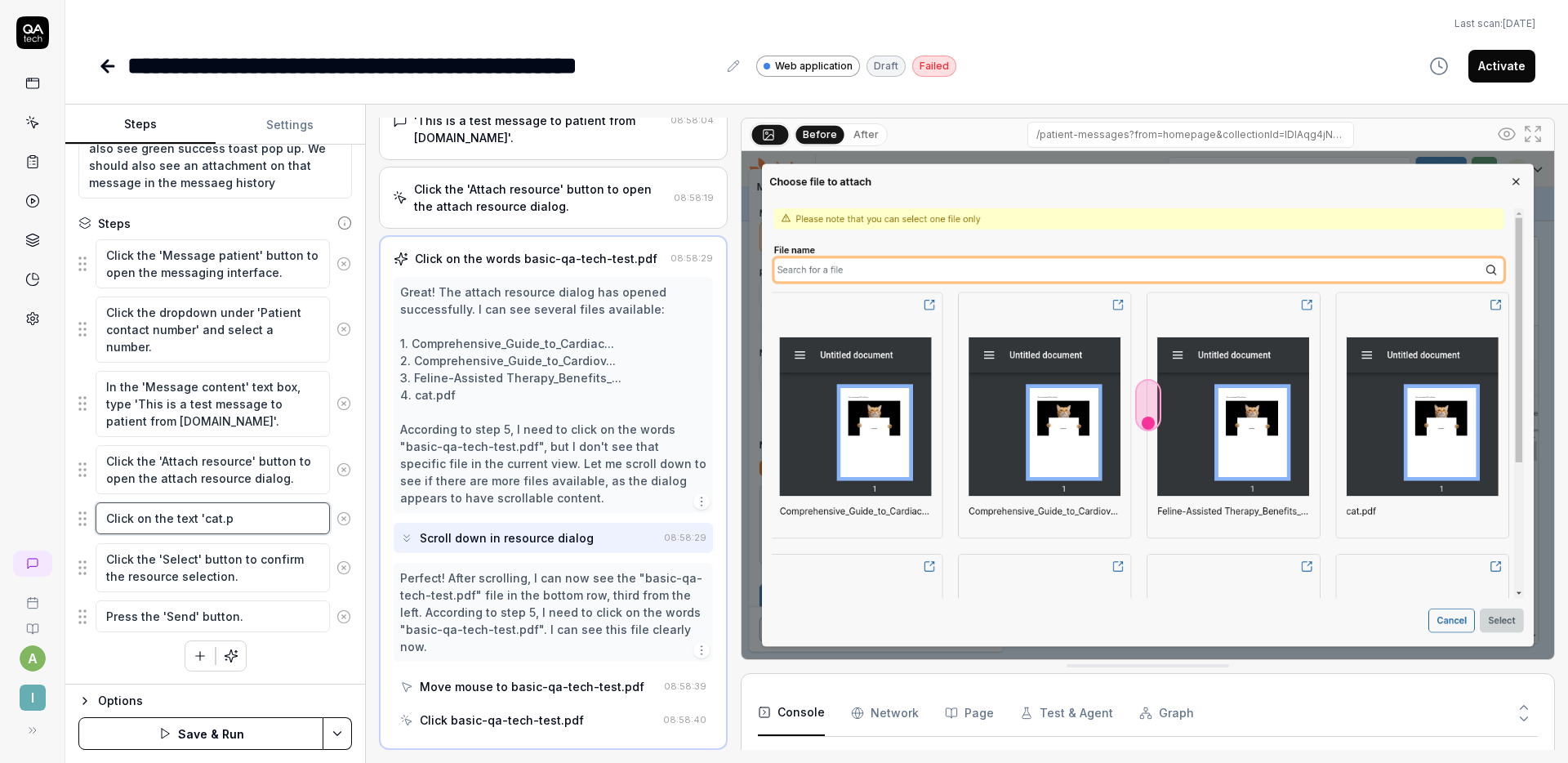
type textarea "Click on the text 'cat.pd"
type textarea "*"
type textarea "Click on the text 'cat.pdf"
type textarea "*"
type textarea "Click on the text 'cat.pdf'"
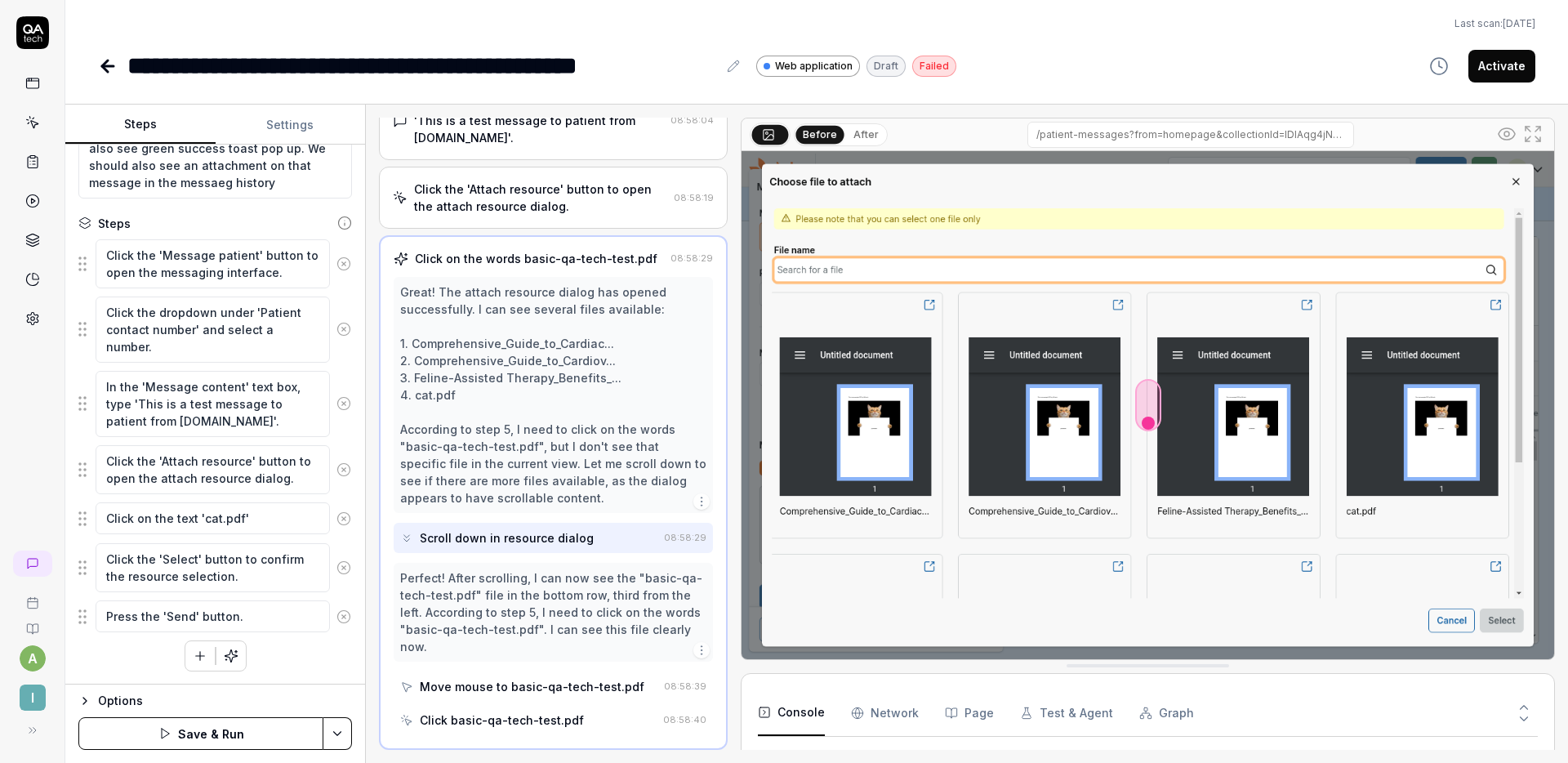
click at [234, 733] on button "Save & Run" at bounding box center [200, 733] width 245 height 32
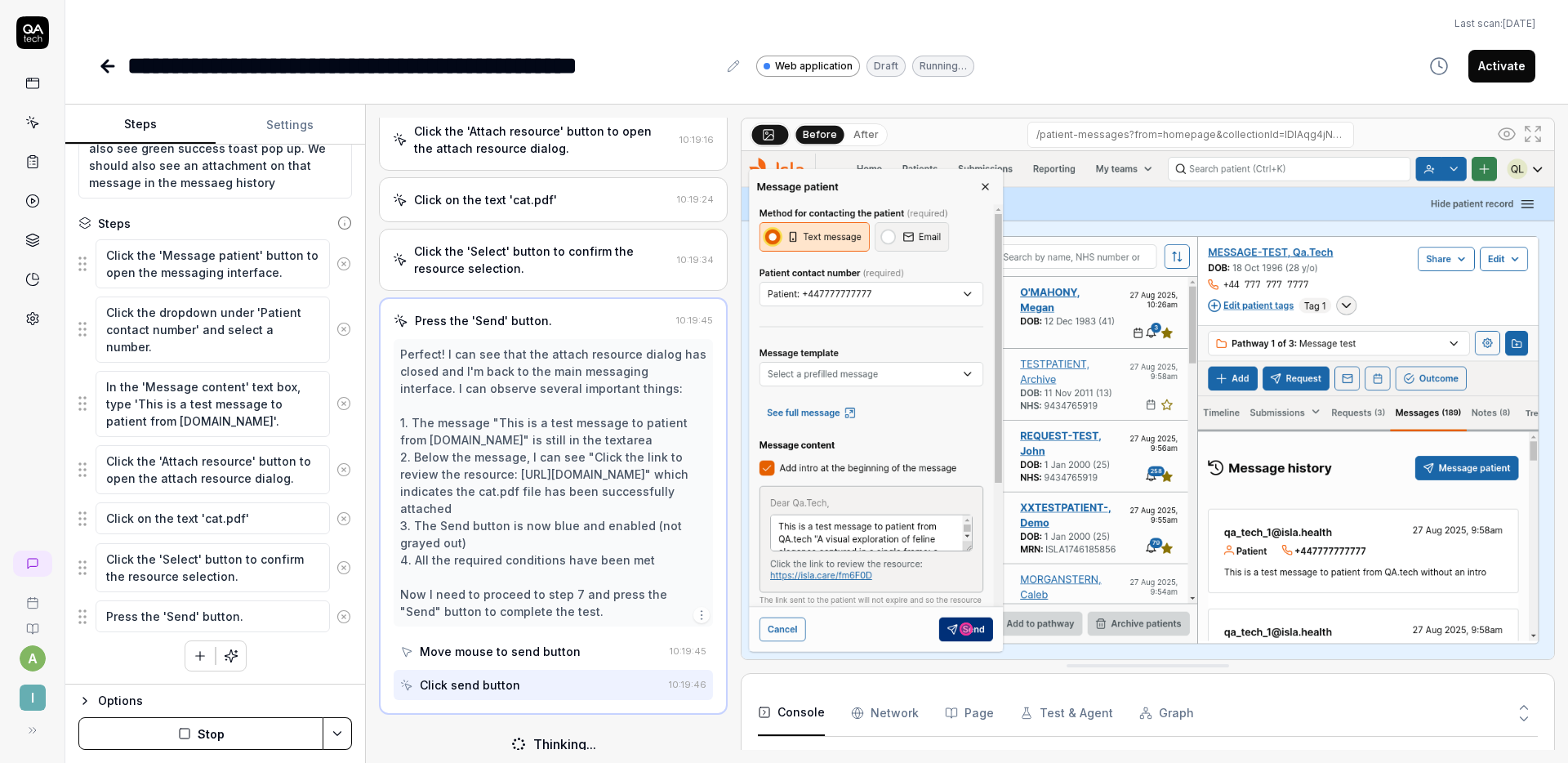
scroll to position [48, 0]
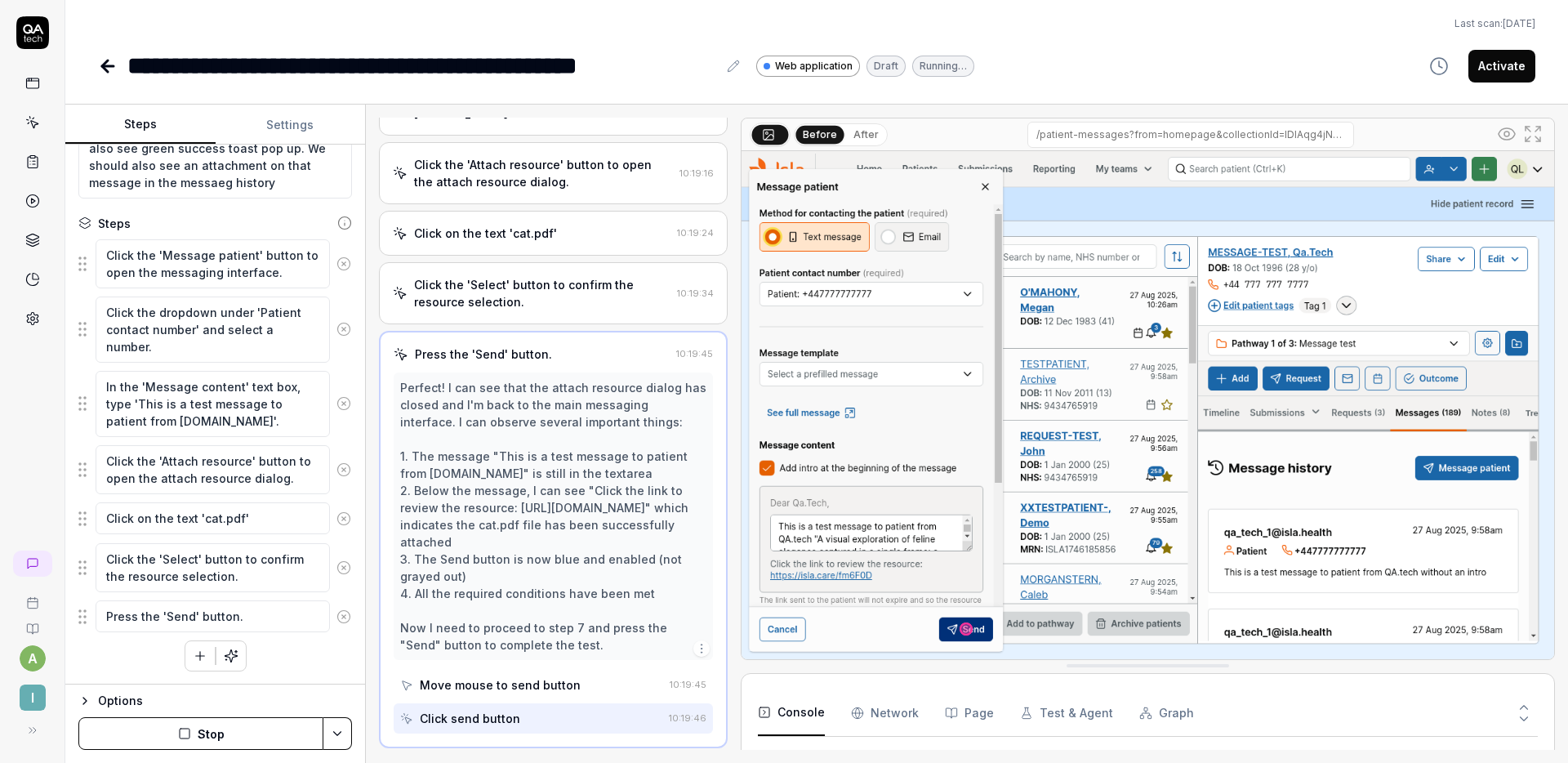
click at [592, 227] on div "Click on the text 'cat.pdf' 10:19:24" at bounding box center [553, 233] width 348 height 45
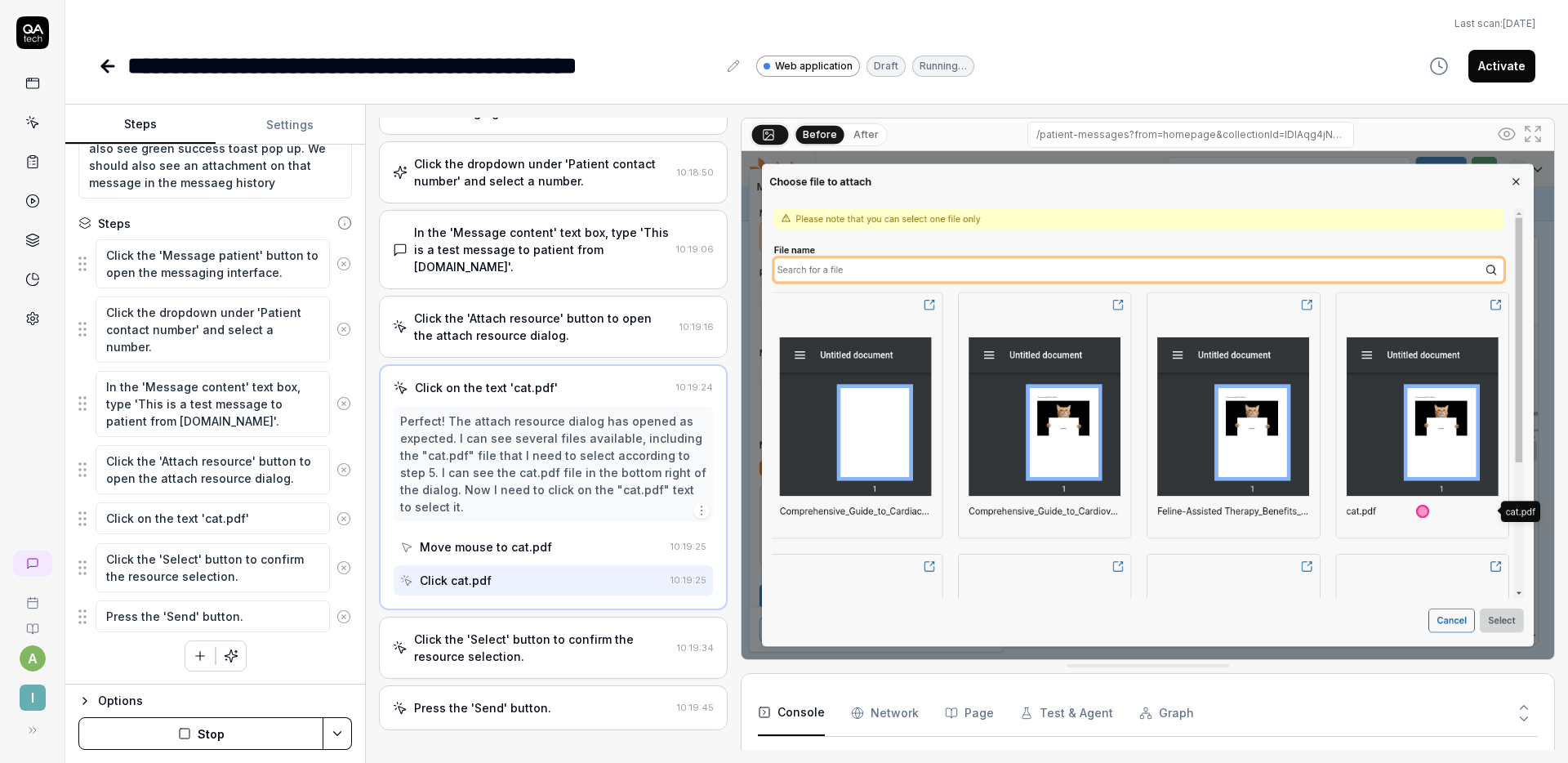
scroll to position [136, 0]
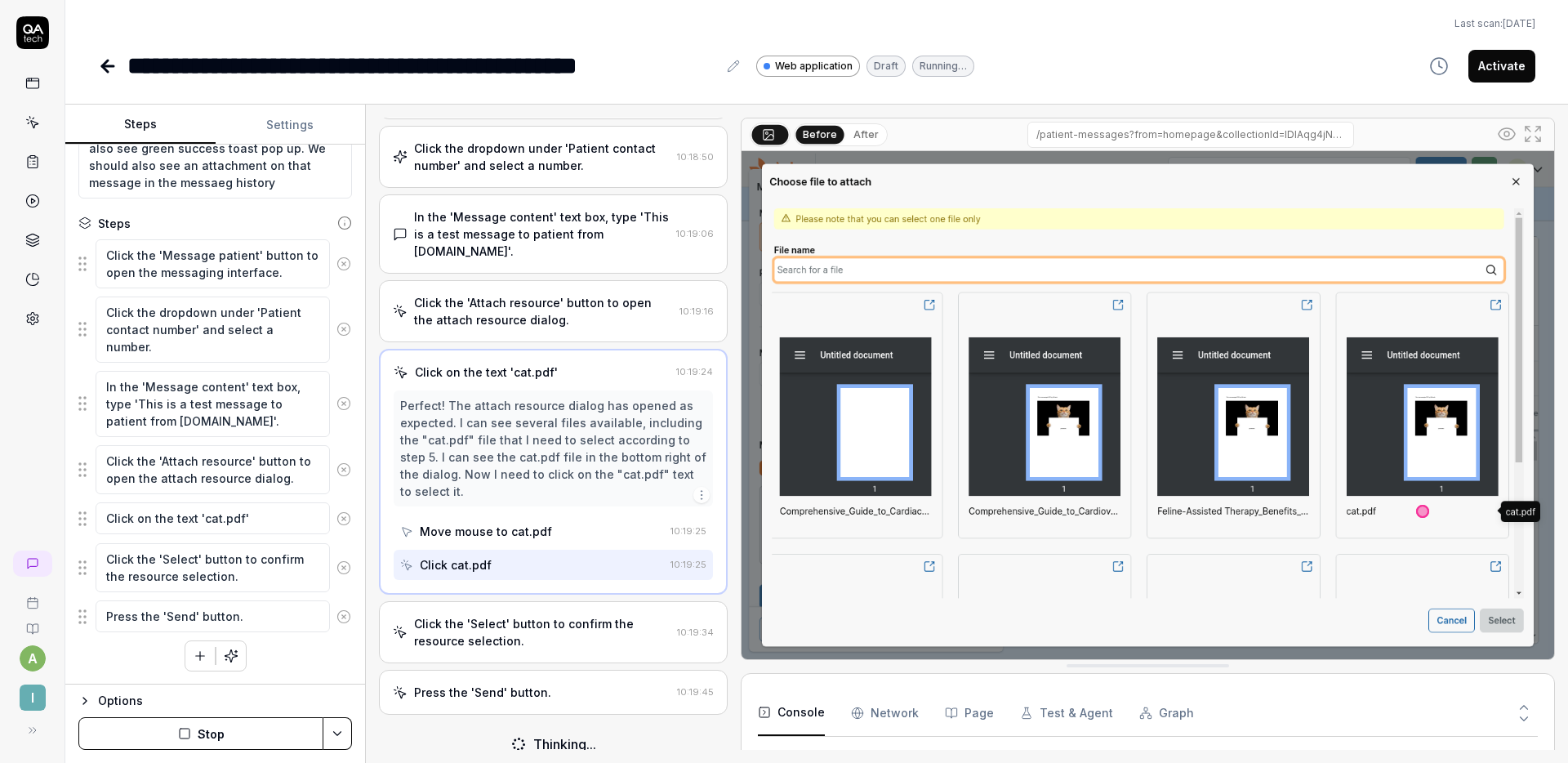
click at [1298, 70] on div "**********" at bounding box center [816, 66] width 1437 height 37
click at [1492, 60] on button "Activate" at bounding box center [1502, 66] width 67 height 32
click at [1044, 59] on div "**********" at bounding box center [816, 66] width 1437 height 37
type textarea "*"
